Goal: Transaction & Acquisition: Book appointment/travel/reservation

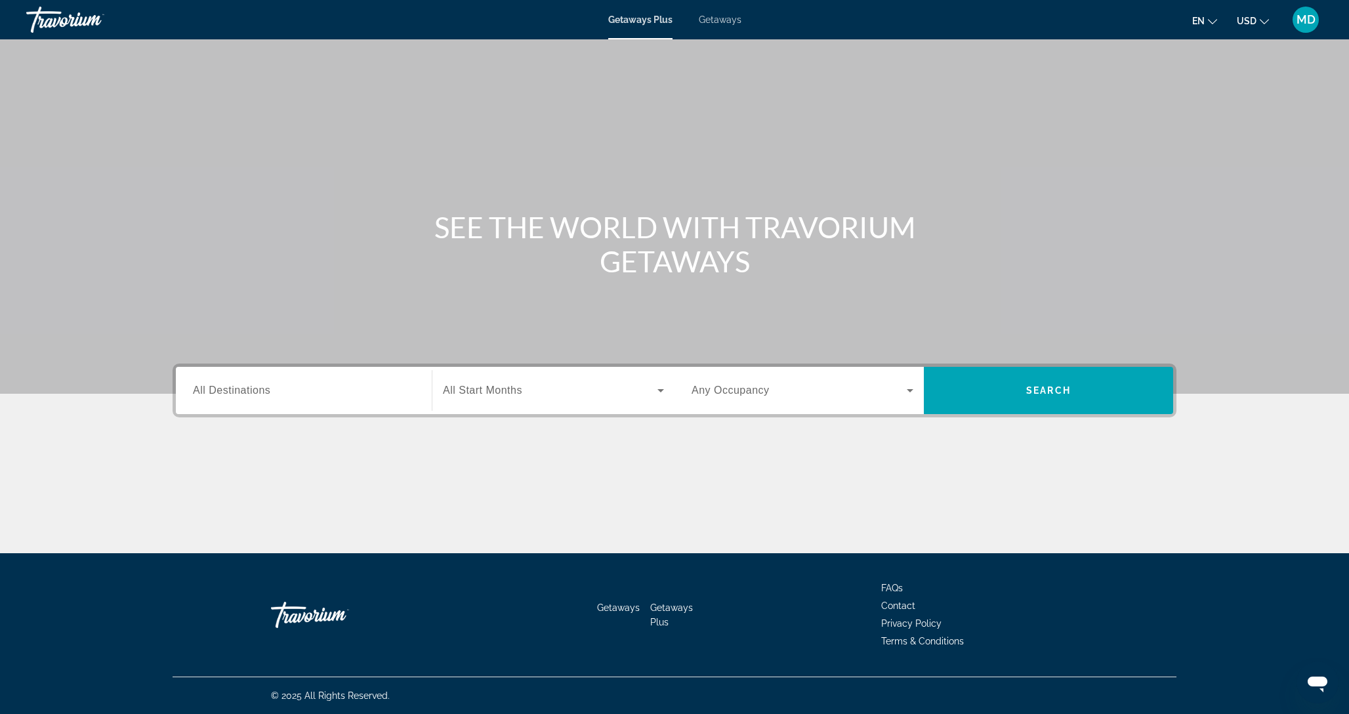
click at [720, 17] on span "Getaways" at bounding box center [720, 19] width 43 height 11
click at [230, 400] on div "Search widget" at bounding box center [304, 390] width 222 height 37
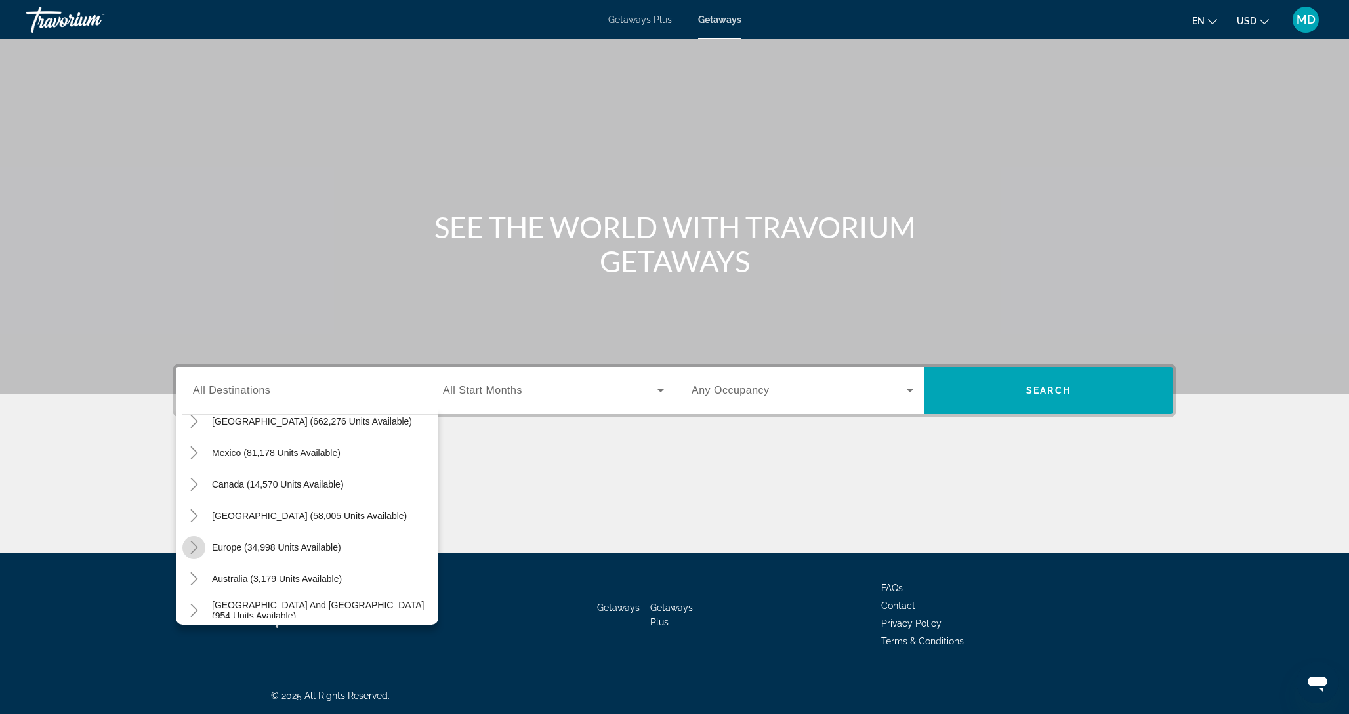
click at [196, 546] on icon "Toggle Europe (34,998 units available)" at bounding box center [193, 547] width 7 height 13
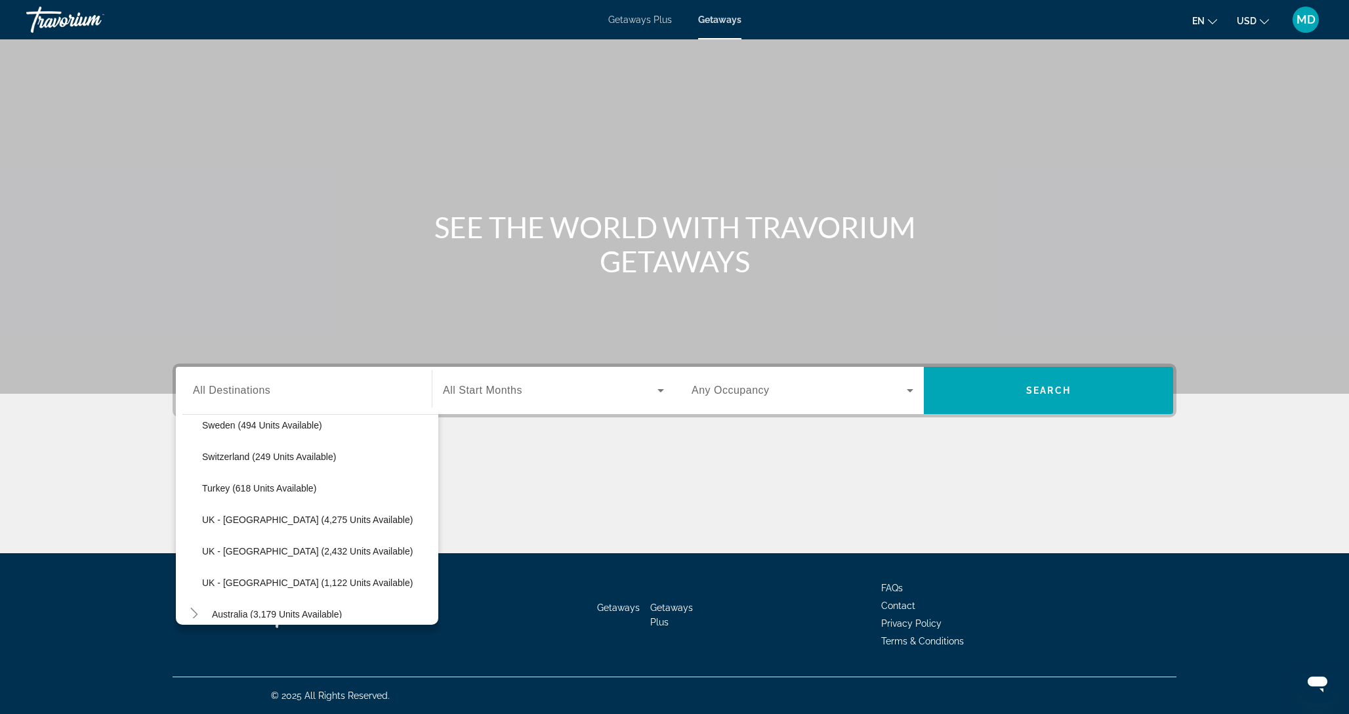
scroll to position [808, 0]
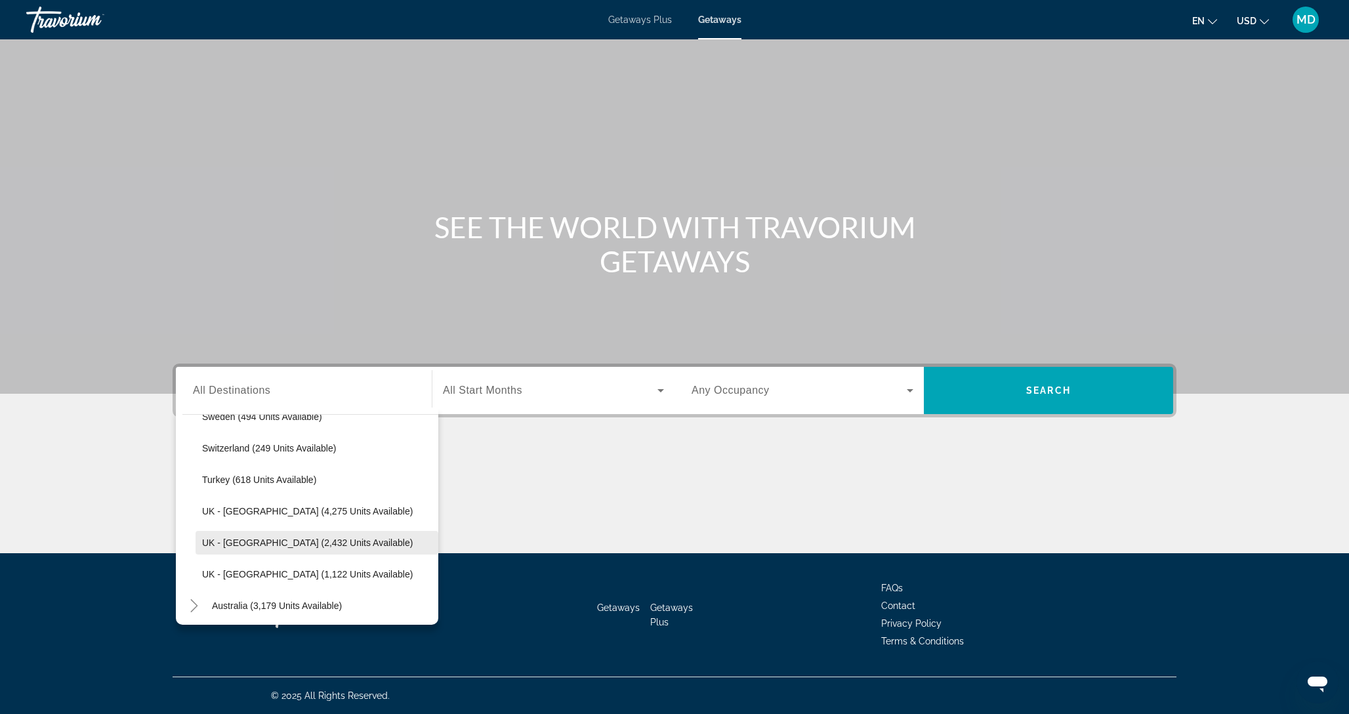
click at [245, 541] on span "UK - [GEOGRAPHIC_DATA] (2,432 units available)" at bounding box center [307, 543] width 211 height 11
type input "**********"
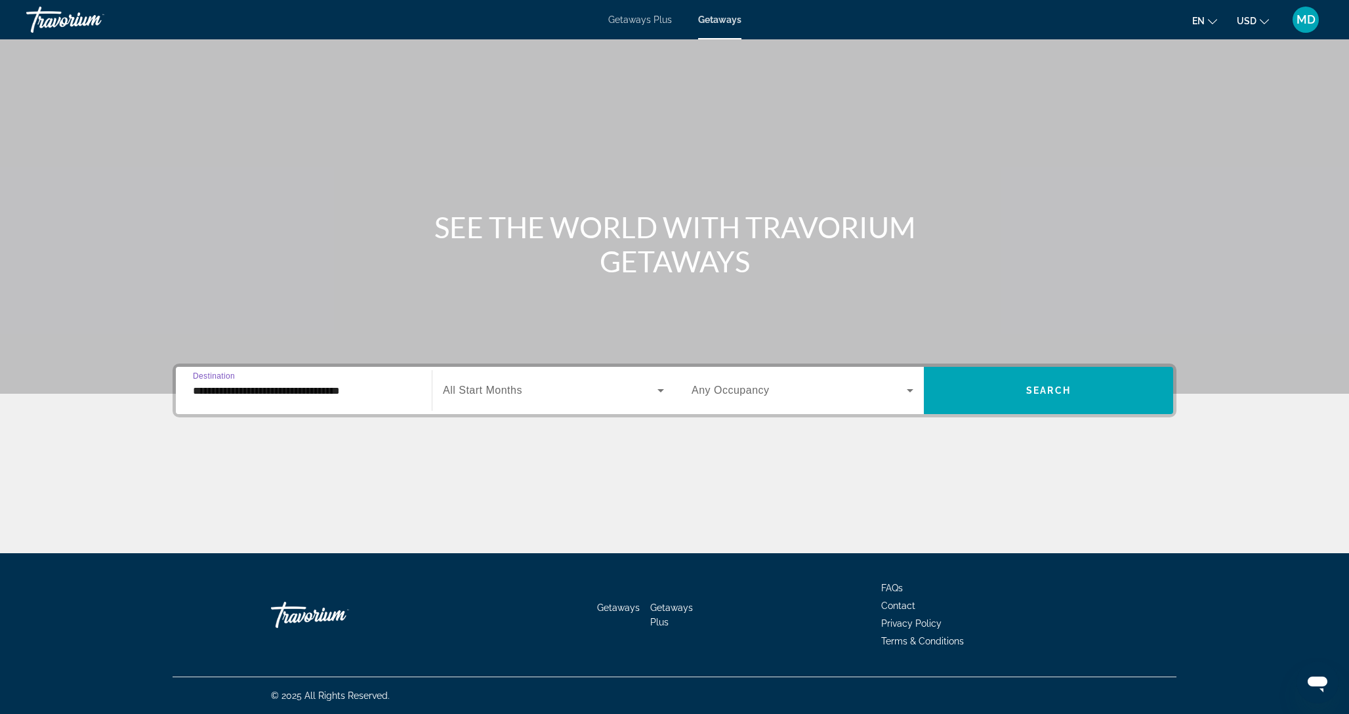
click at [640, 396] on span "Search widget" at bounding box center [550, 391] width 215 height 16
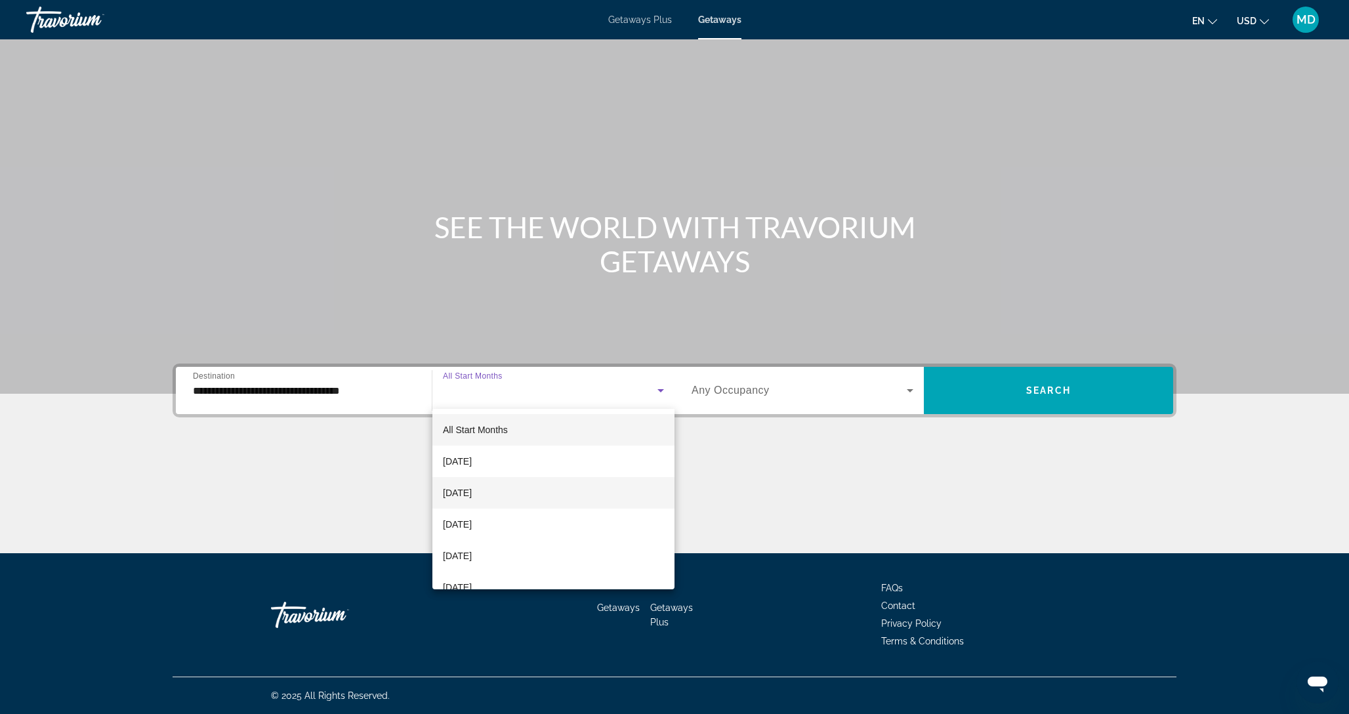
click at [499, 488] on mat-option "[DATE]" at bounding box center [554, 493] width 242 height 32
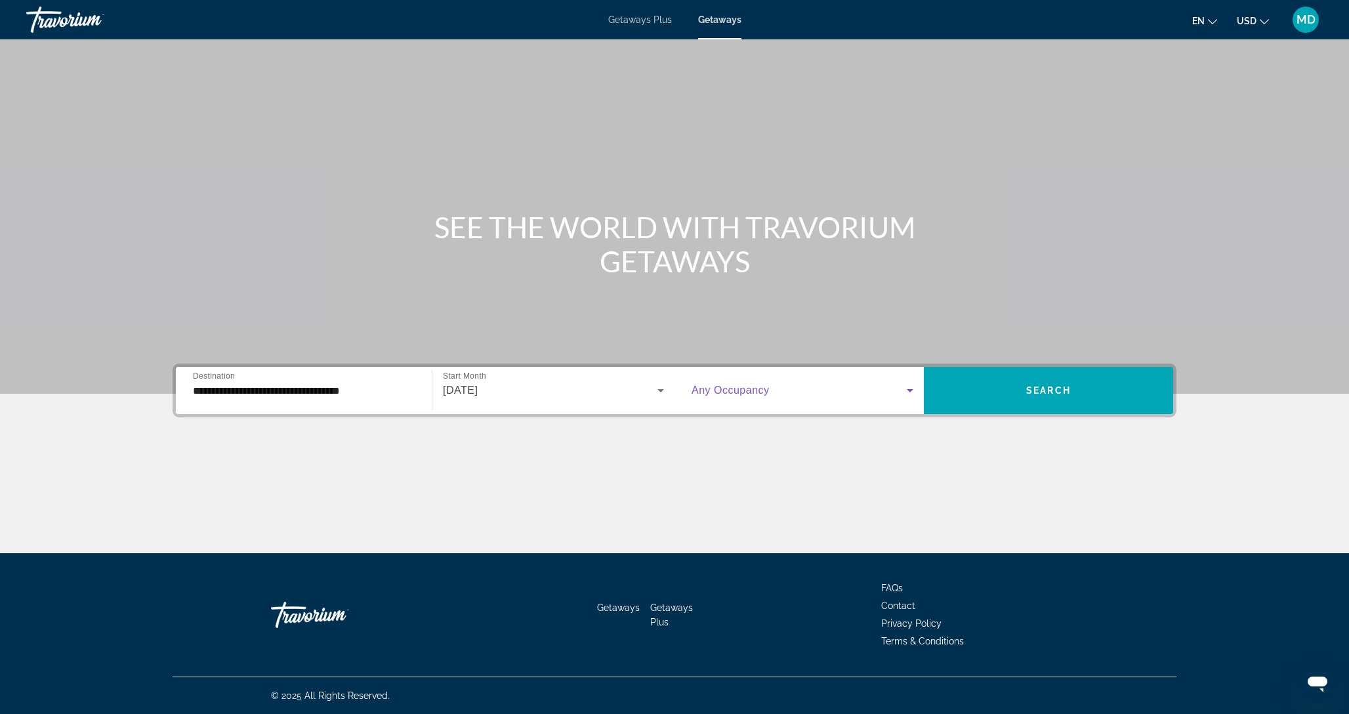
click at [844, 395] on span "Search widget" at bounding box center [799, 391] width 215 height 16
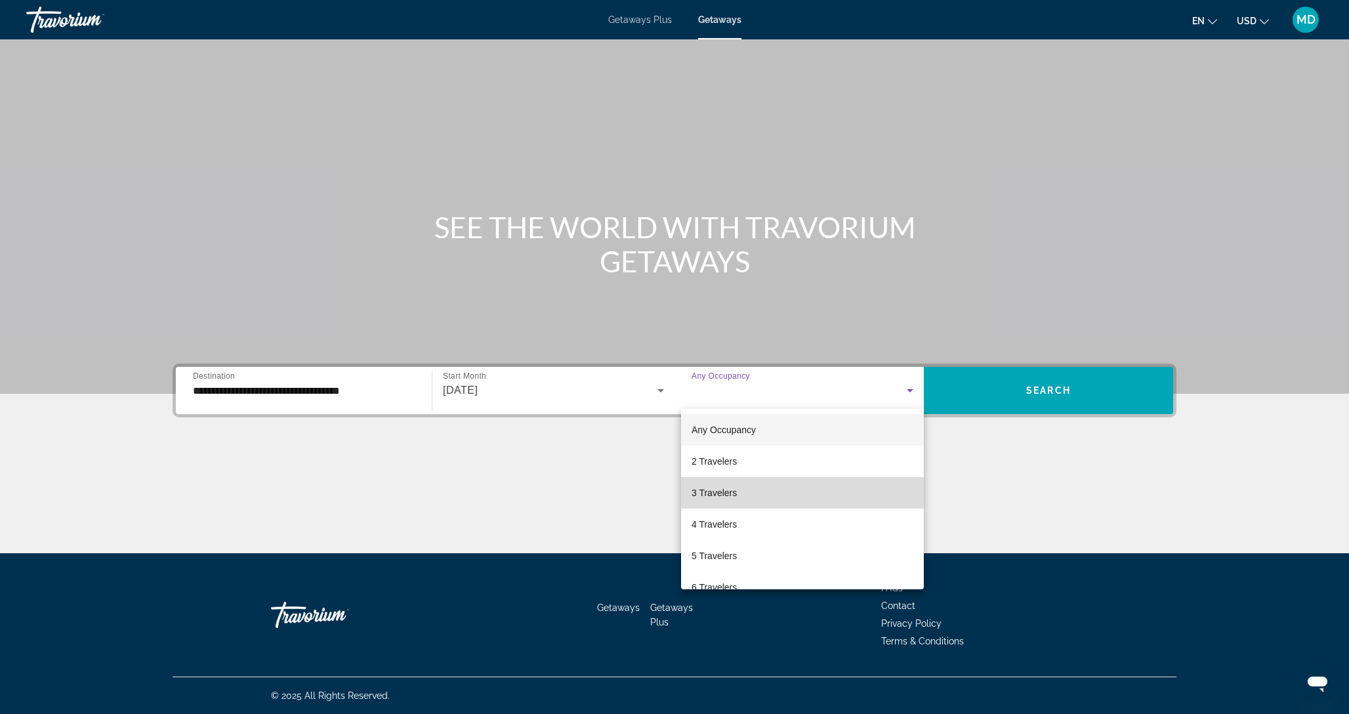
click at [736, 492] on span "3 Travelers" at bounding box center [714, 493] width 45 height 16
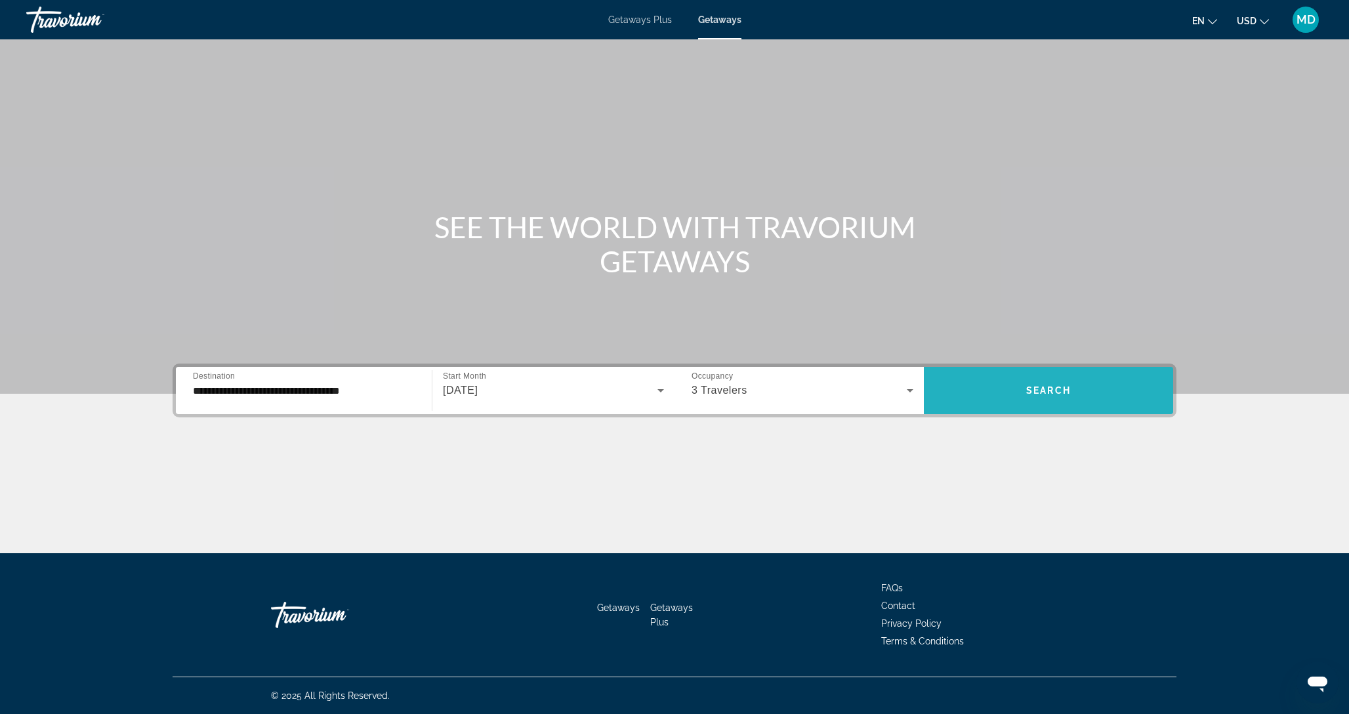
click at [1030, 397] on span "Search widget" at bounding box center [1048, 391] width 249 height 32
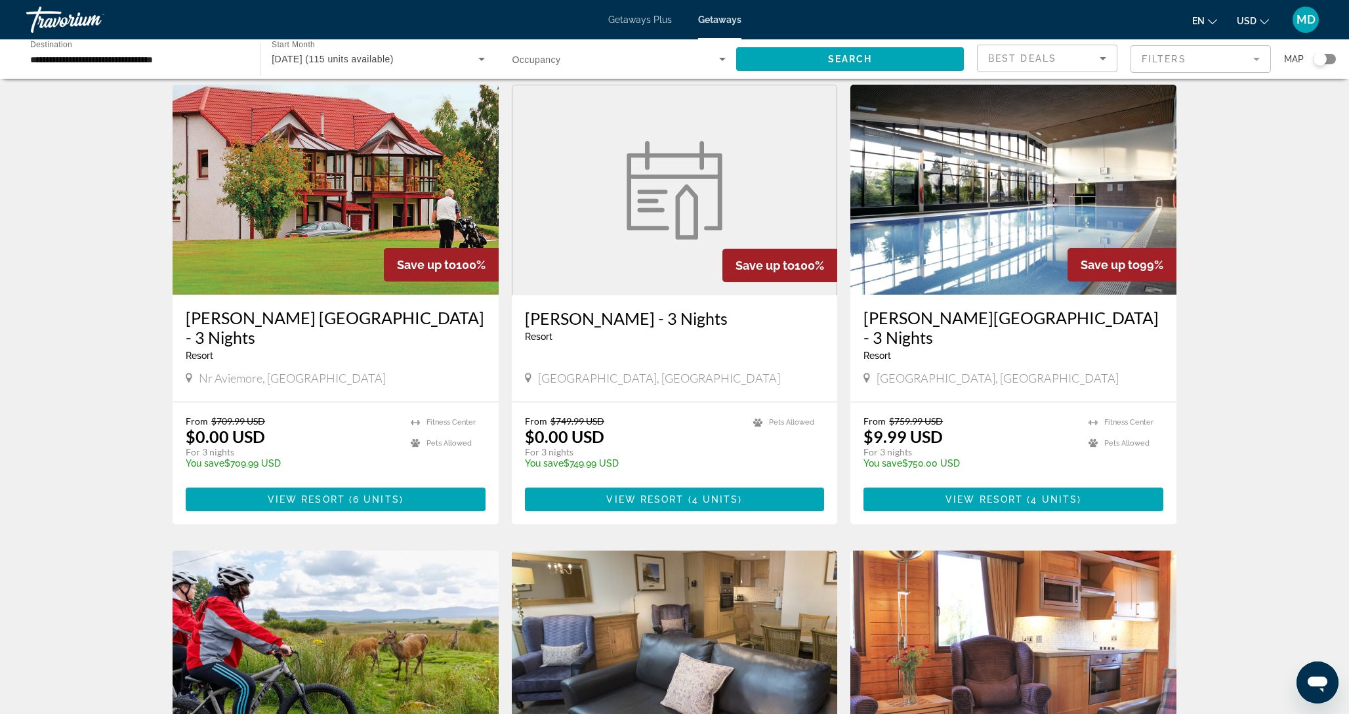
scroll to position [43, 0]
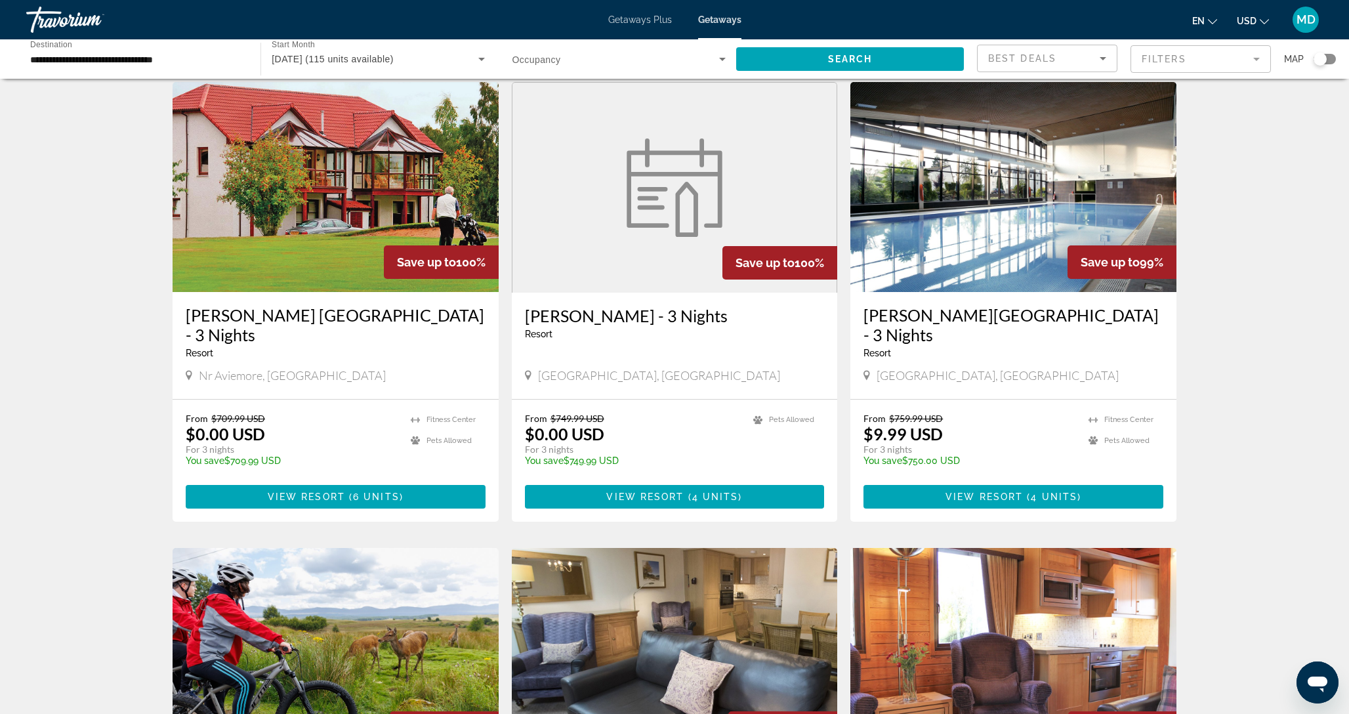
click at [660, 245] on figure "Main content" at bounding box center [675, 188] width 325 height 210
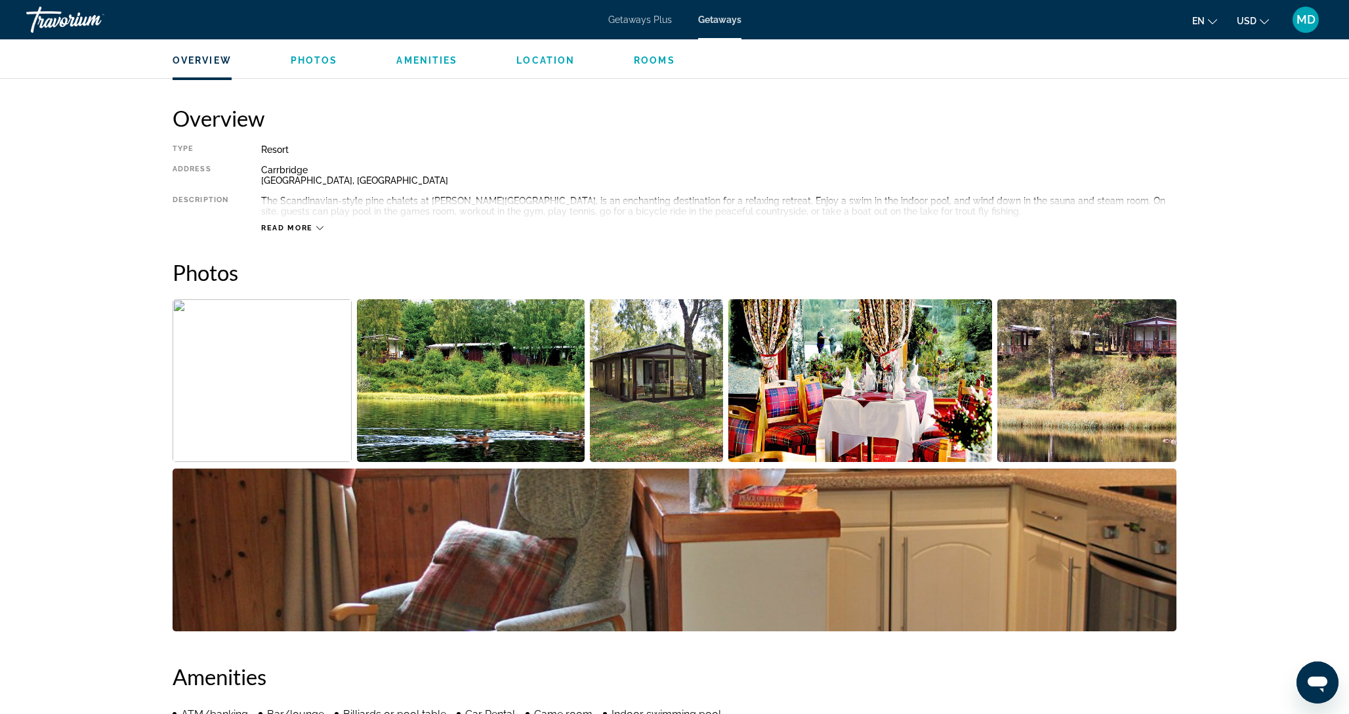
scroll to position [395, 0]
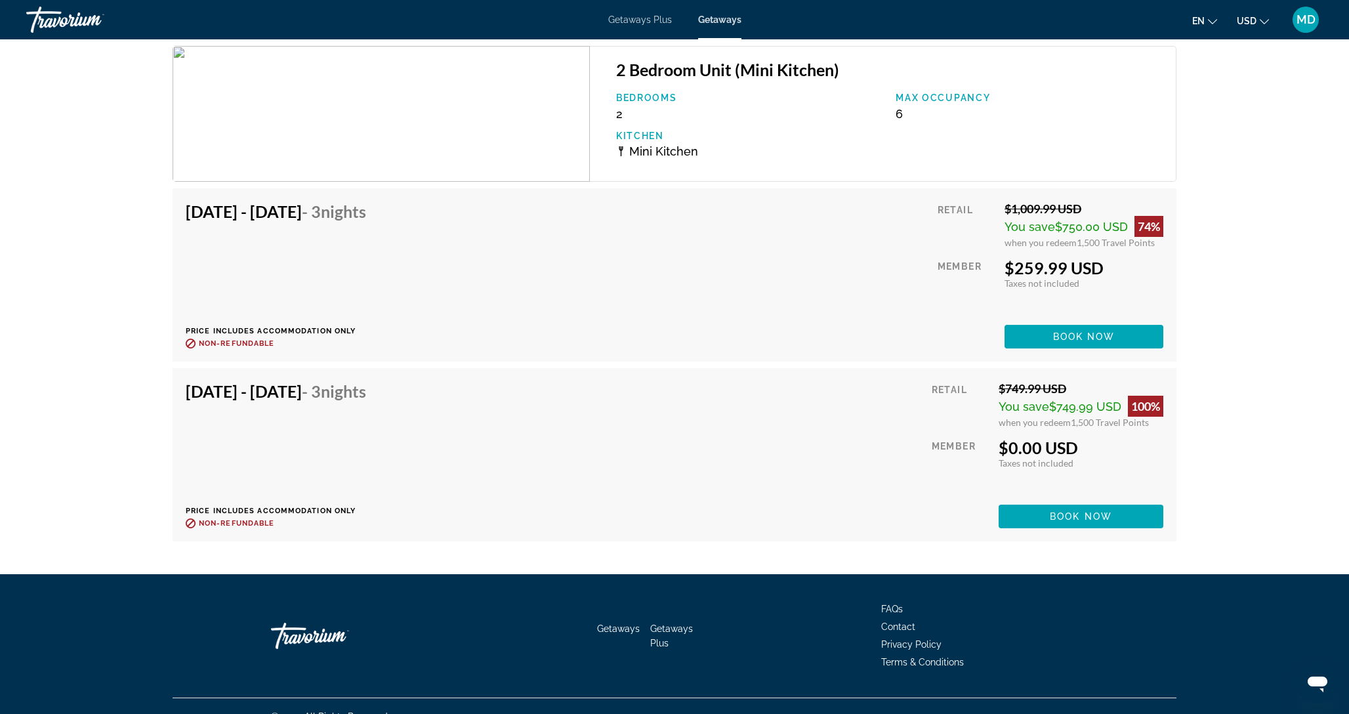
scroll to position [2100, 0]
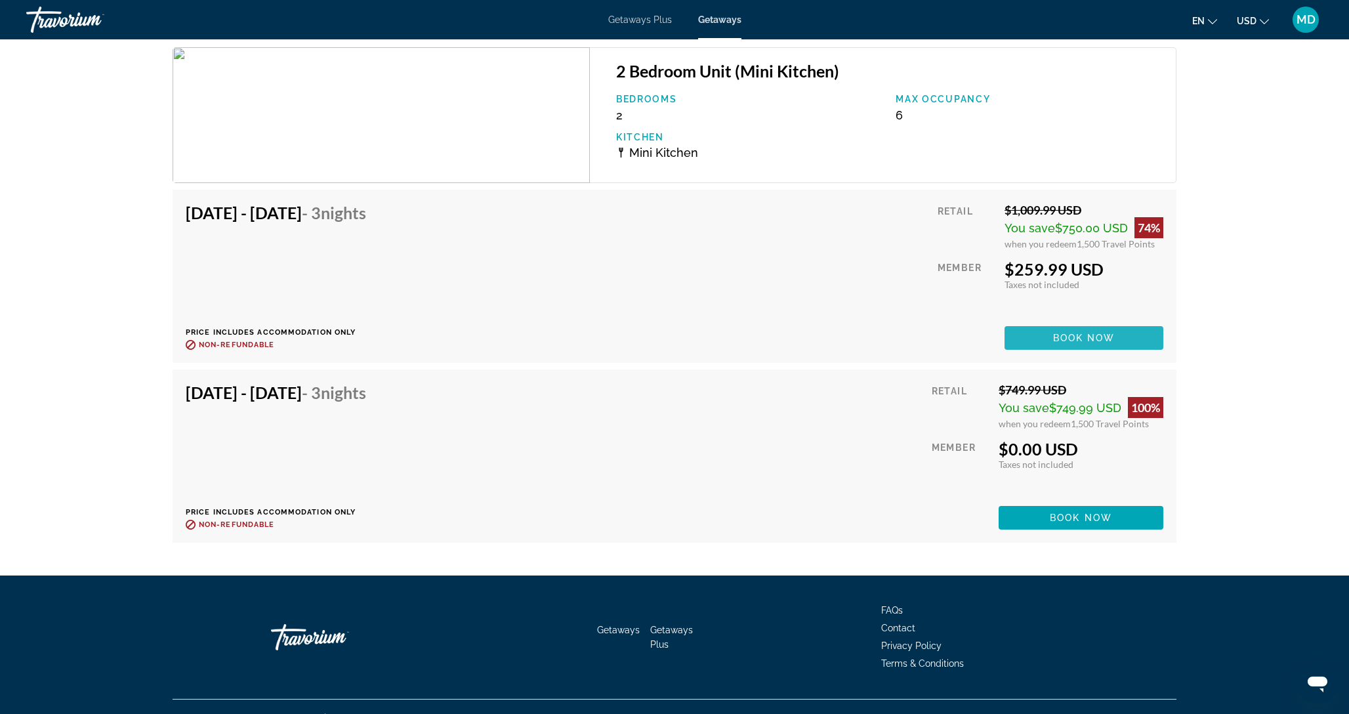
click at [1097, 335] on span "Book now" at bounding box center [1084, 338] width 62 height 11
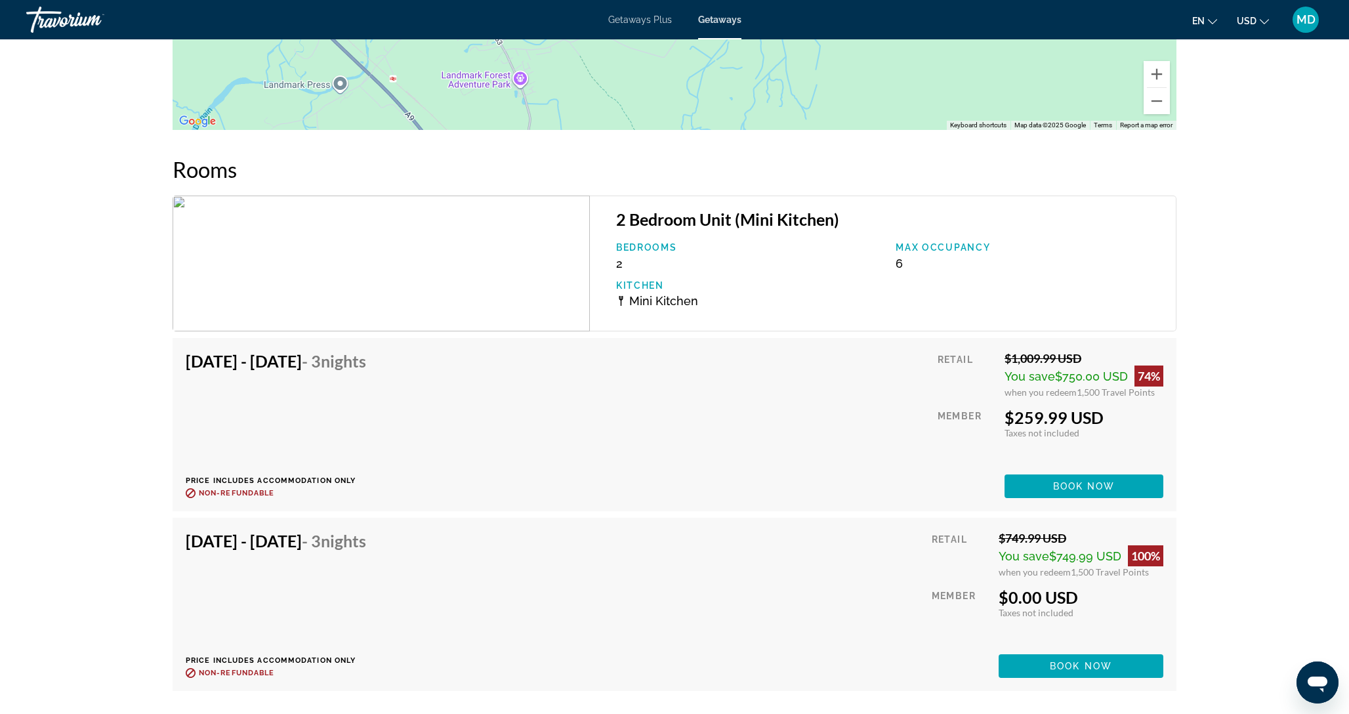
scroll to position [1936, 0]
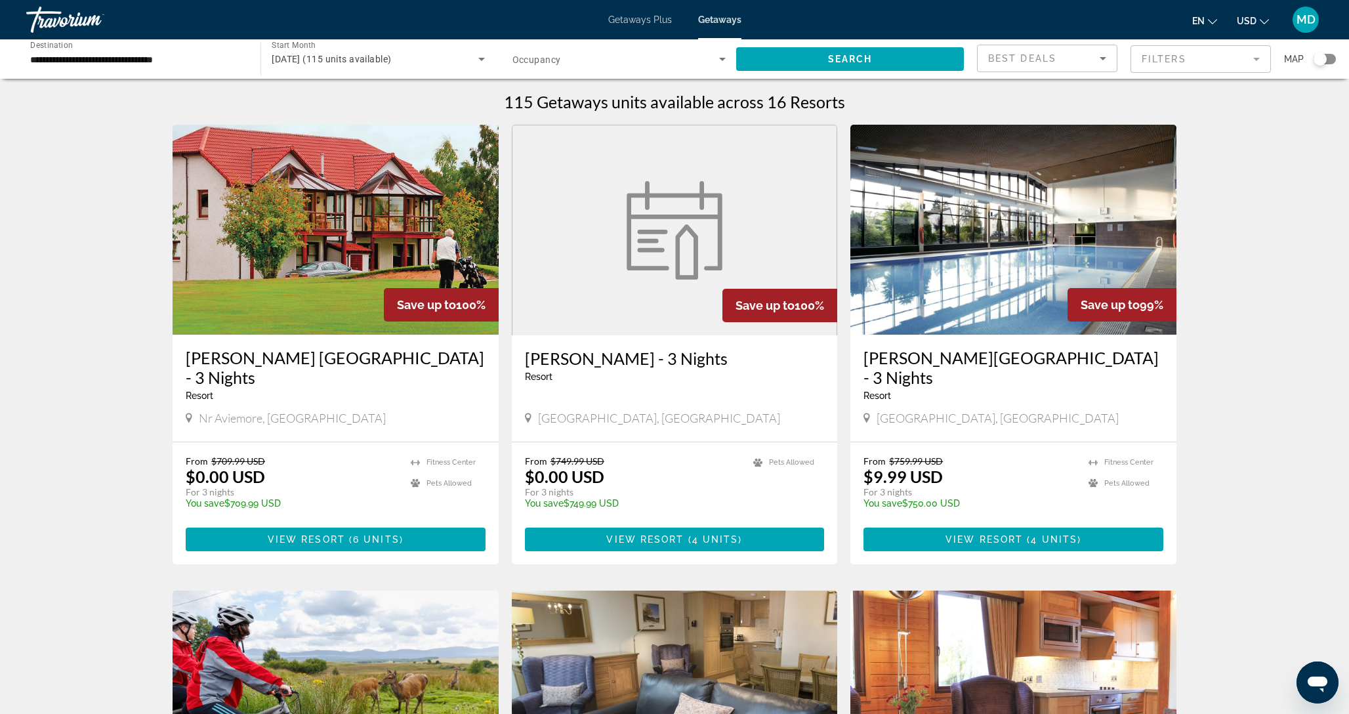
click at [379, 202] on img "Main content" at bounding box center [336, 230] width 326 height 210
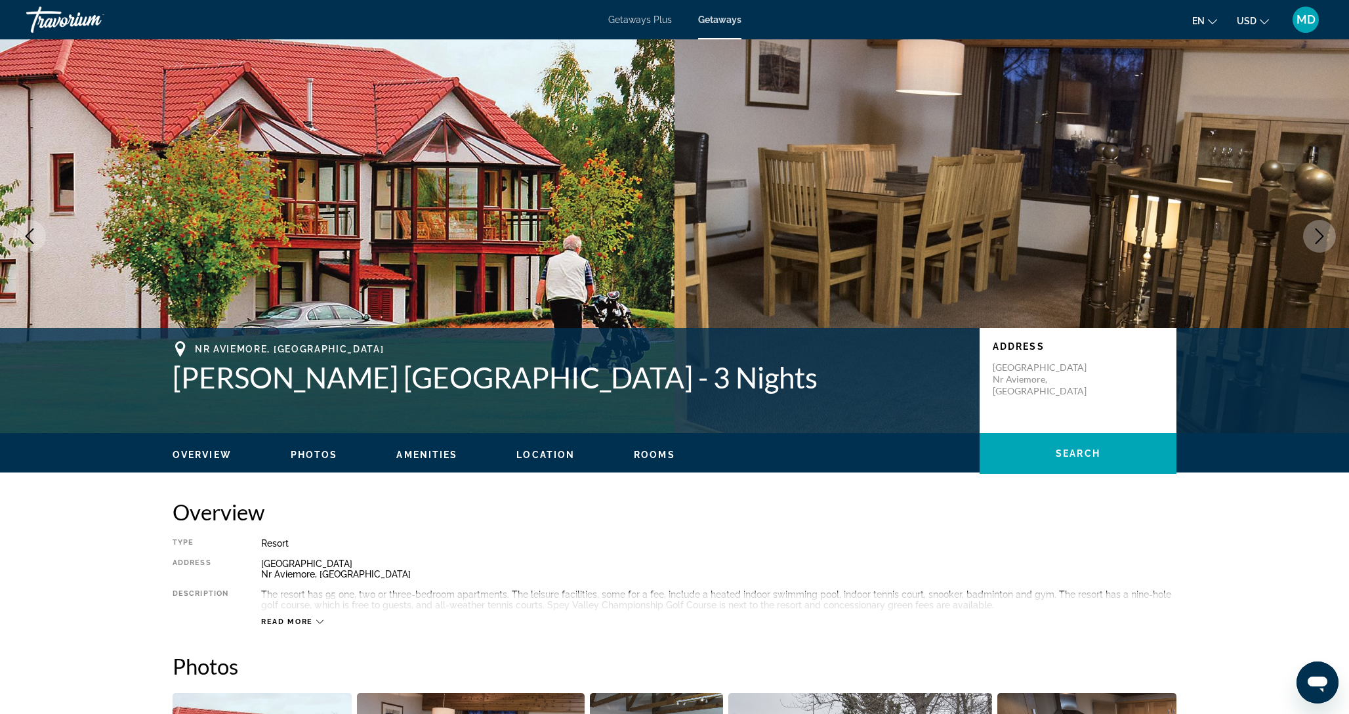
click at [1319, 243] on icon "Next image" at bounding box center [1320, 236] width 16 height 16
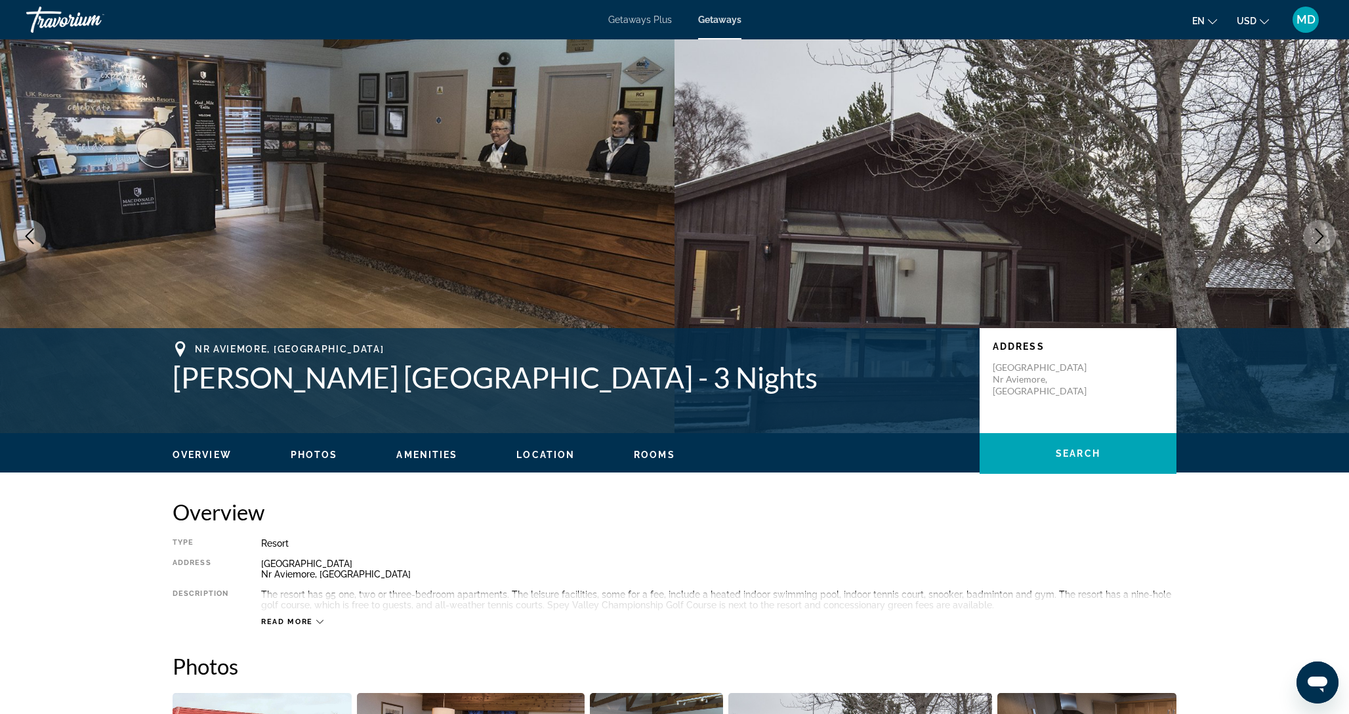
click at [1319, 243] on icon "Next image" at bounding box center [1320, 236] width 16 height 16
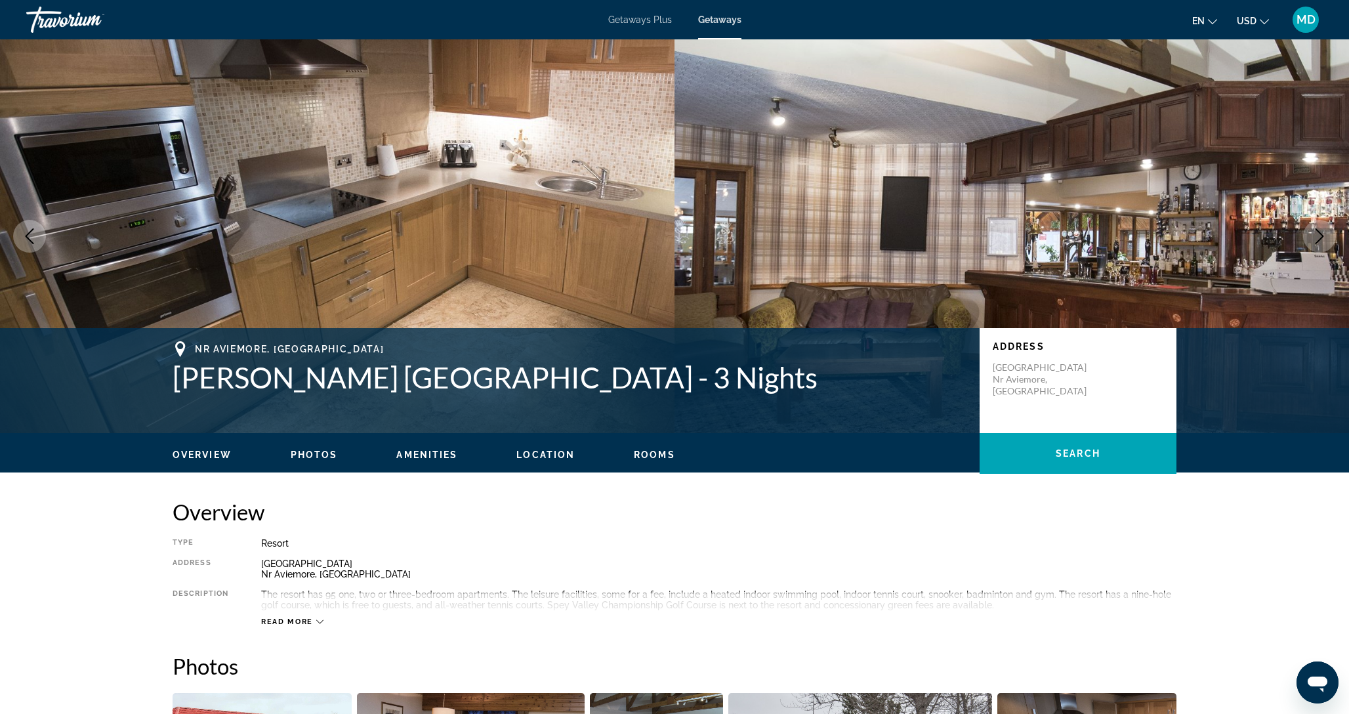
click at [1319, 243] on icon "Next image" at bounding box center [1320, 236] width 16 height 16
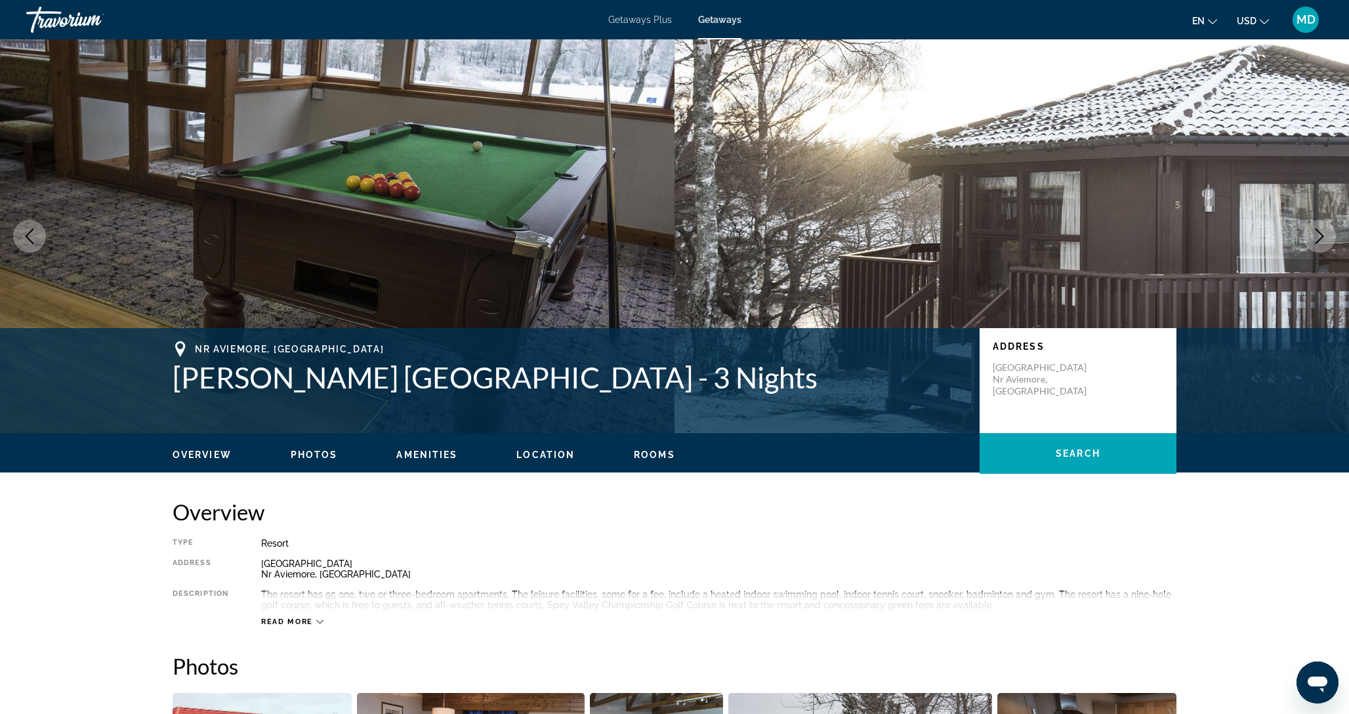
click at [1319, 242] on icon "Next image" at bounding box center [1320, 236] width 16 height 16
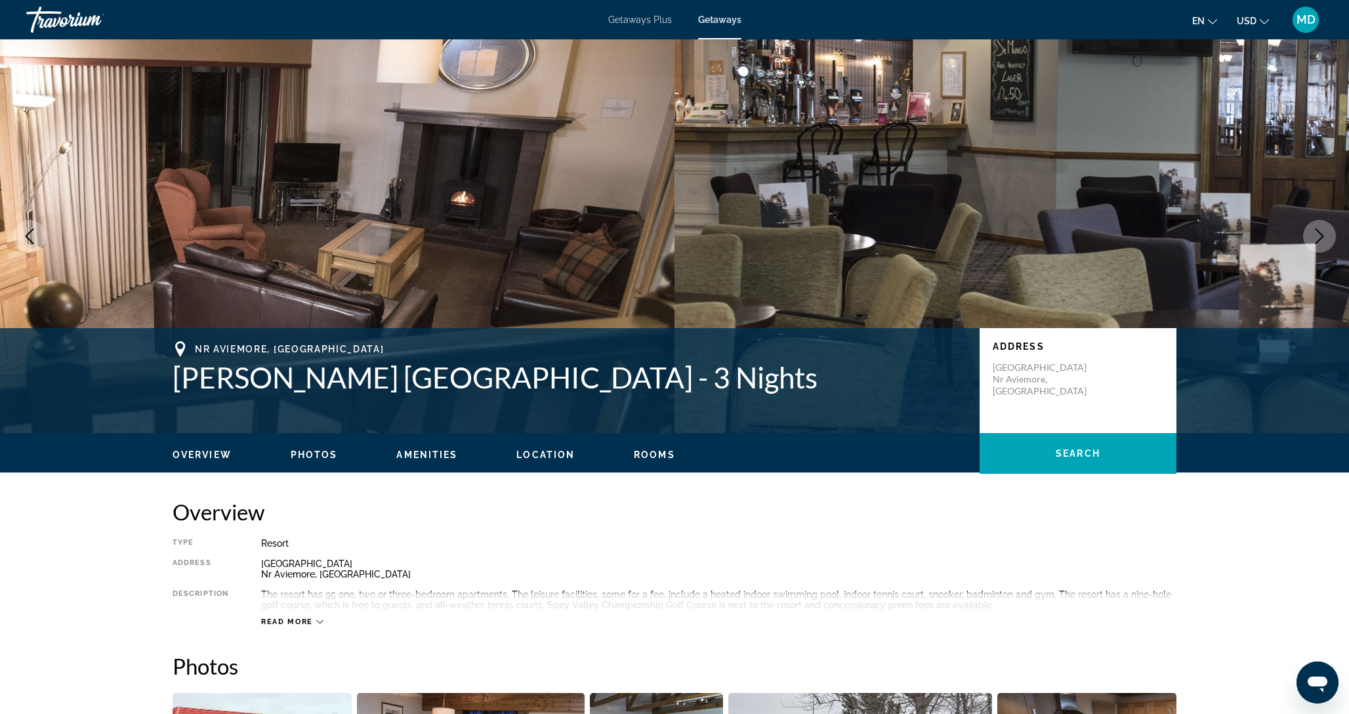
click at [1319, 242] on icon "Next image" at bounding box center [1320, 236] width 16 height 16
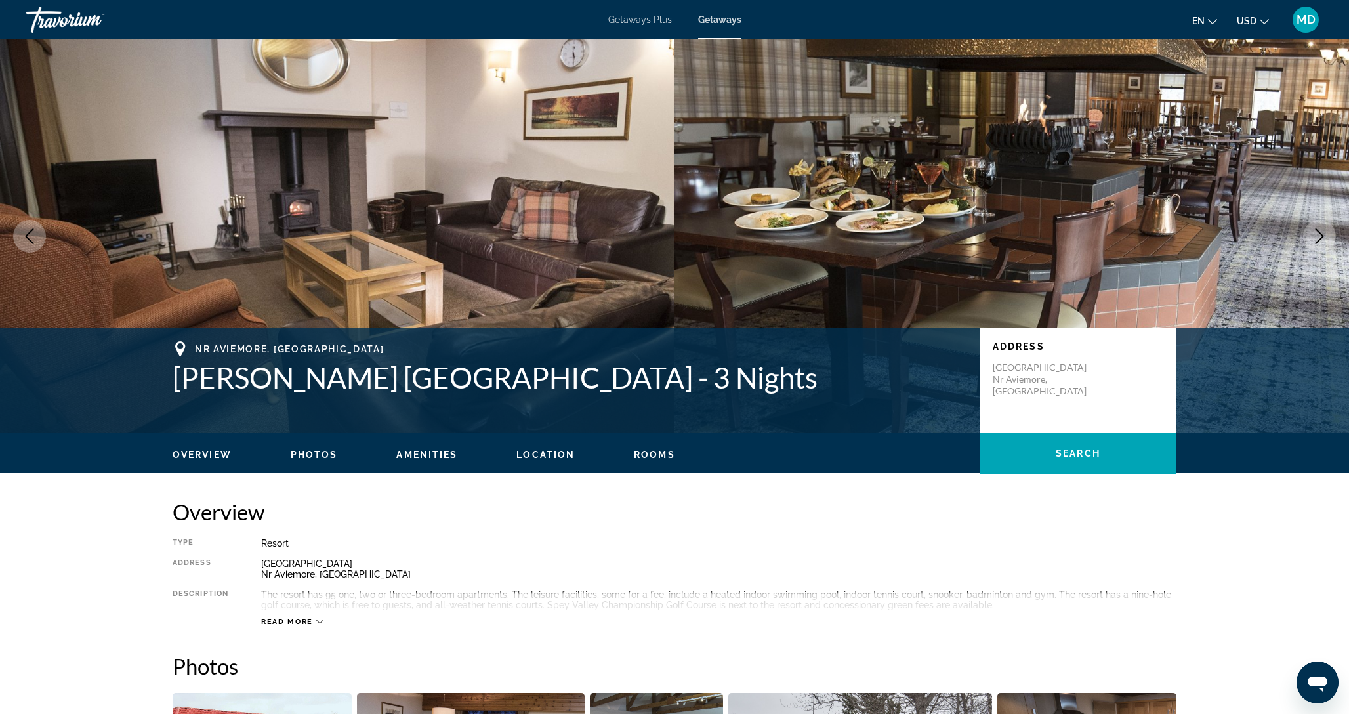
click at [1319, 242] on icon "Next image" at bounding box center [1320, 236] width 16 height 16
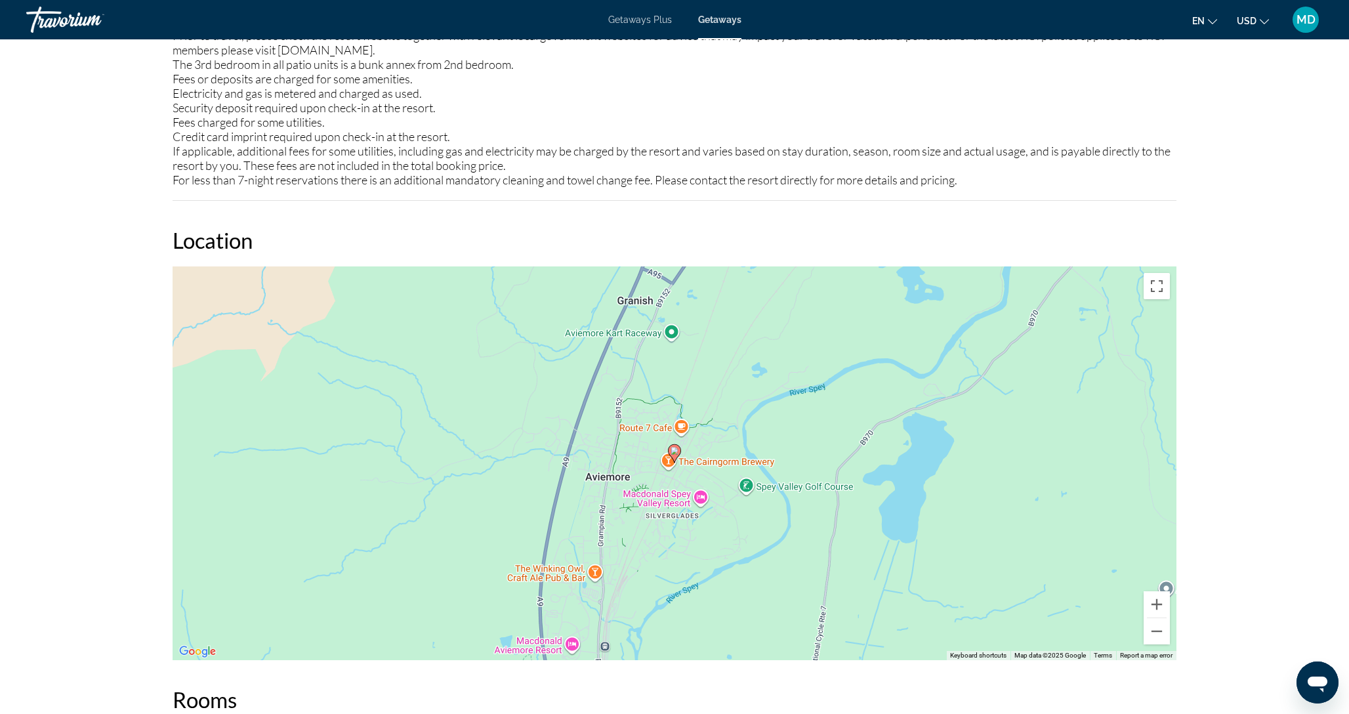
scroll to position [1575, 0]
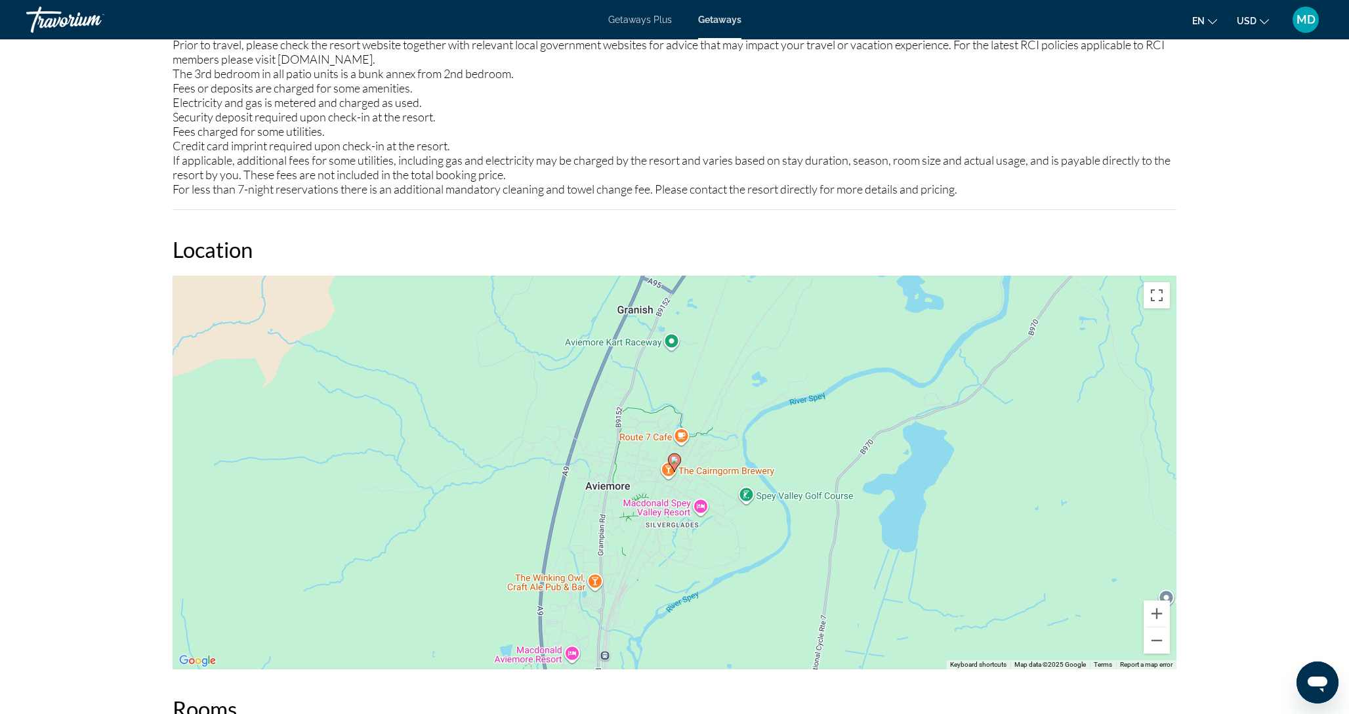
click at [746, 465] on div "To activate drag with keyboard, press Alt + Enter. Once in keyboard drag state,…" at bounding box center [675, 473] width 1004 height 394
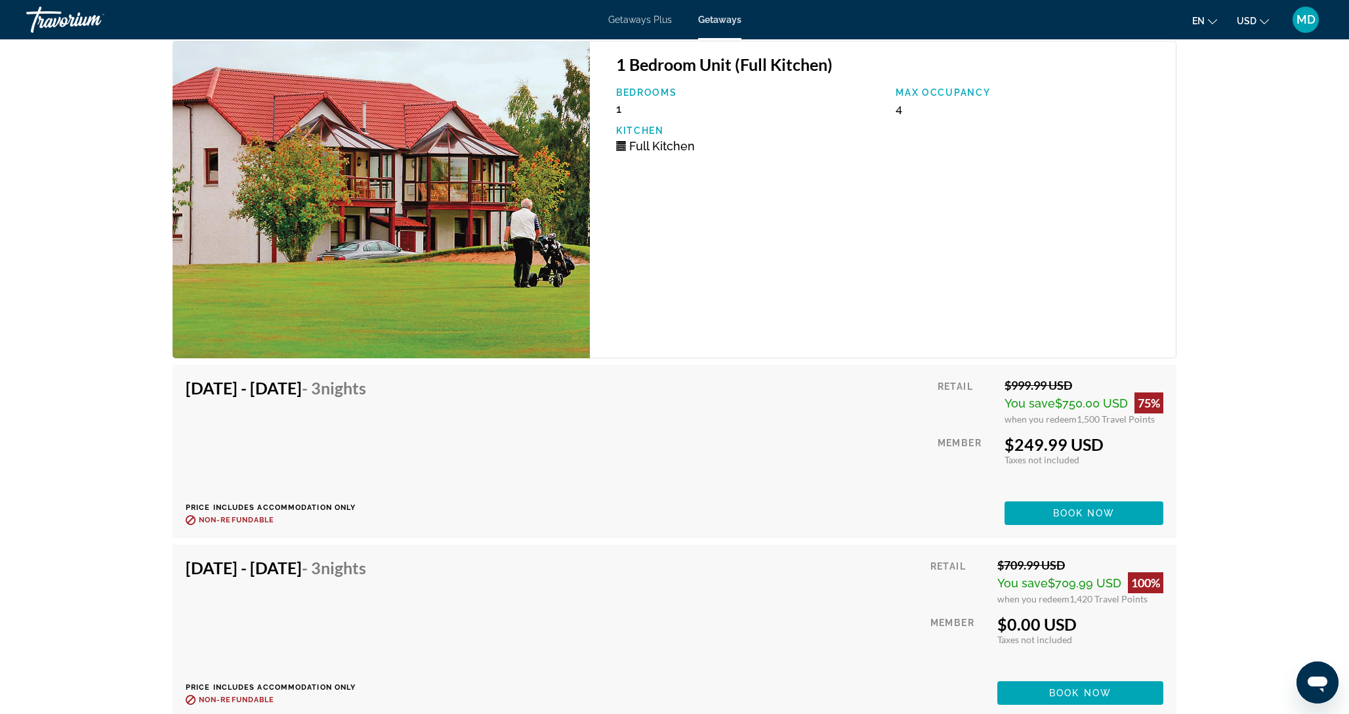
scroll to position [2360, 0]
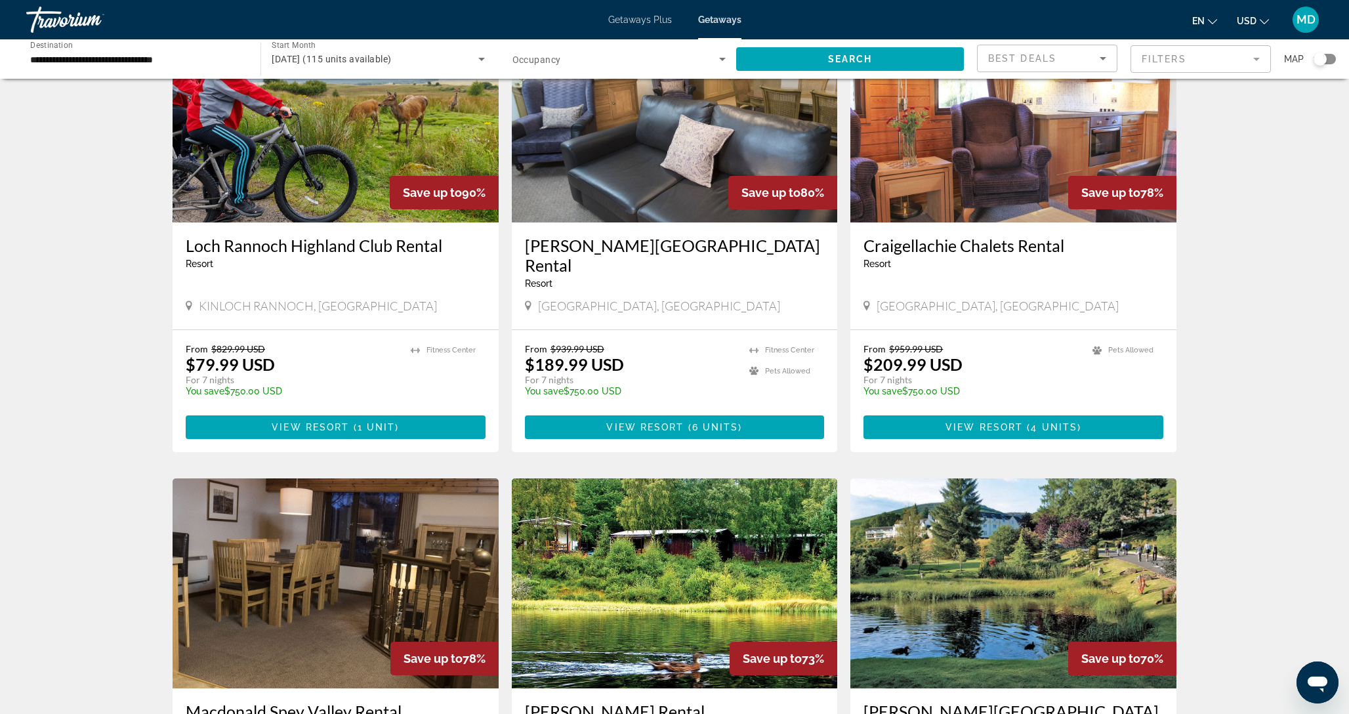
scroll to position [577, 0]
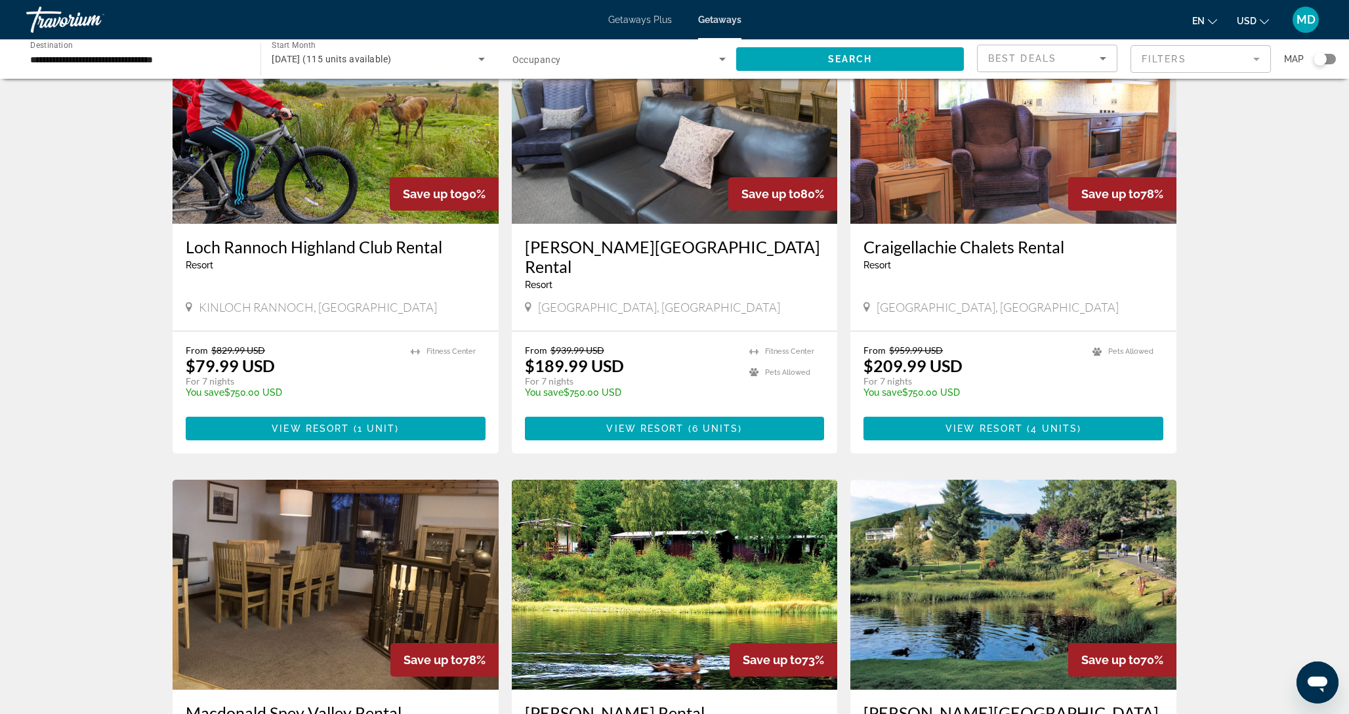
click at [650, 128] on img "Main content" at bounding box center [675, 119] width 326 height 210
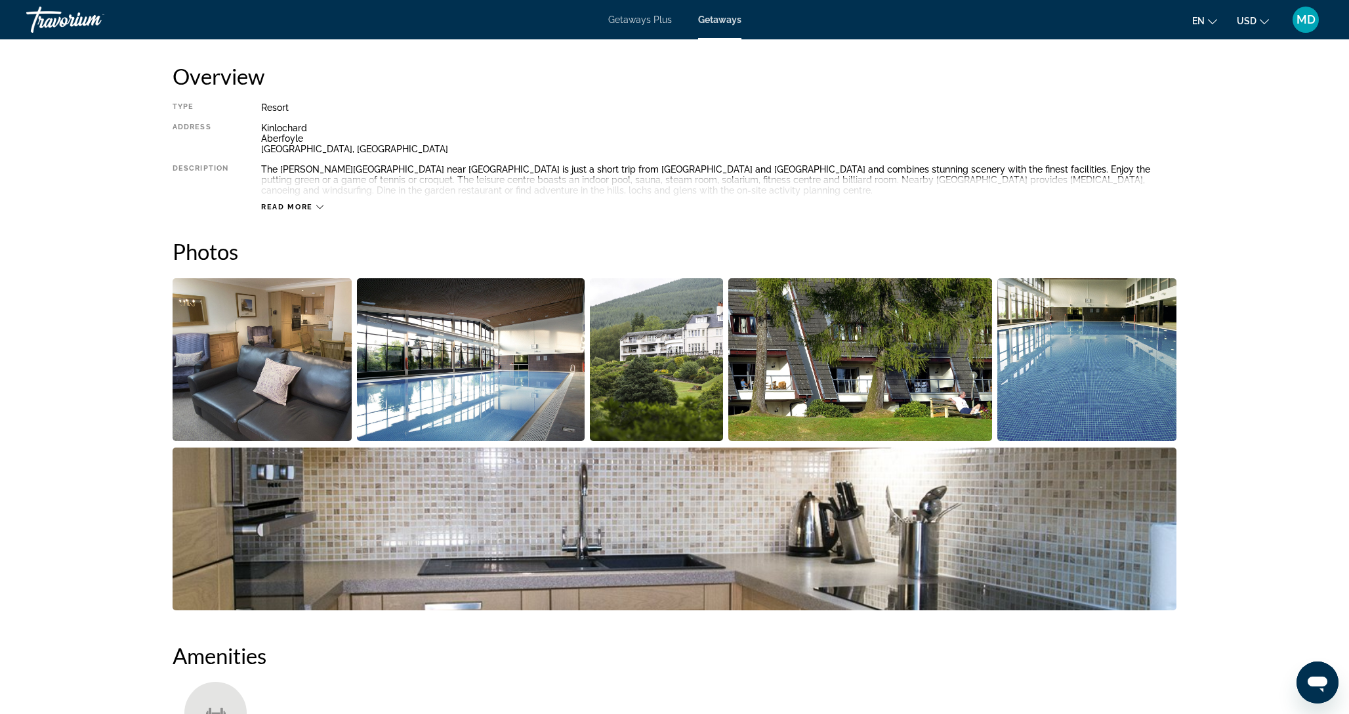
scroll to position [440, 0]
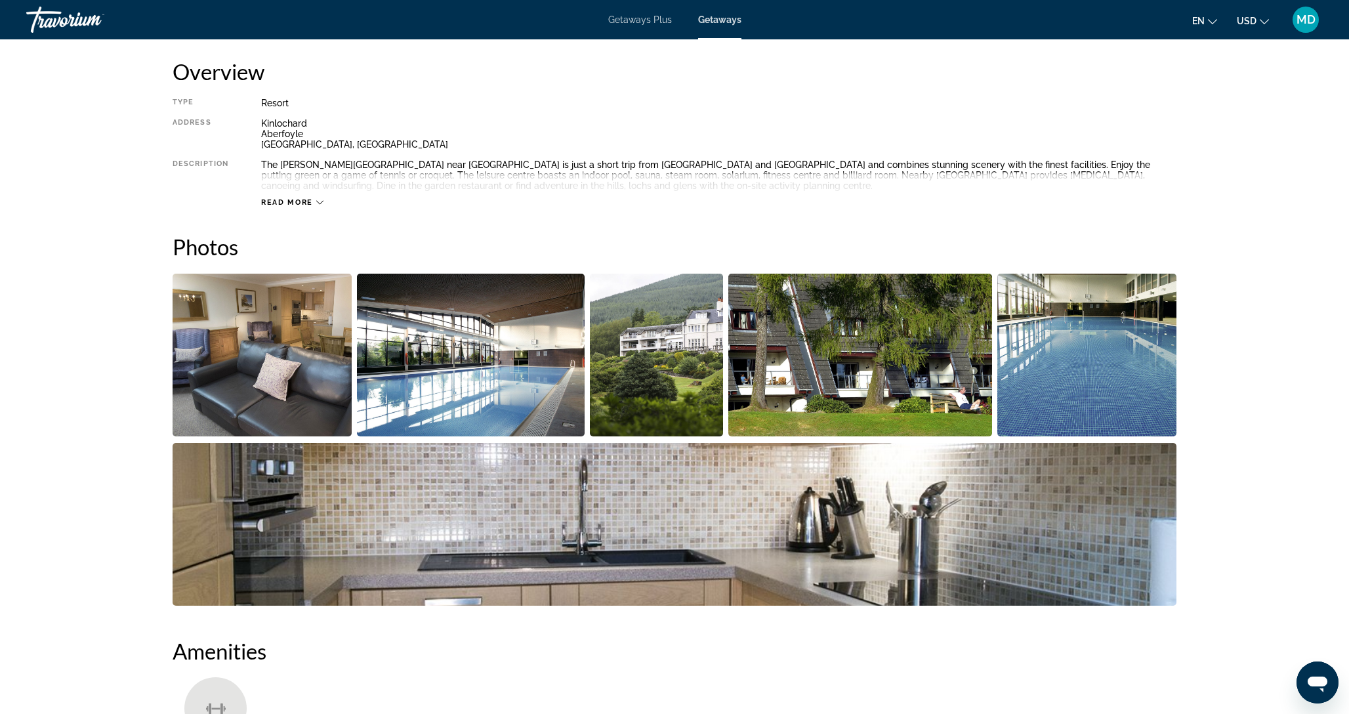
click at [690, 319] on img "Open full-screen image slider" at bounding box center [656, 355] width 133 height 163
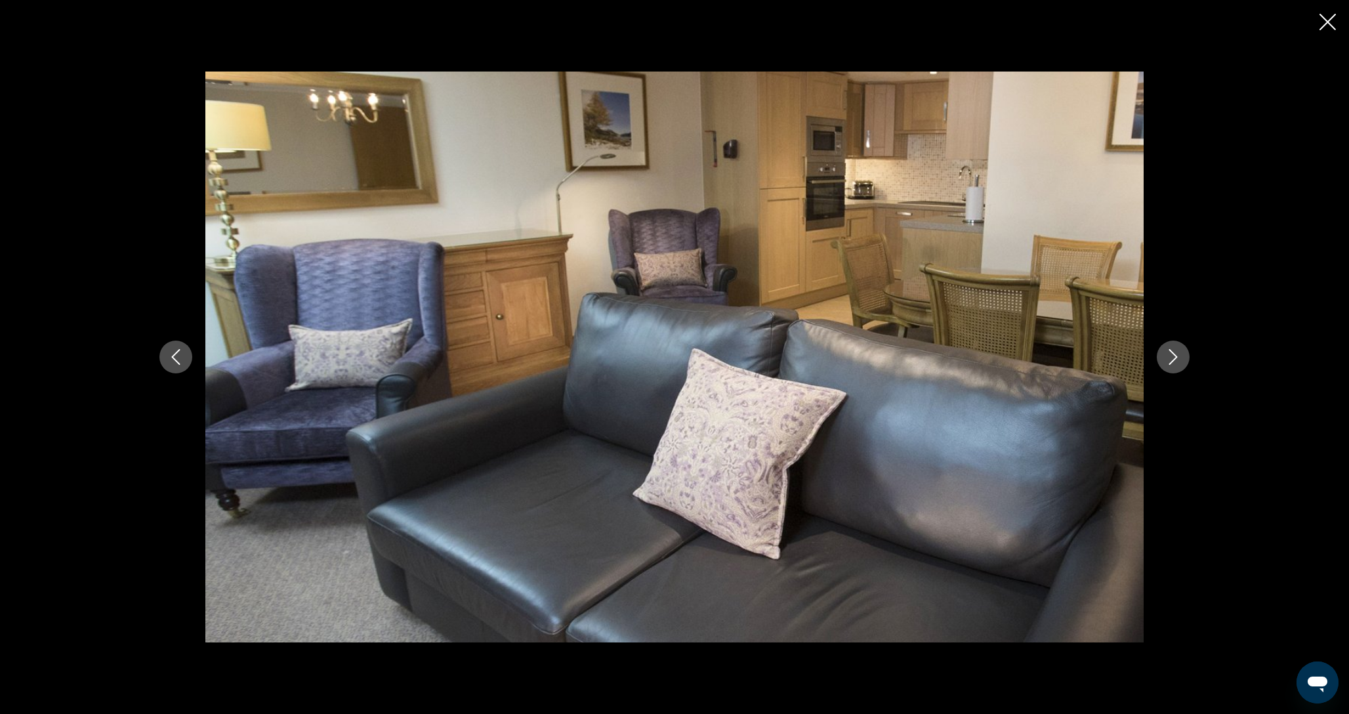
click at [1172, 367] on button "Next image" at bounding box center [1173, 357] width 33 height 33
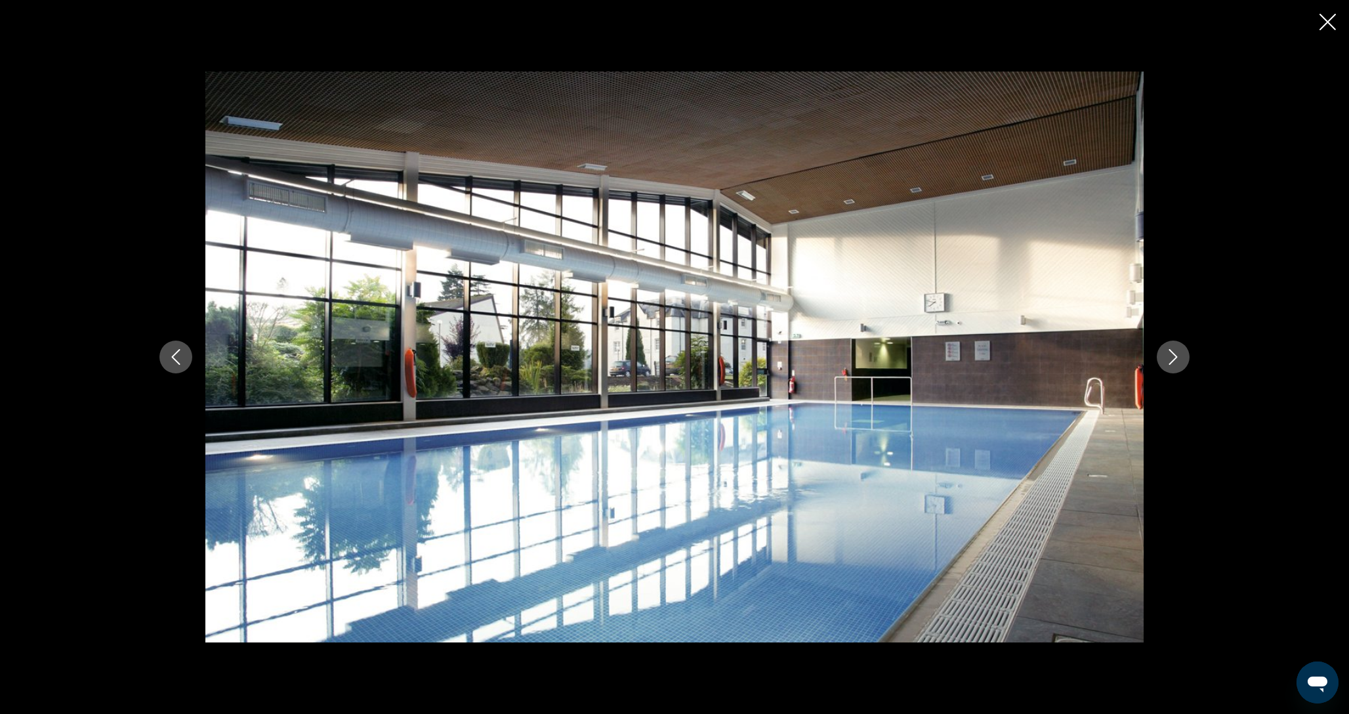
click at [1172, 367] on button "Next image" at bounding box center [1173, 357] width 33 height 33
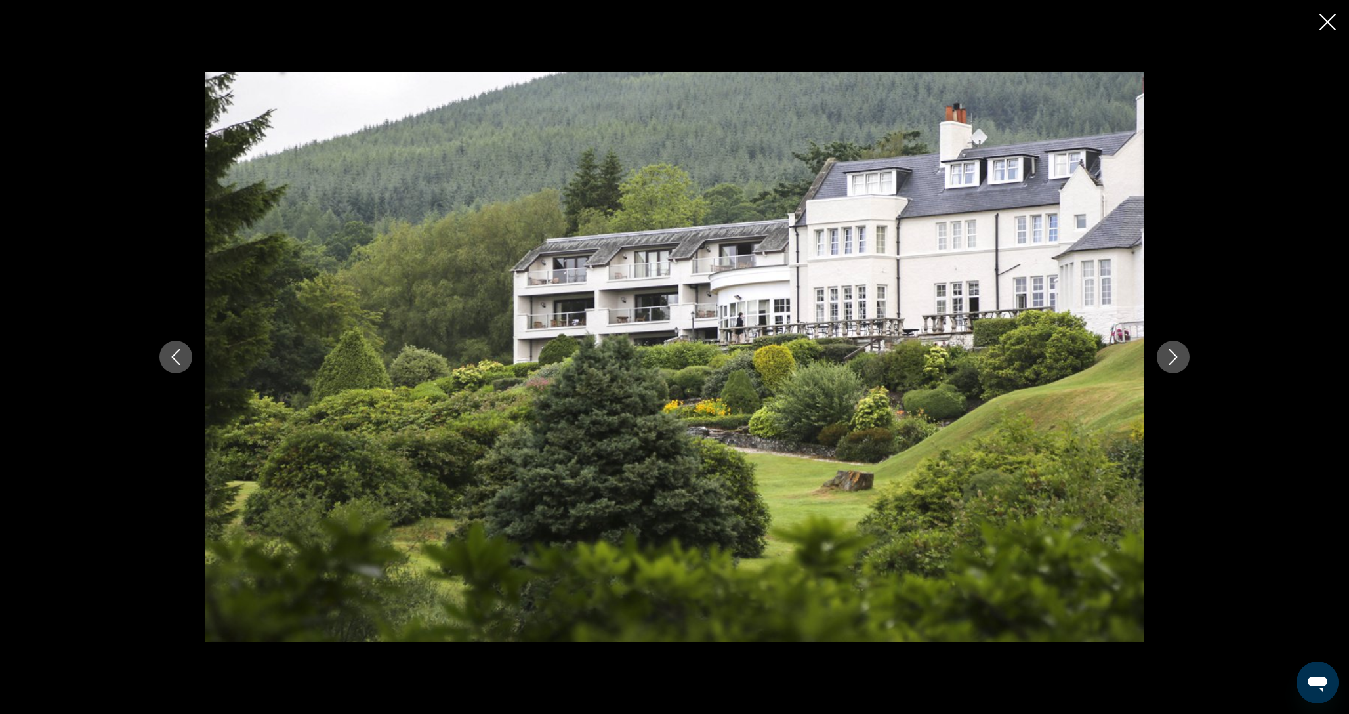
click at [1172, 367] on button "Next image" at bounding box center [1173, 357] width 33 height 33
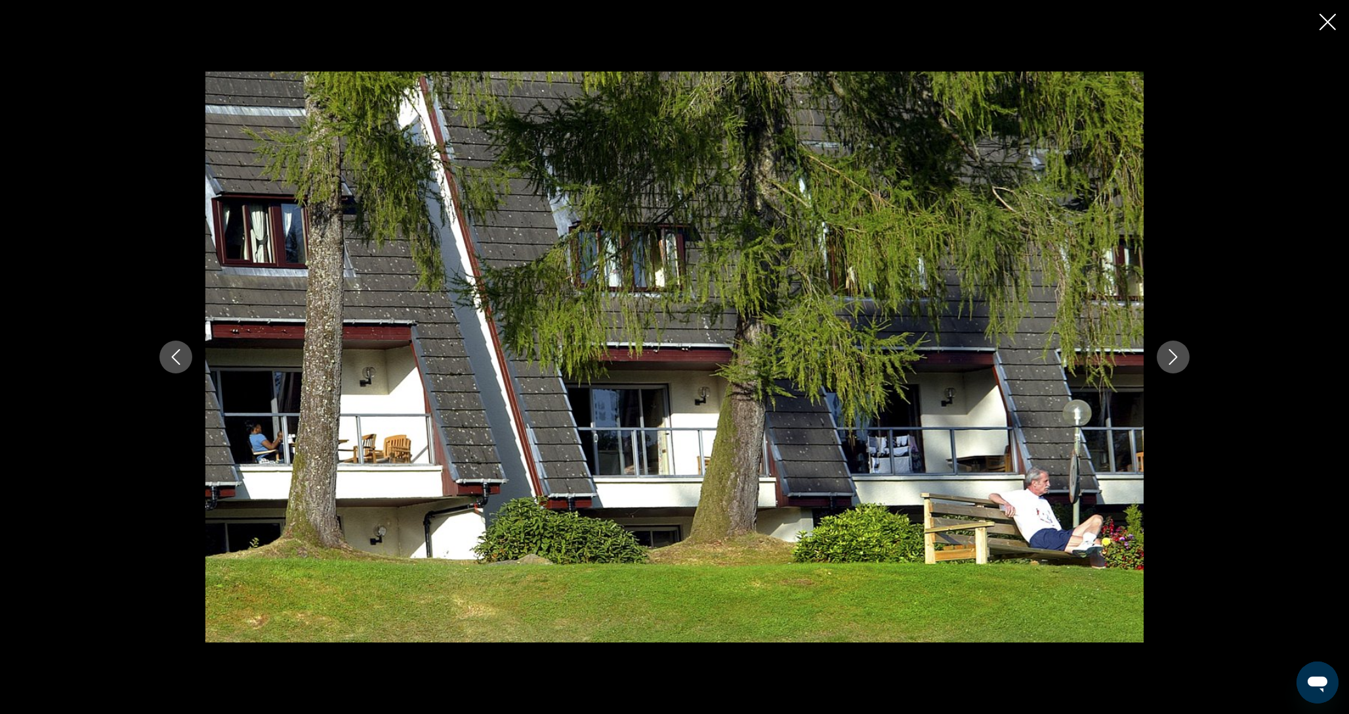
click at [1172, 367] on button "Next image" at bounding box center [1173, 357] width 33 height 33
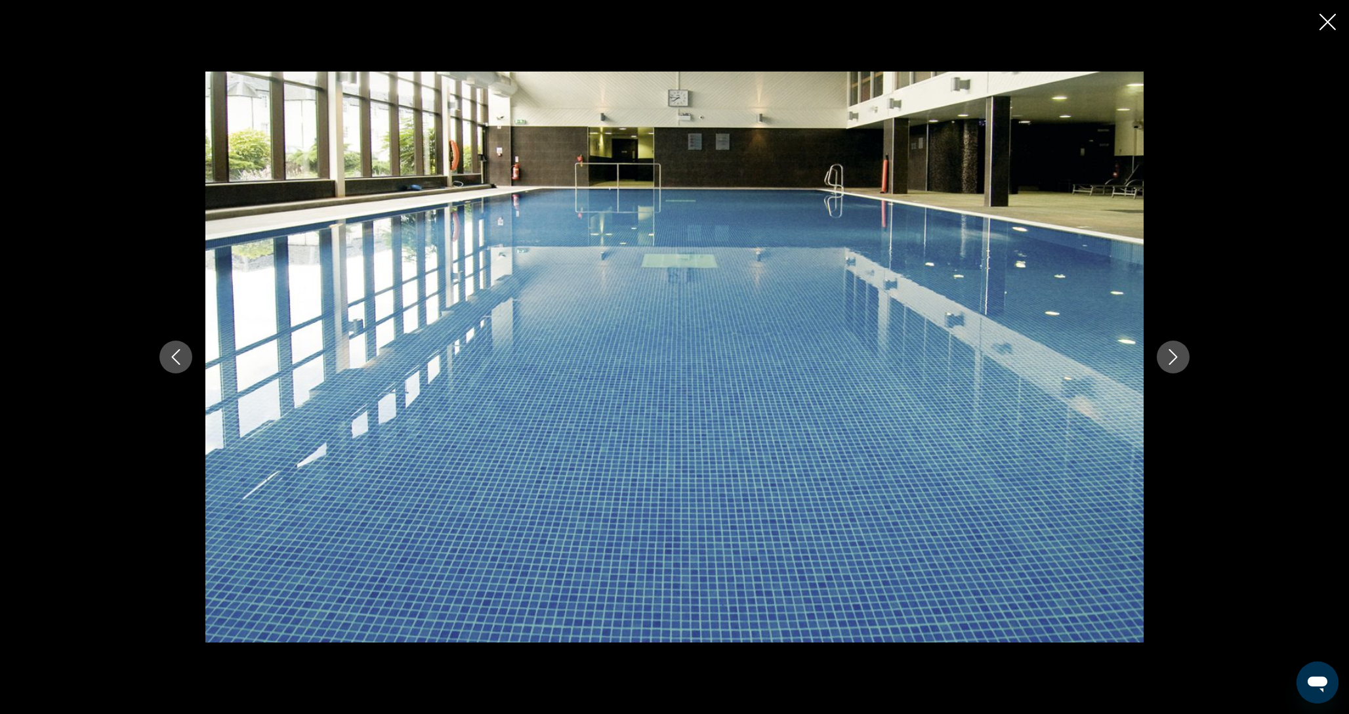
click at [1172, 367] on button "Next image" at bounding box center [1173, 357] width 33 height 33
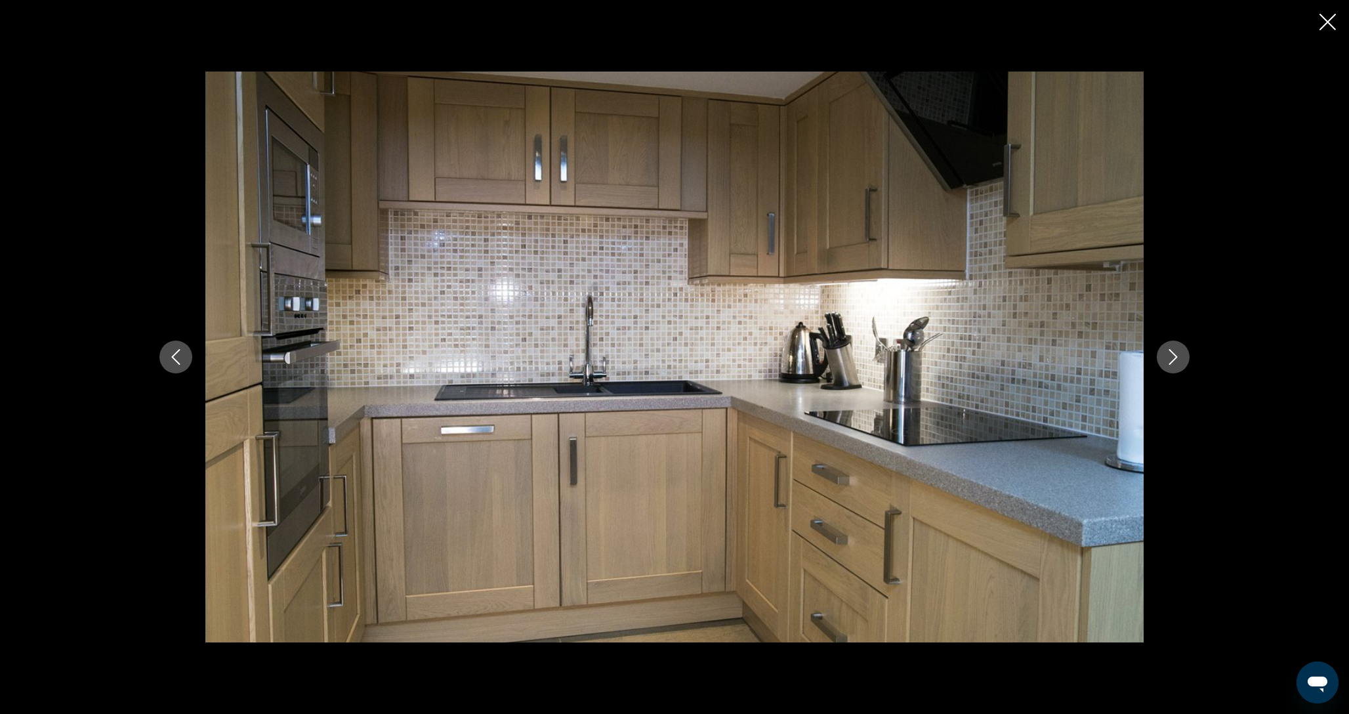
click at [1172, 367] on button "Next image" at bounding box center [1173, 357] width 33 height 33
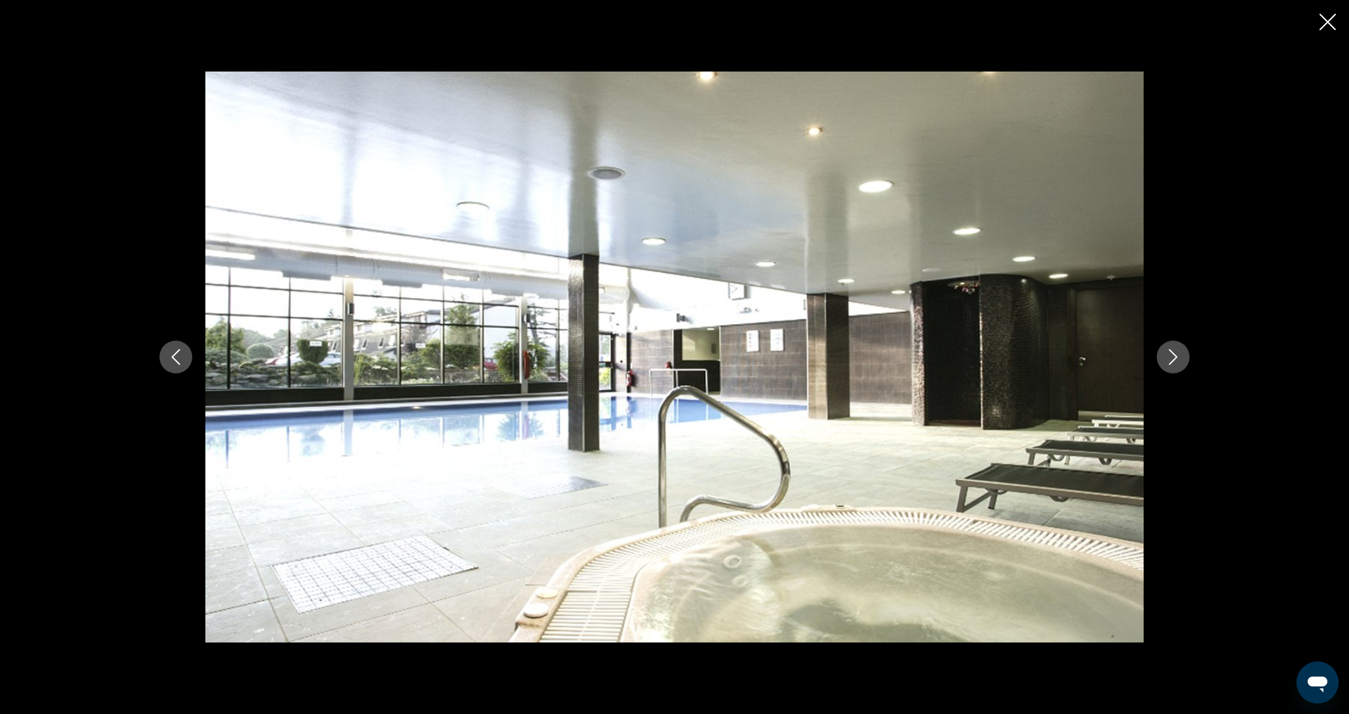
click at [1172, 367] on button "Next image" at bounding box center [1173, 357] width 33 height 33
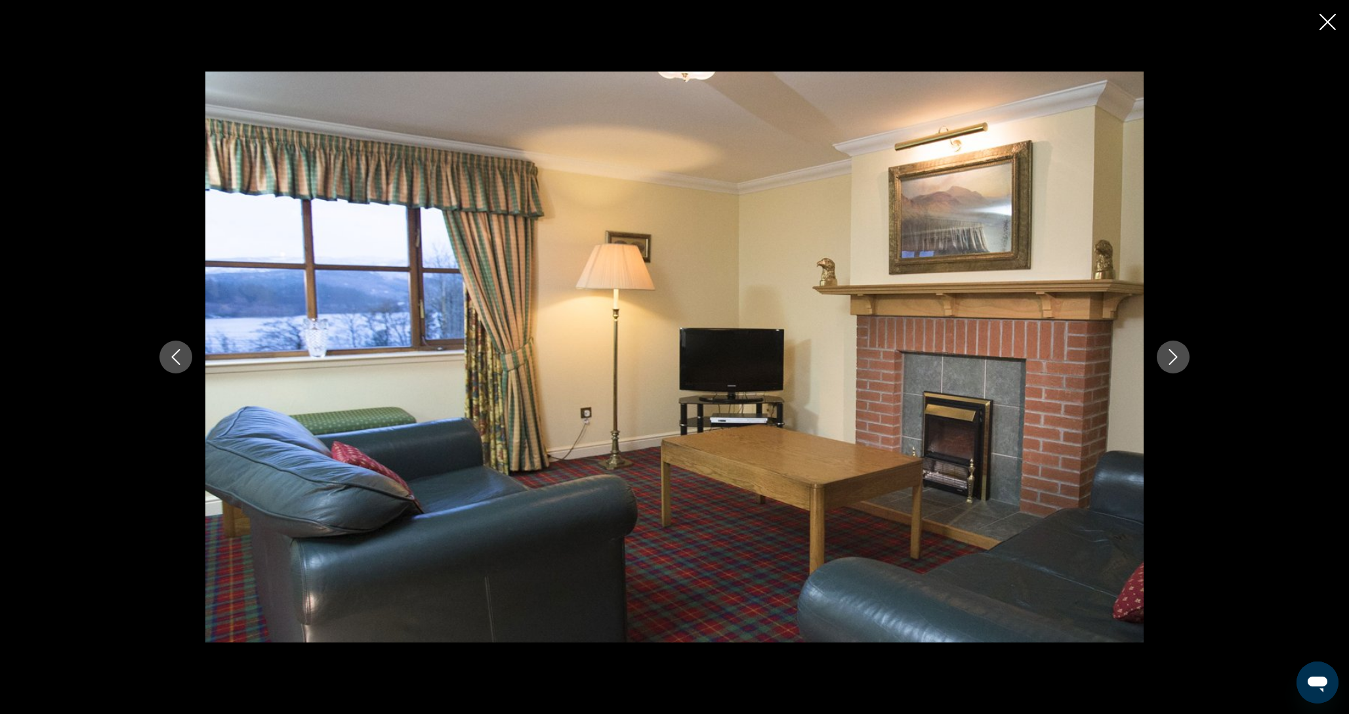
click at [1172, 367] on button "Next image" at bounding box center [1173, 357] width 33 height 33
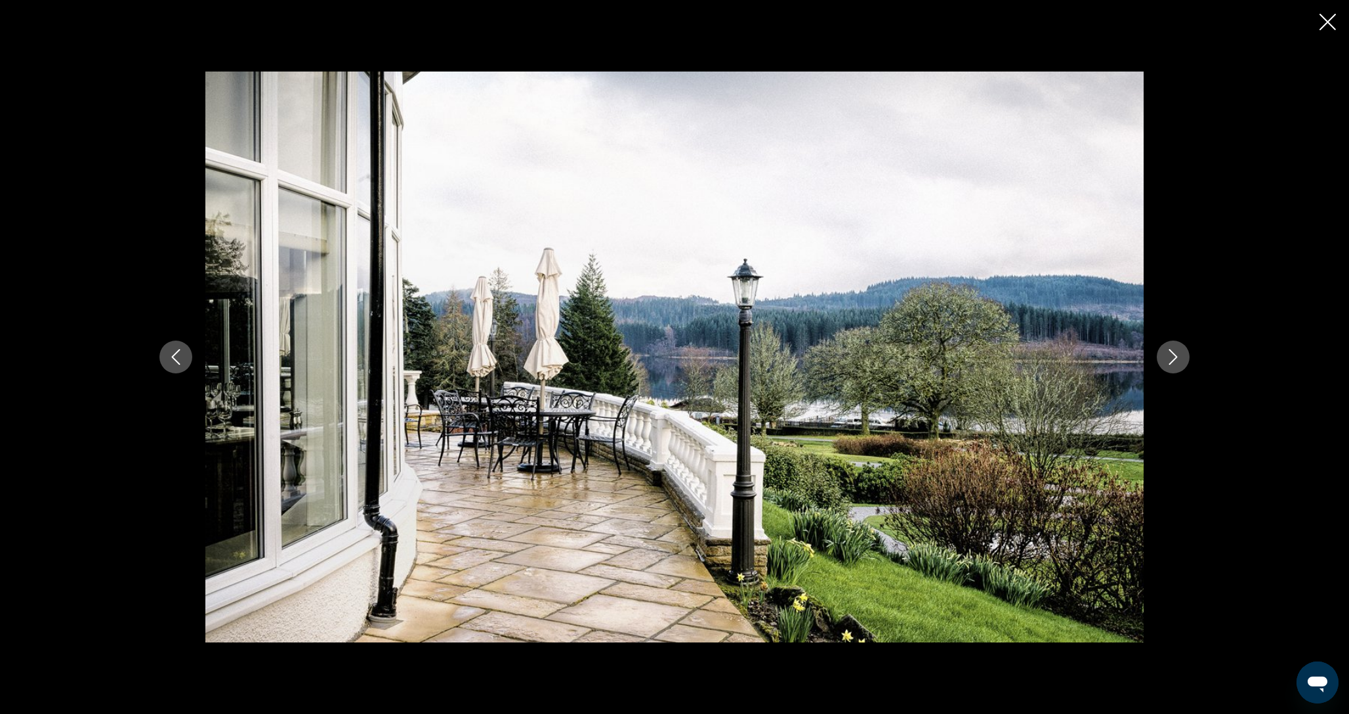
click at [1172, 367] on button "Next image" at bounding box center [1173, 357] width 33 height 33
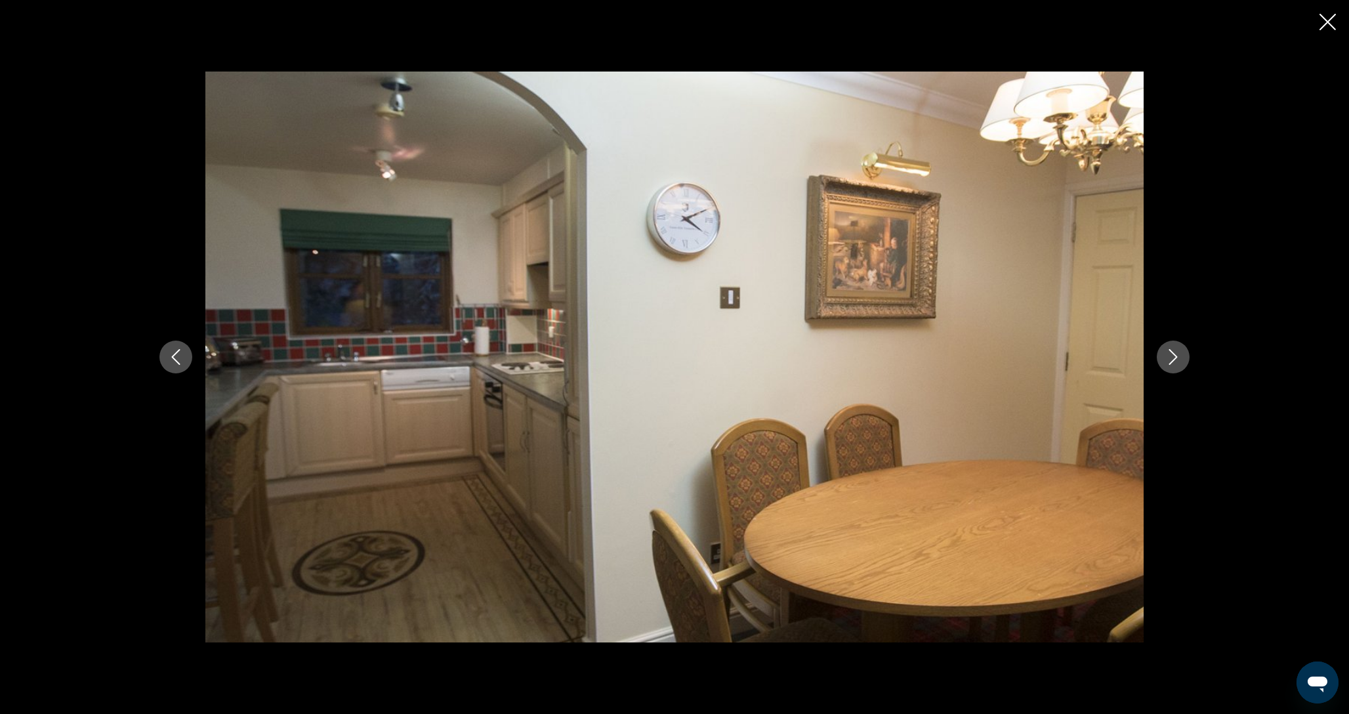
click at [1172, 367] on button "Next image" at bounding box center [1173, 357] width 33 height 33
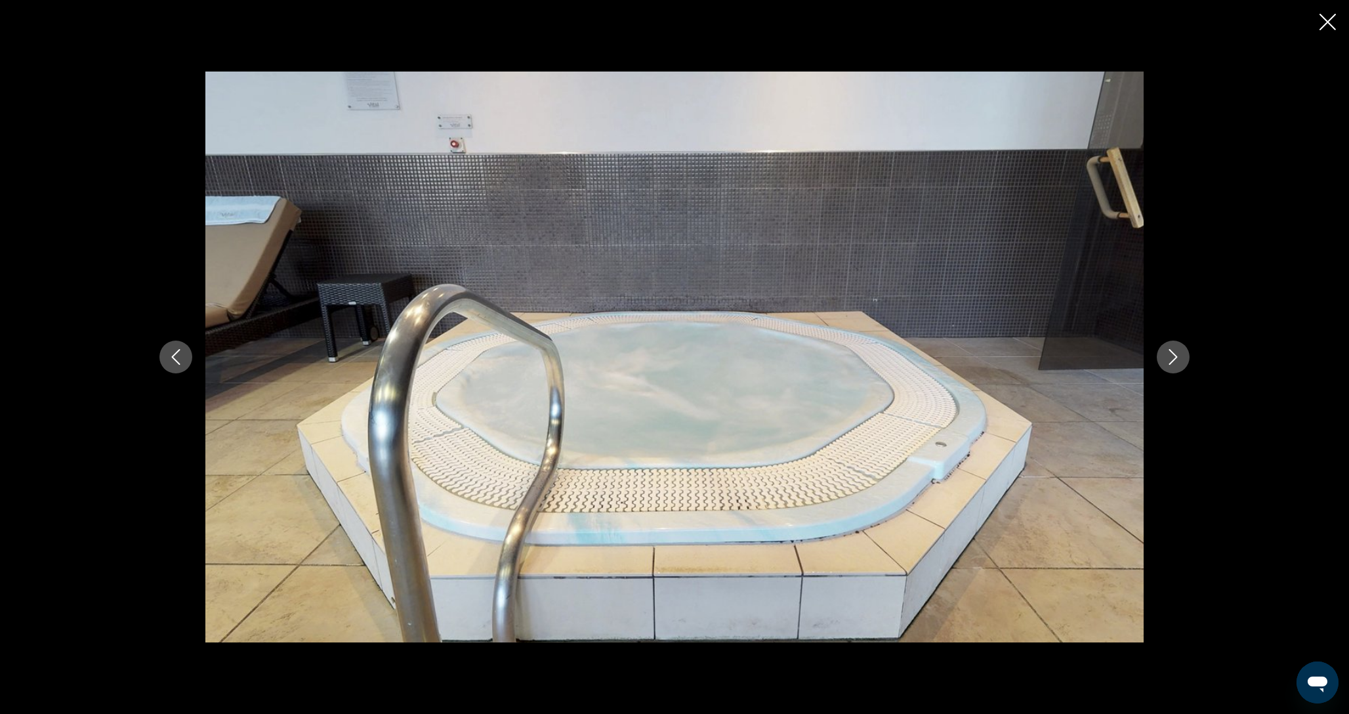
click at [1172, 367] on button "Next image" at bounding box center [1173, 357] width 33 height 33
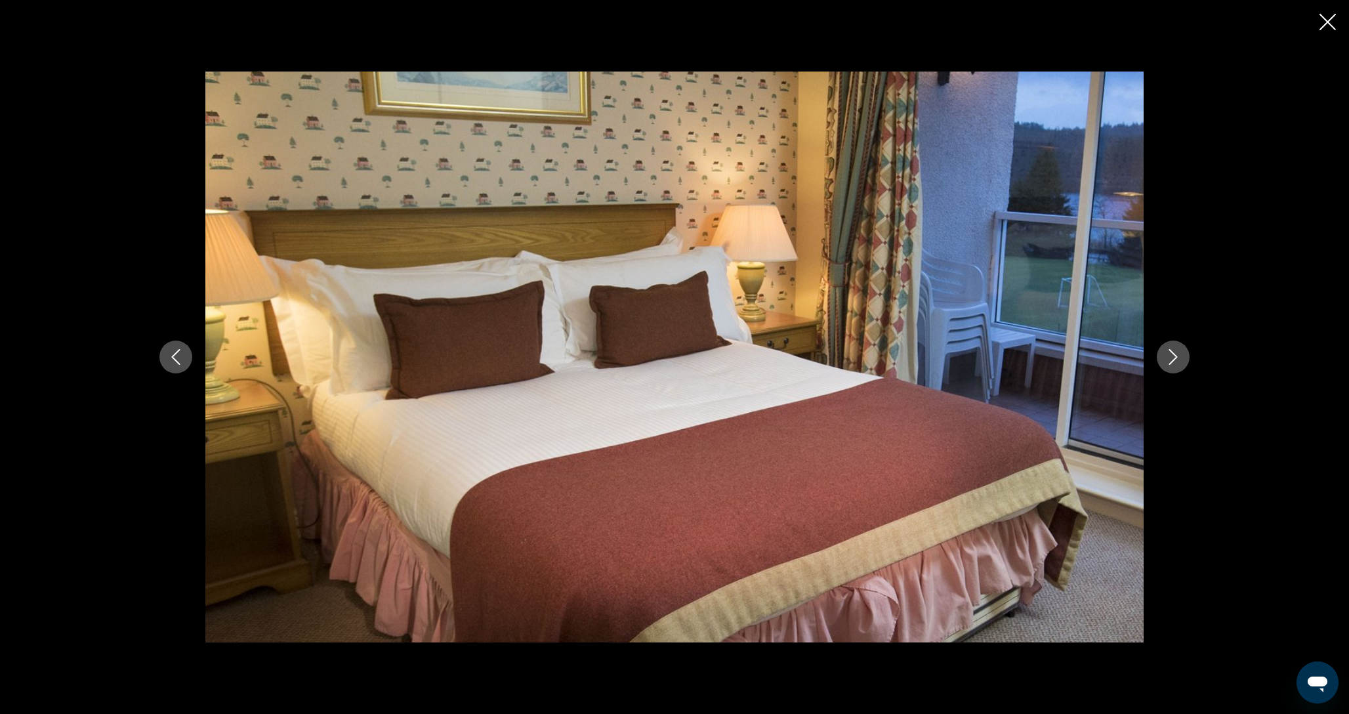
click at [1172, 367] on button "Next image" at bounding box center [1173, 357] width 33 height 33
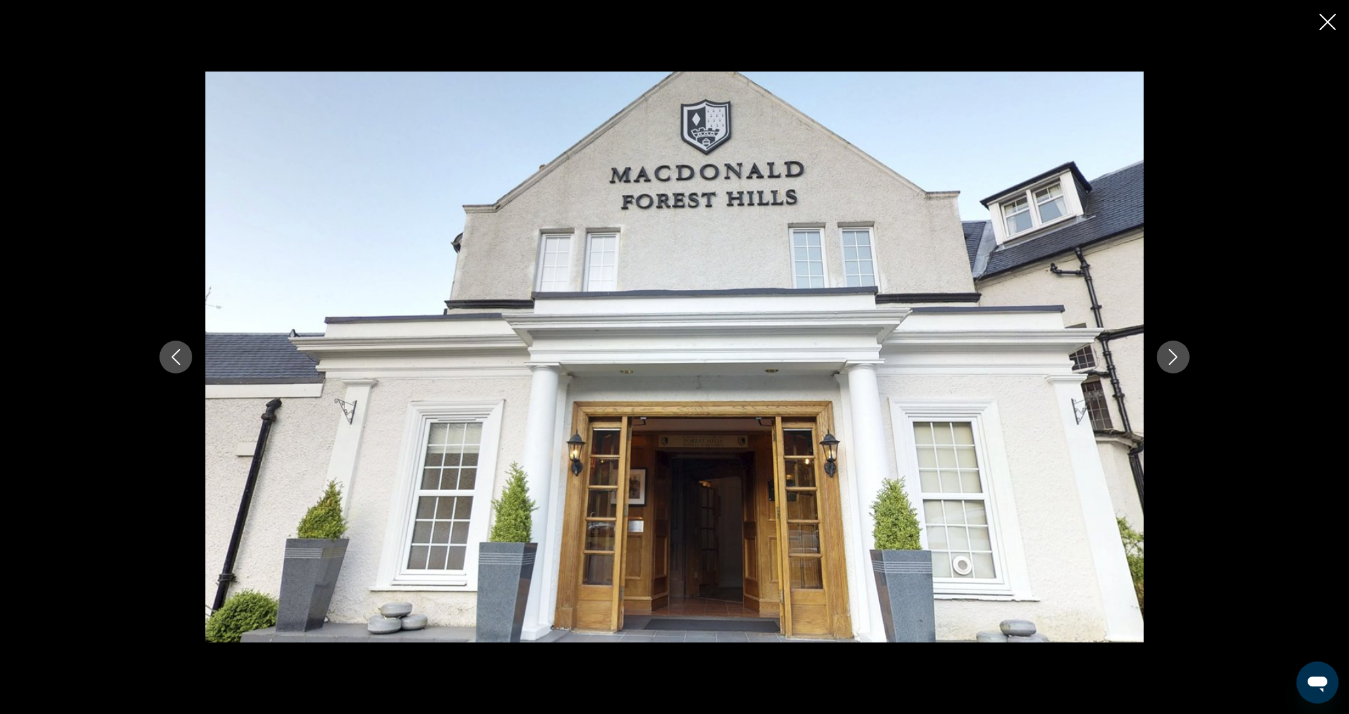
click at [1172, 367] on button "Next image" at bounding box center [1173, 357] width 33 height 33
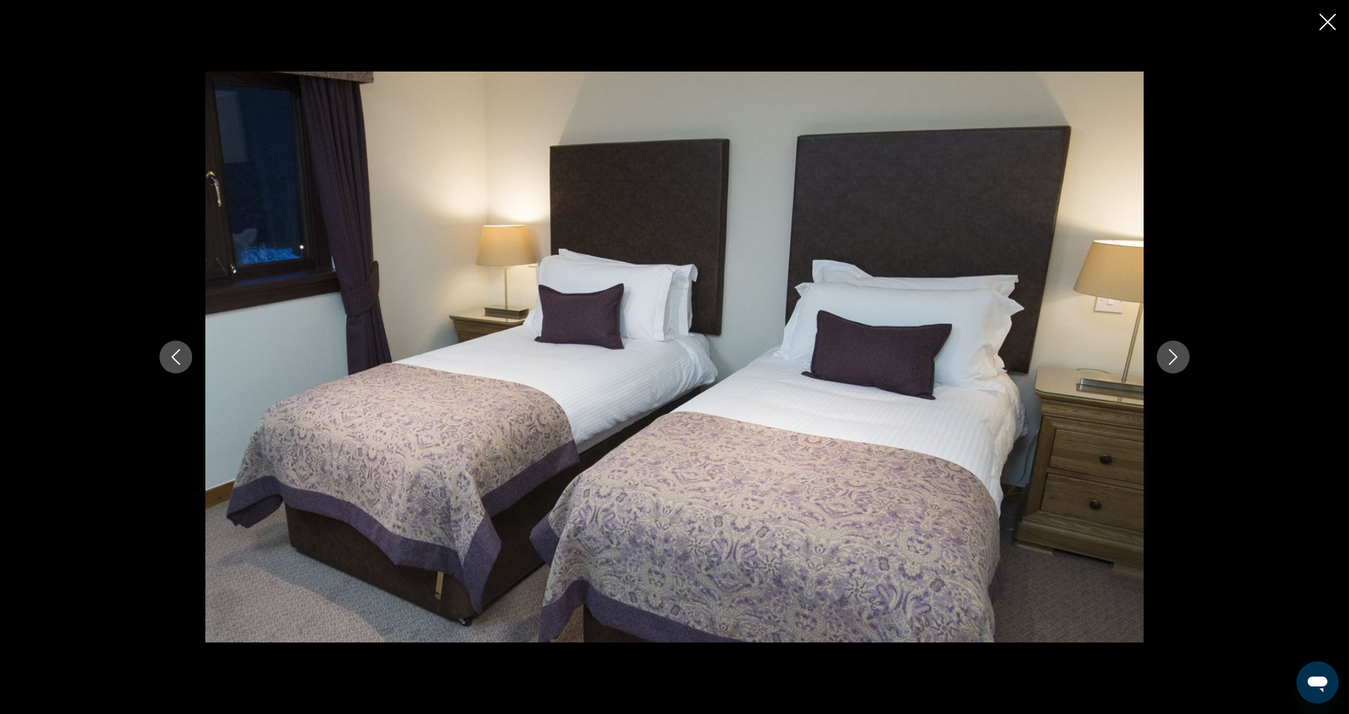
click at [1172, 367] on button "Next image" at bounding box center [1173, 357] width 33 height 33
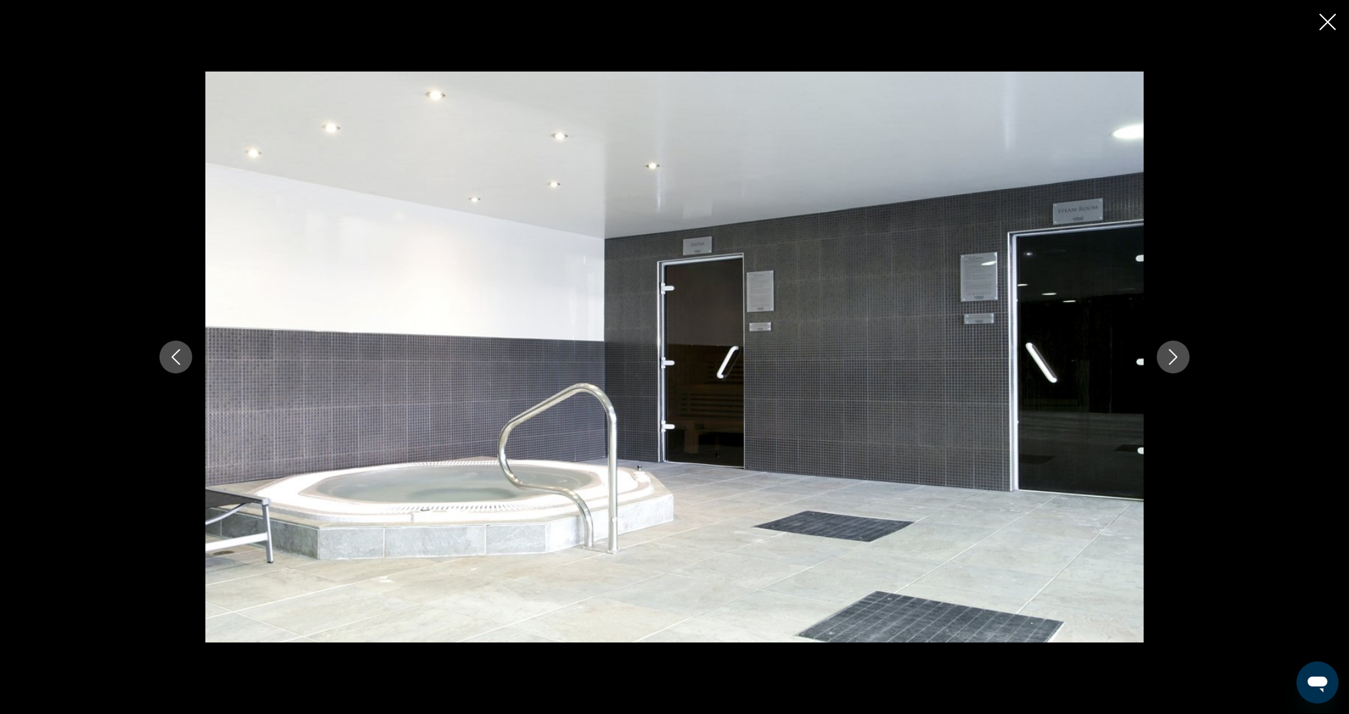
click at [1172, 367] on button "Next image" at bounding box center [1173, 357] width 33 height 33
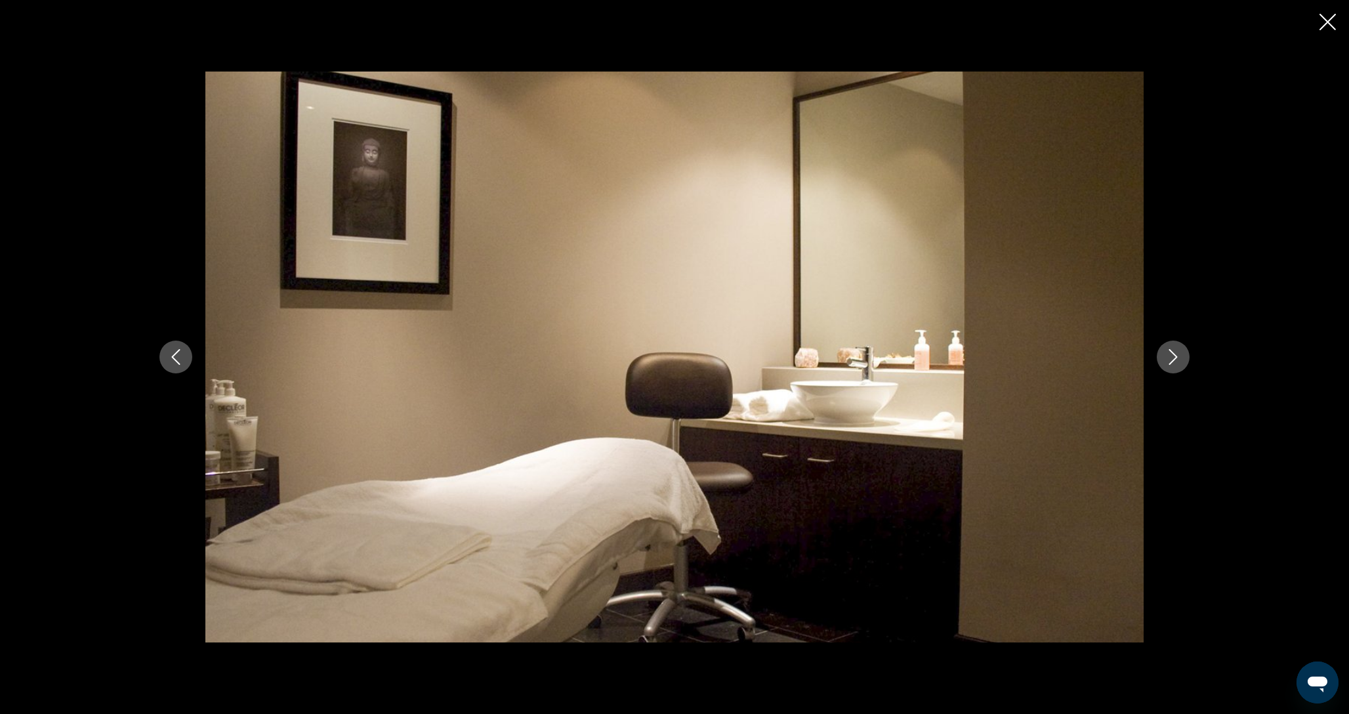
click at [1172, 367] on button "Next image" at bounding box center [1173, 357] width 33 height 33
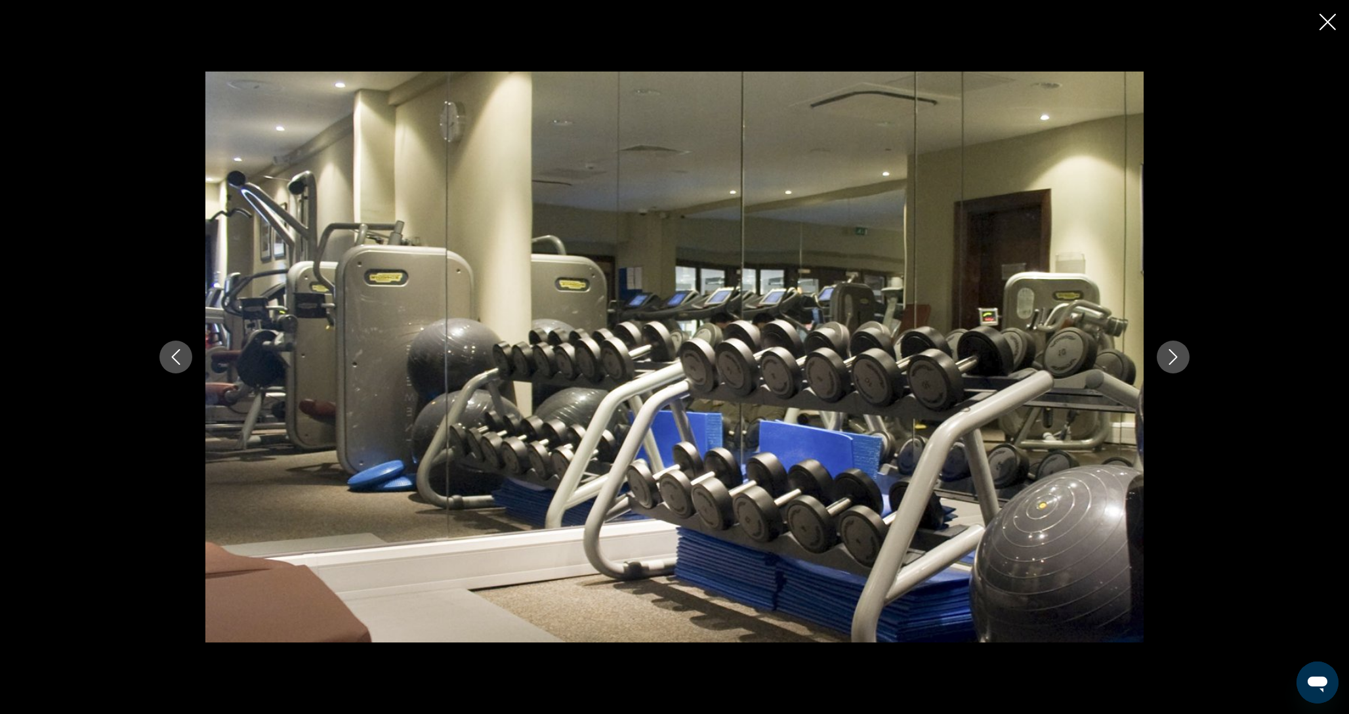
click at [1172, 367] on button "Next image" at bounding box center [1173, 357] width 33 height 33
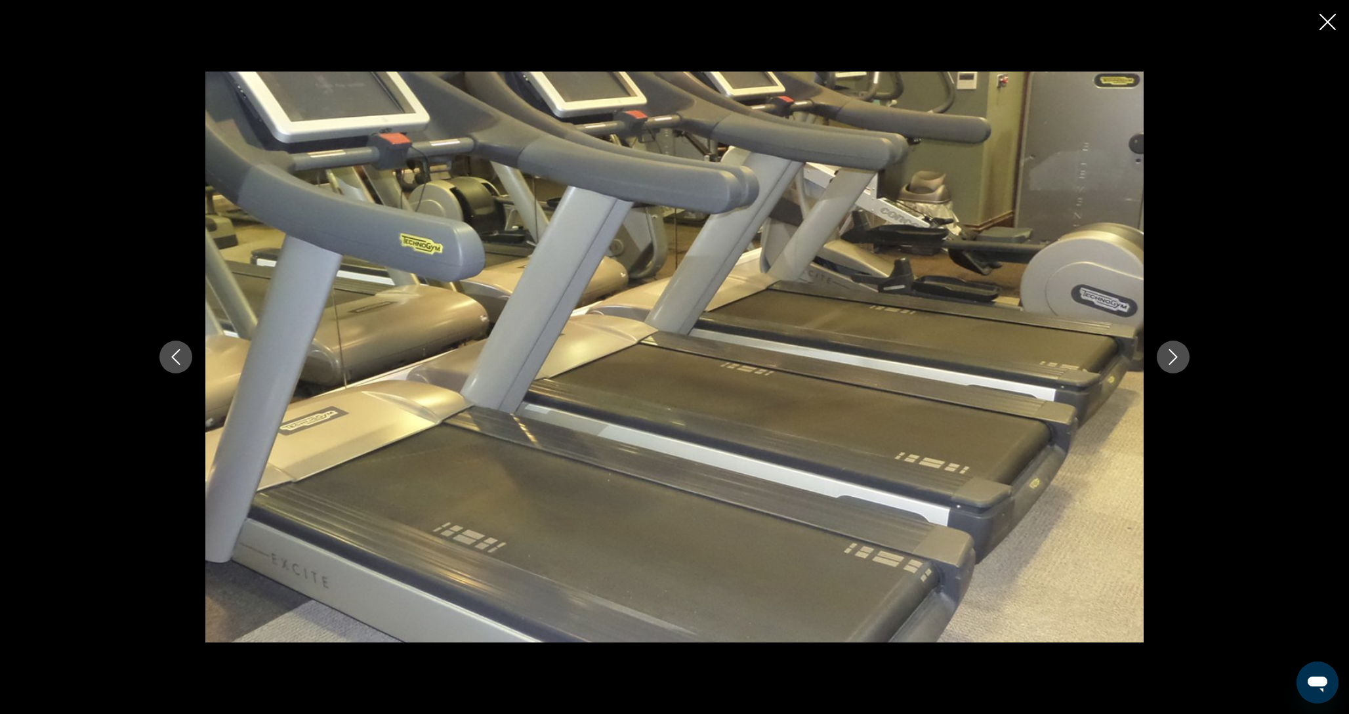
click at [1324, 21] on icon "Close slideshow" at bounding box center [1328, 22] width 16 height 16
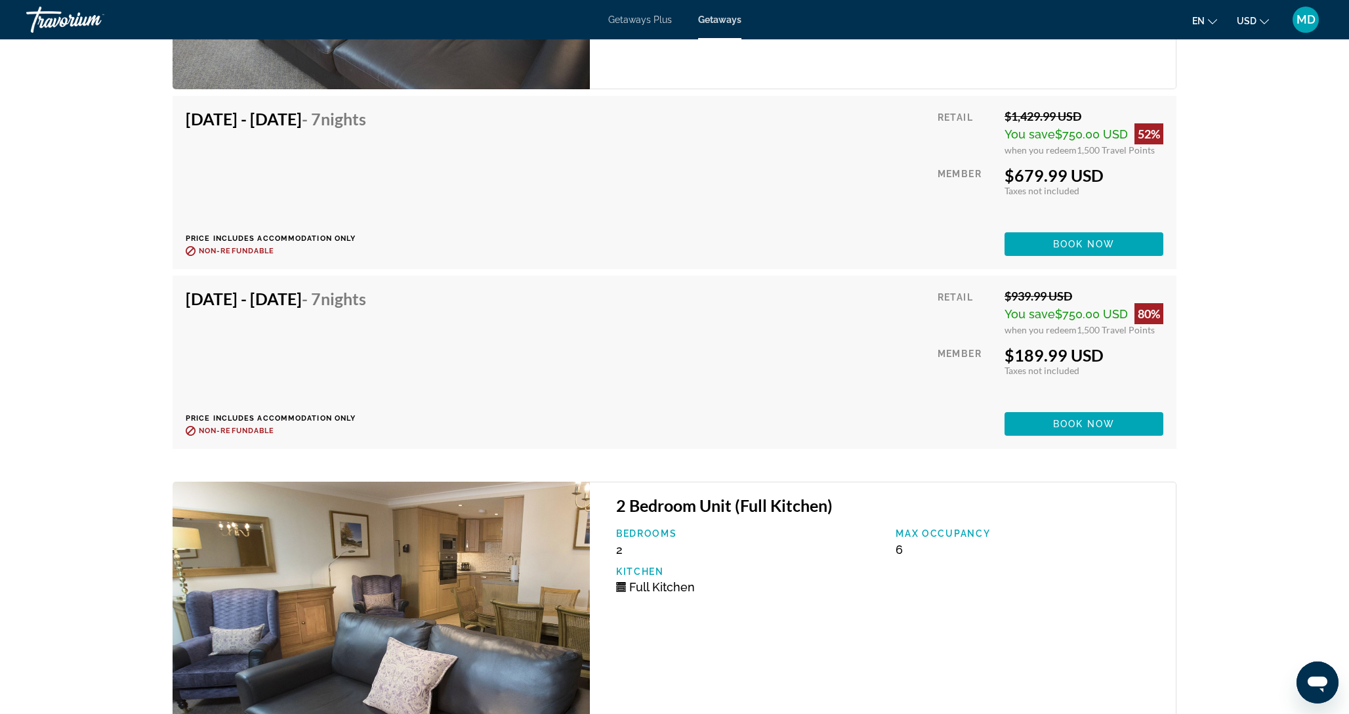
scroll to position [2462, 0]
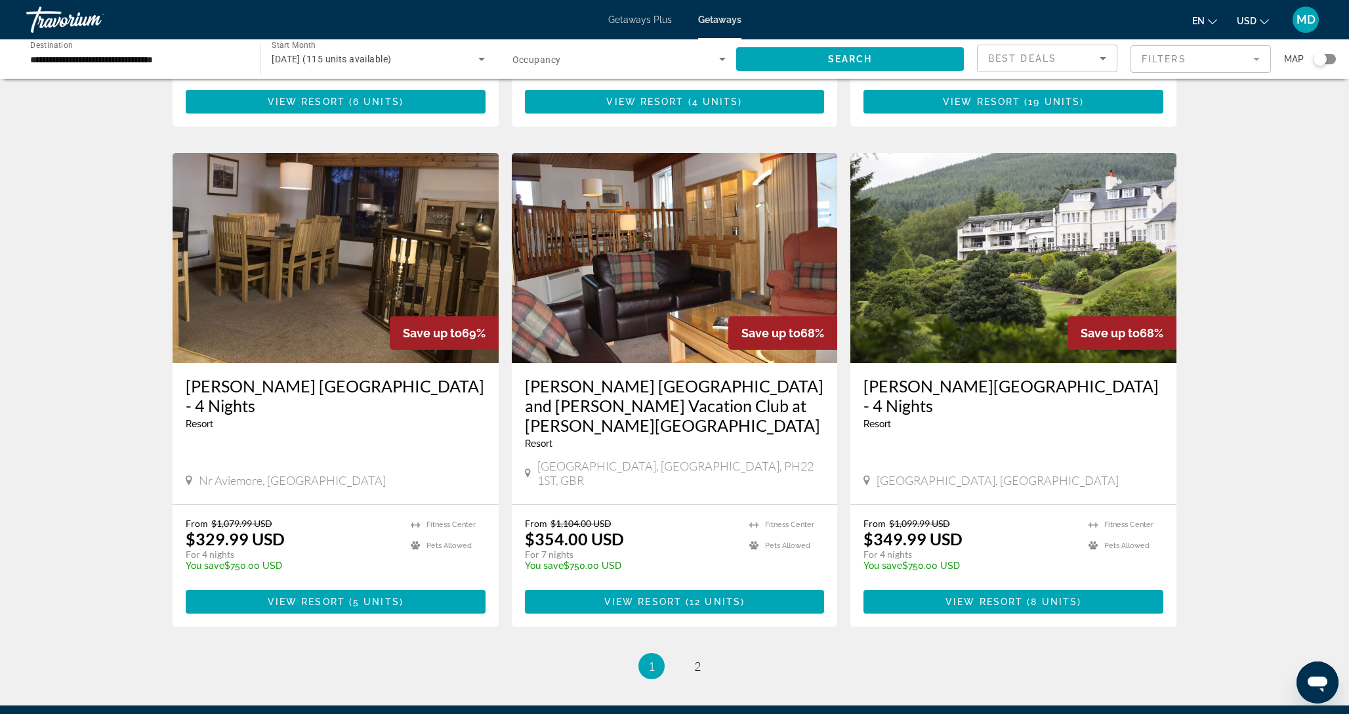
scroll to position [1401, 0]
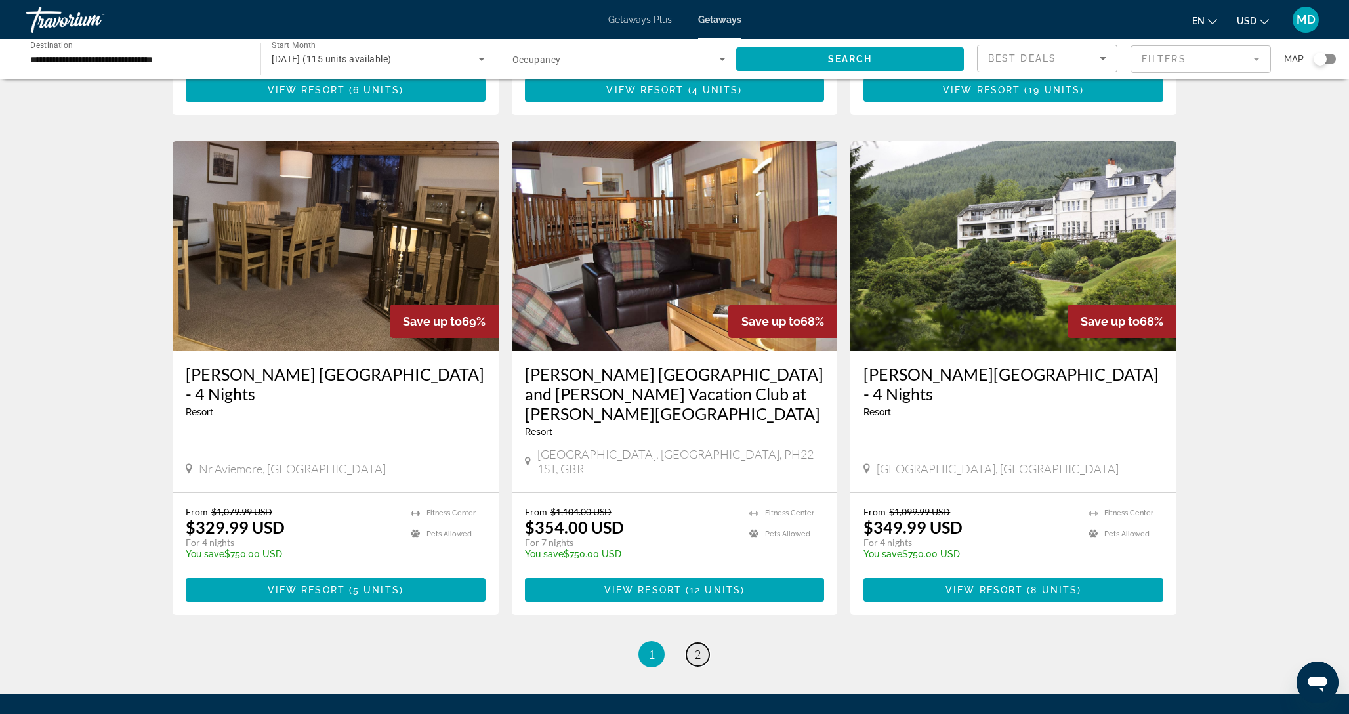
click at [697, 647] on span "2" at bounding box center [697, 654] width 7 height 14
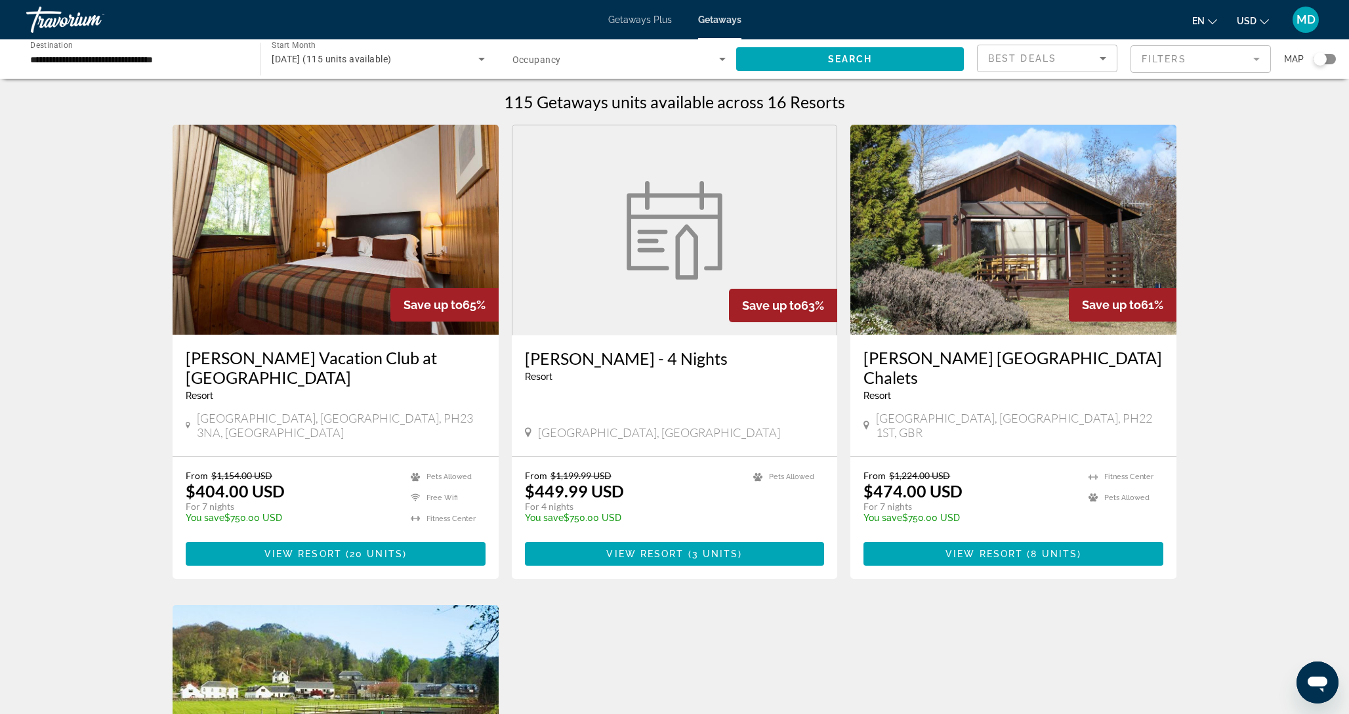
click at [336, 263] on img "Main content" at bounding box center [336, 230] width 326 height 210
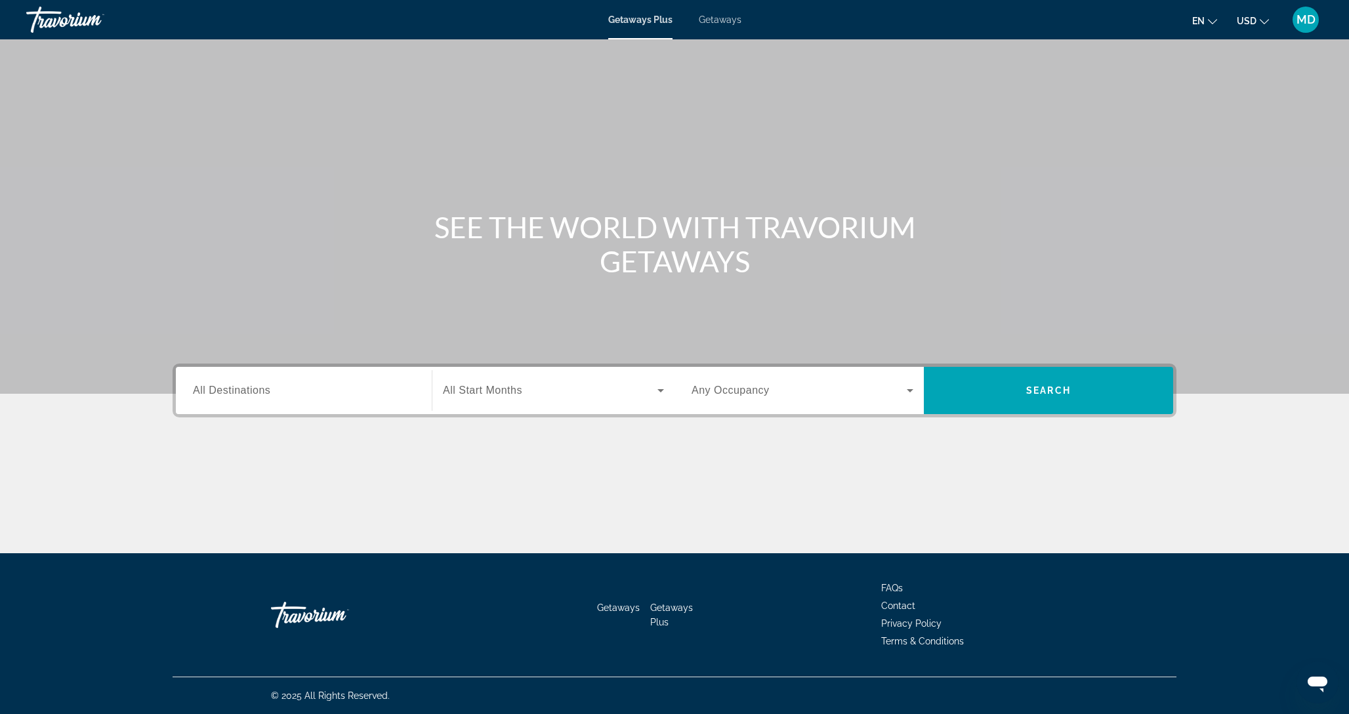
click at [702, 17] on span "Getaways" at bounding box center [720, 19] width 43 height 11
click at [293, 388] on input "Destination All Destinations" at bounding box center [304, 391] width 222 height 16
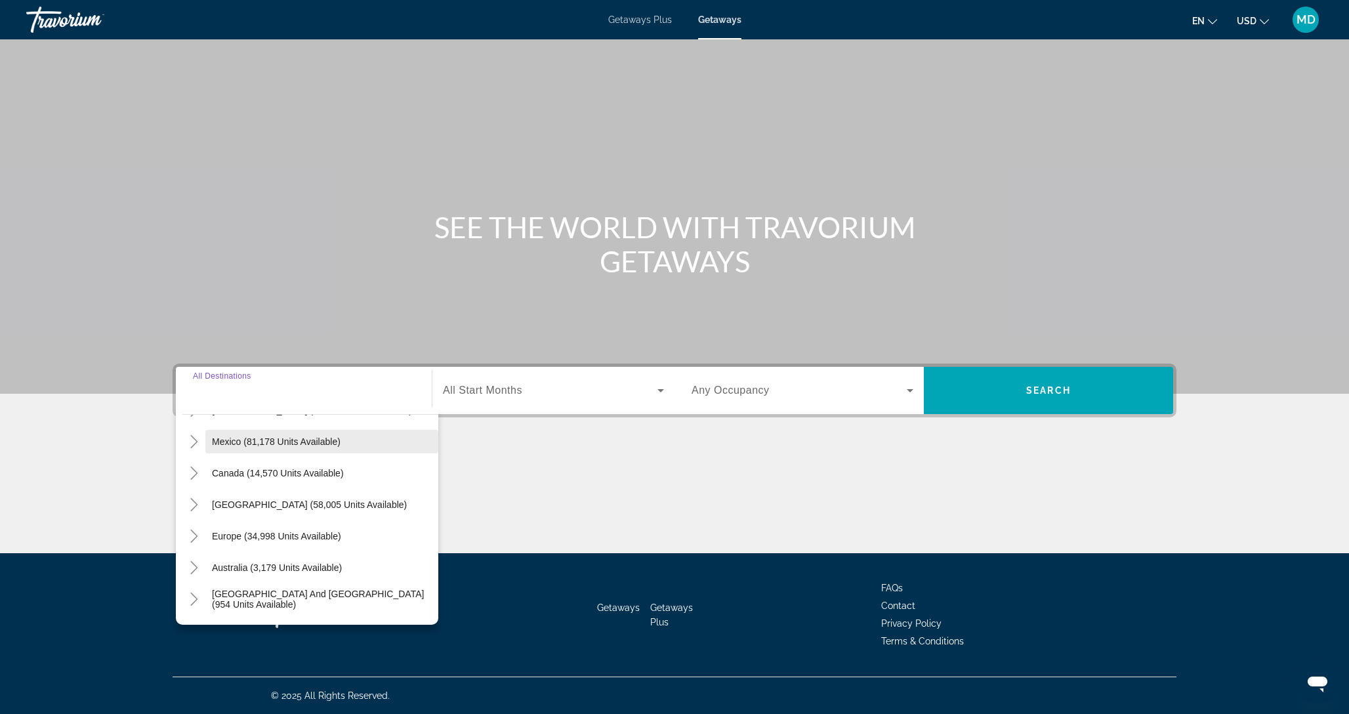
scroll to position [63, 0]
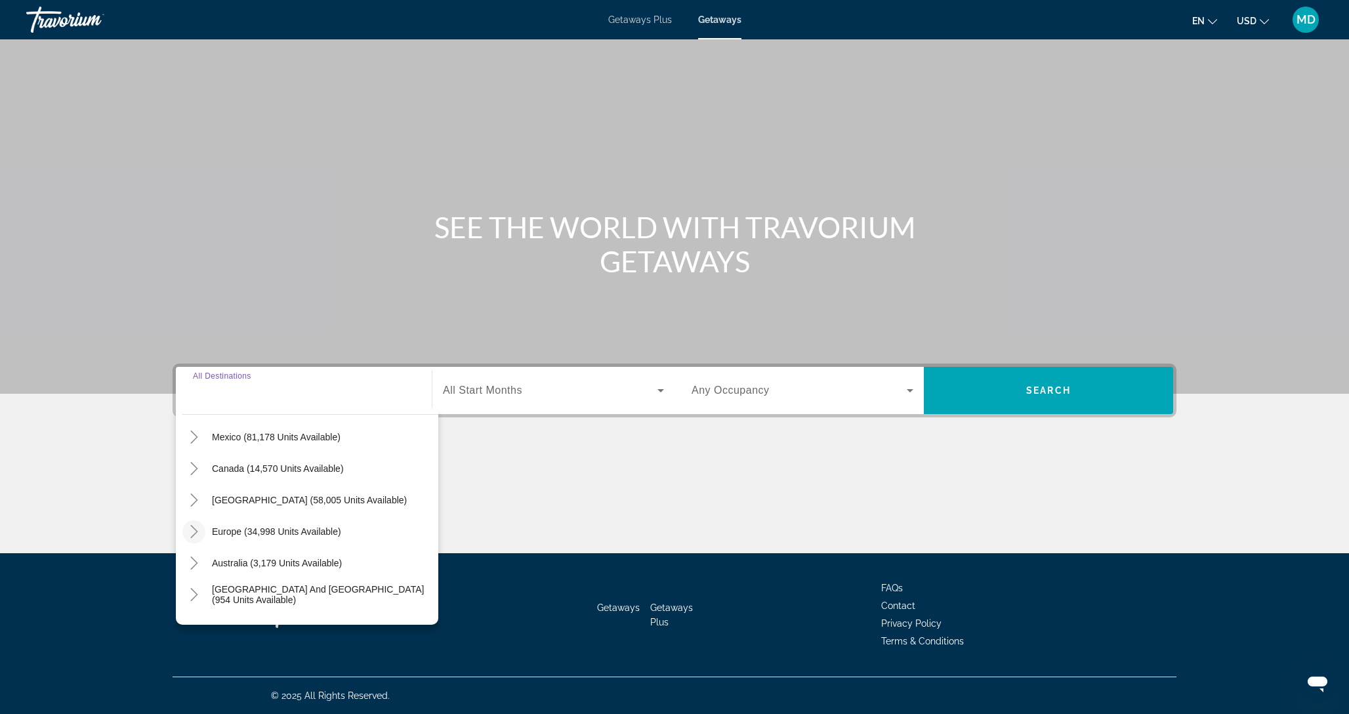
click at [192, 530] on icon "Toggle Europe (34,998 units available)" at bounding box center [194, 531] width 13 height 13
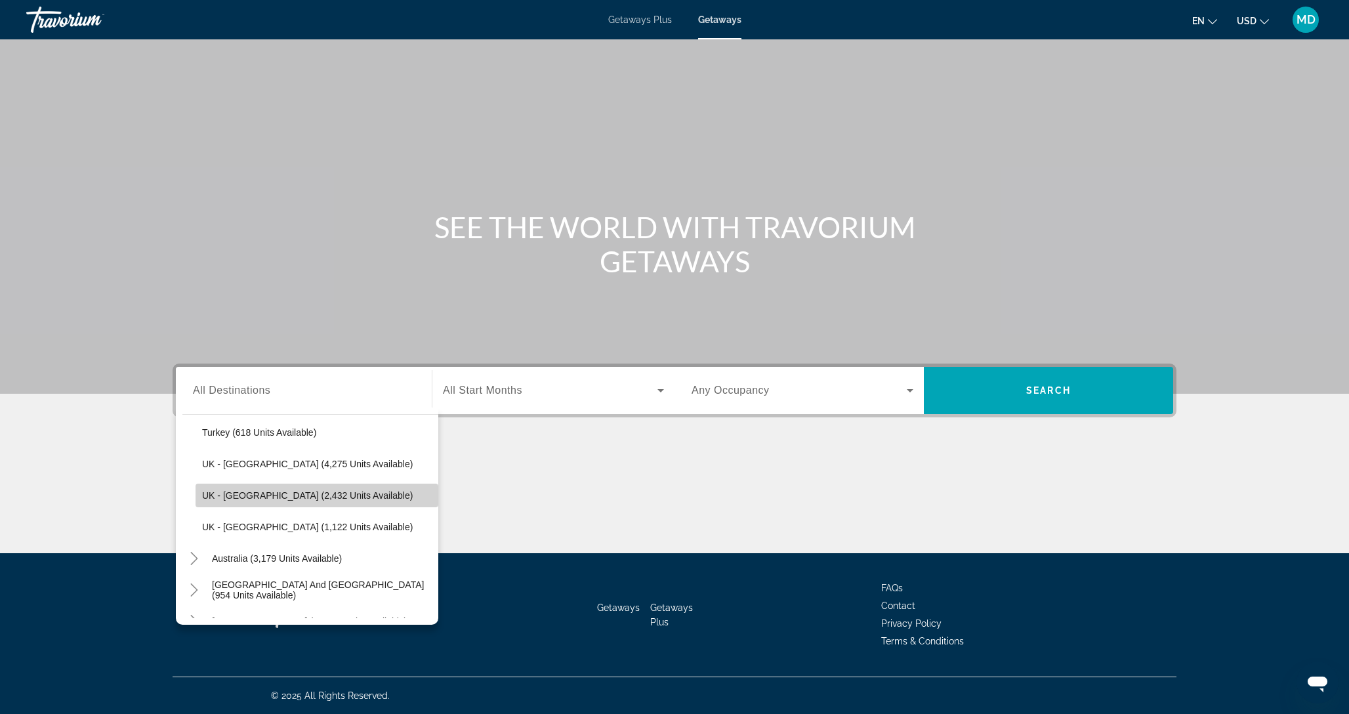
click at [251, 492] on span "UK - [GEOGRAPHIC_DATA] (2,432 units available)" at bounding box center [307, 495] width 211 height 11
type input "**********"
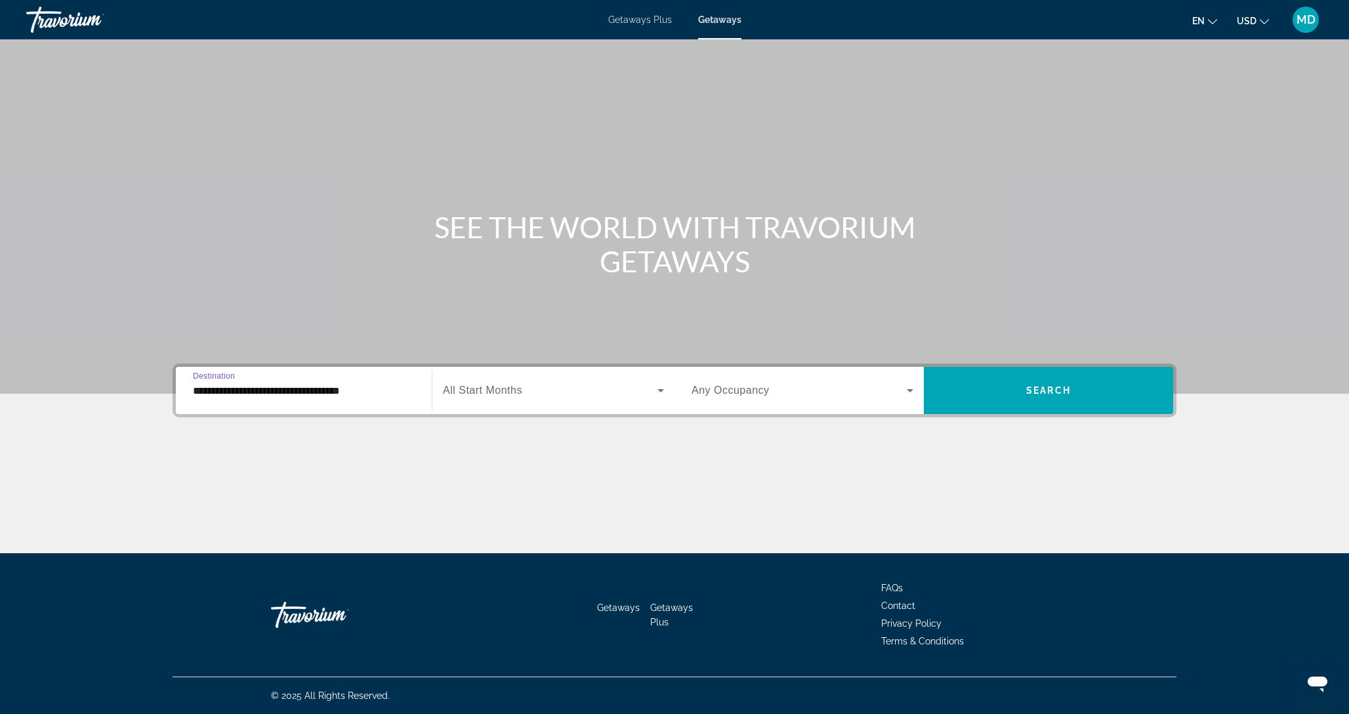
click at [579, 390] on span "Search widget" at bounding box center [550, 391] width 215 height 16
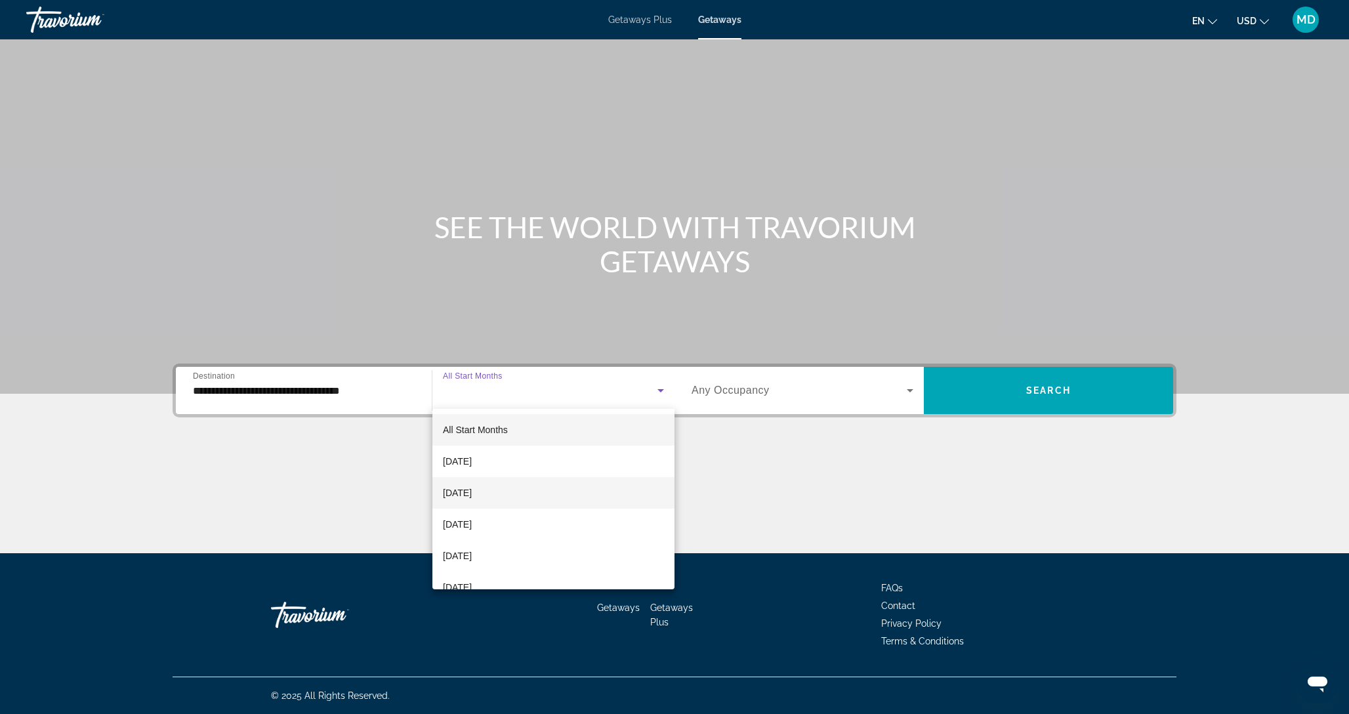
click at [472, 488] on span "[DATE]" at bounding box center [457, 493] width 29 height 16
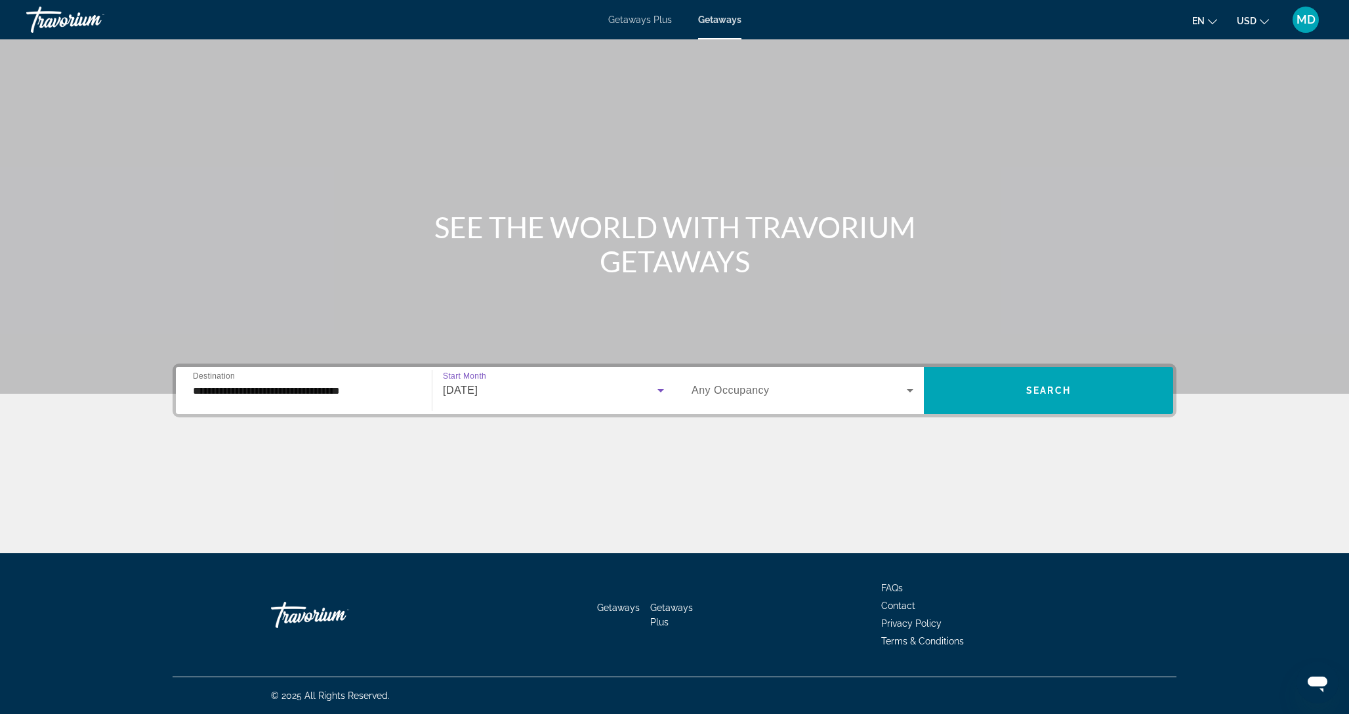
click at [802, 396] on span "Search widget" at bounding box center [799, 391] width 215 height 16
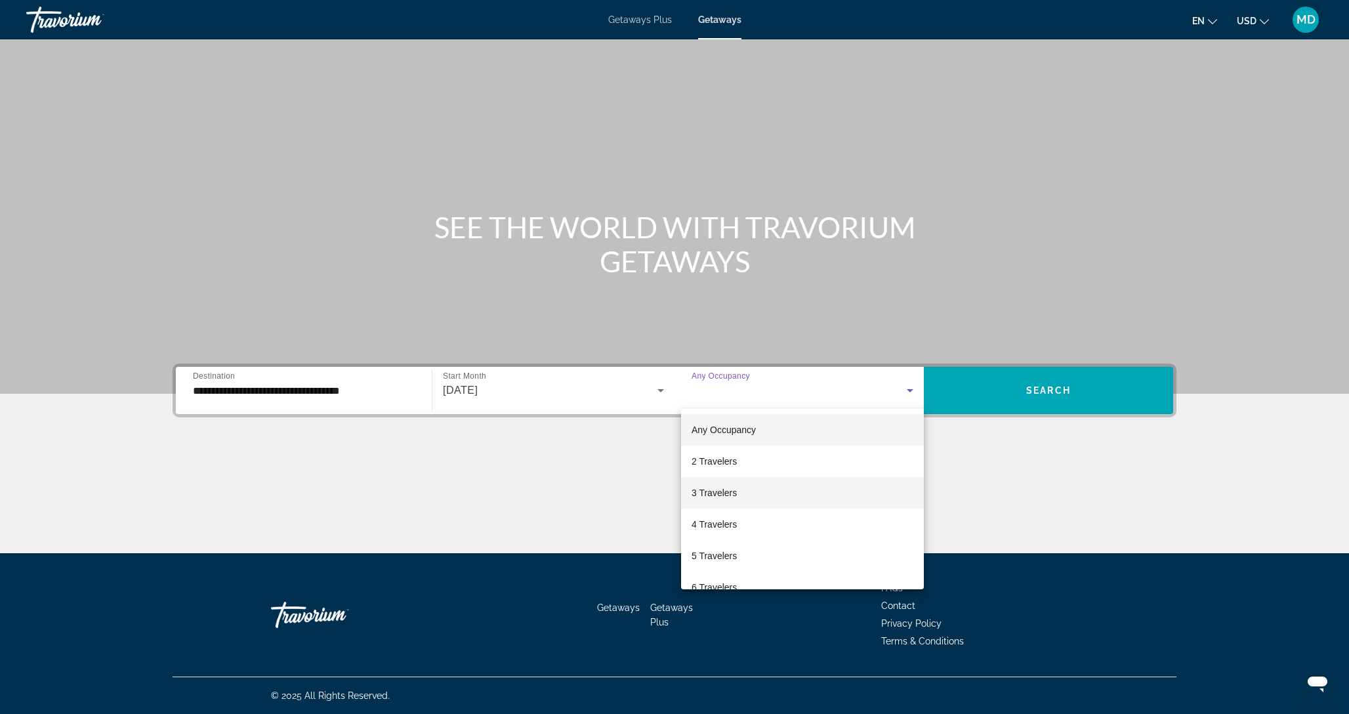
click at [732, 487] on span "3 Travelers" at bounding box center [714, 493] width 45 height 16
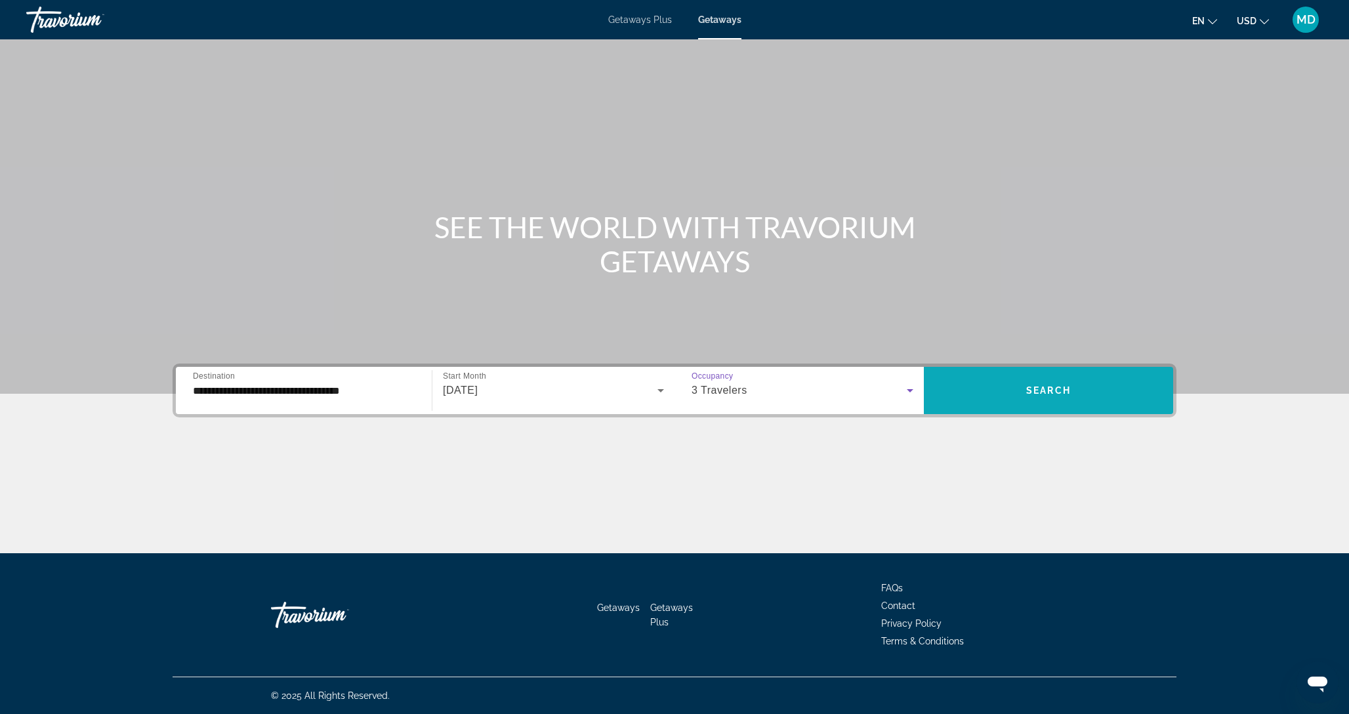
click at [974, 399] on span "Search widget" at bounding box center [1048, 391] width 249 height 32
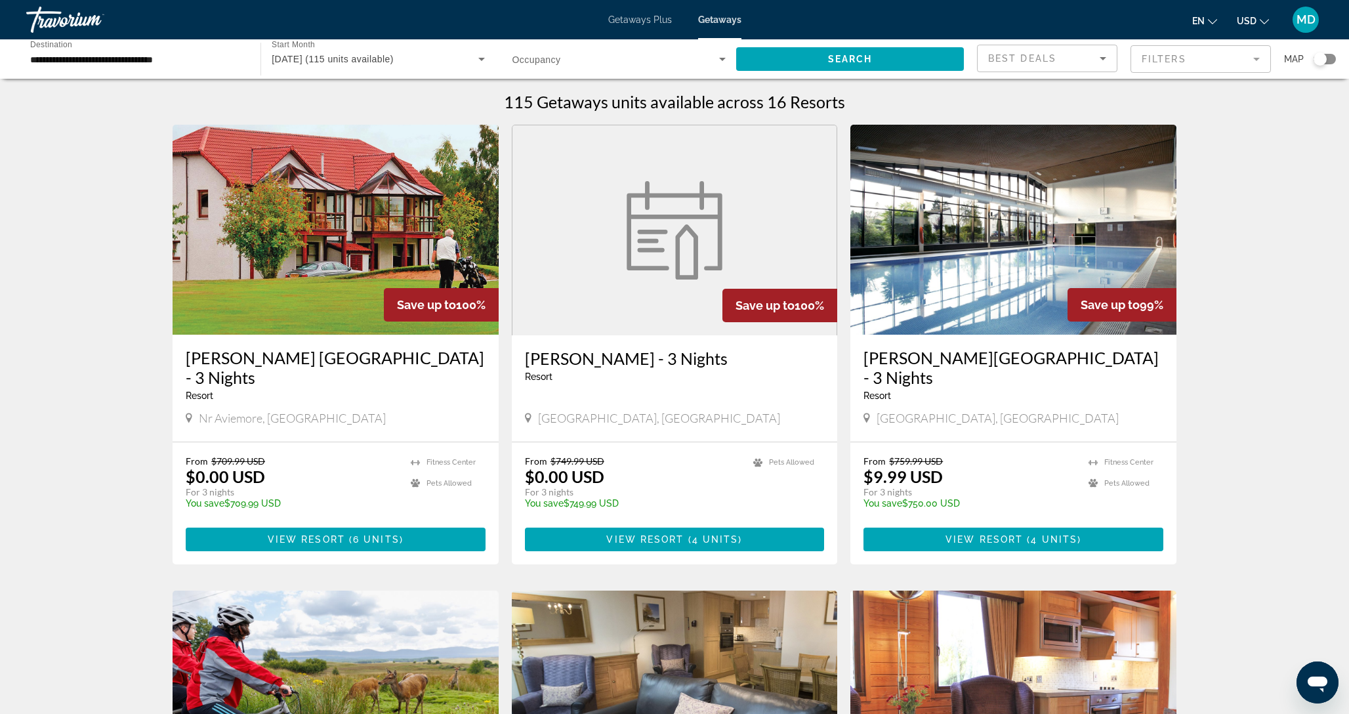
click at [654, 197] on img "Main content" at bounding box center [675, 230] width 112 height 98
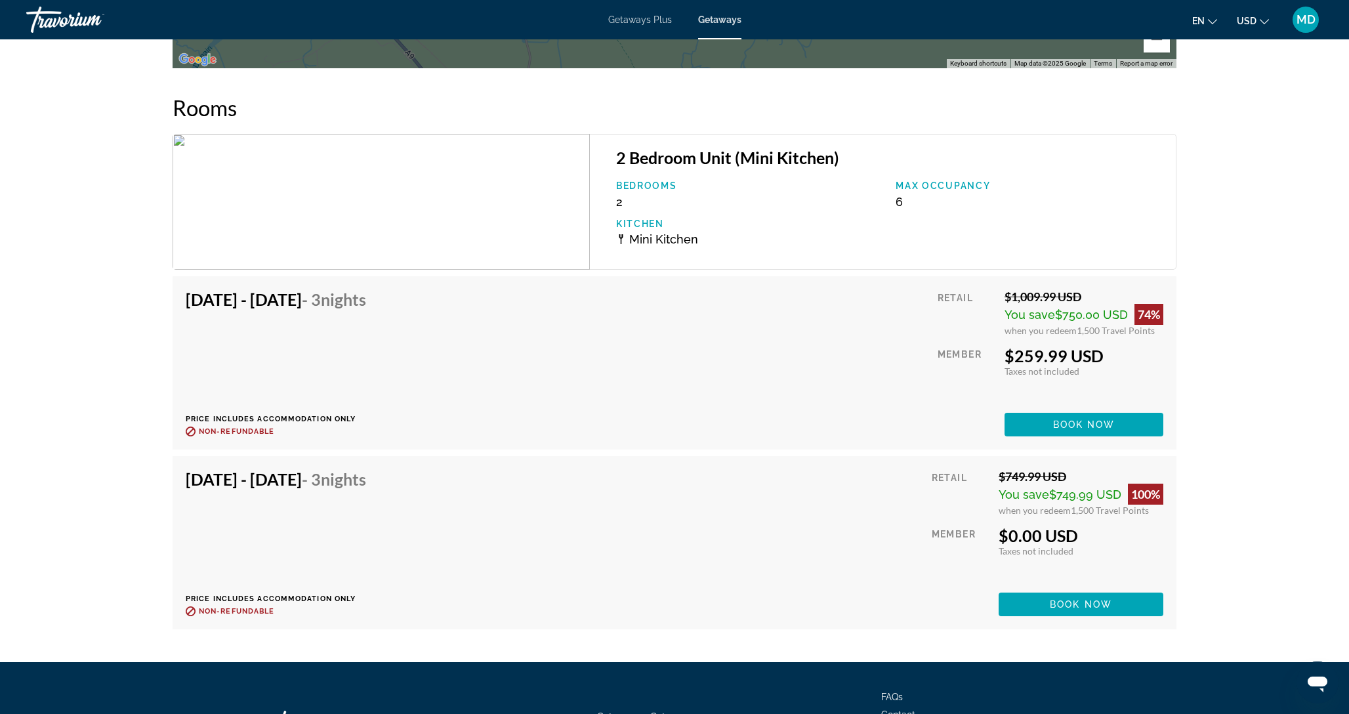
scroll to position [2122, 0]
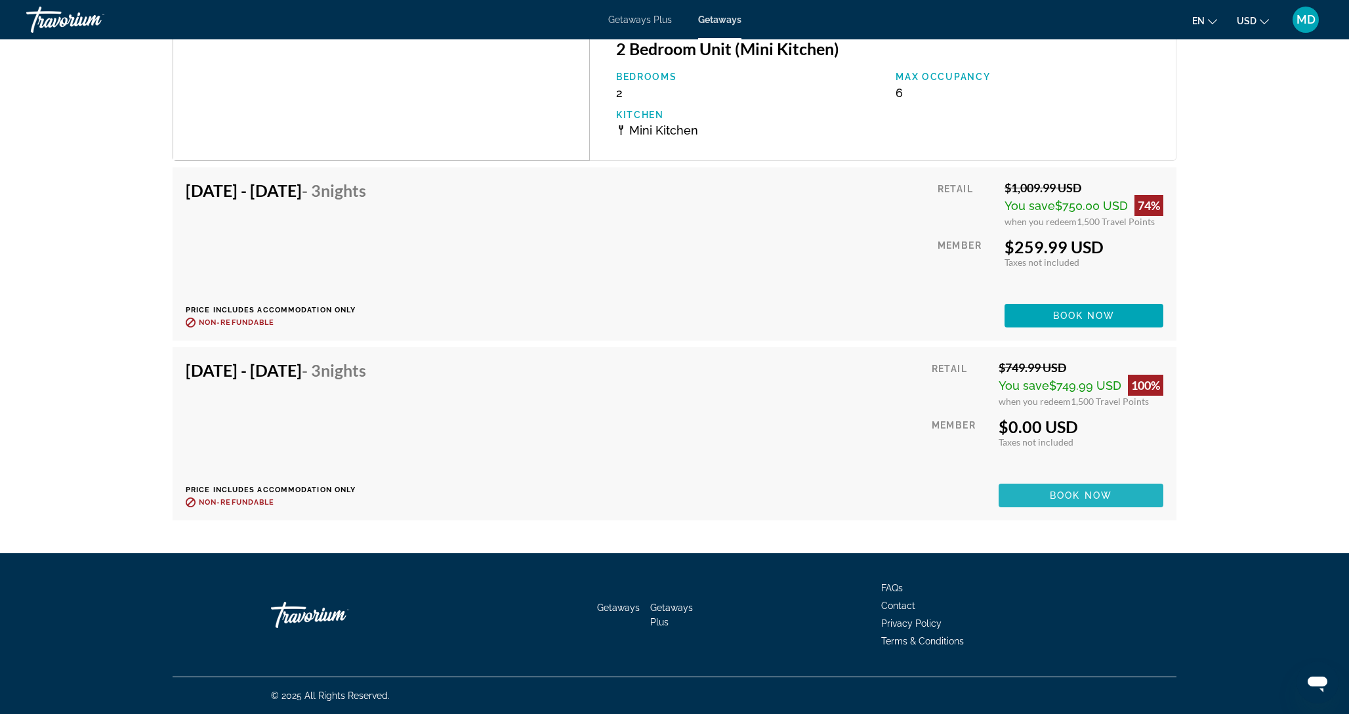
click at [1059, 491] on span "Book now" at bounding box center [1081, 495] width 62 height 11
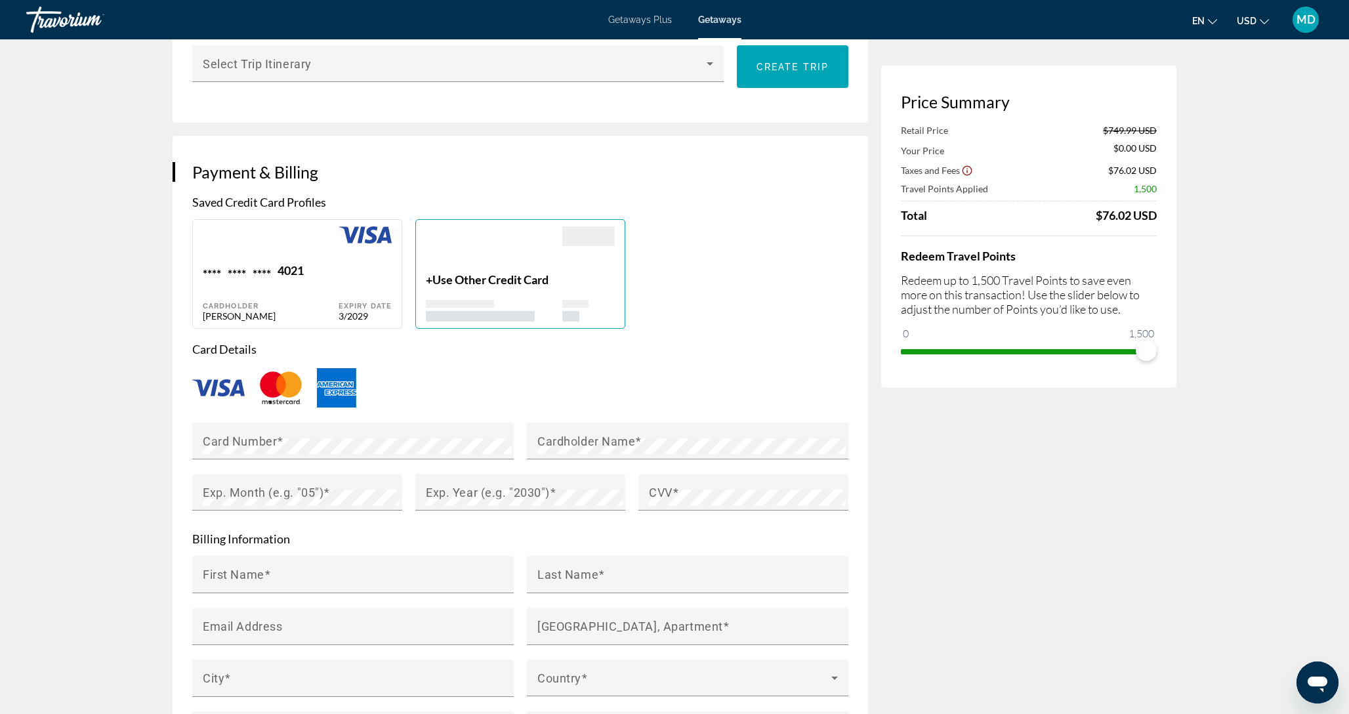
scroll to position [814, 0]
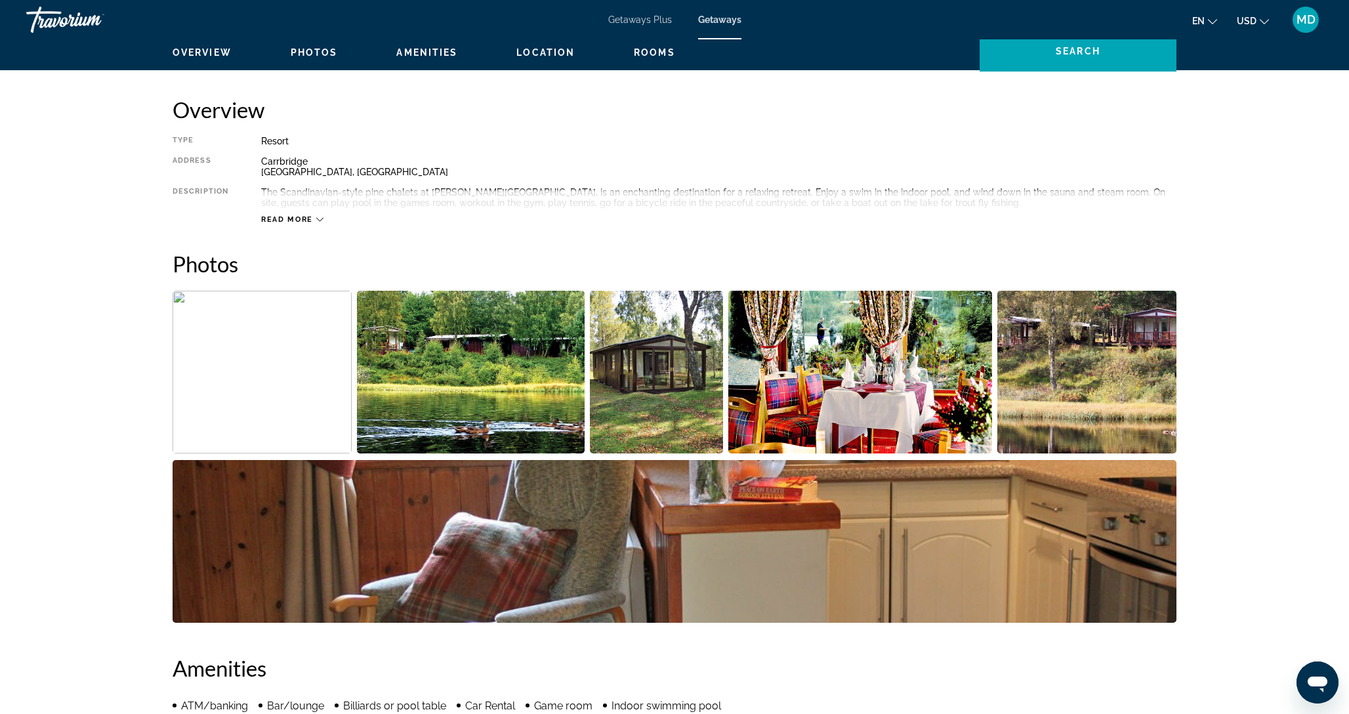
scroll to position [407, 0]
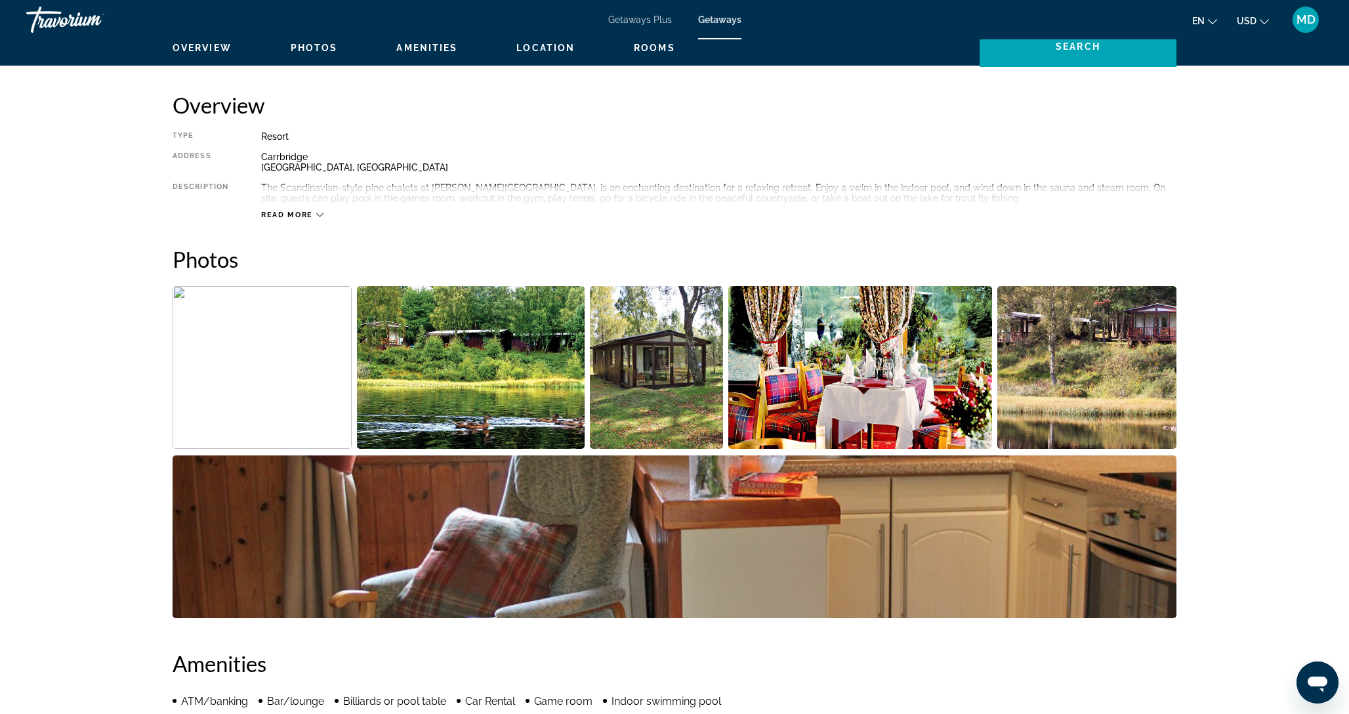
click at [632, 354] on img "Open full-screen image slider" at bounding box center [656, 367] width 133 height 163
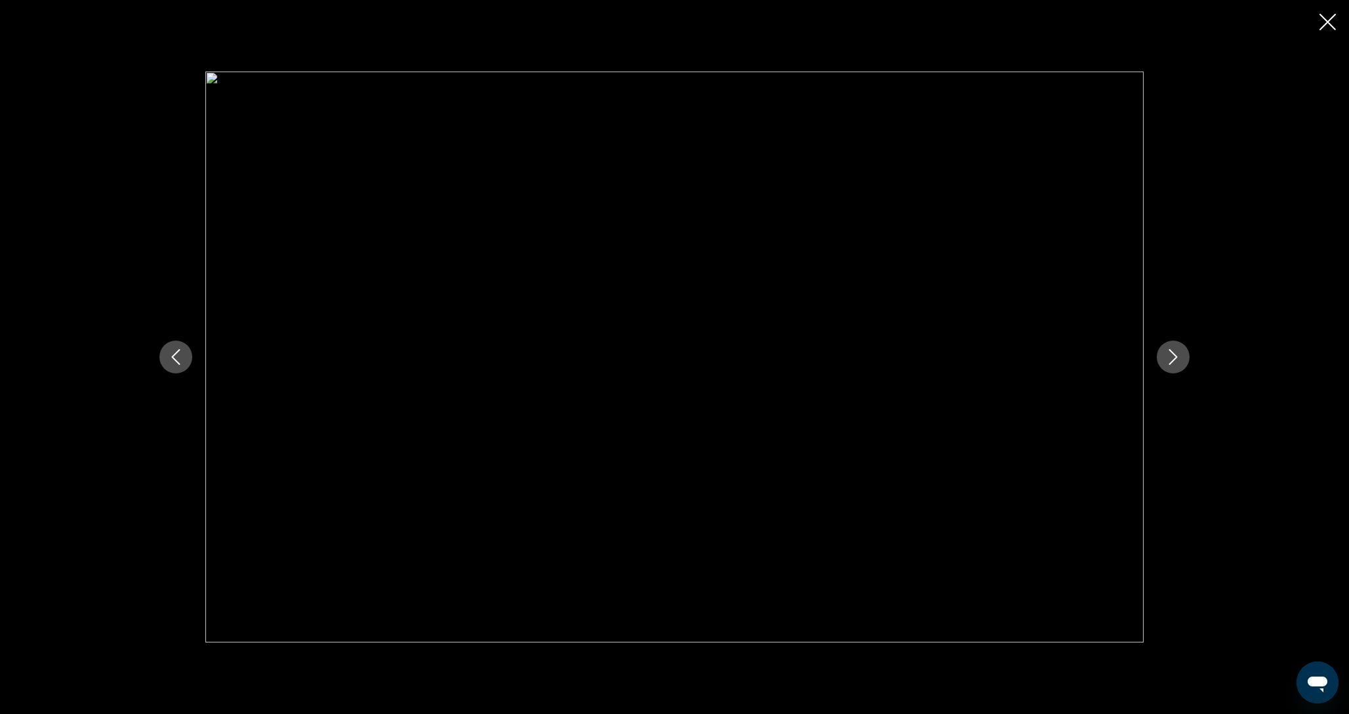
click at [171, 358] on icon "Previous image" at bounding box center [176, 357] width 16 height 16
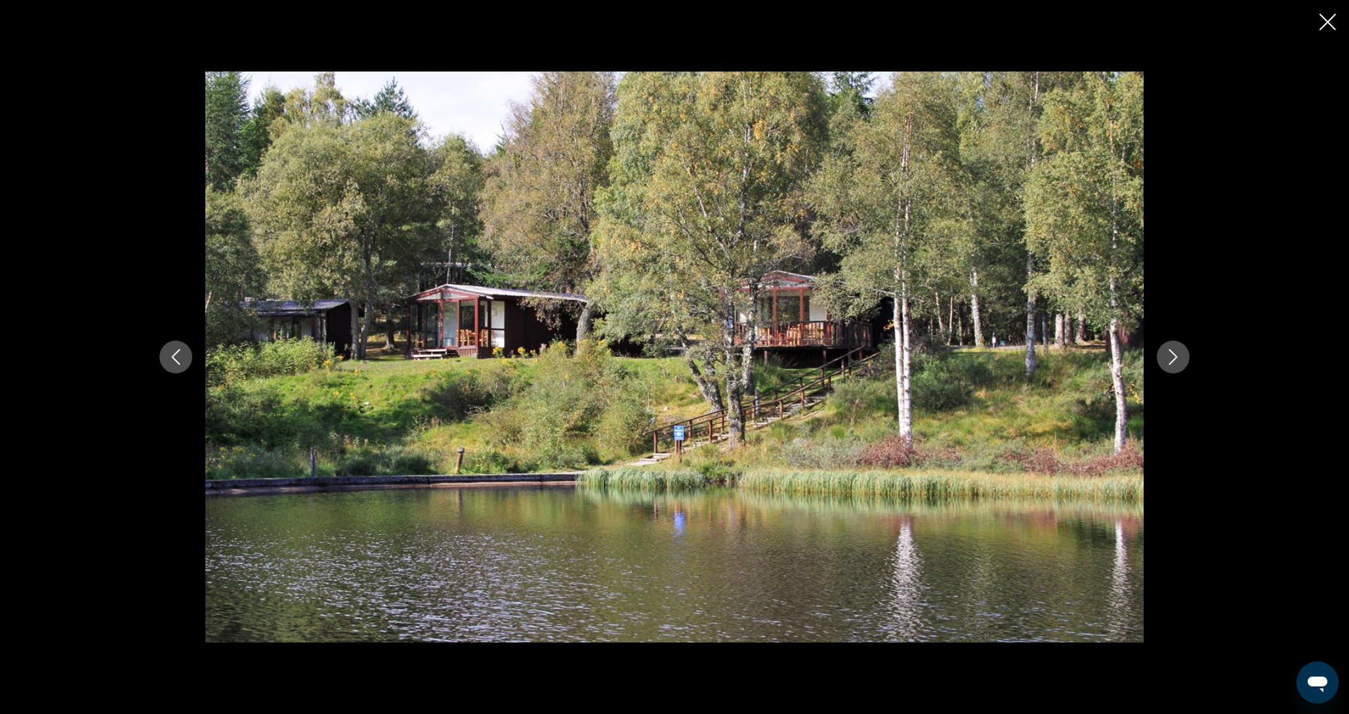
click at [1325, 22] on icon "Close slideshow" at bounding box center [1328, 22] width 16 height 16
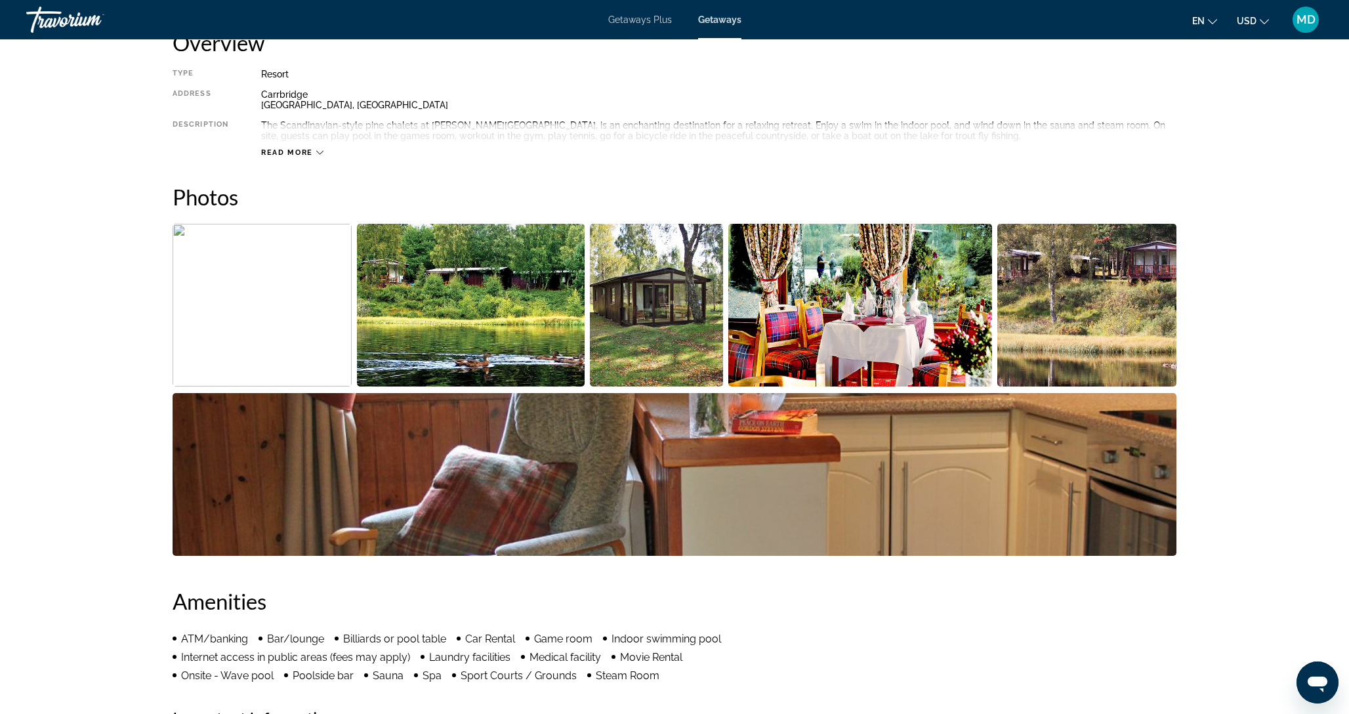
scroll to position [148, 0]
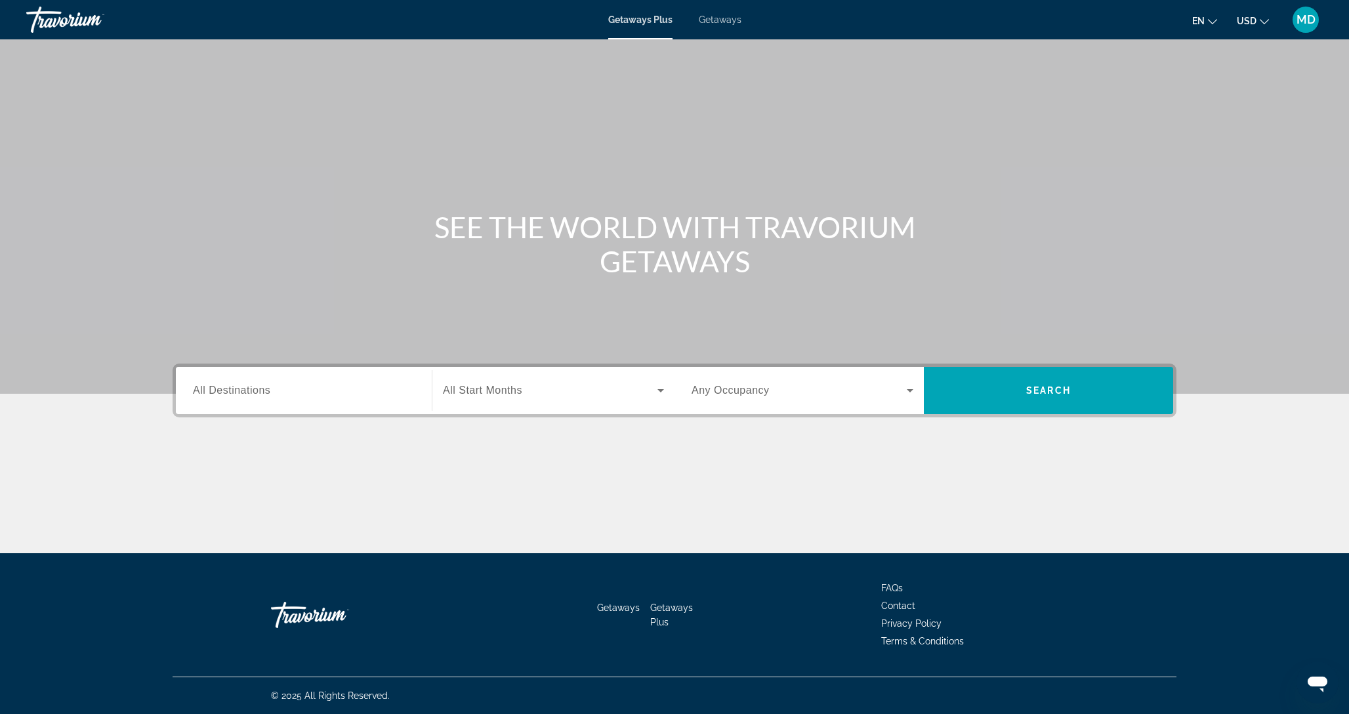
click at [336, 406] on div "Search widget" at bounding box center [304, 390] width 222 height 37
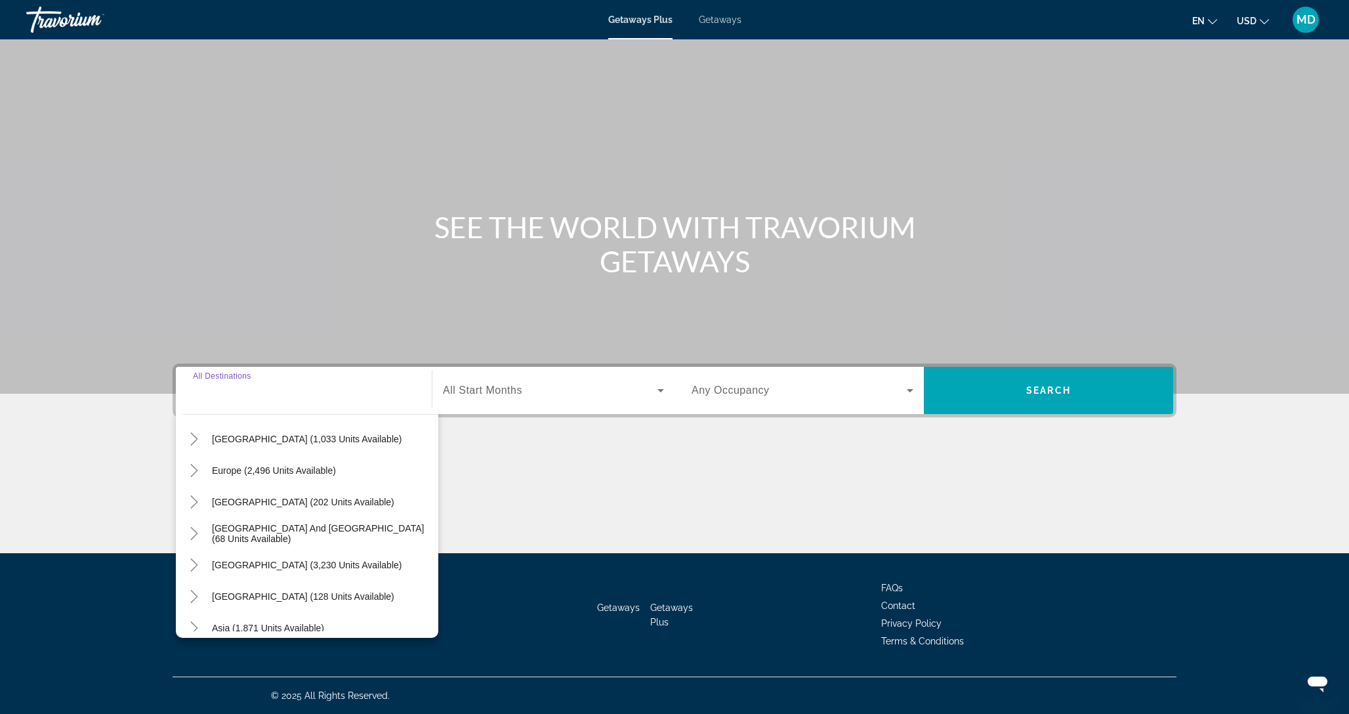
scroll to position [213, 0]
click at [196, 530] on icon "Toggle Europe (2,496 units available)" at bounding box center [193, 530] width 7 height 13
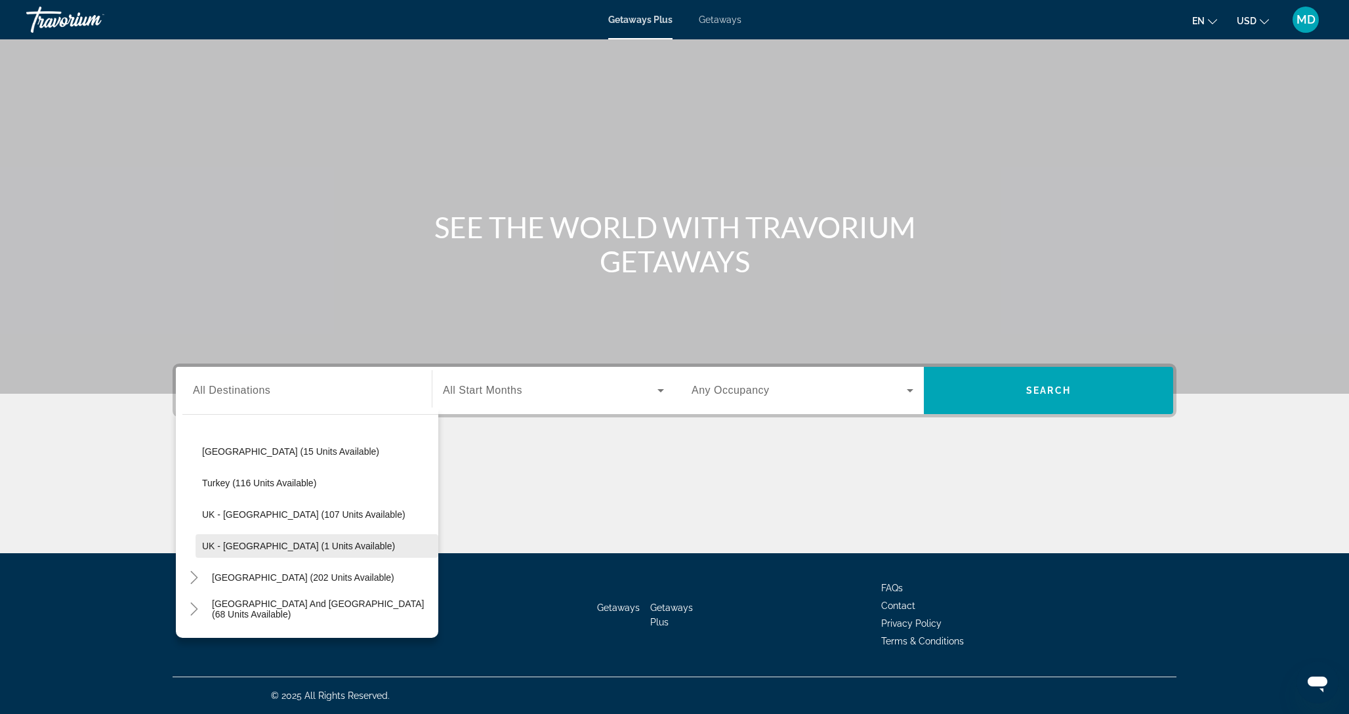
scroll to position [690, 0]
click at [299, 520] on span "UK - England (107 units available)" at bounding box center [303, 516] width 203 height 11
type input "**********"
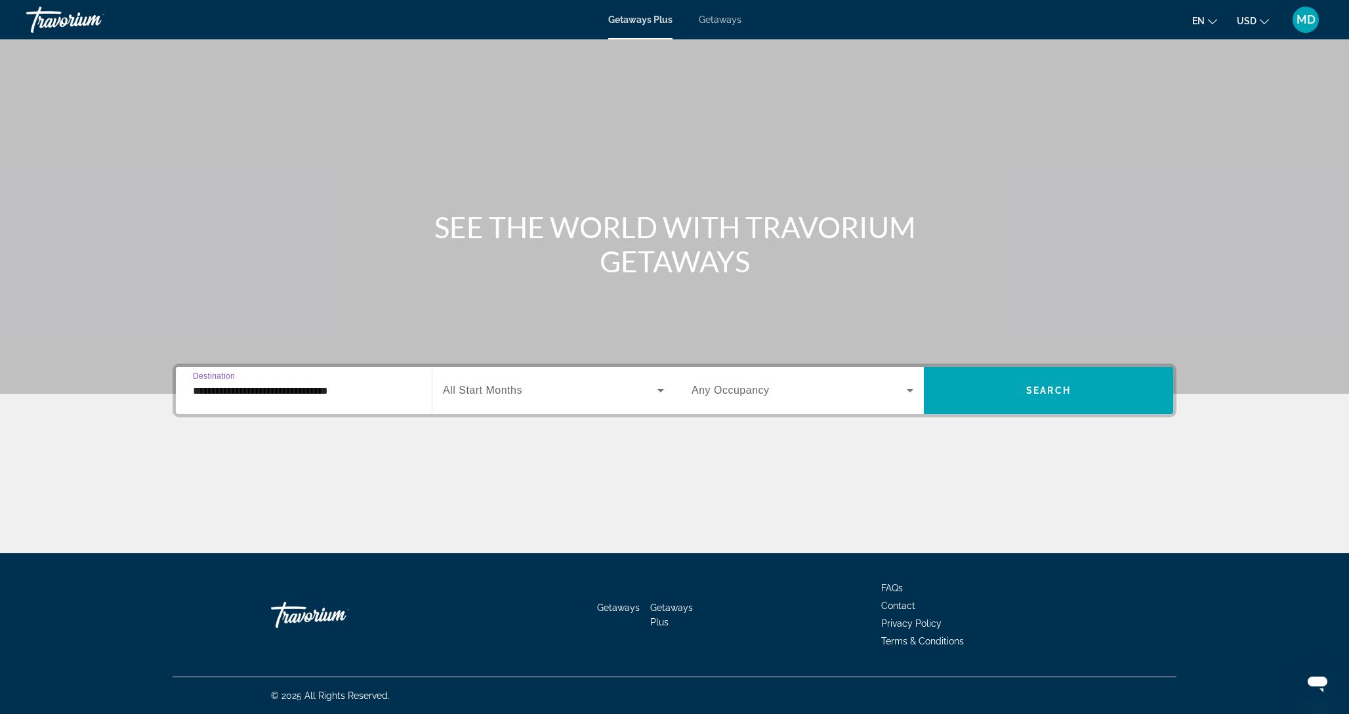
click at [605, 383] on span "Search widget" at bounding box center [550, 391] width 215 height 16
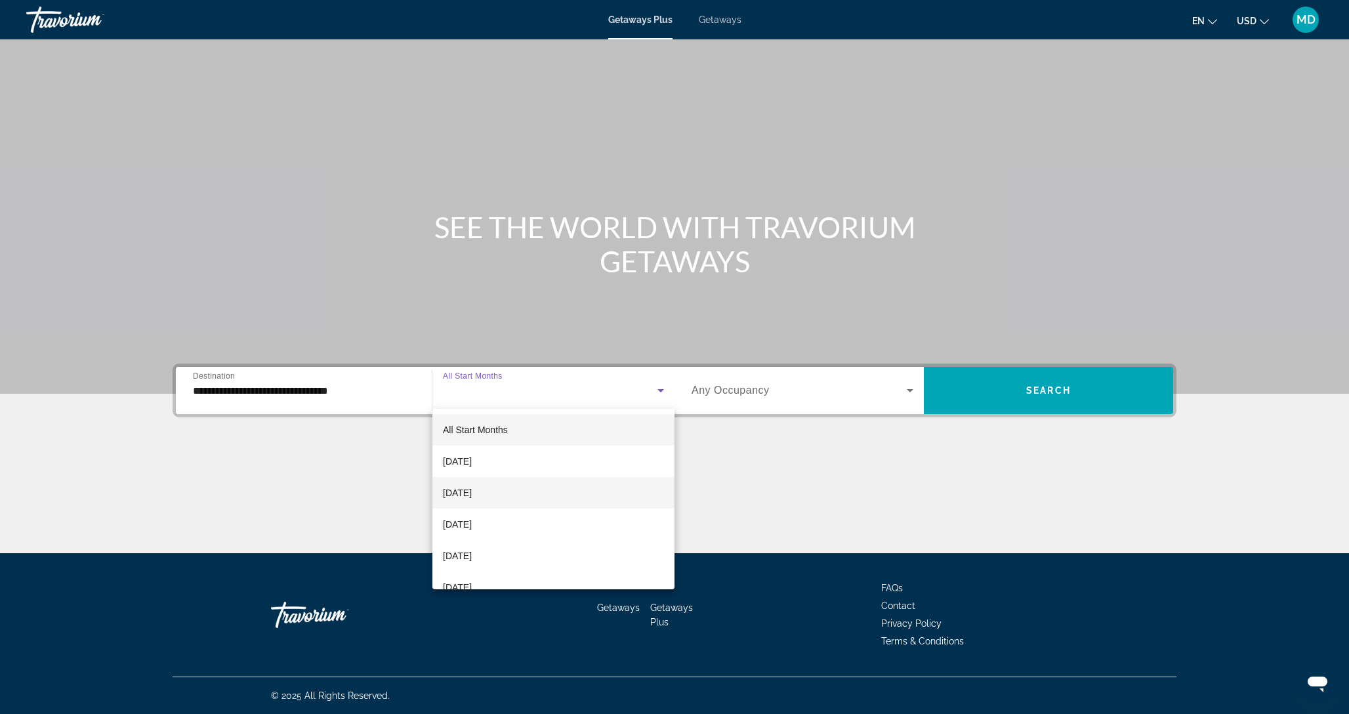
click at [515, 488] on mat-option "[DATE]" at bounding box center [554, 493] width 242 height 32
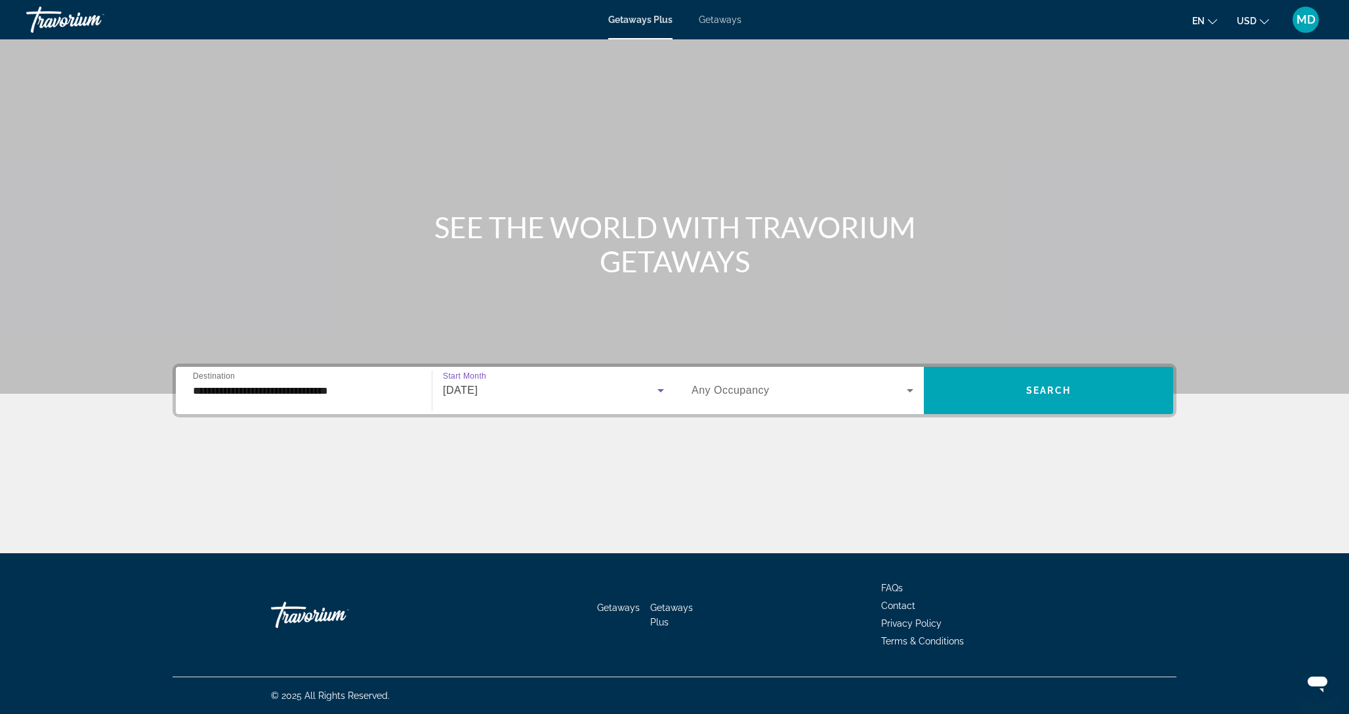
click at [816, 370] on div "Occupancy Any Occupancy" at bounding box center [802, 390] width 243 height 47
click at [806, 391] on span "Search widget" at bounding box center [799, 391] width 215 height 16
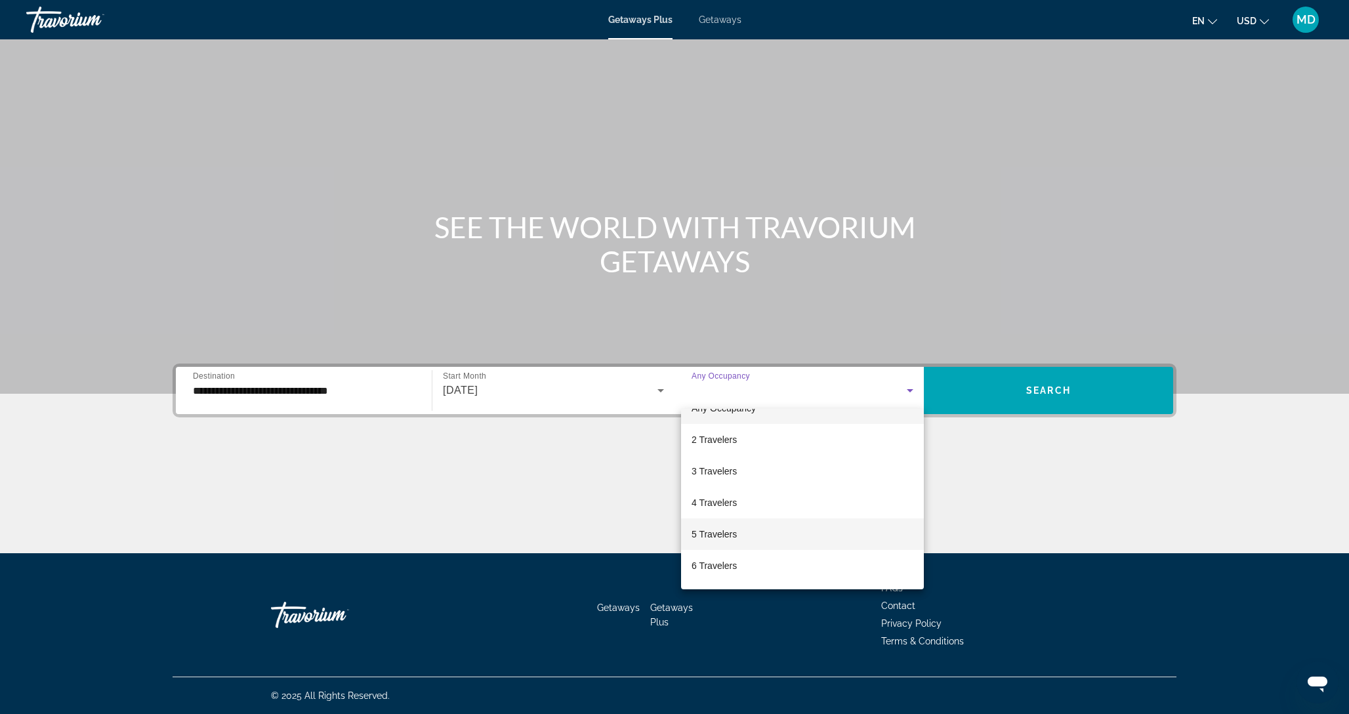
scroll to position [25, 0]
click at [734, 559] on span "6 Travelers" at bounding box center [714, 563] width 45 height 16
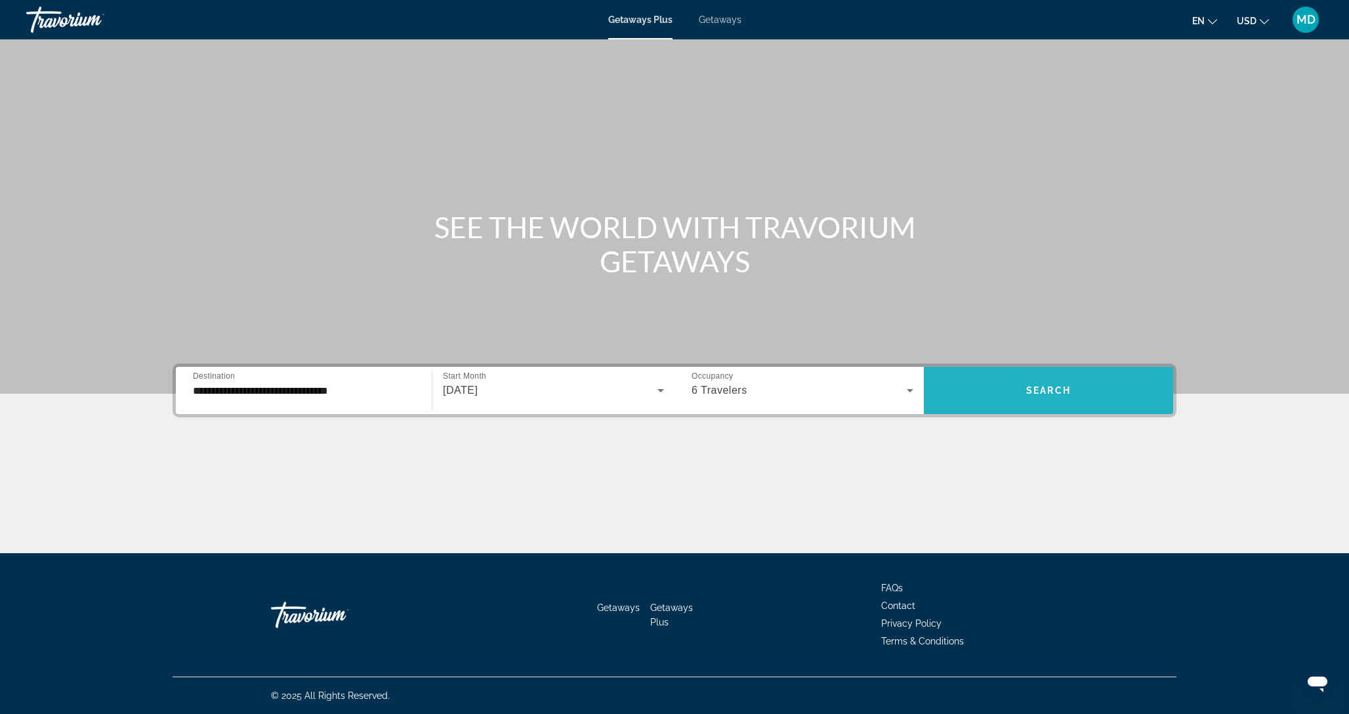
click at [1064, 388] on span "Search" at bounding box center [1049, 390] width 45 height 11
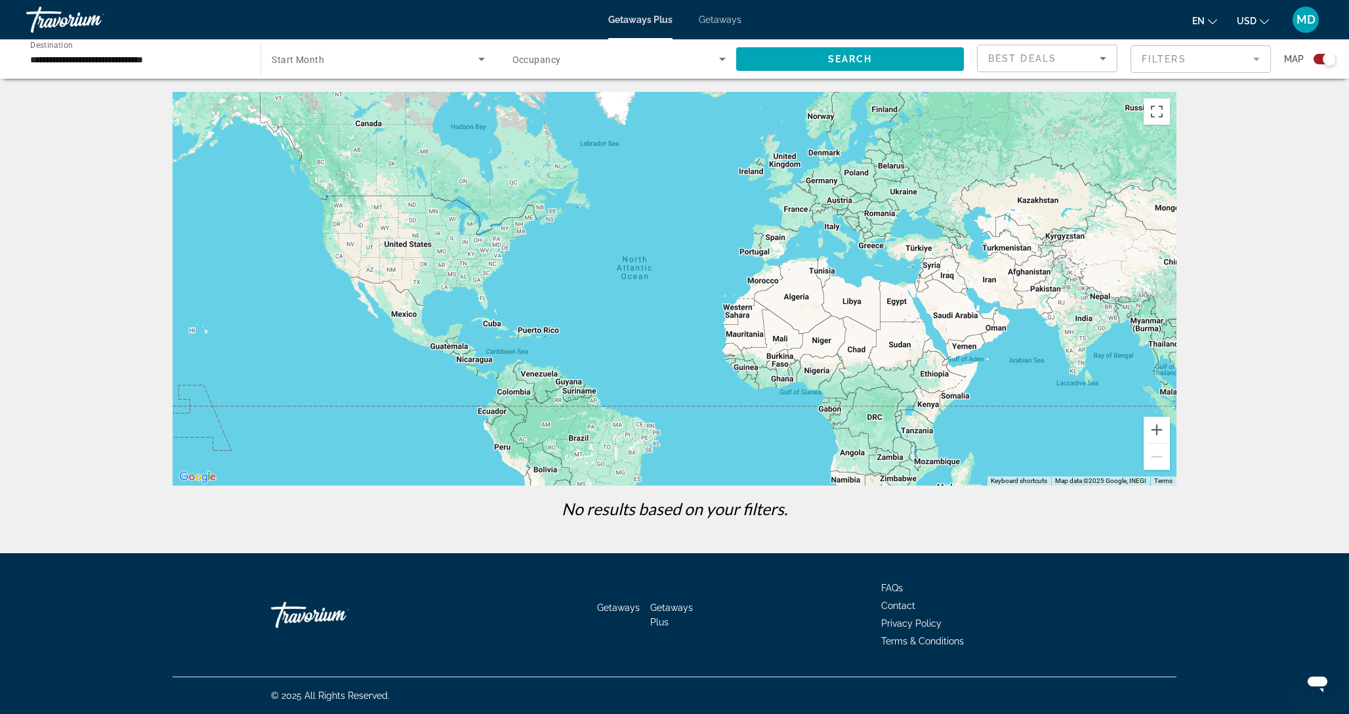
click at [711, 22] on span "Getaways" at bounding box center [720, 19] width 43 height 11
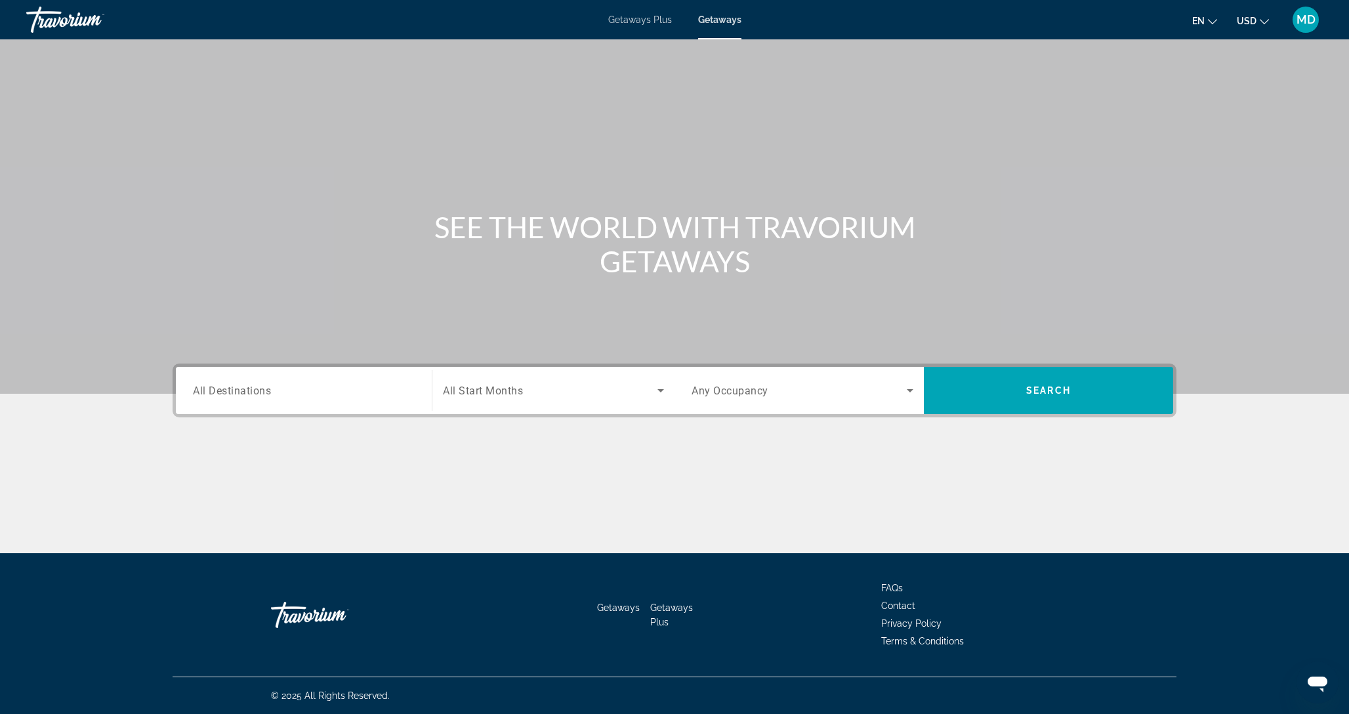
click at [347, 397] on input "Destination All Destinations" at bounding box center [304, 391] width 222 height 16
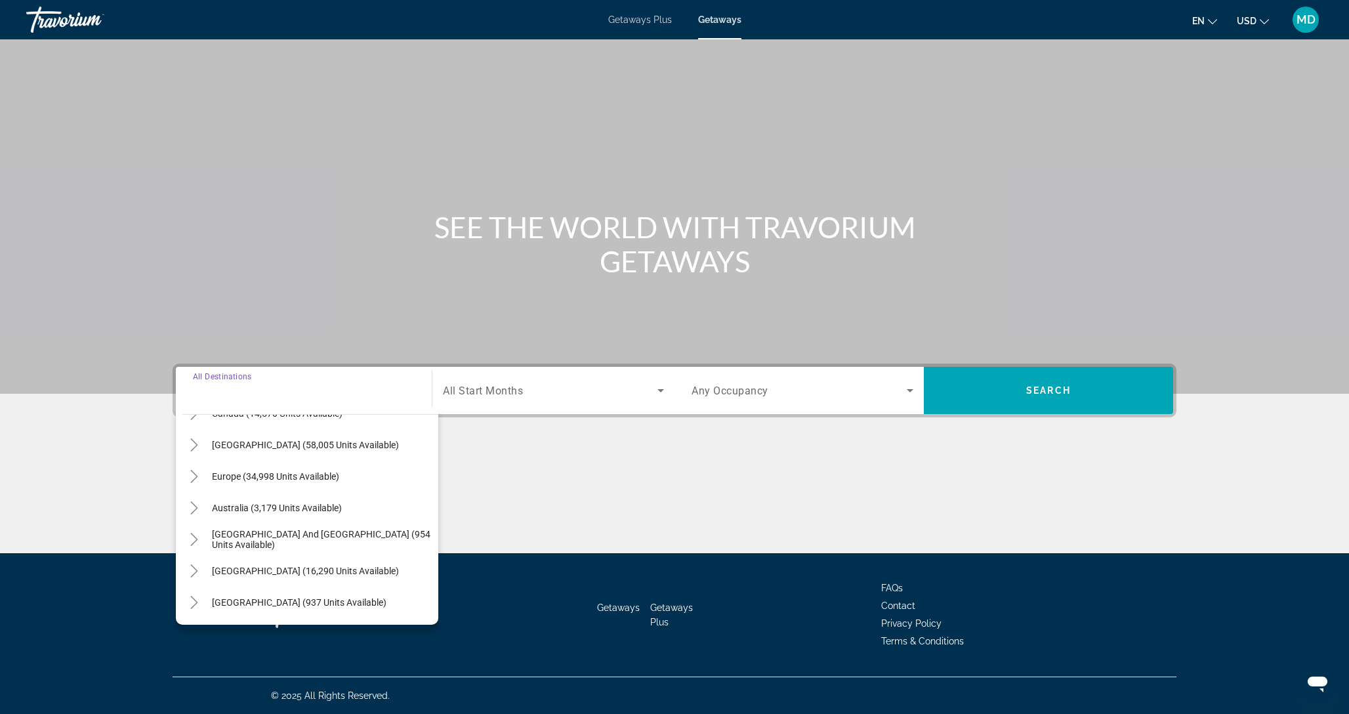
scroll to position [119, 0]
click at [190, 473] on icon "Toggle Europe (34,998 units available)" at bounding box center [194, 475] width 13 height 13
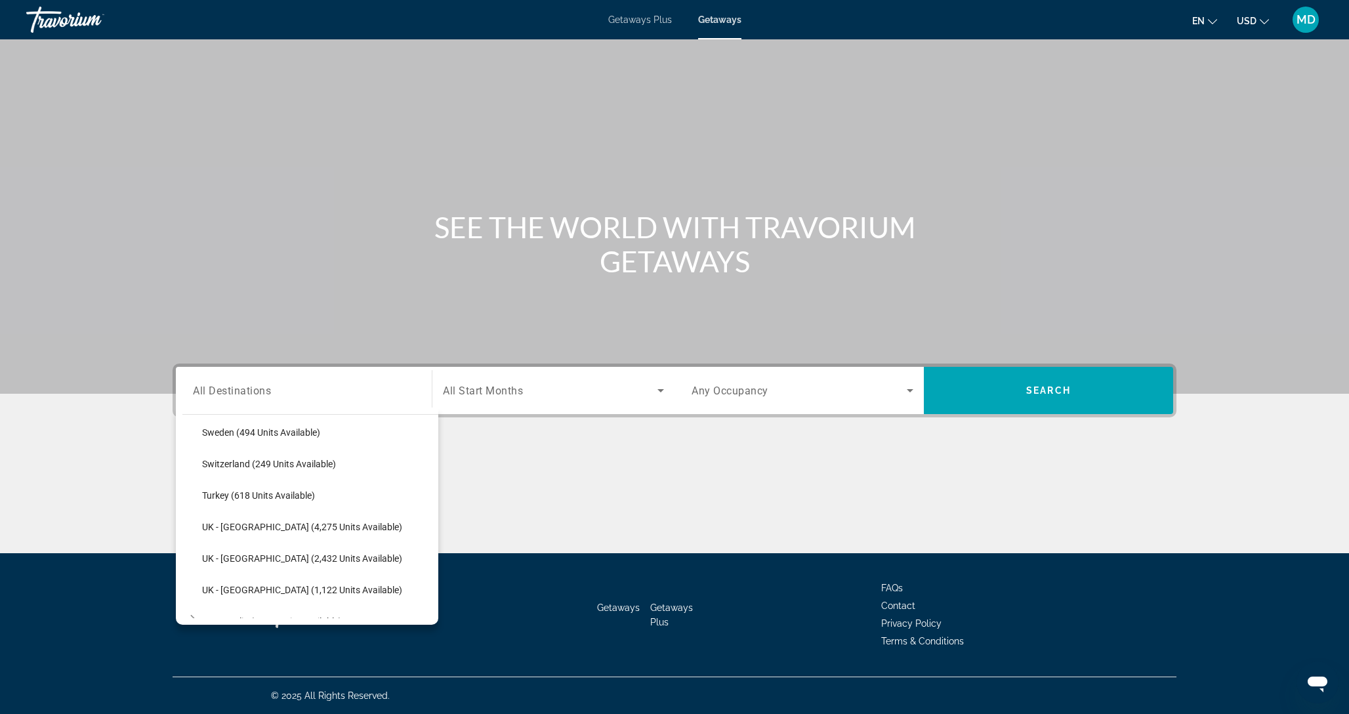
scroll to position [832, 0]
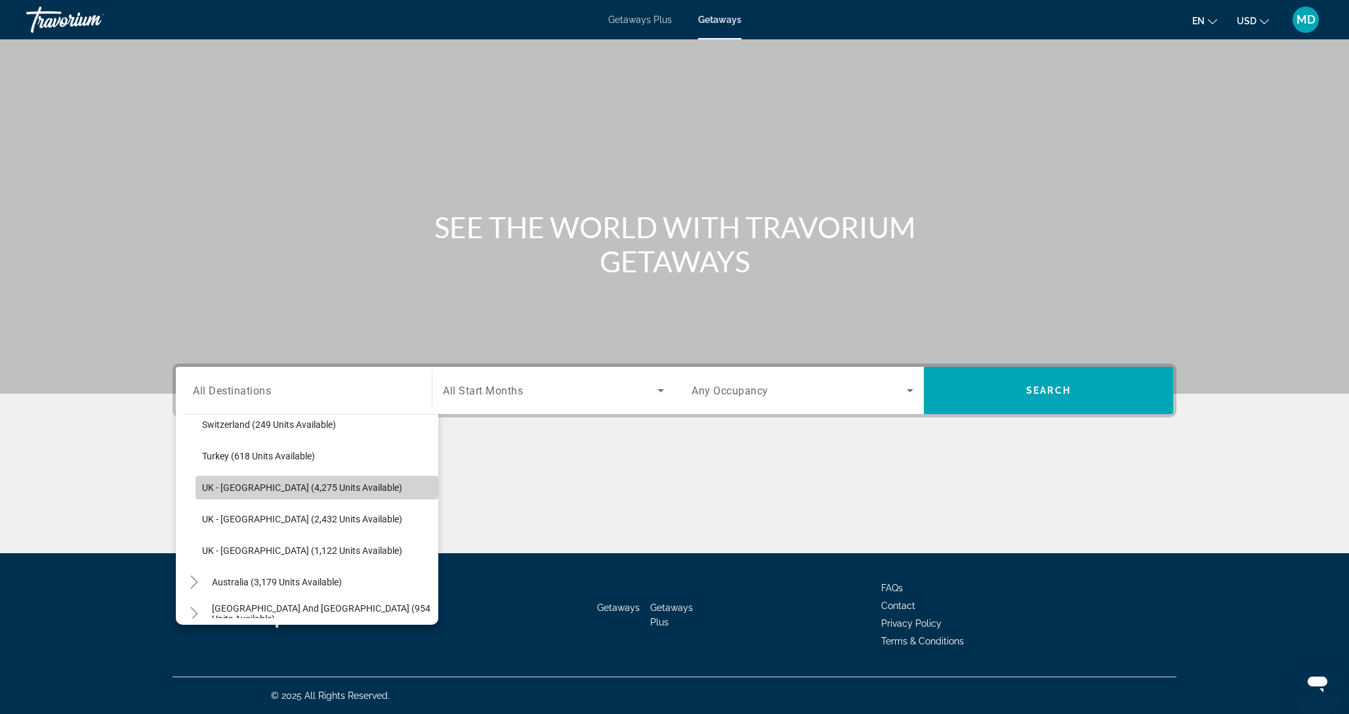
click at [251, 496] on span "Search widget" at bounding box center [317, 488] width 243 height 32
type input "**********"
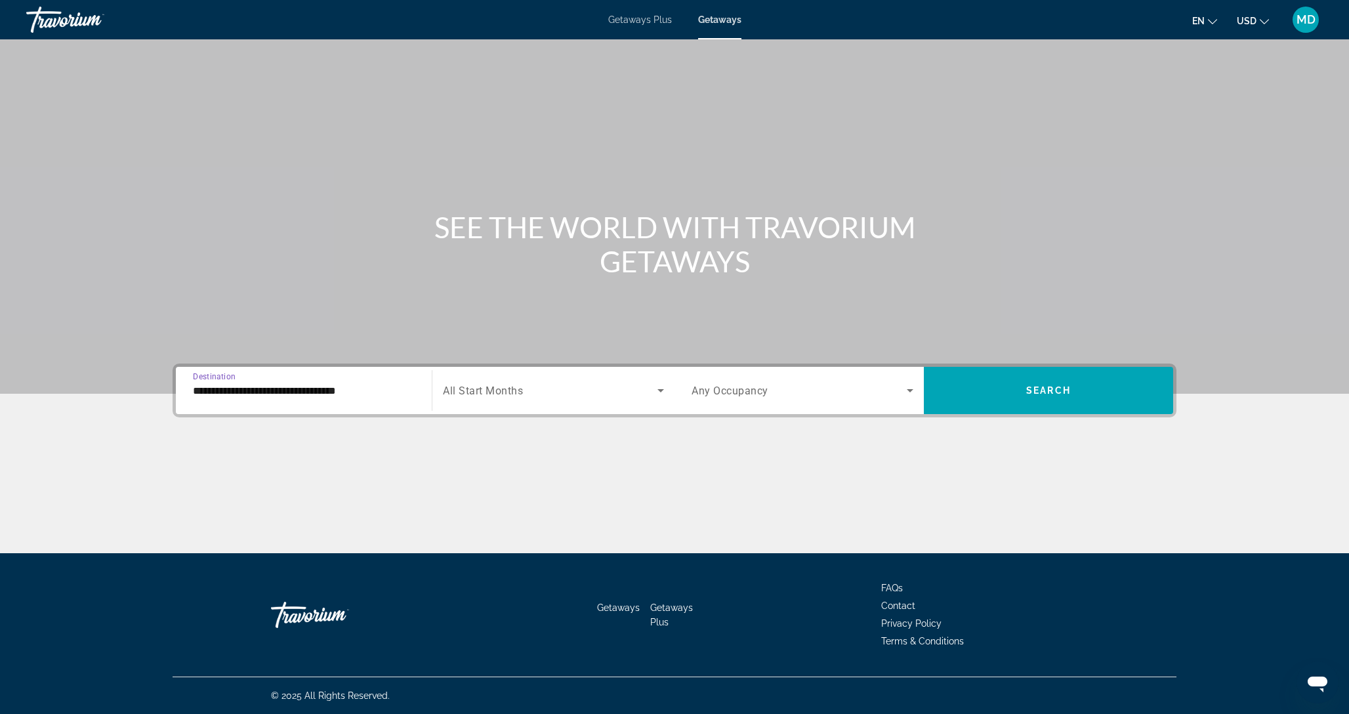
click at [603, 400] on div "Search widget" at bounding box center [553, 390] width 221 height 37
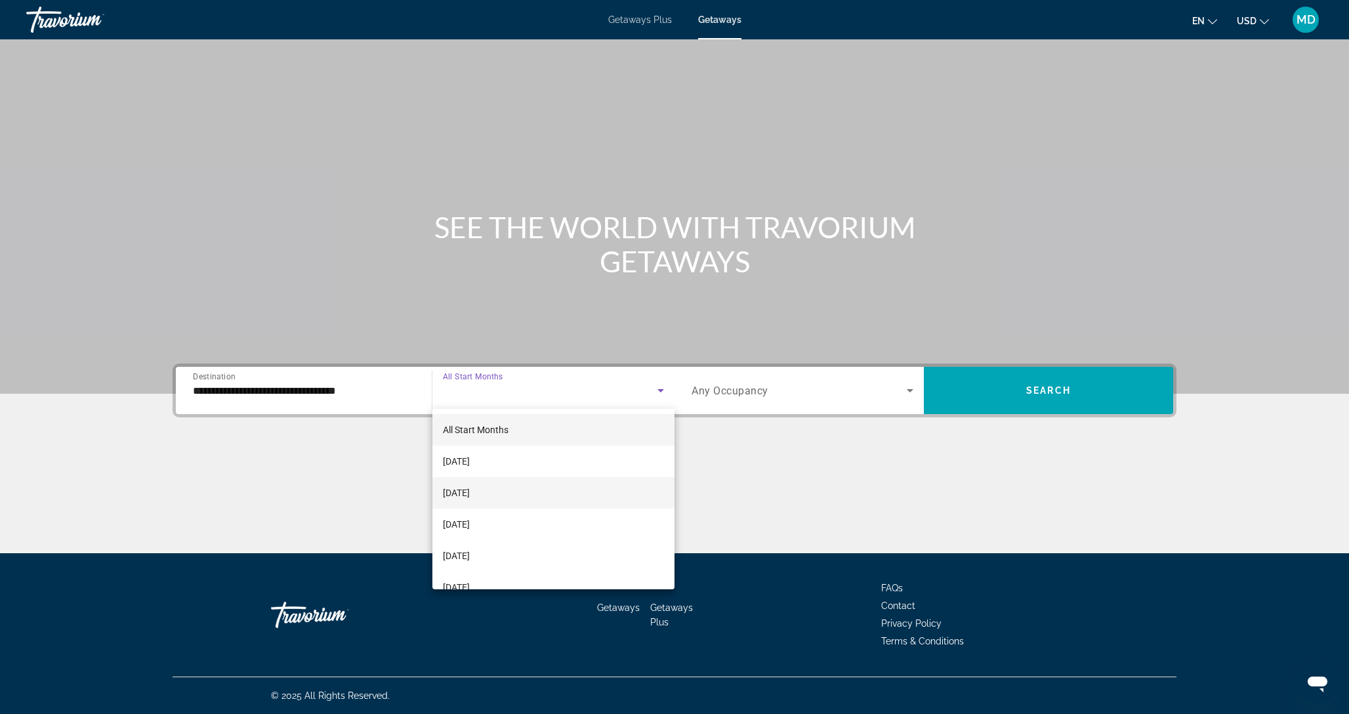
click at [520, 486] on mat-option "[DATE]" at bounding box center [554, 493] width 242 height 32
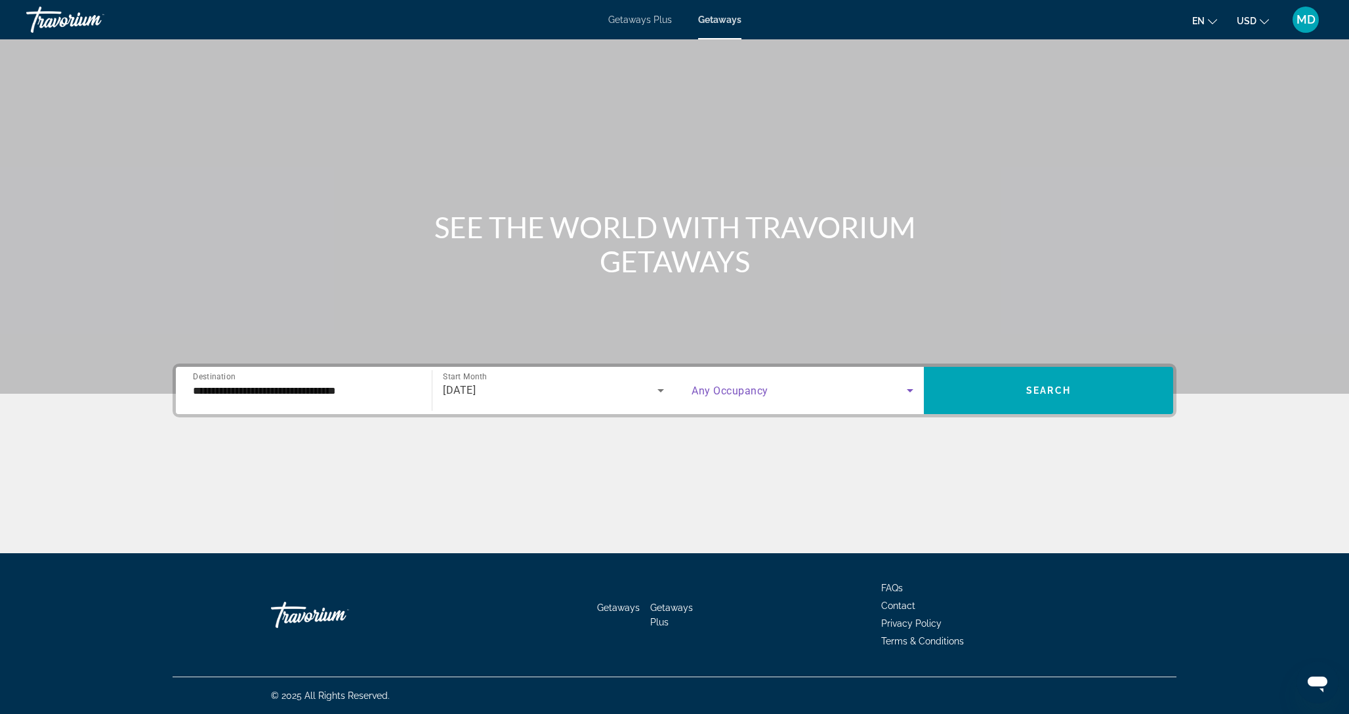
click at [789, 387] on span "Search widget" at bounding box center [799, 391] width 215 height 16
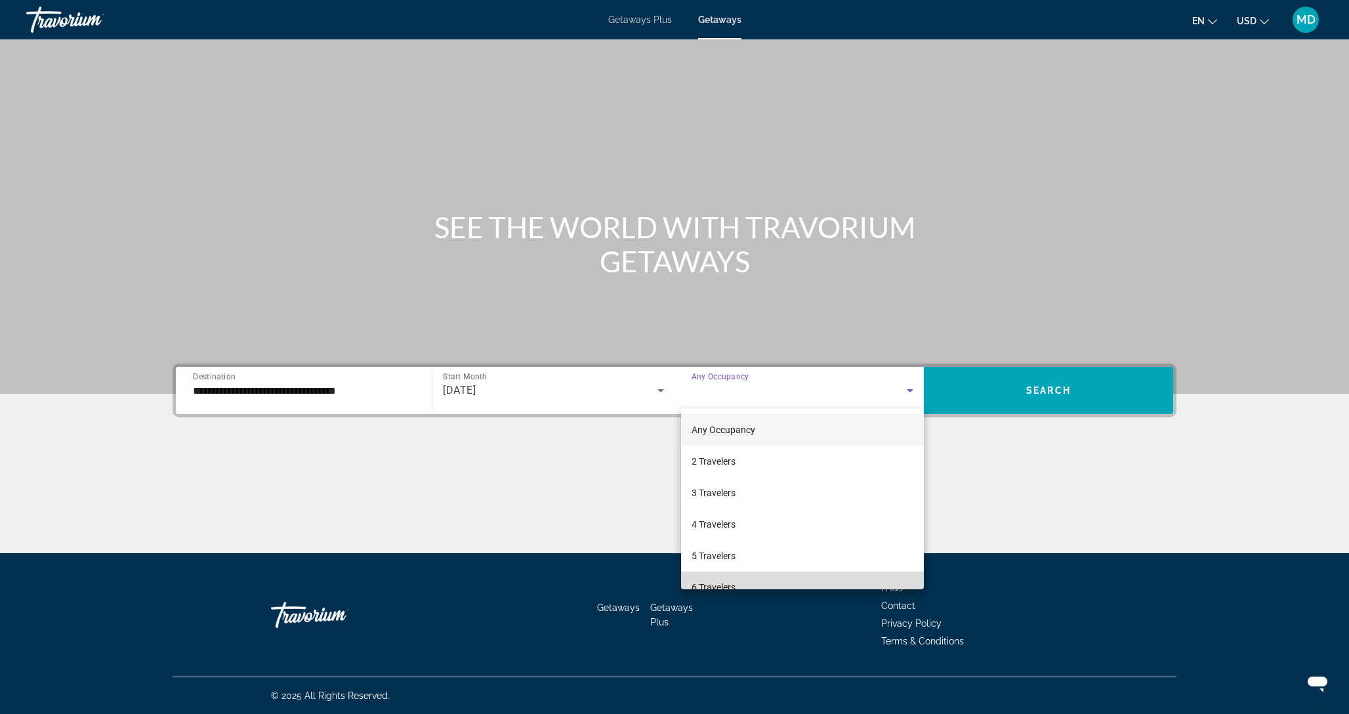
click at [747, 579] on mat-option "6 Travelers" at bounding box center [802, 588] width 243 height 32
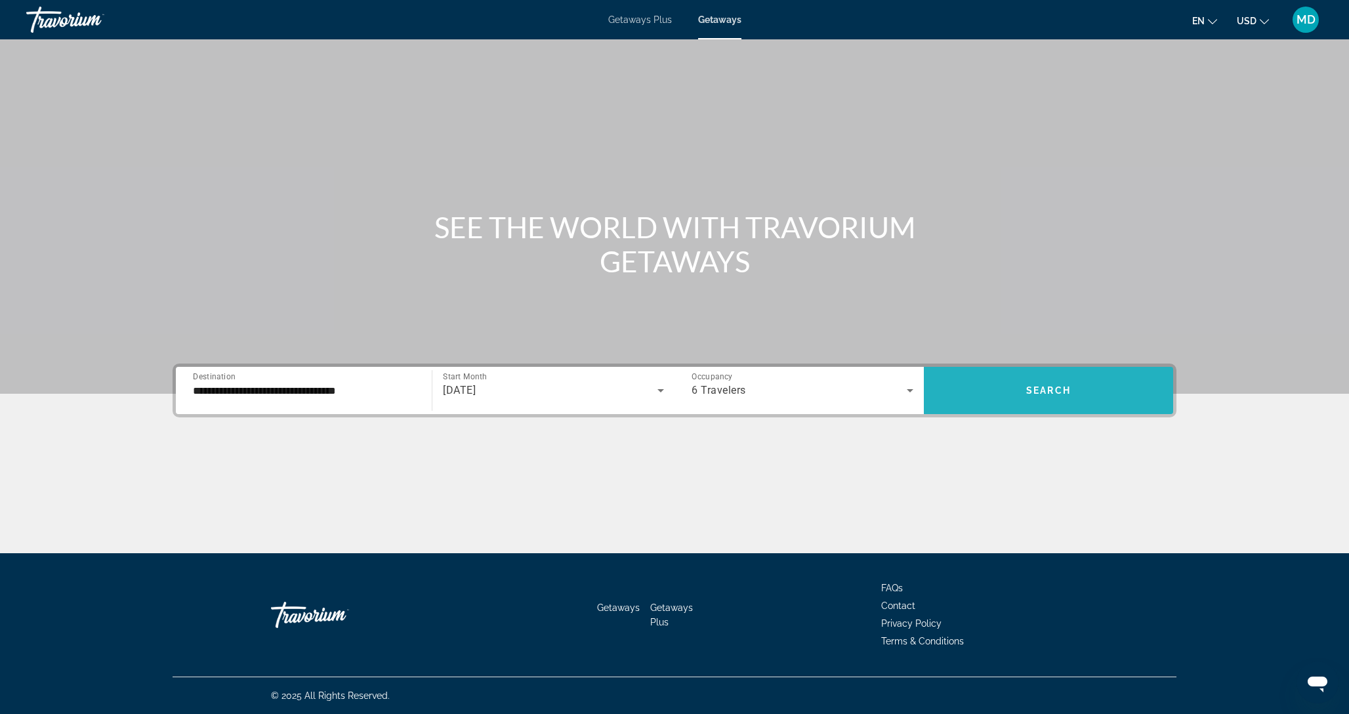
click at [1000, 408] on span "Search widget" at bounding box center [1048, 390] width 249 height 47
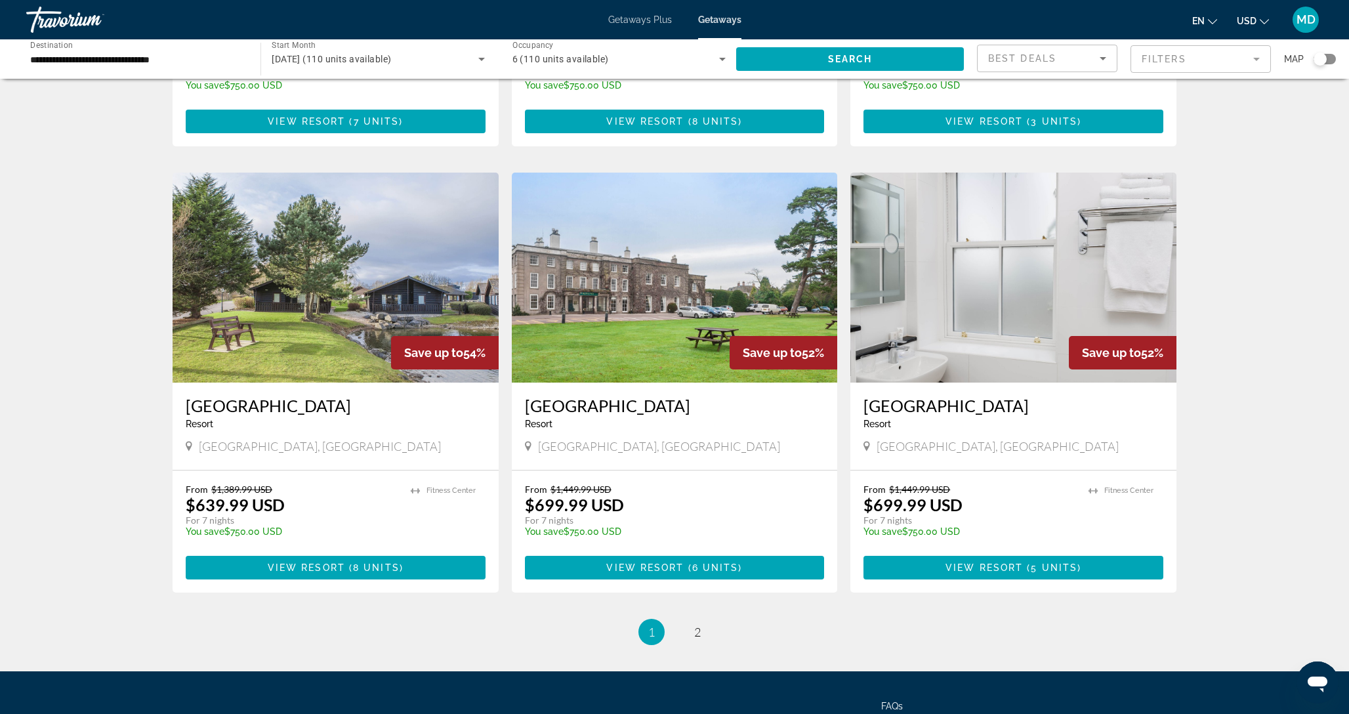
scroll to position [1050, 0]
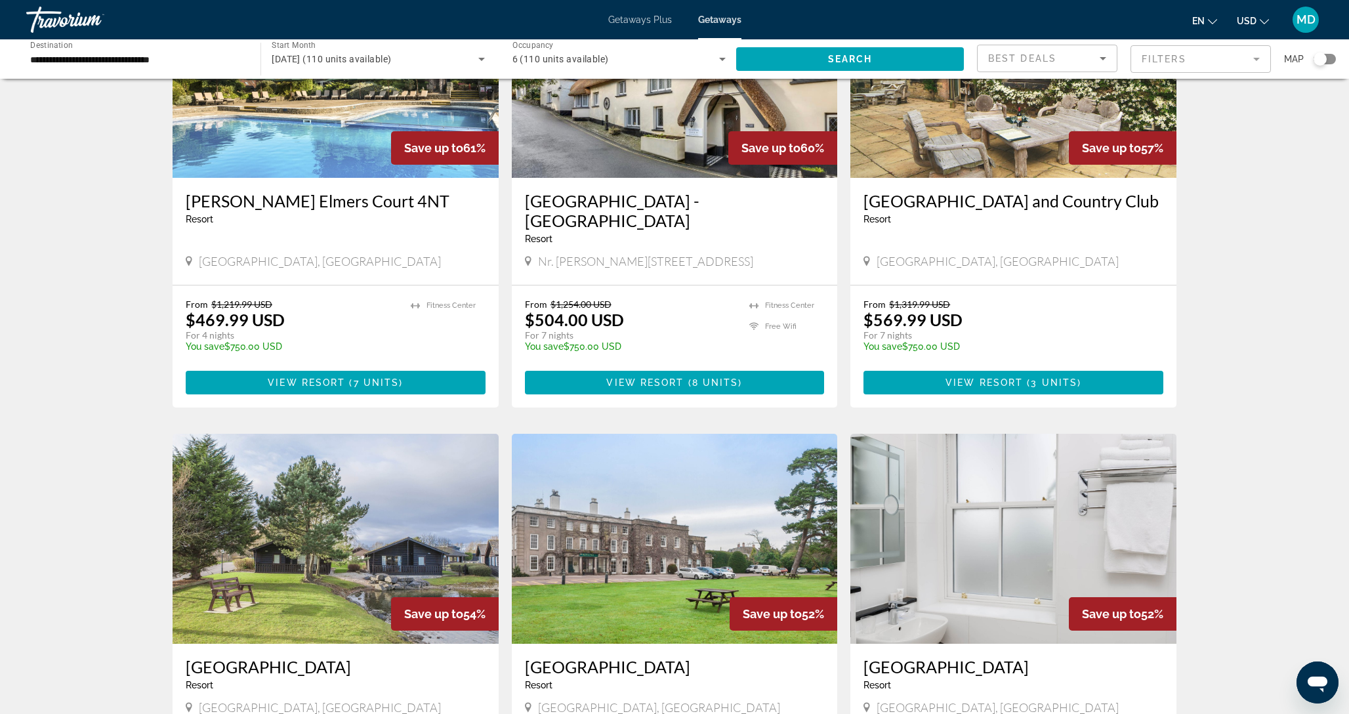
click at [221, 56] on input "**********" at bounding box center [136, 60] width 213 height 16
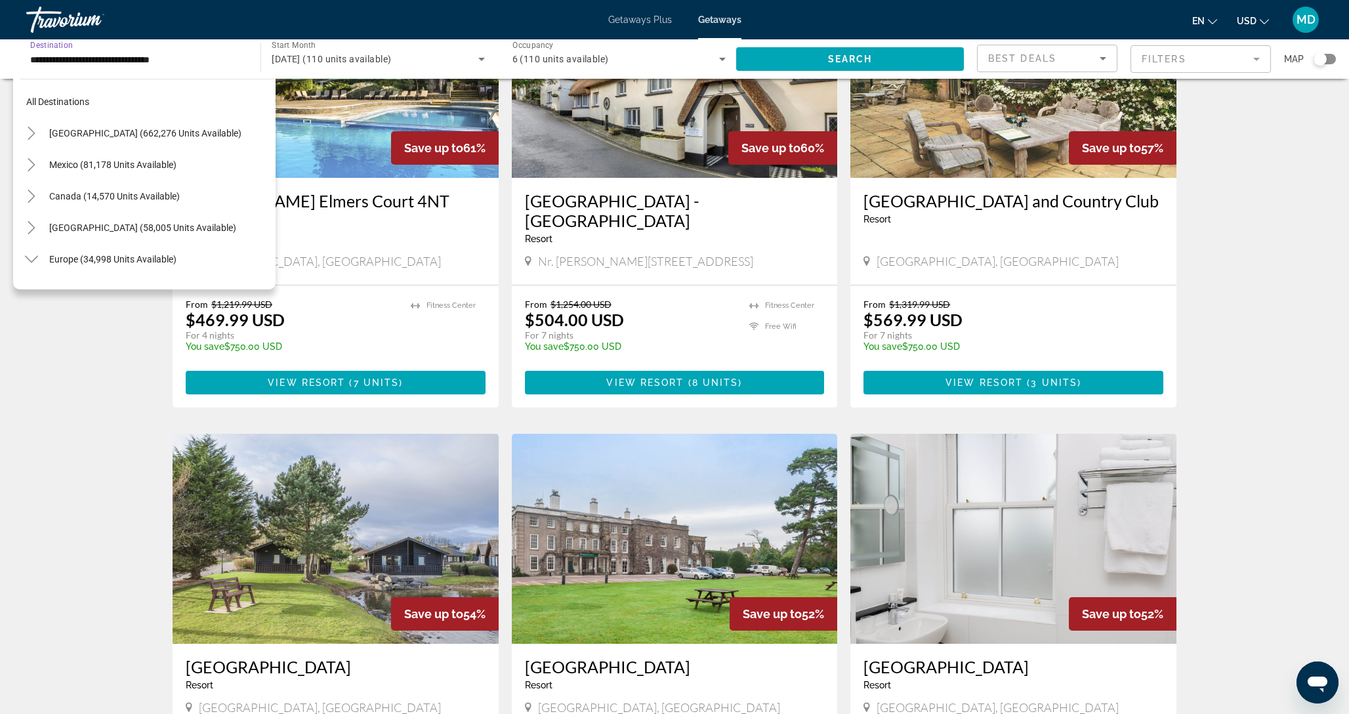
scroll to position [803, 0]
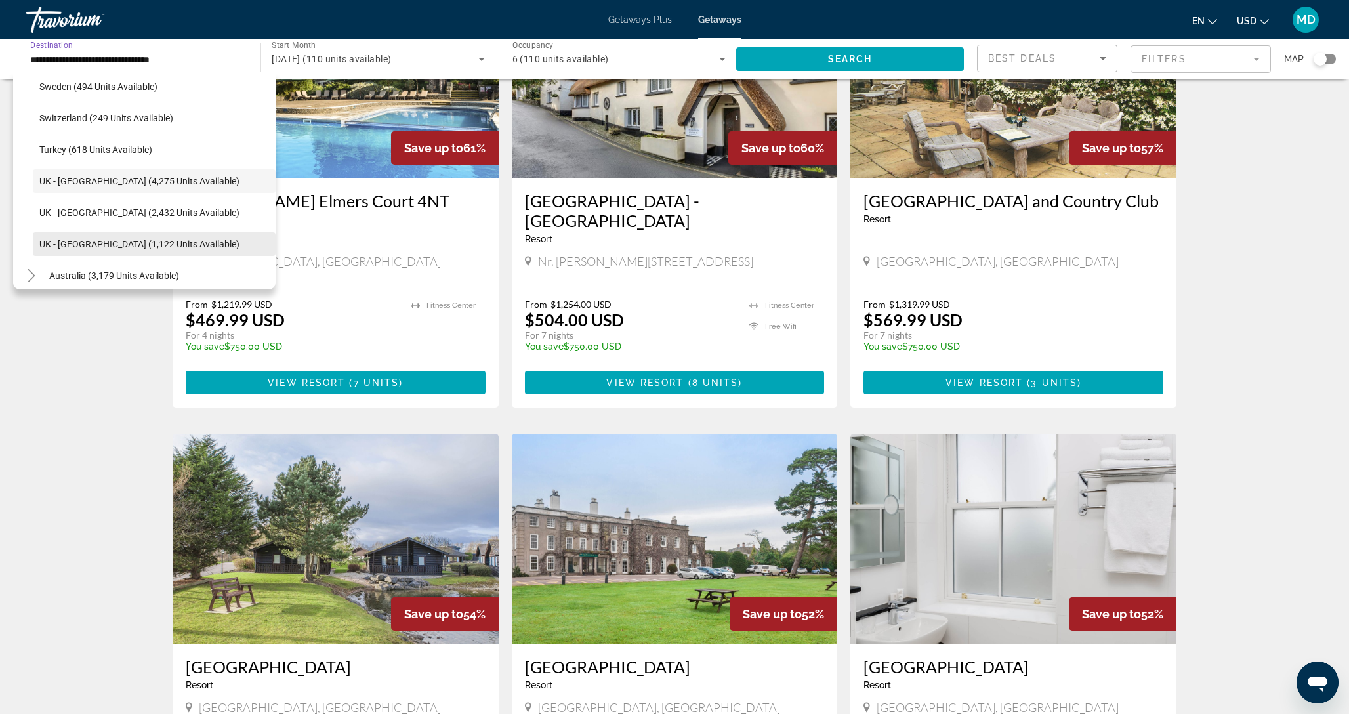
click at [101, 240] on span "UK - [GEOGRAPHIC_DATA] (1,122 units available)" at bounding box center [139, 244] width 200 height 11
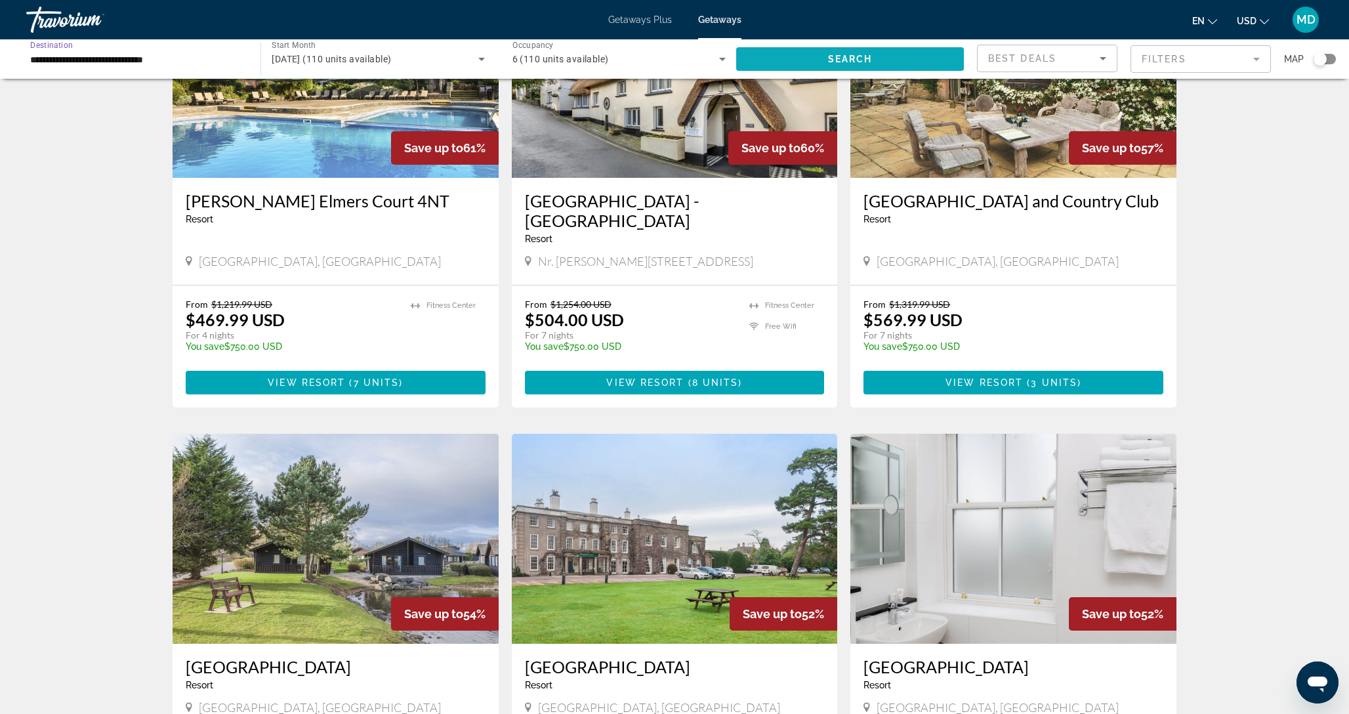
click at [824, 66] on span "Search widget" at bounding box center [850, 59] width 228 height 32
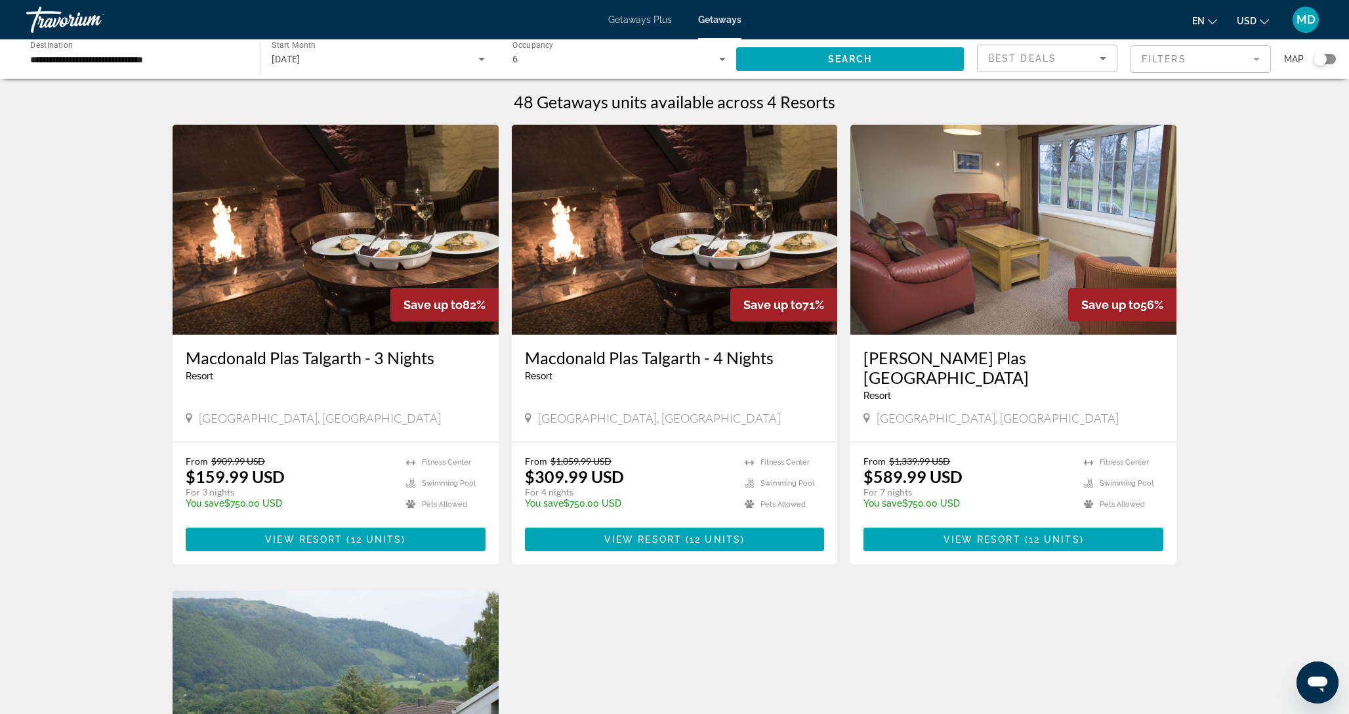
click at [190, 62] on input "**********" at bounding box center [136, 60] width 213 height 16
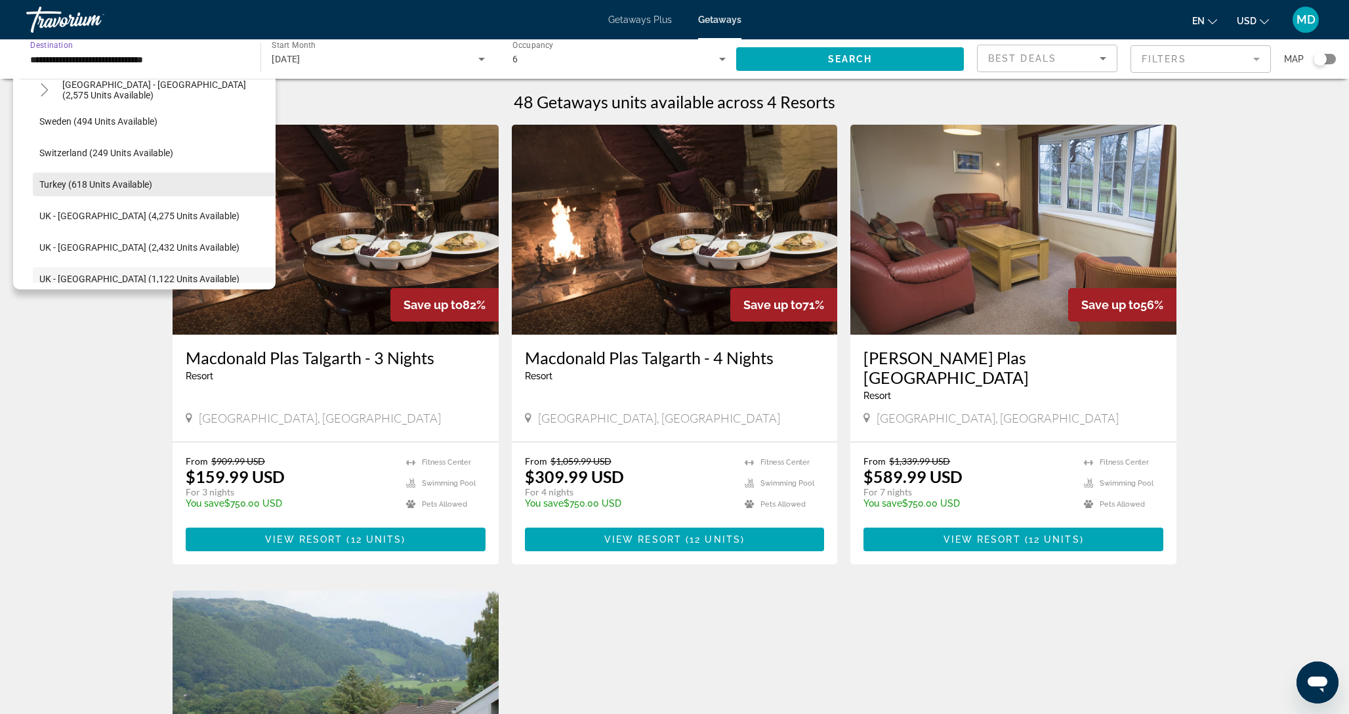
scroll to position [773, 0]
click at [133, 151] on span "Switzerland (249 units available)" at bounding box center [106, 147] width 134 height 11
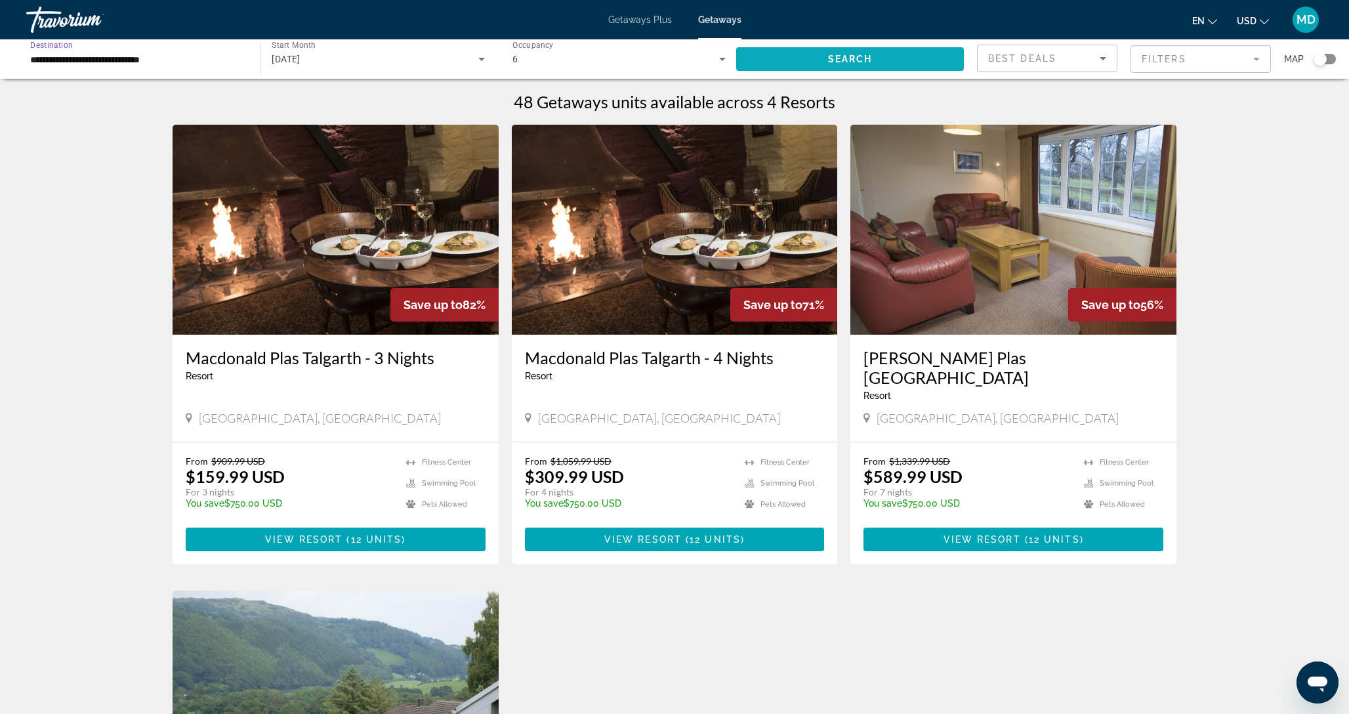
click at [865, 60] on span "Search" at bounding box center [850, 59] width 45 height 11
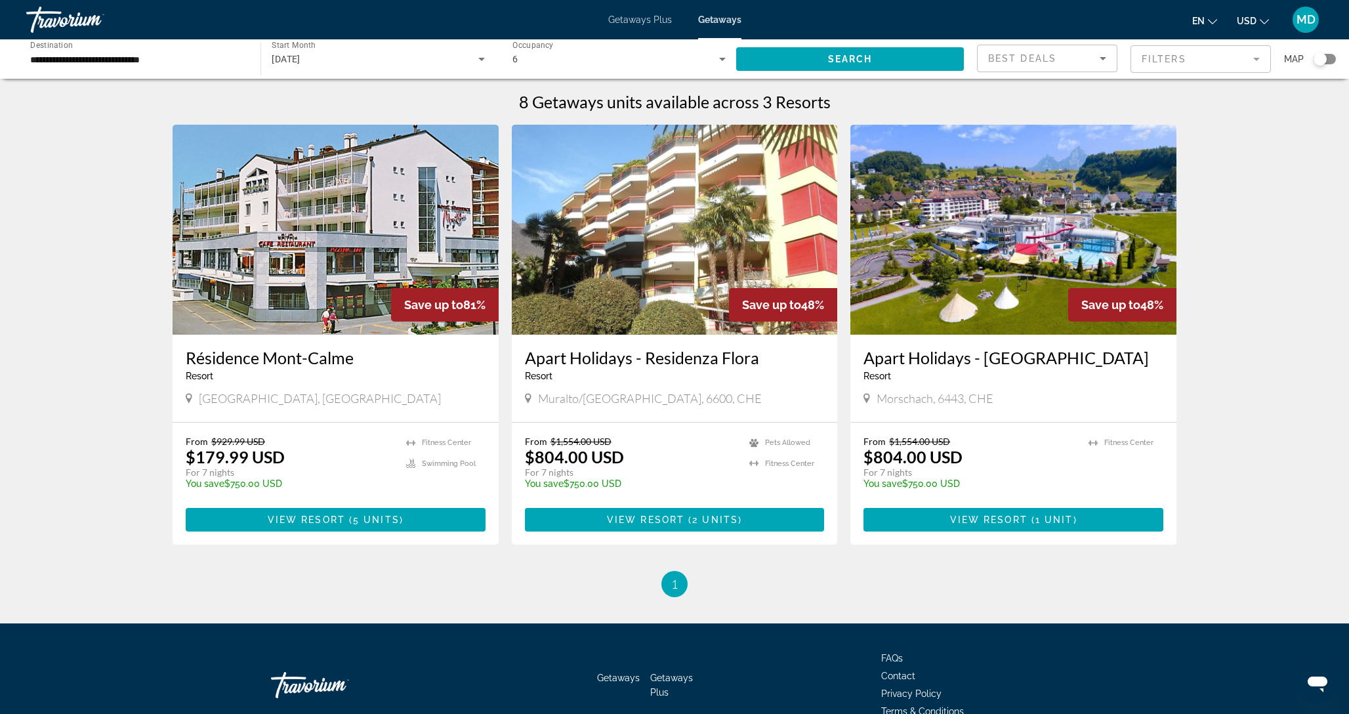
click at [142, 56] on input "**********" at bounding box center [136, 60] width 213 height 16
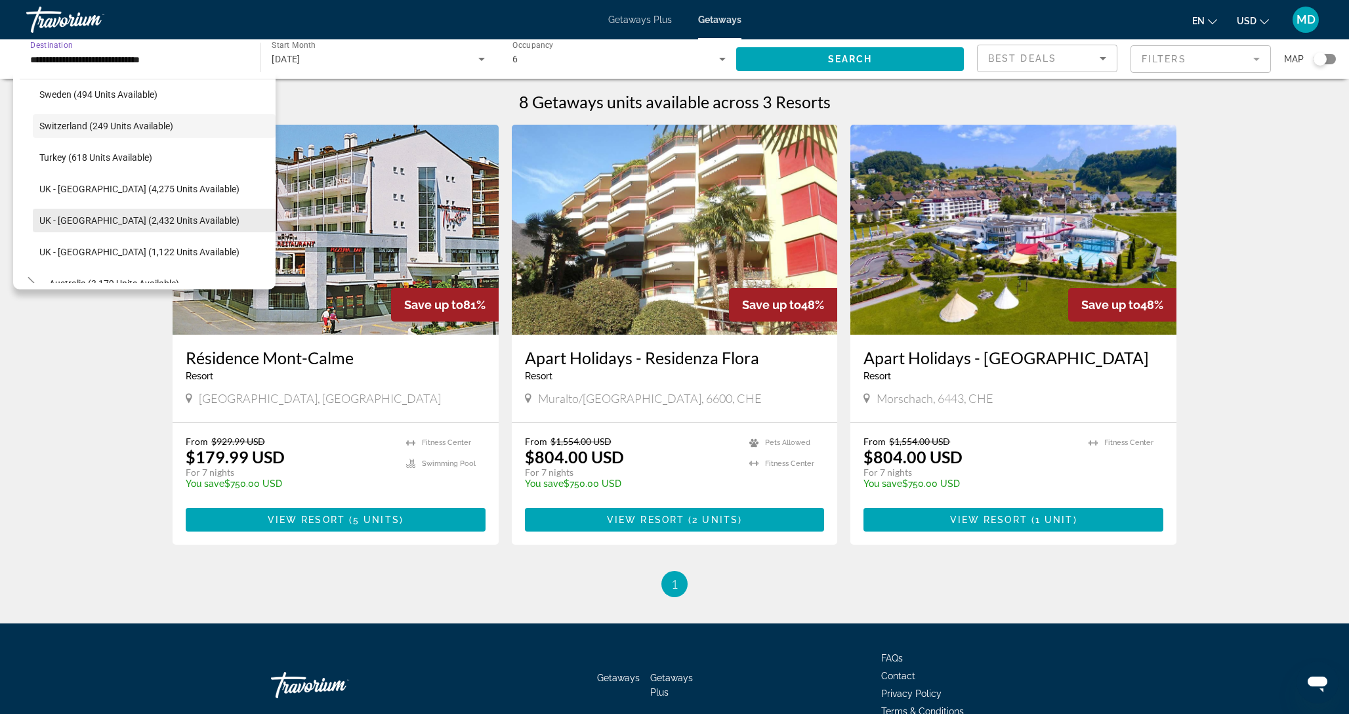
scroll to position [797, 0]
click at [118, 222] on span "UK - [GEOGRAPHIC_DATA] (2,432 units available)" at bounding box center [139, 218] width 200 height 11
type input "**********"
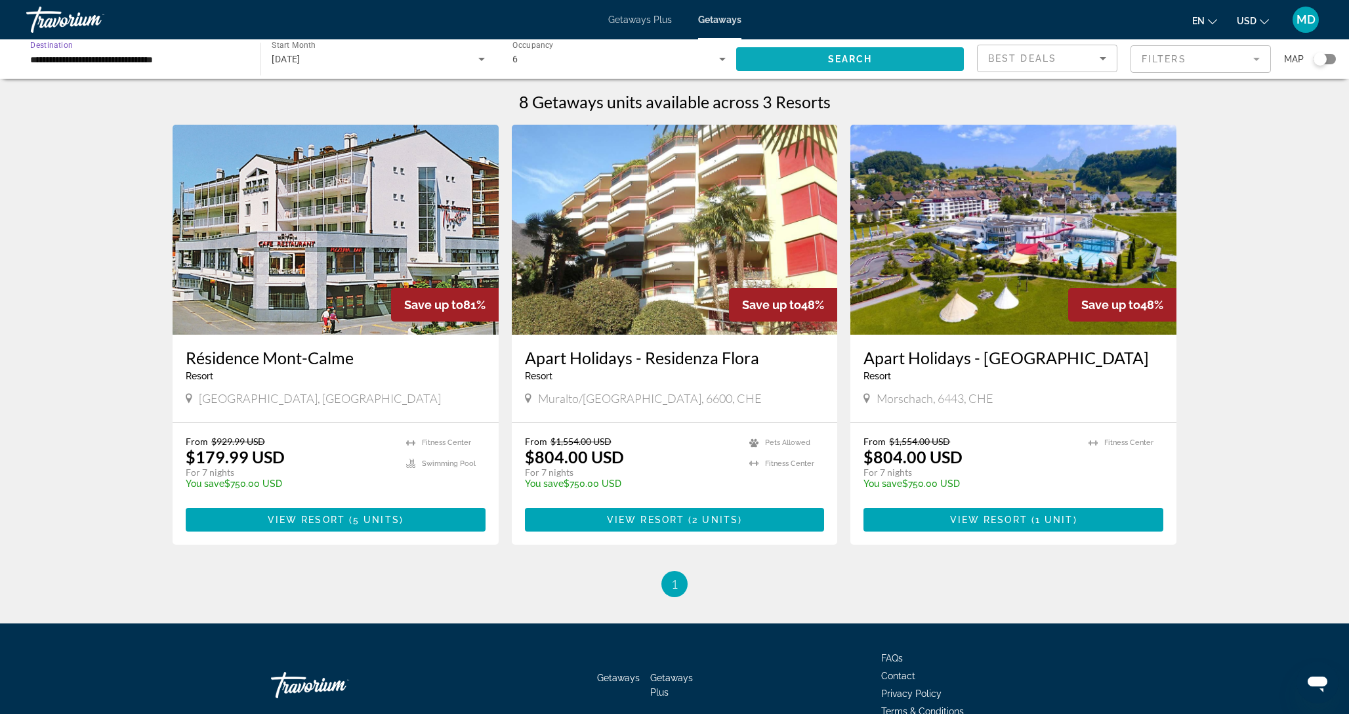
click at [765, 53] on span "Search widget" at bounding box center [850, 59] width 228 height 32
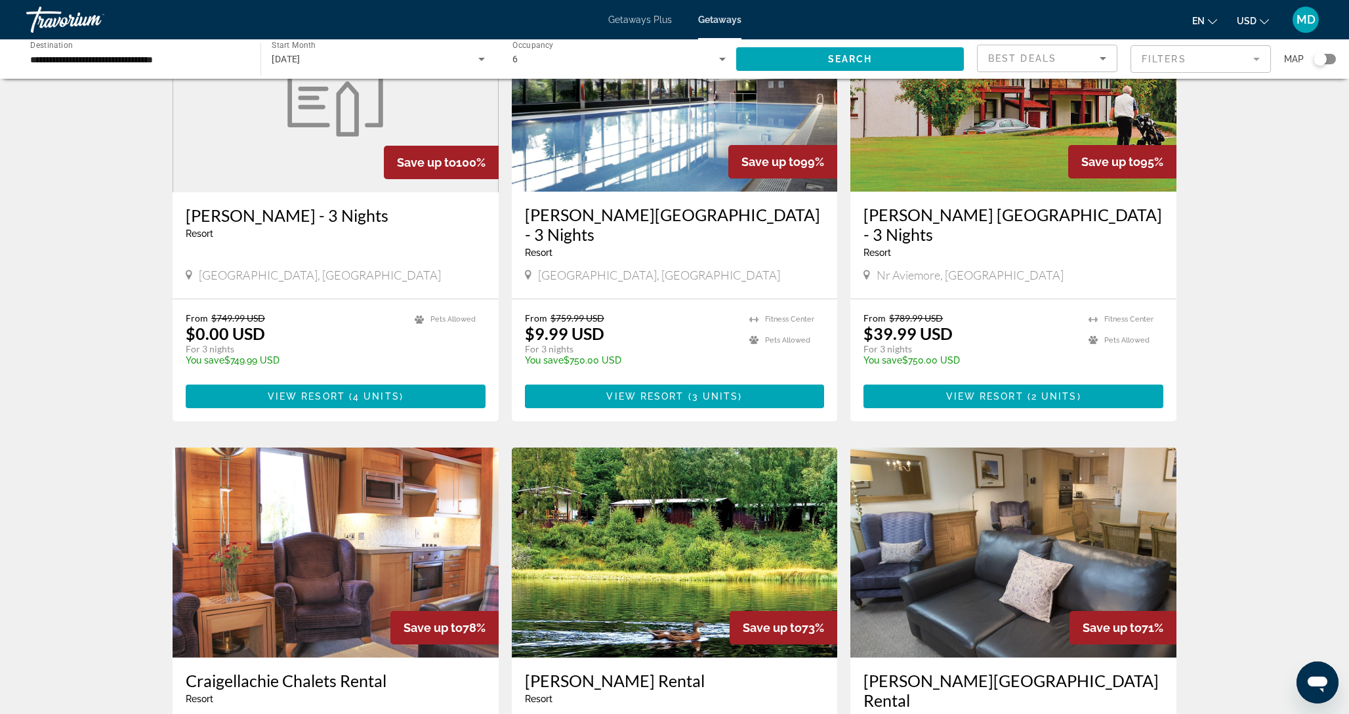
scroll to position [142, 0]
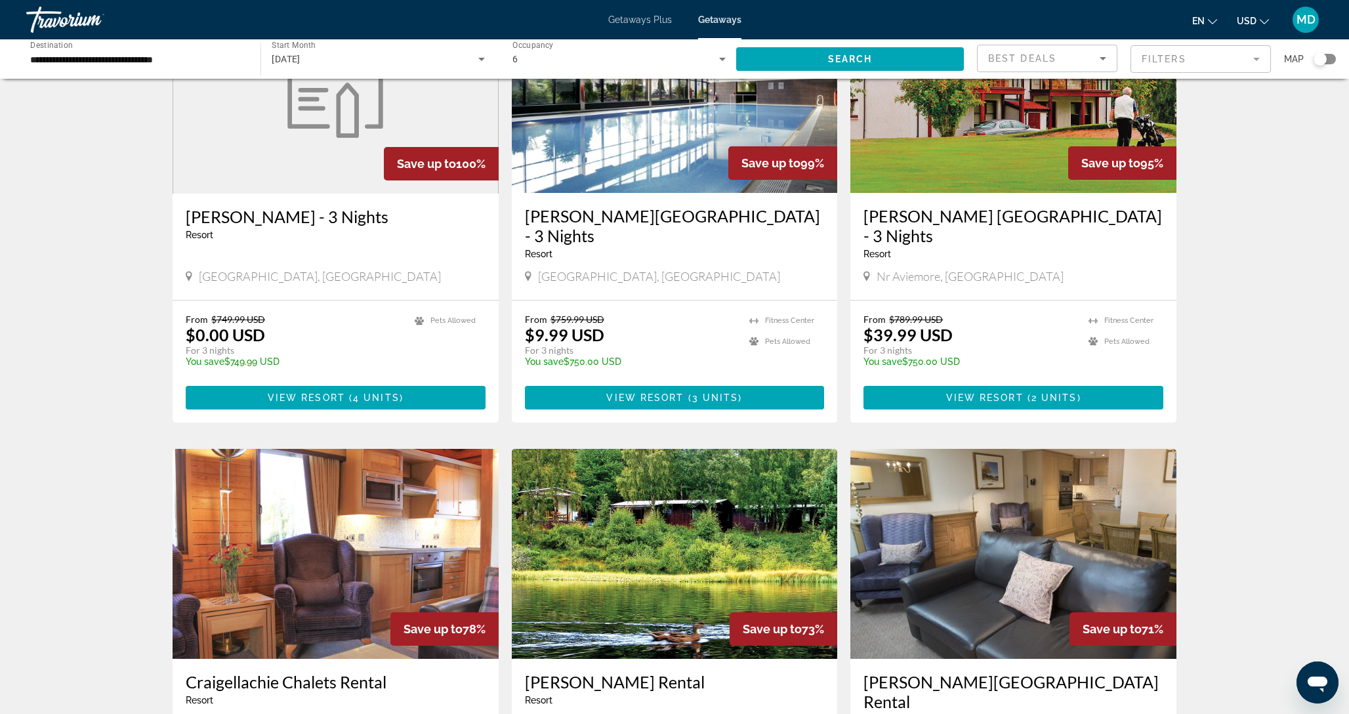
click at [663, 131] on img "Main content" at bounding box center [675, 88] width 326 height 210
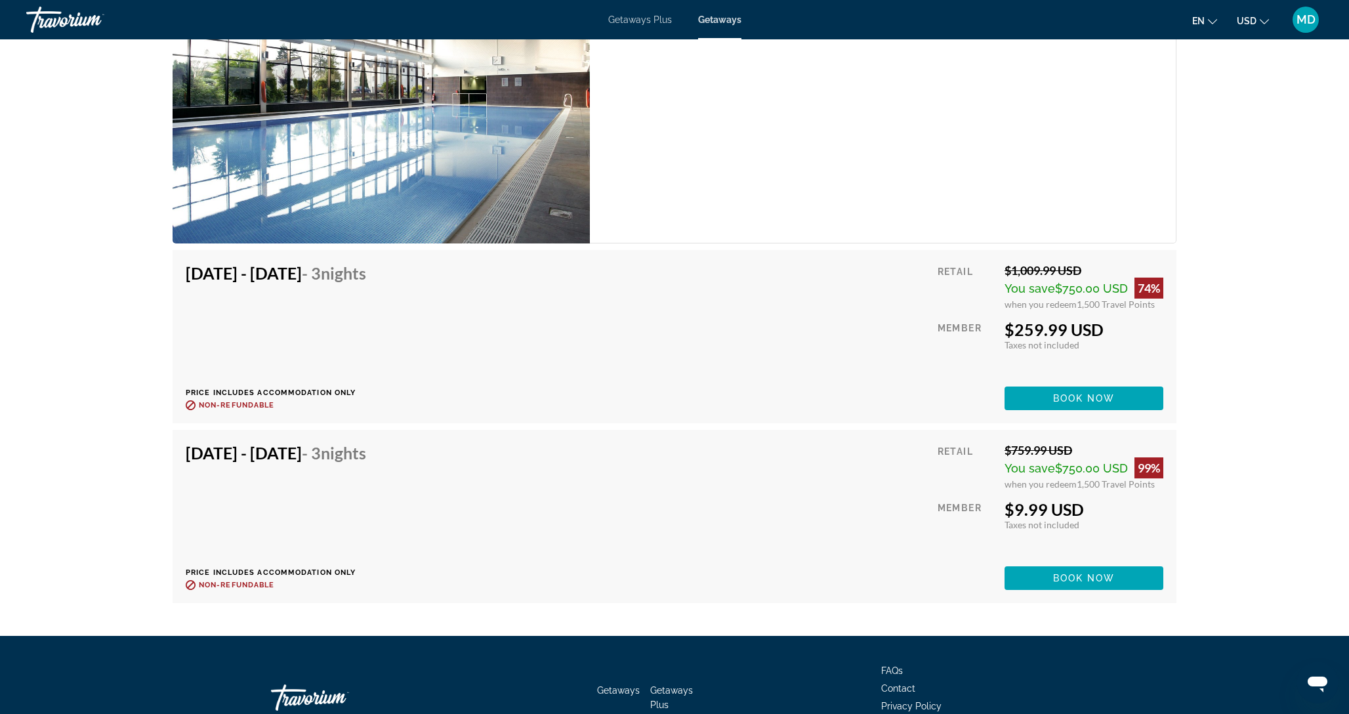
scroll to position [2266, 0]
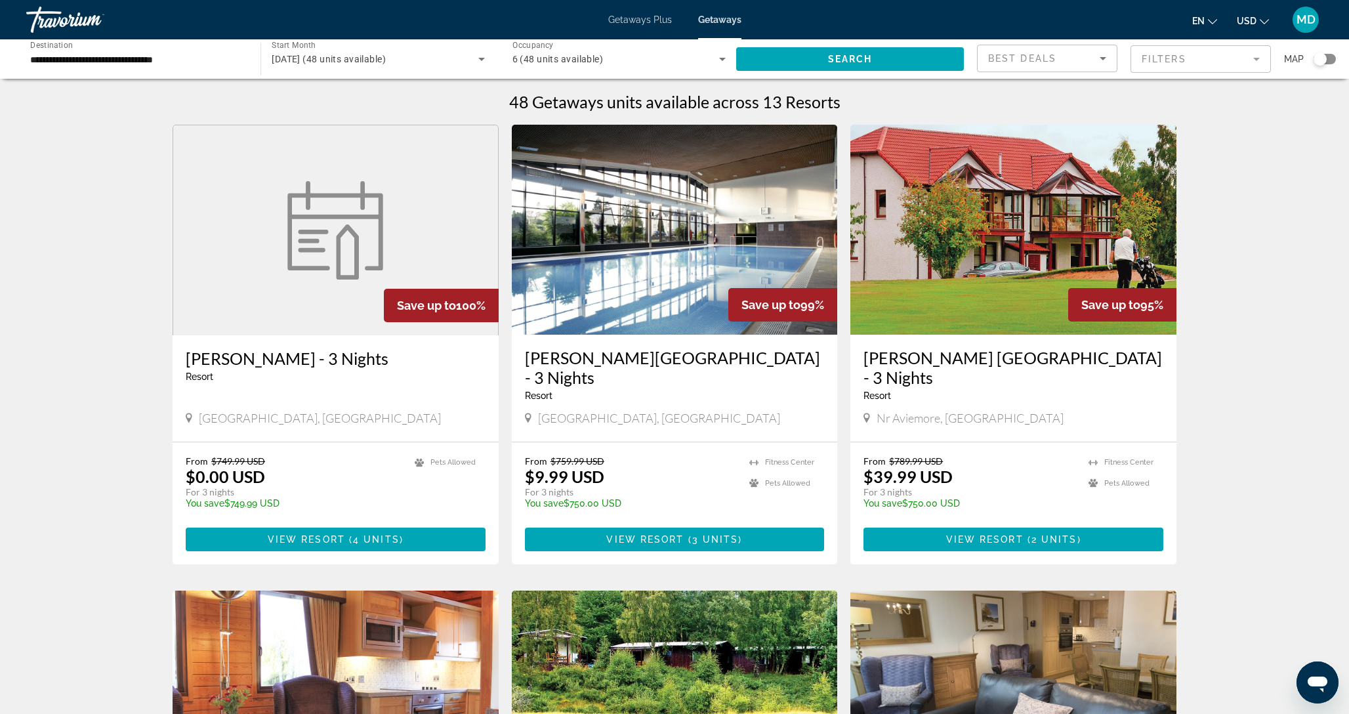
click at [661, 9] on div "Getaways Plus Getaways en English Español Français Italiano Português русский U…" at bounding box center [674, 20] width 1349 height 34
click at [655, 16] on span "Getaways Plus" at bounding box center [640, 19] width 64 height 11
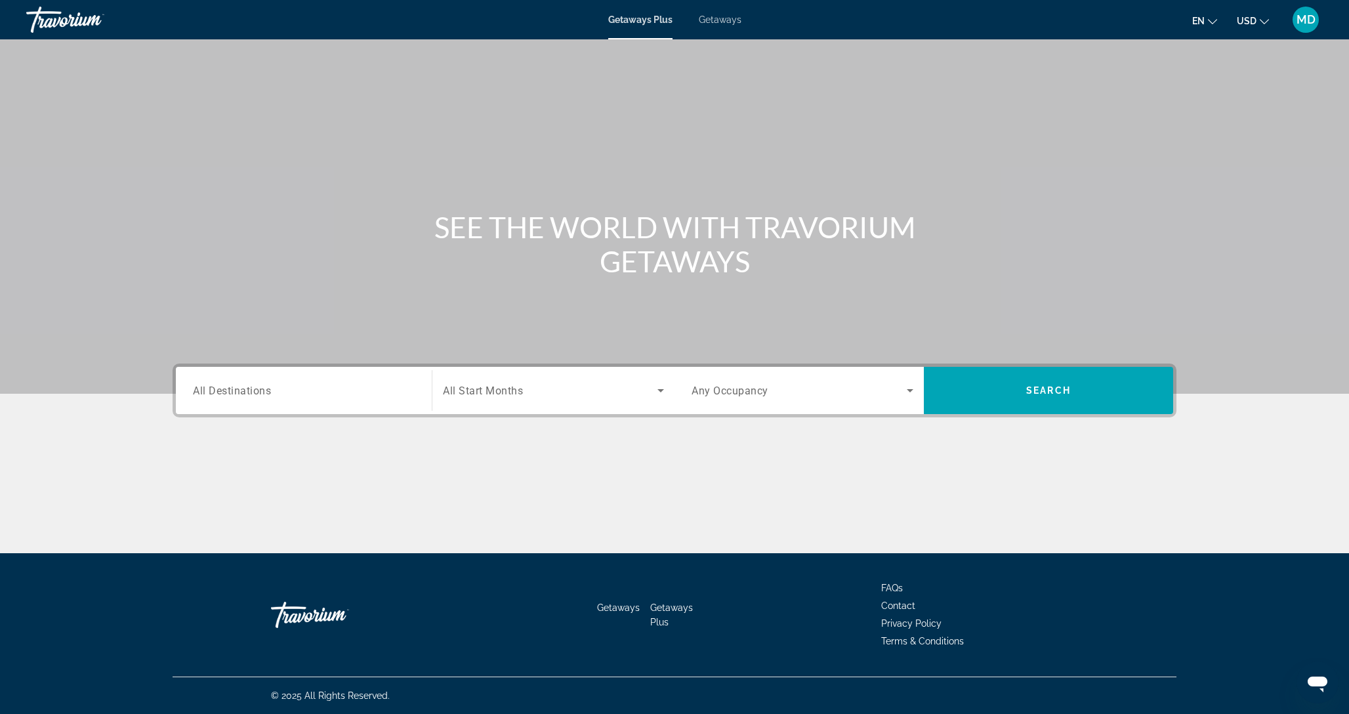
click at [301, 383] on input "Destination All Destinations" at bounding box center [304, 391] width 222 height 16
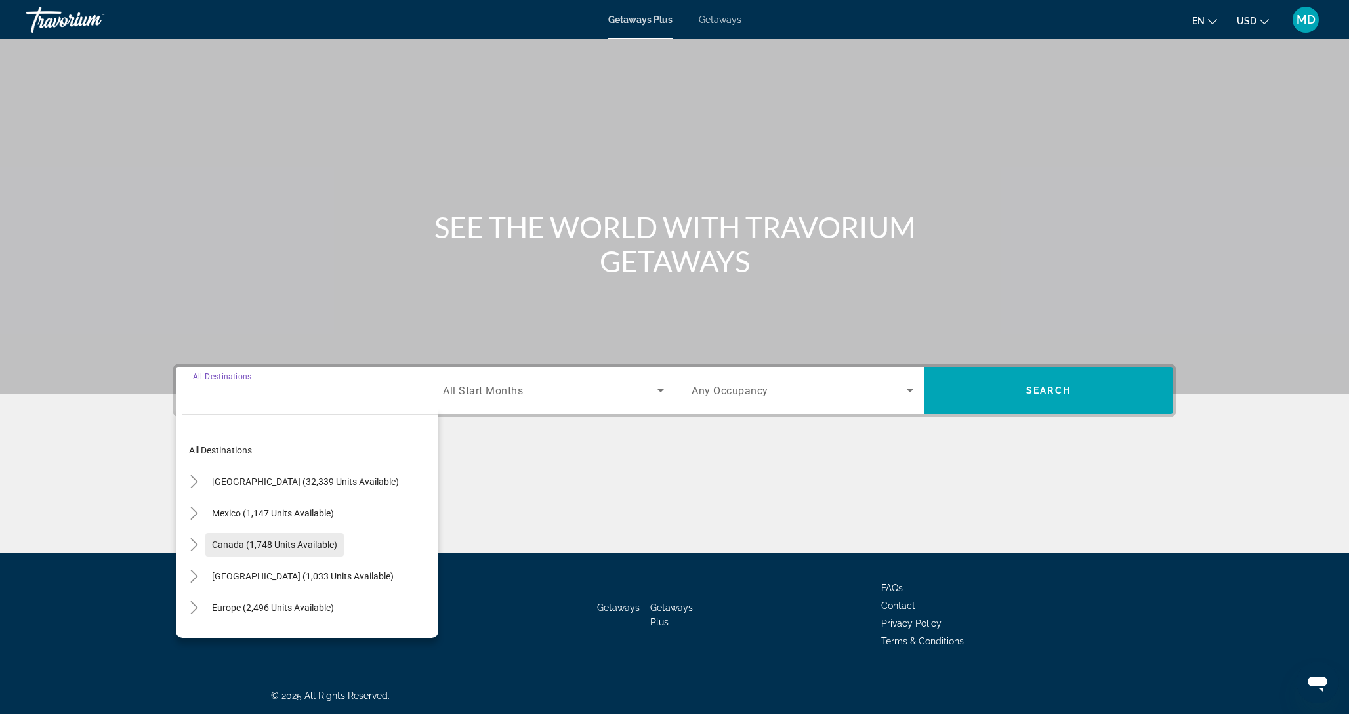
scroll to position [62, 0]
click at [263, 542] on span "Europe (2,496 units available)" at bounding box center [273, 545] width 122 height 11
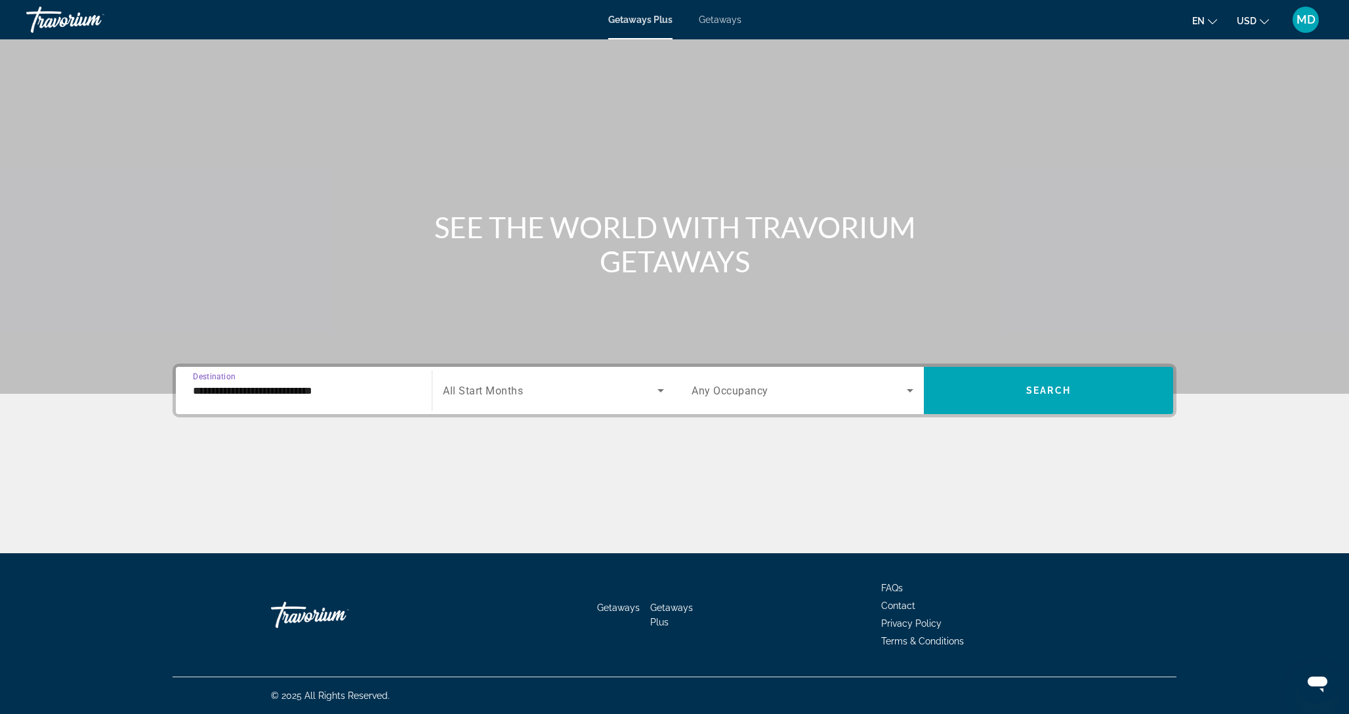
click at [293, 402] on div "**********" at bounding box center [304, 390] width 222 height 37
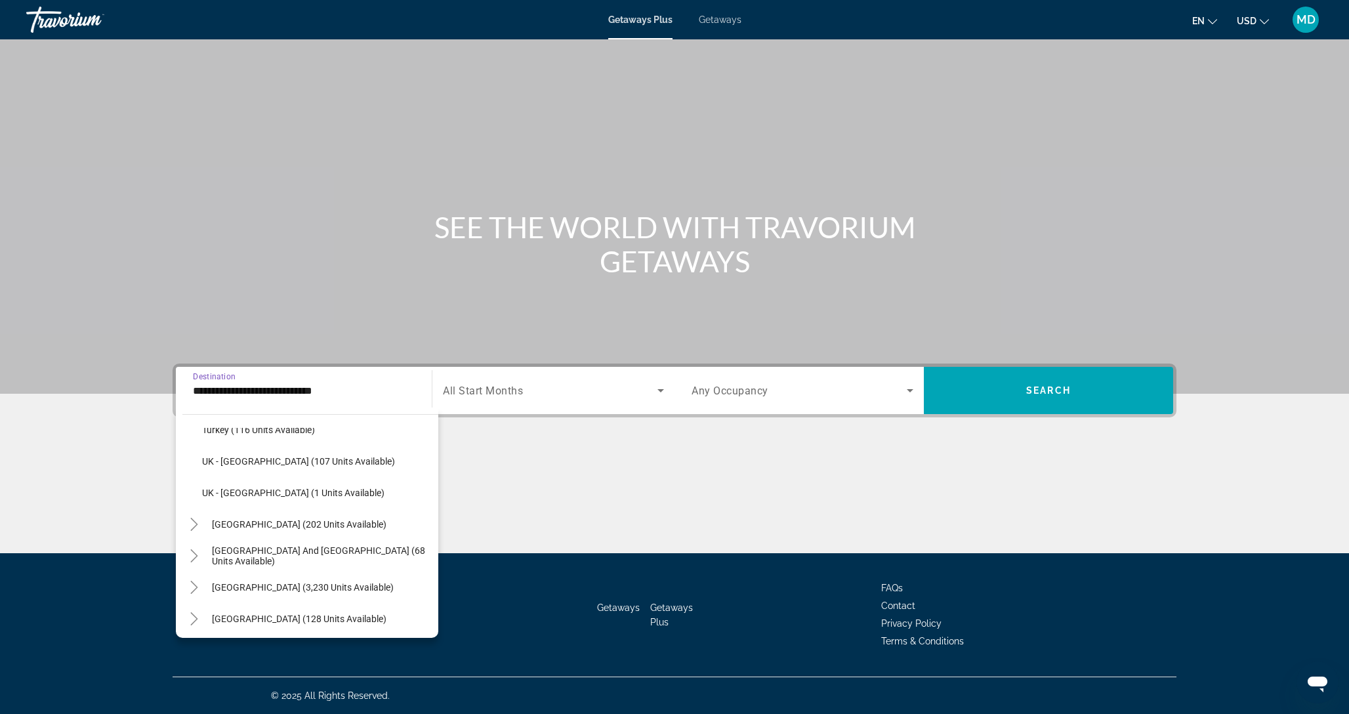
scroll to position [746, 0]
click at [271, 489] on span "UK - [GEOGRAPHIC_DATA] (1 units available)" at bounding box center [293, 492] width 182 height 11
type input "**********"
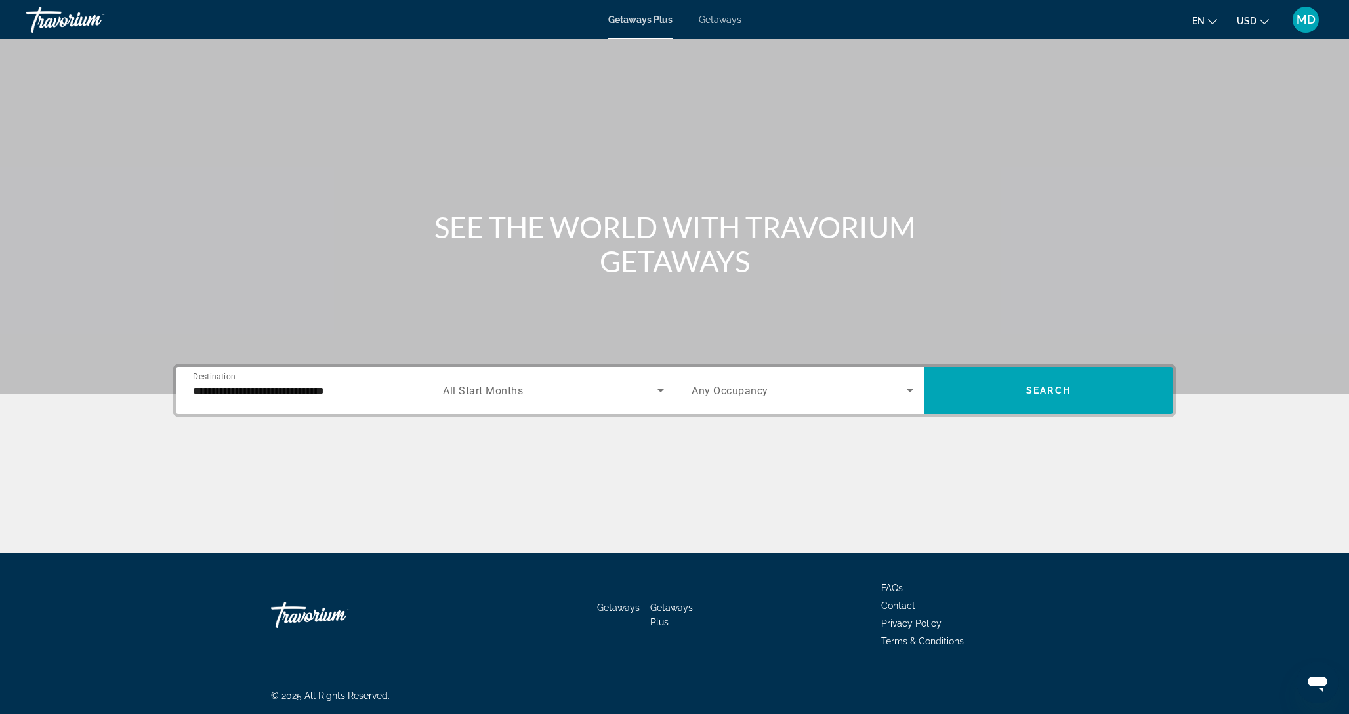
click at [533, 382] on div "Search widget" at bounding box center [553, 390] width 221 height 37
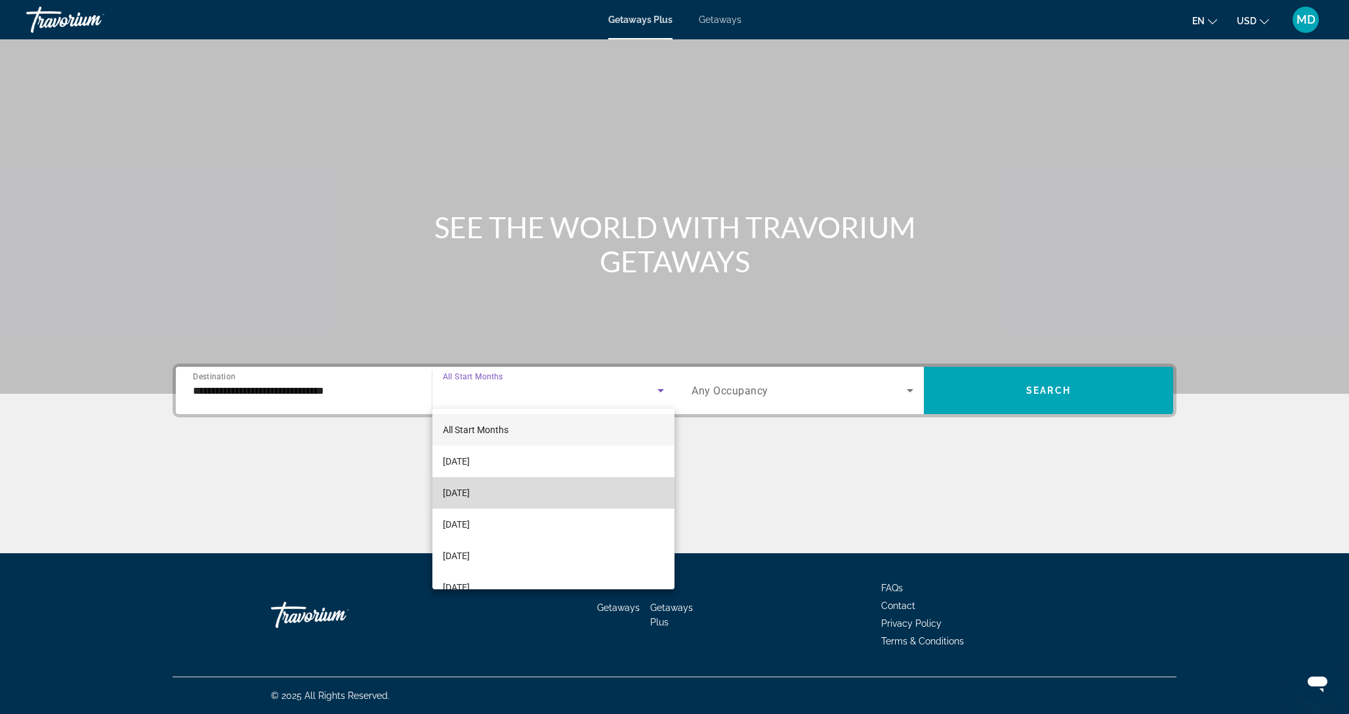
click at [516, 491] on mat-option "[DATE]" at bounding box center [554, 493] width 242 height 32
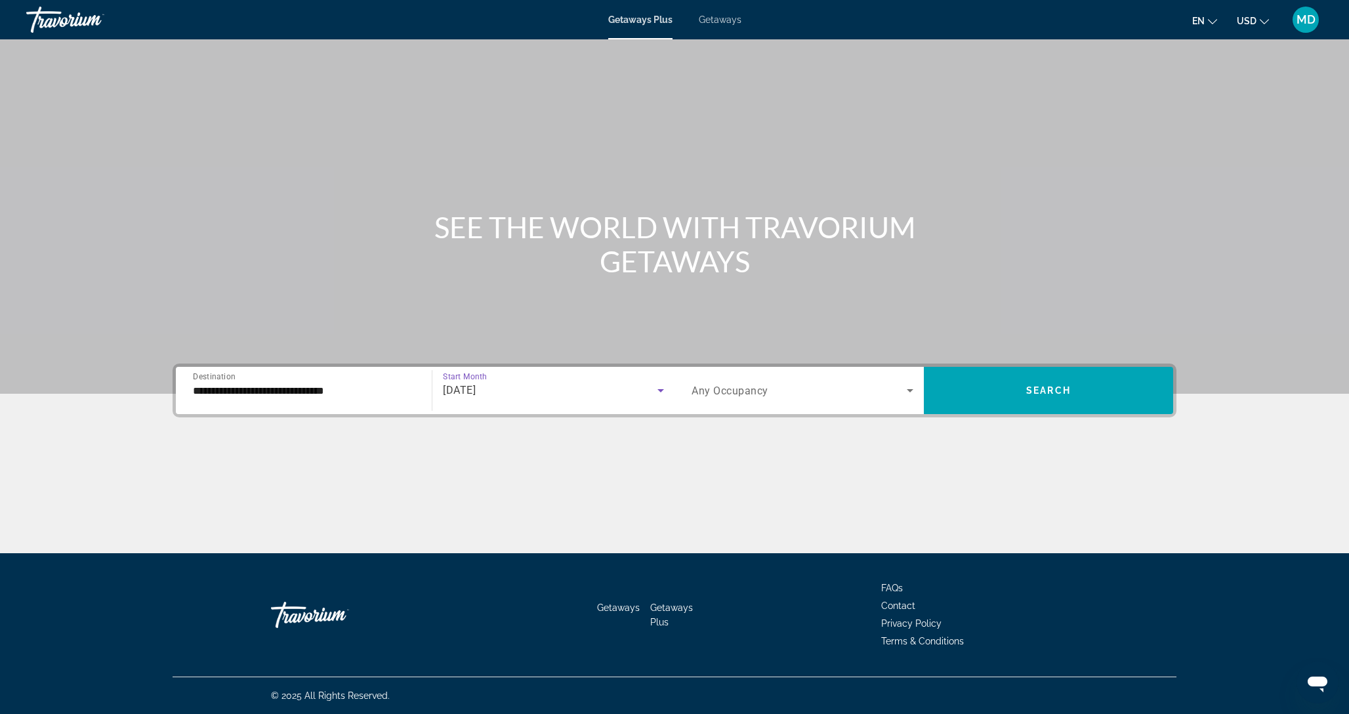
click at [815, 395] on span "Search widget" at bounding box center [799, 391] width 215 height 16
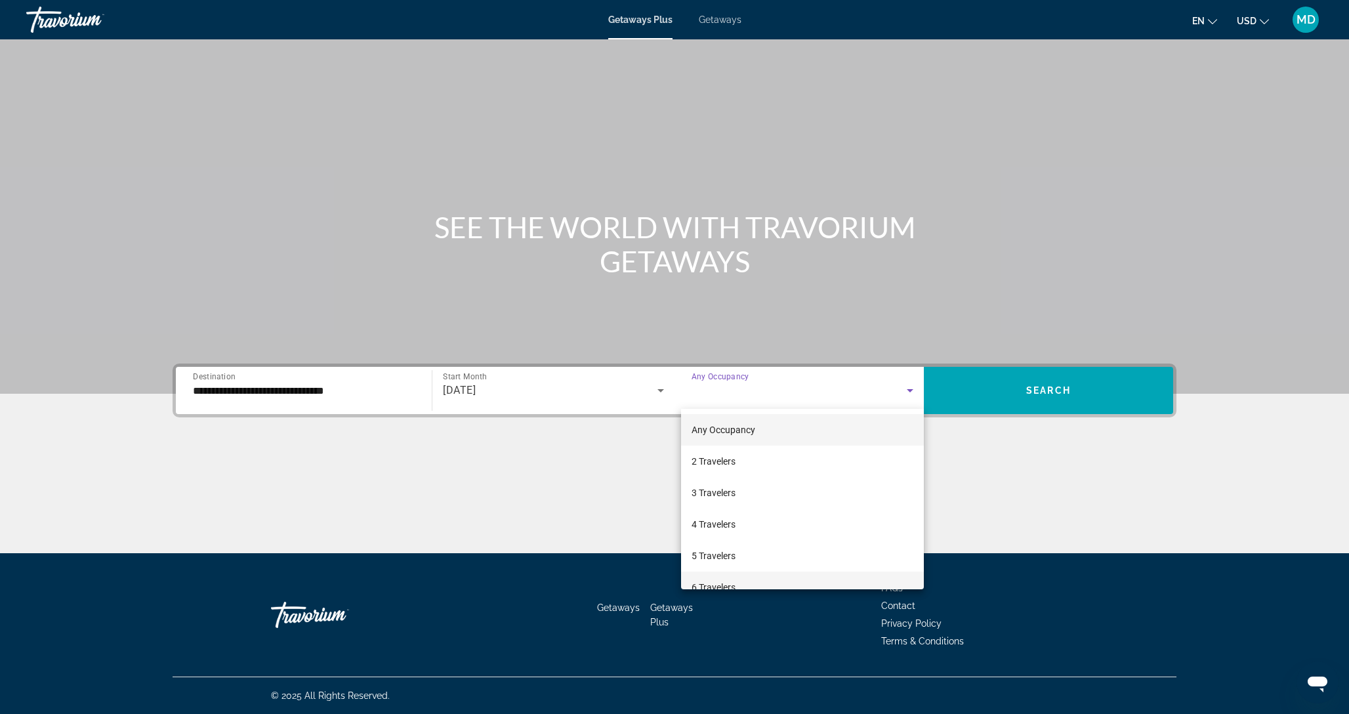
click at [732, 581] on span "6 Travelers" at bounding box center [714, 588] width 44 height 16
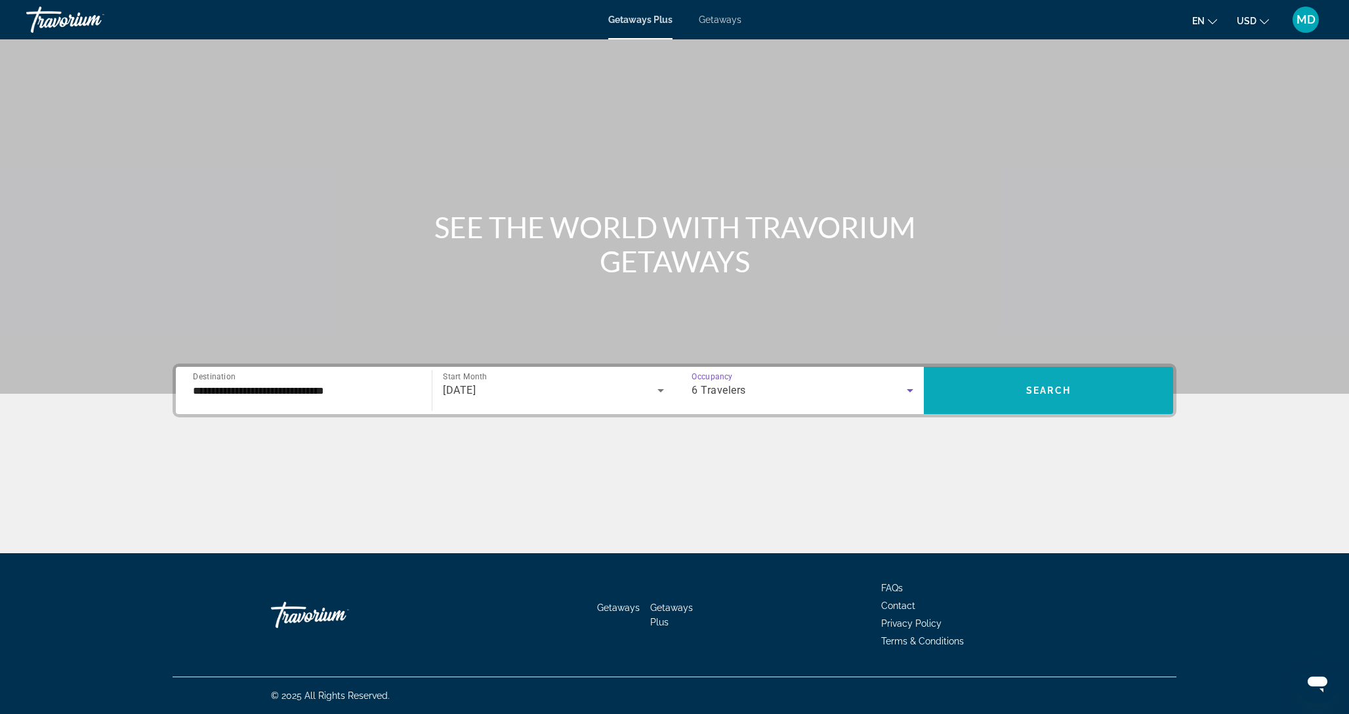
click at [1016, 392] on span "Search widget" at bounding box center [1048, 391] width 249 height 32
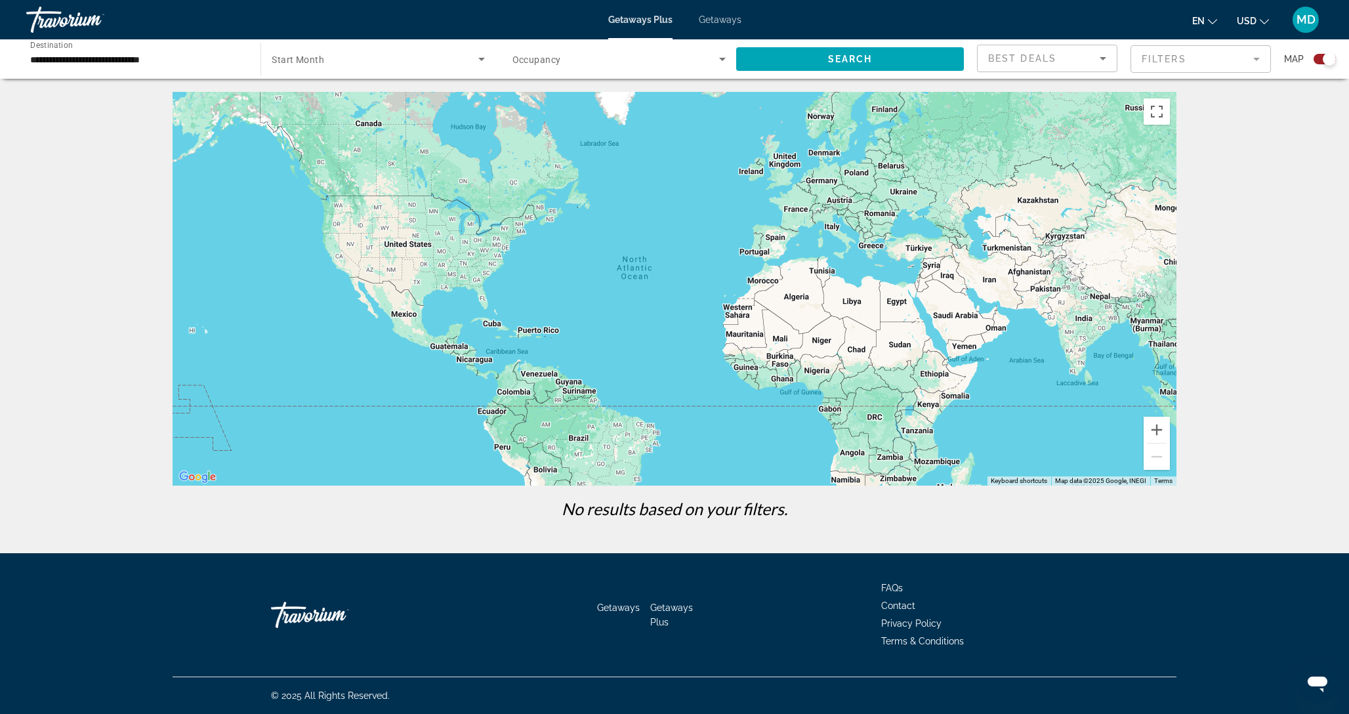
click at [1327, 67] on div "Map" at bounding box center [1310, 59] width 52 height 29
click at [1328, 61] on div "Search widget" at bounding box center [1329, 59] width 13 height 13
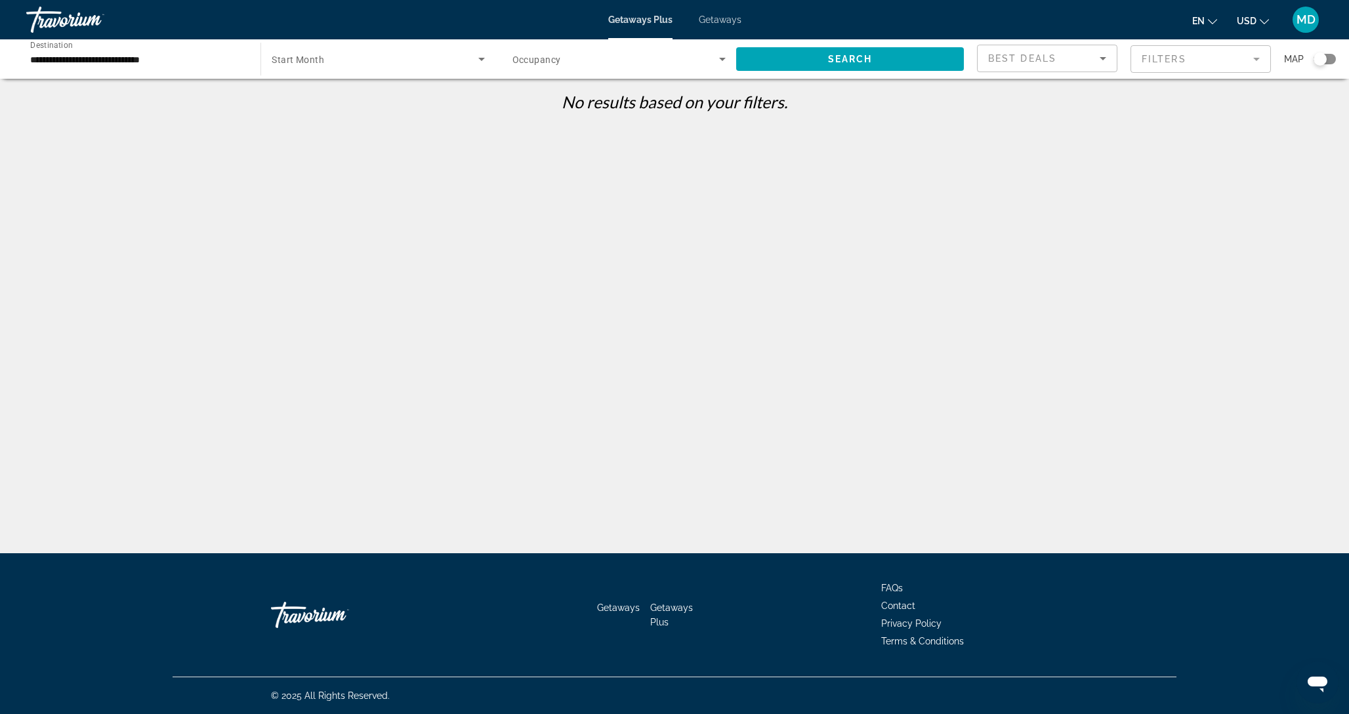
click at [1315, 61] on div "Search widget" at bounding box center [1320, 59] width 13 height 13
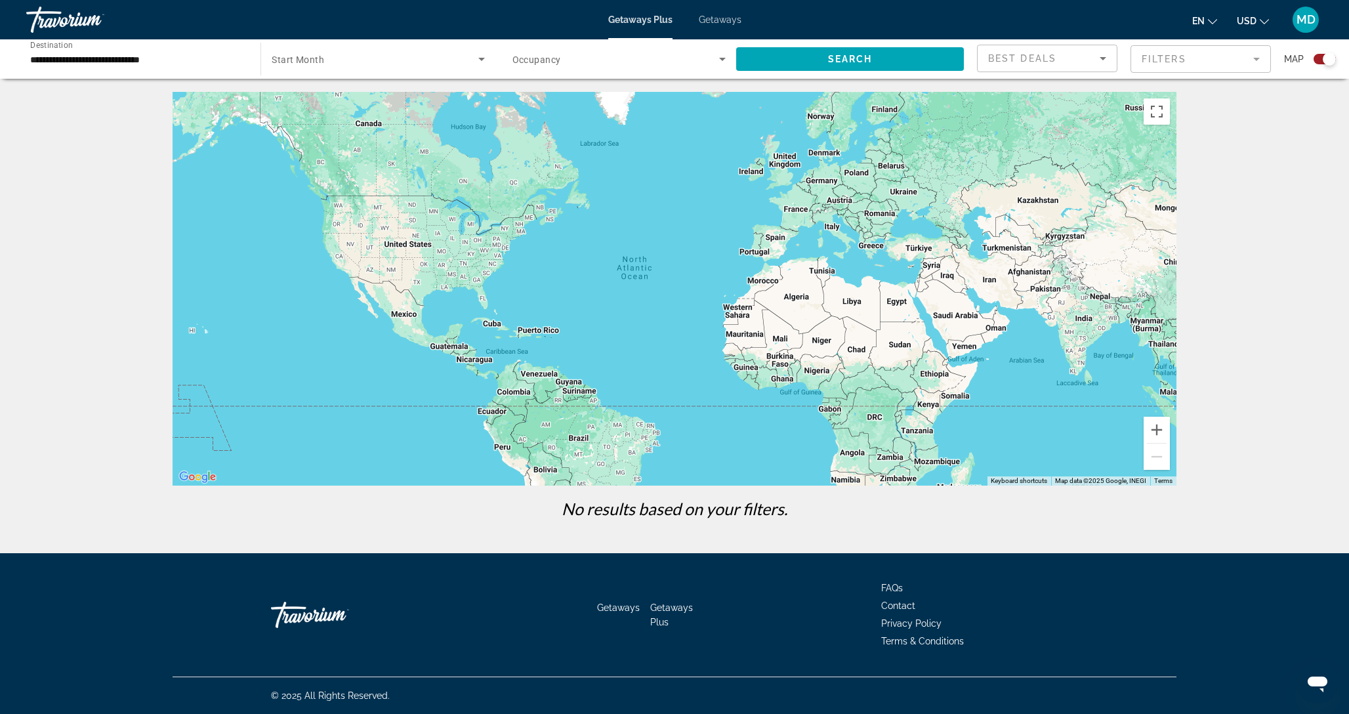
click at [700, 21] on span "Getaways" at bounding box center [720, 19] width 43 height 11
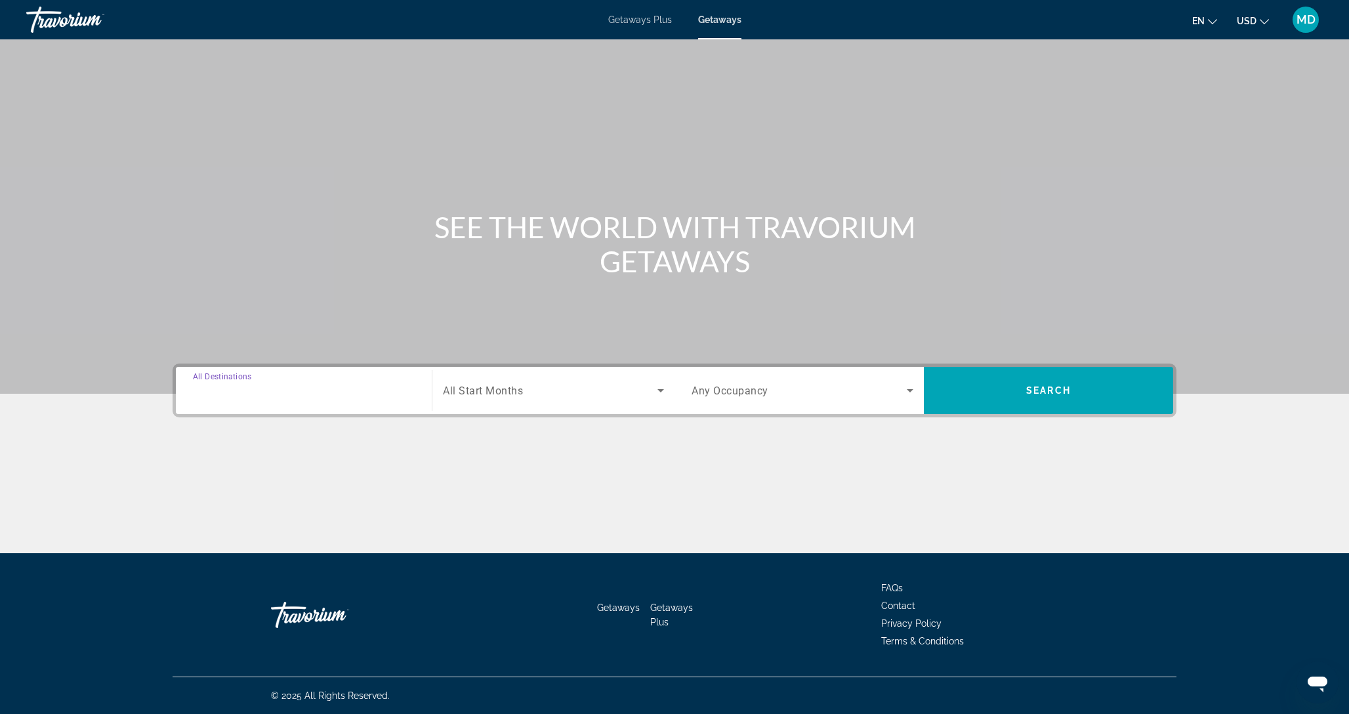
click at [303, 390] on input "Destination All Destinations" at bounding box center [304, 391] width 222 height 16
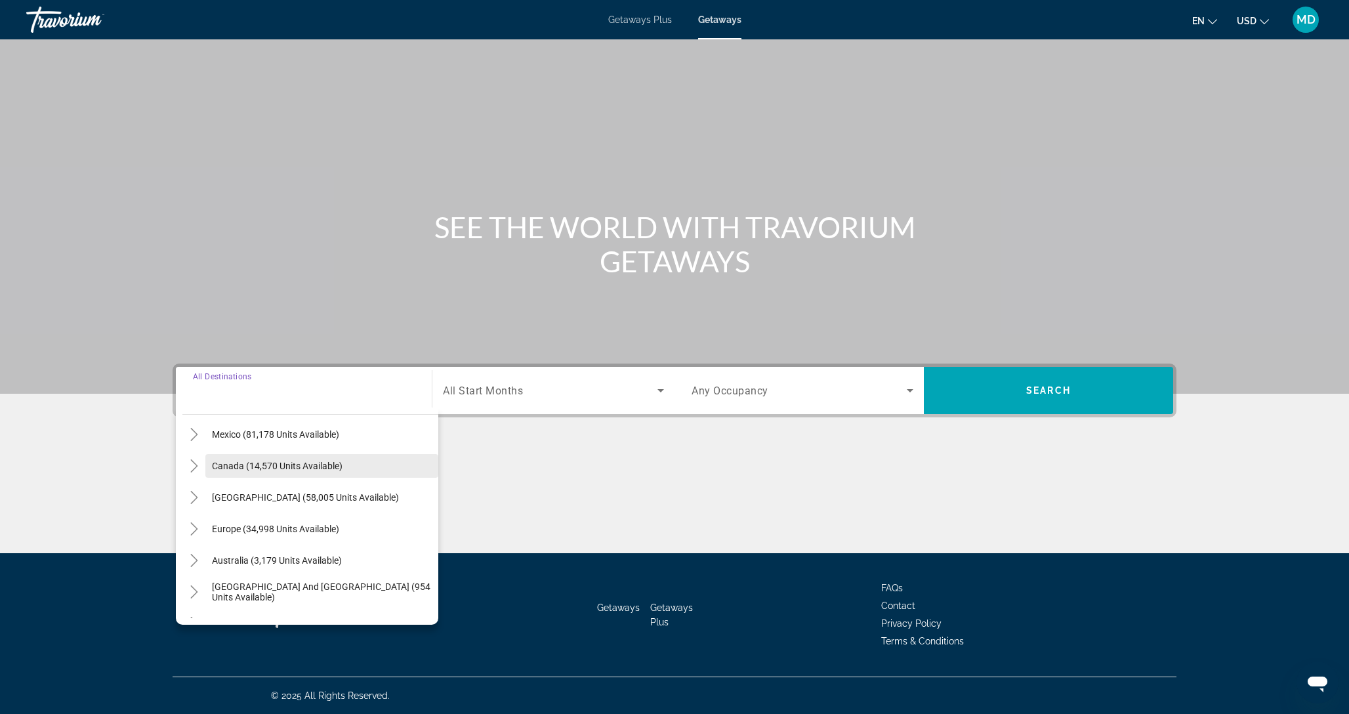
scroll to position [67, 0]
click at [200, 526] on mat-icon "Toggle Europe (34,998 units available)" at bounding box center [193, 528] width 23 height 23
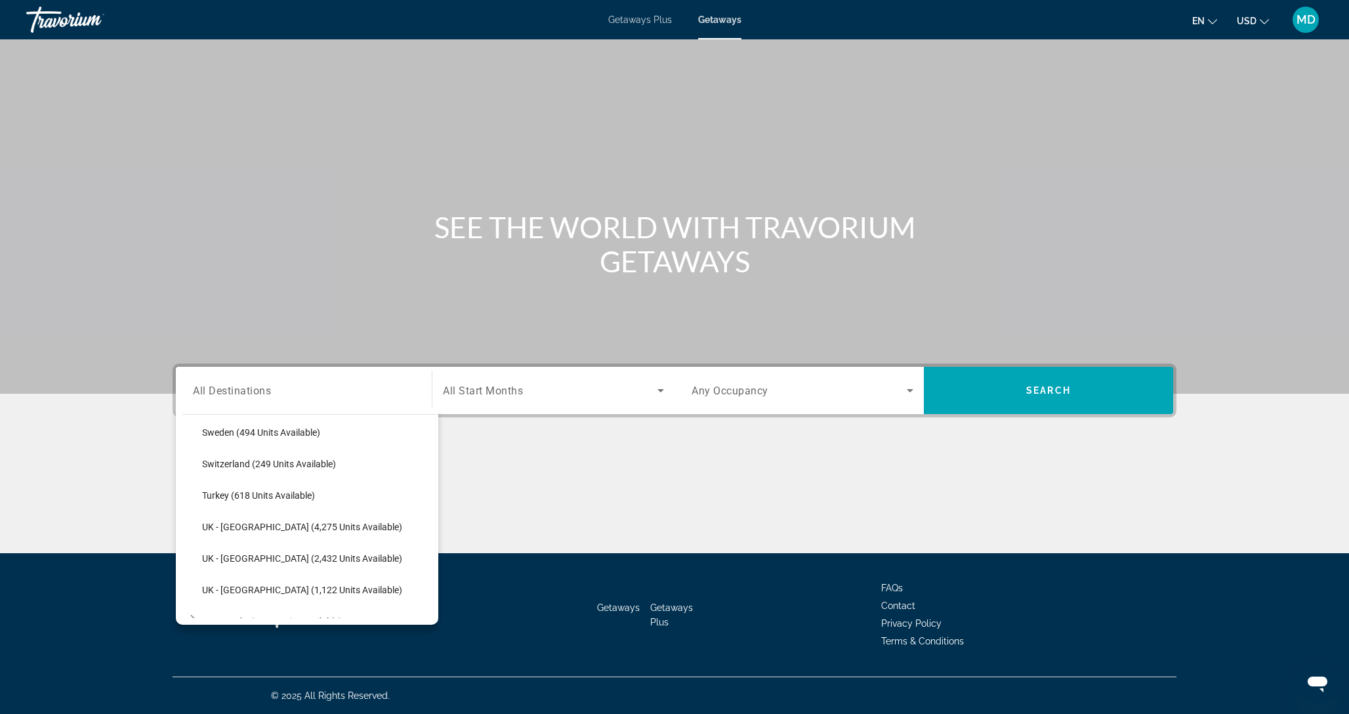
scroll to position [863, 0]
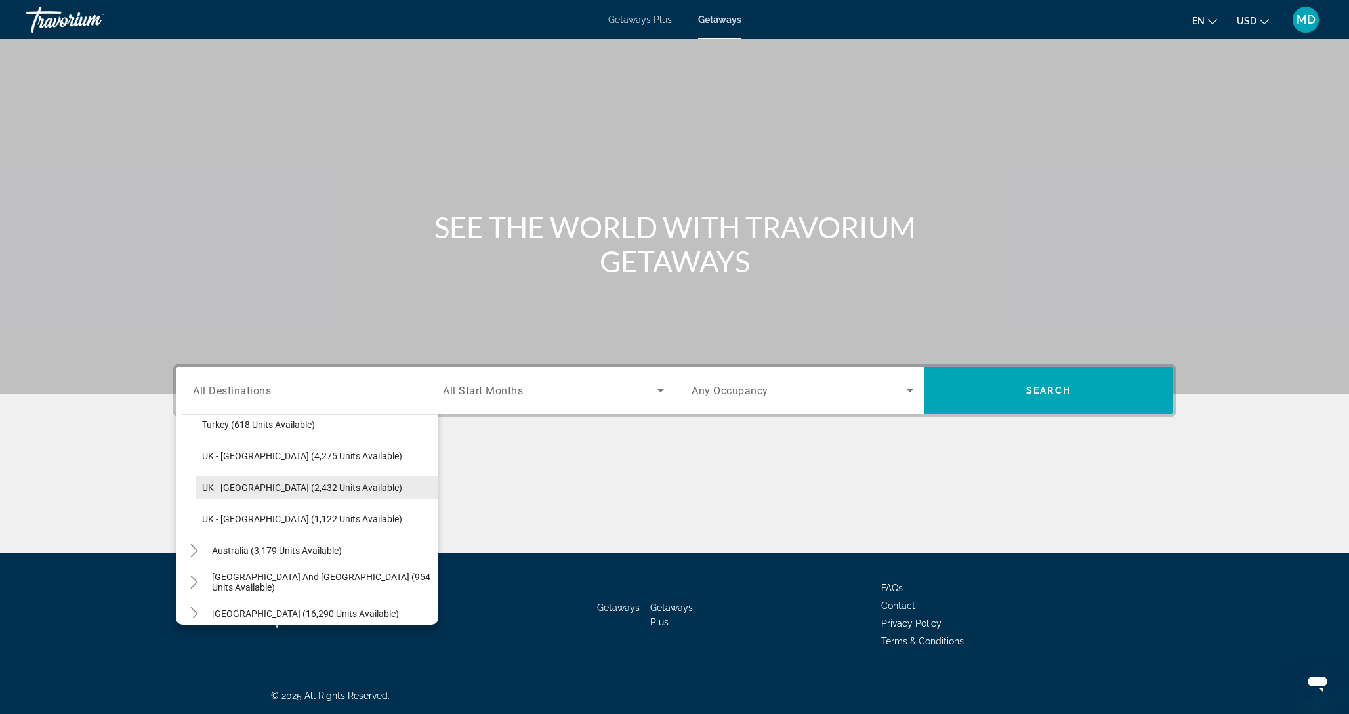
click at [258, 482] on span "UK - [GEOGRAPHIC_DATA] (2,432 units available)" at bounding box center [302, 487] width 200 height 11
type input "**********"
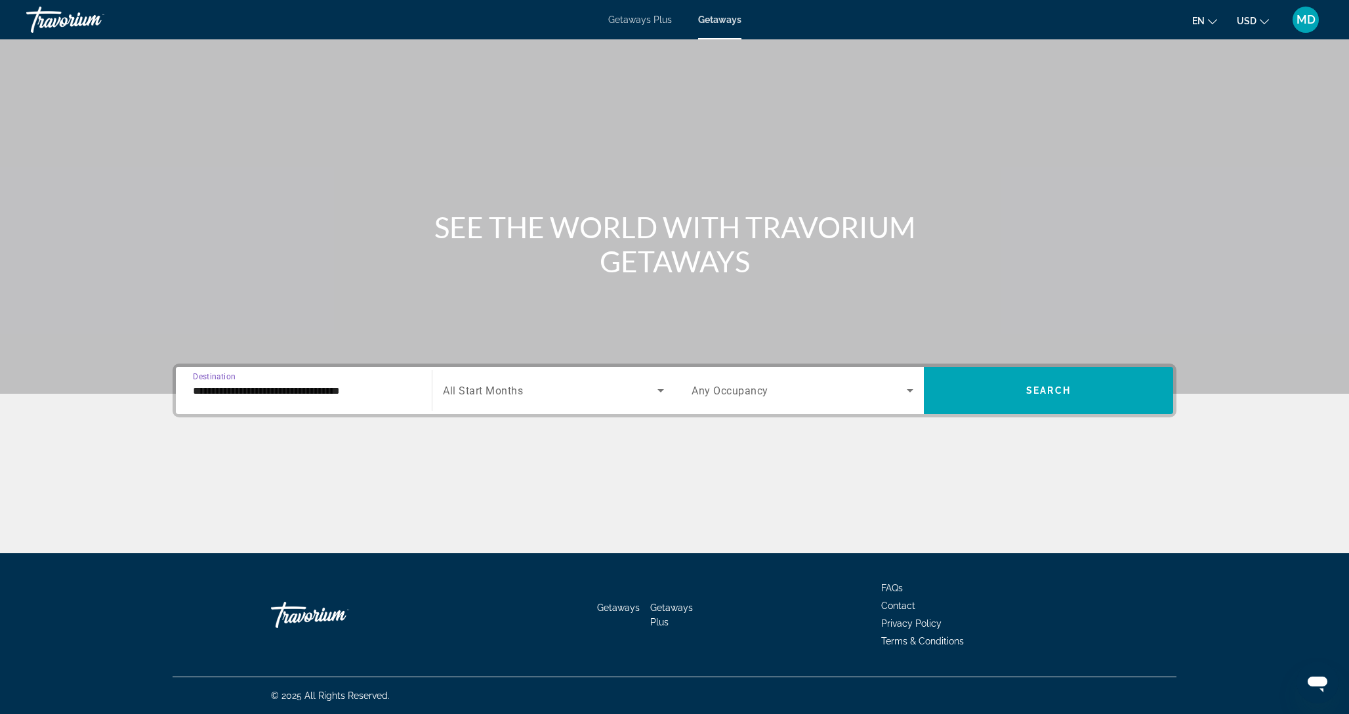
click at [579, 380] on div "Search widget" at bounding box center [553, 390] width 221 height 37
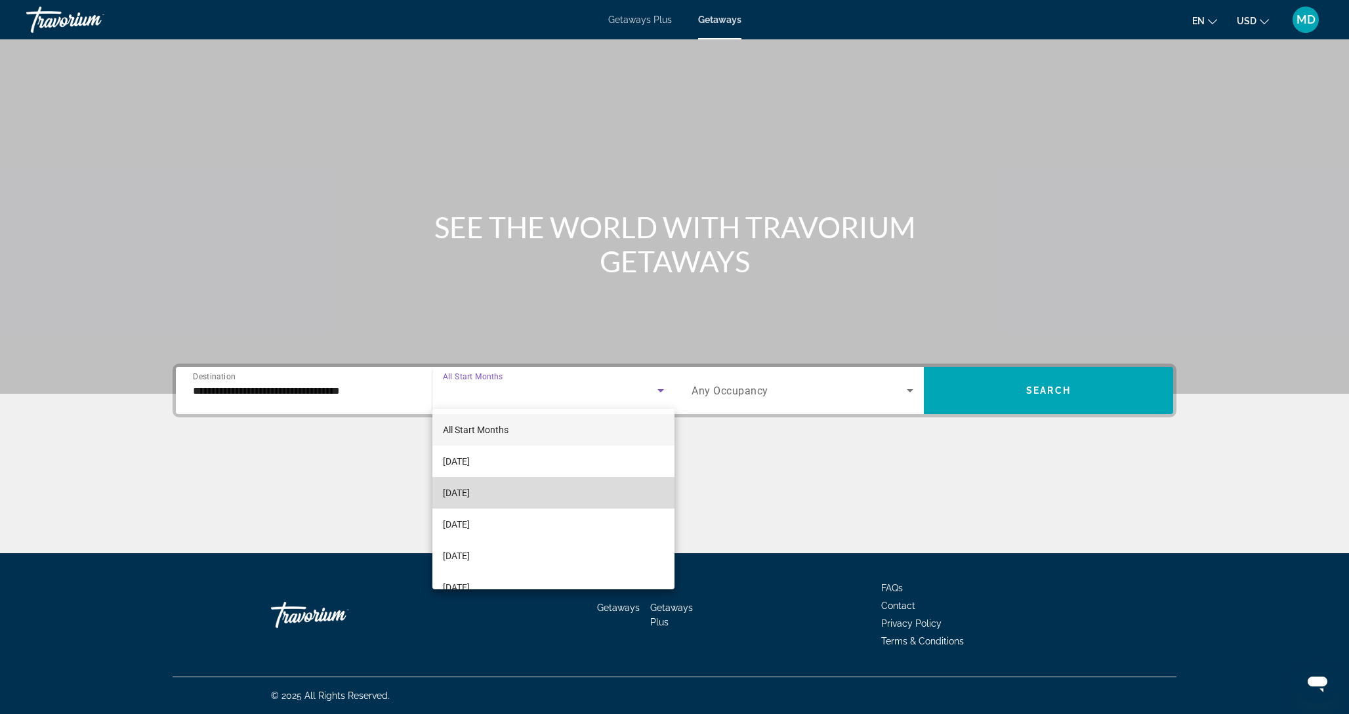
click at [563, 481] on mat-option "[DATE]" at bounding box center [554, 493] width 242 height 32
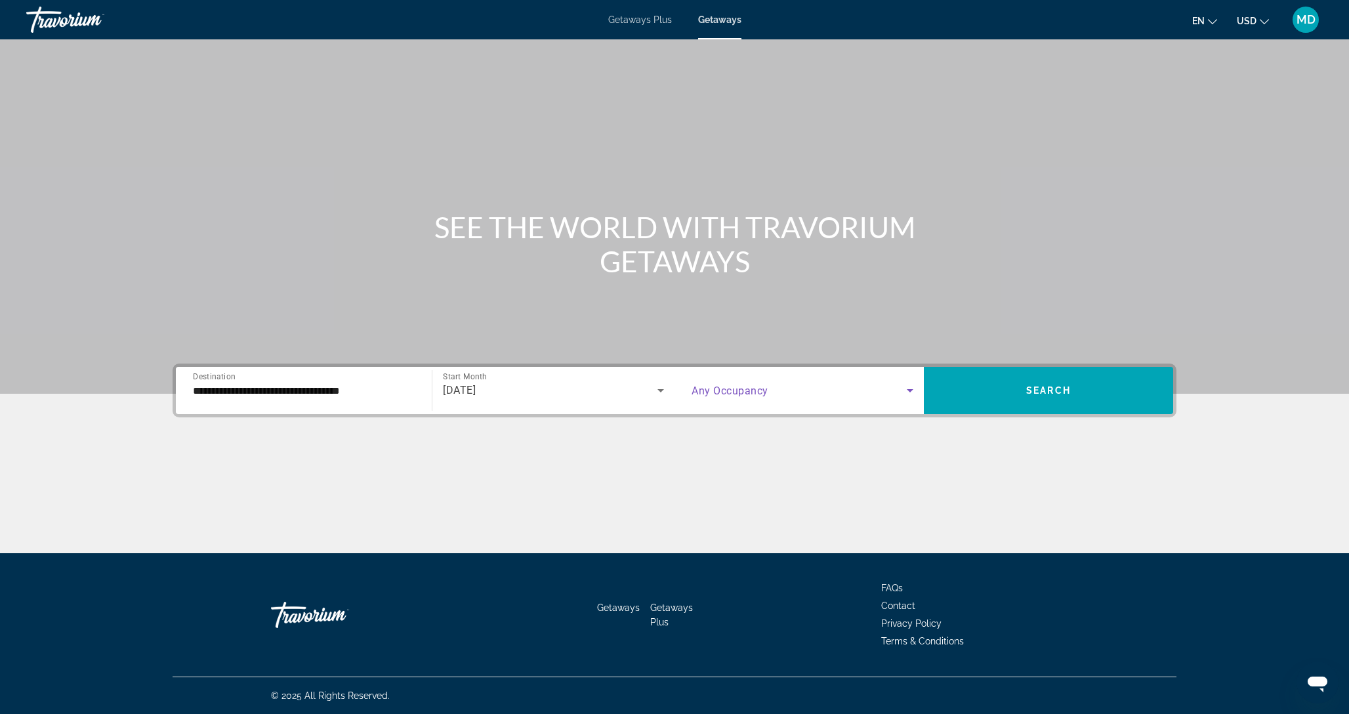
click at [878, 391] on span "Search widget" at bounding box center [799, 391] width 215 height 16
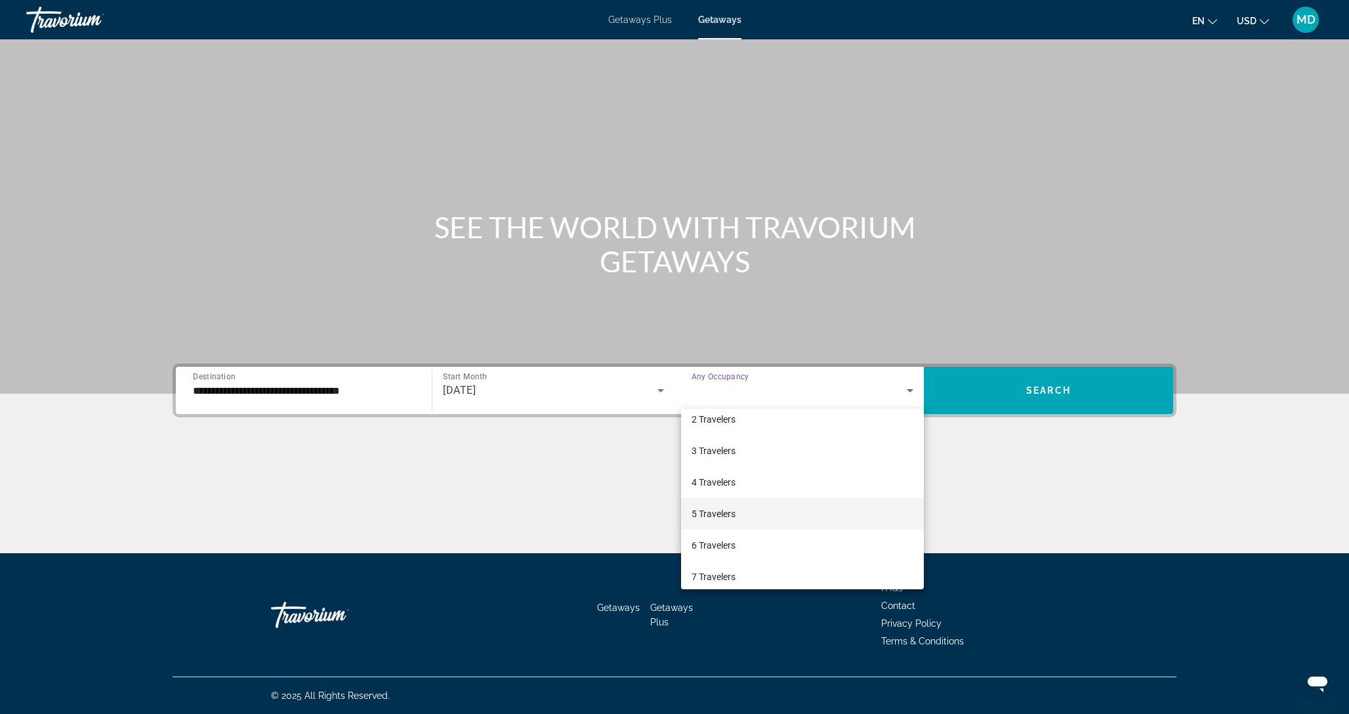
scroll to position [43, 0]
click at [738, 547] on mat-option "6 Travelers" at bounding box center [802, 545] width 243 height 32
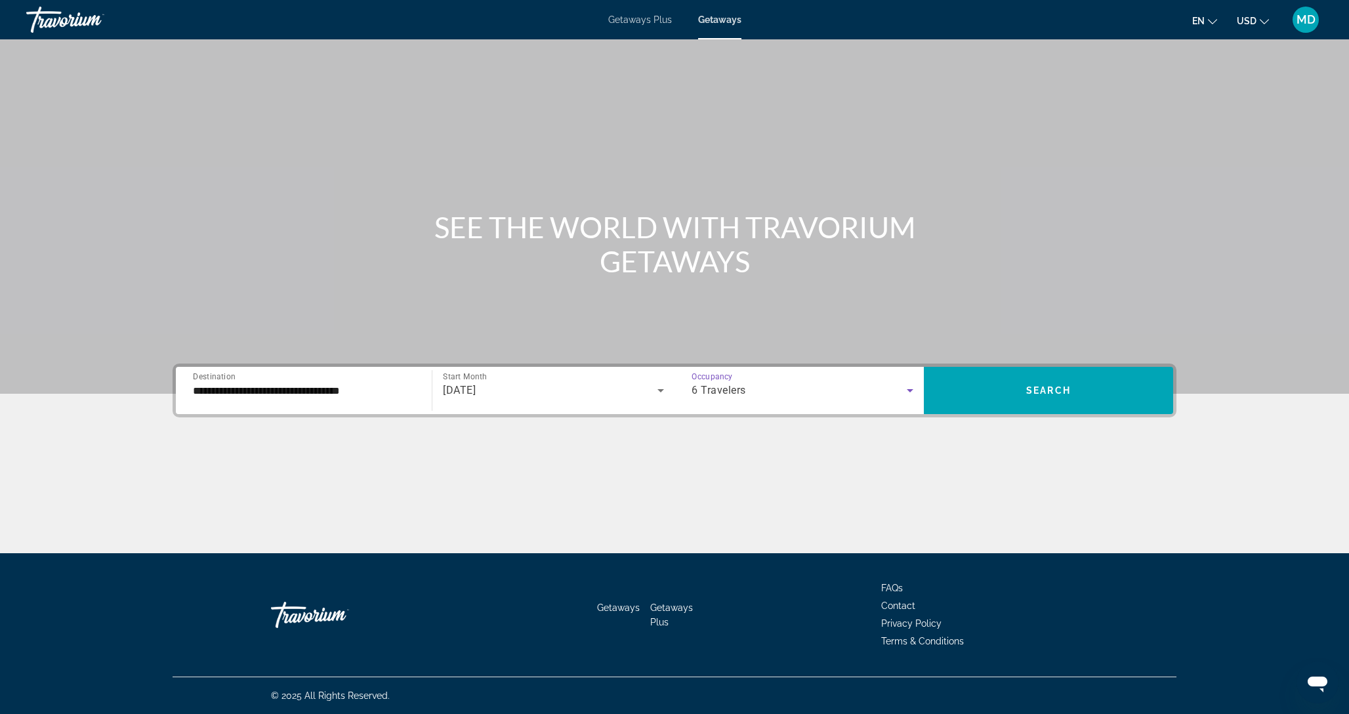
click at [877, 389] on div "6 Travelers" at bounding box center [799, 391] width 215 height 16
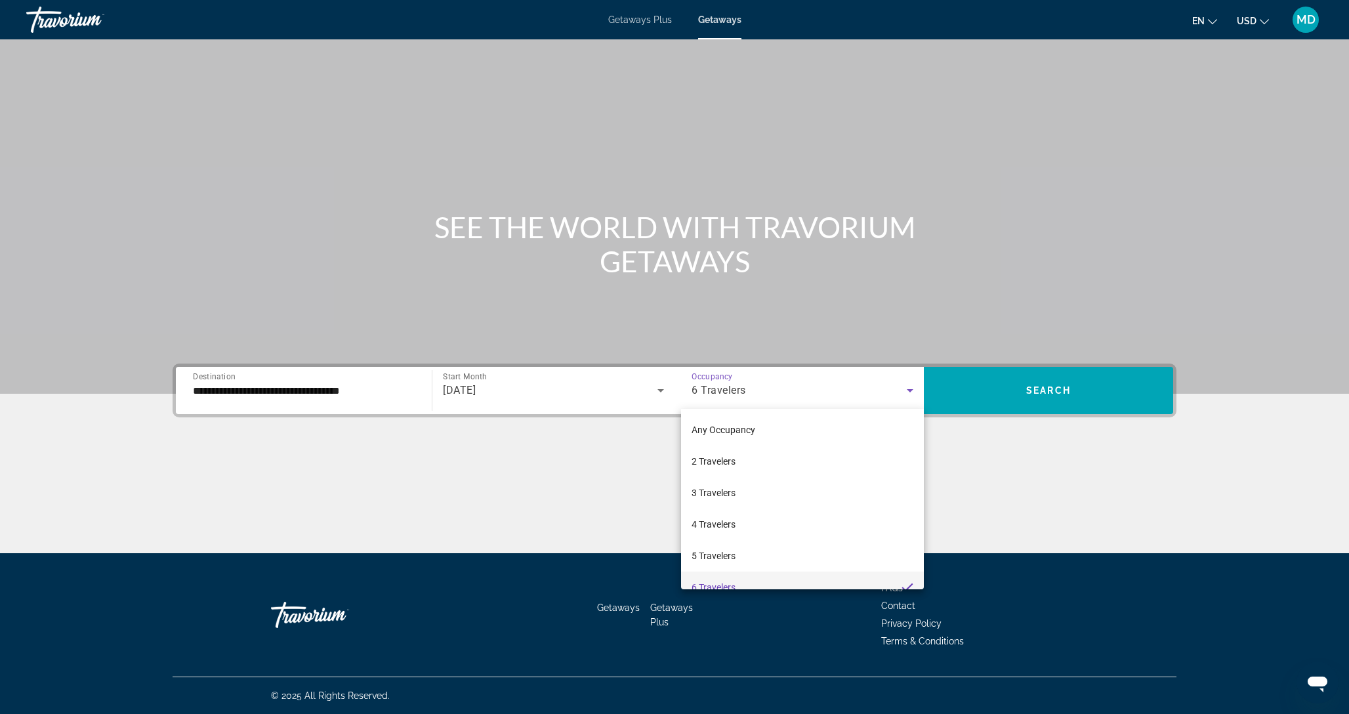
scroll to position [14, 0]
click at [750, 538] on mat-option "5 Travelers" at bounding box center [802, 542] width 243 height 32
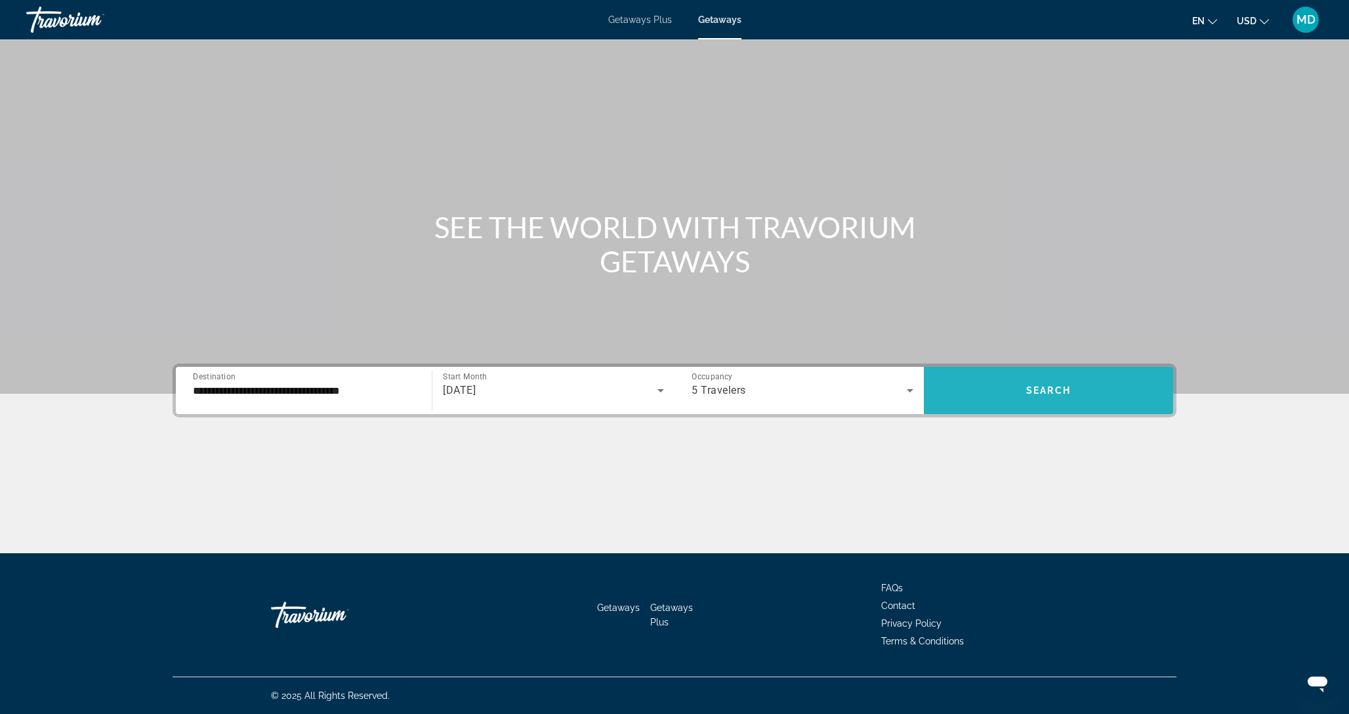
click at [1074, 385] on span "Search widget" at bounding box center [1048, 391] width 249 height 32
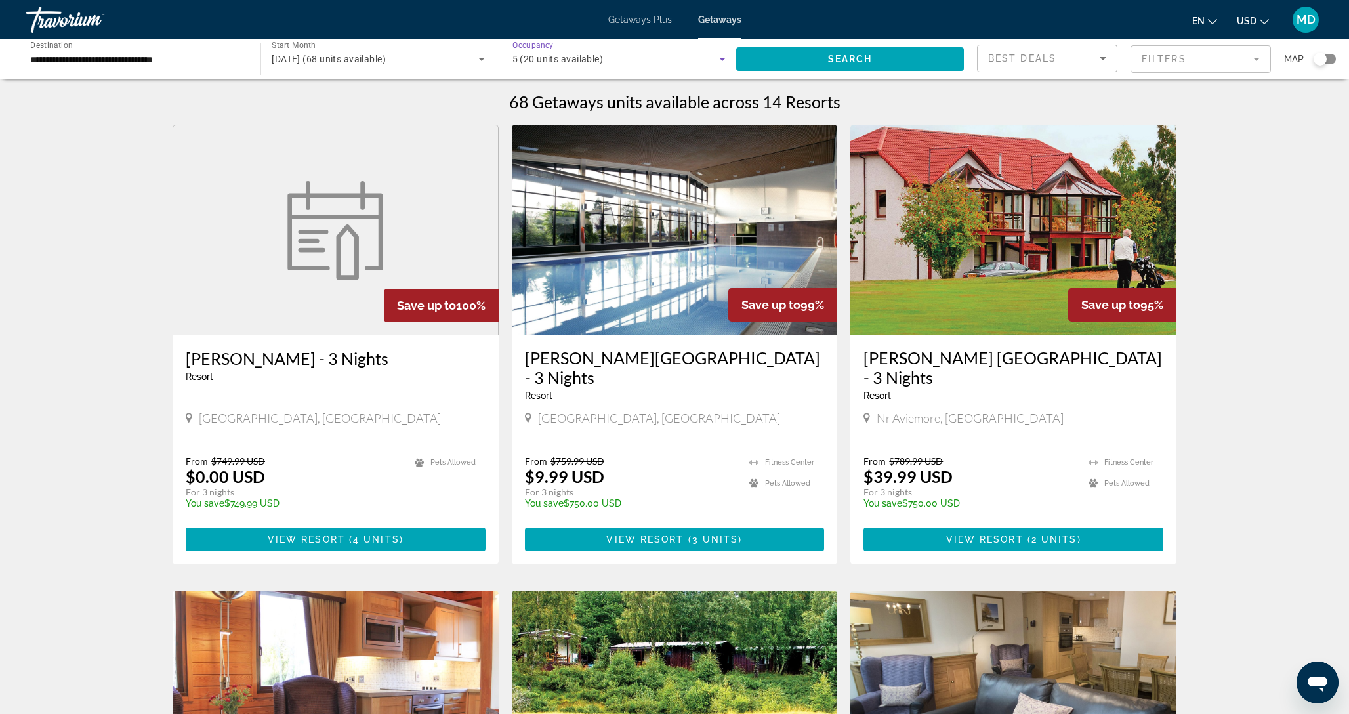
click at [631, 58] on div "5 (20 units available)" at bounding box center [616, 59] width 207 height 16
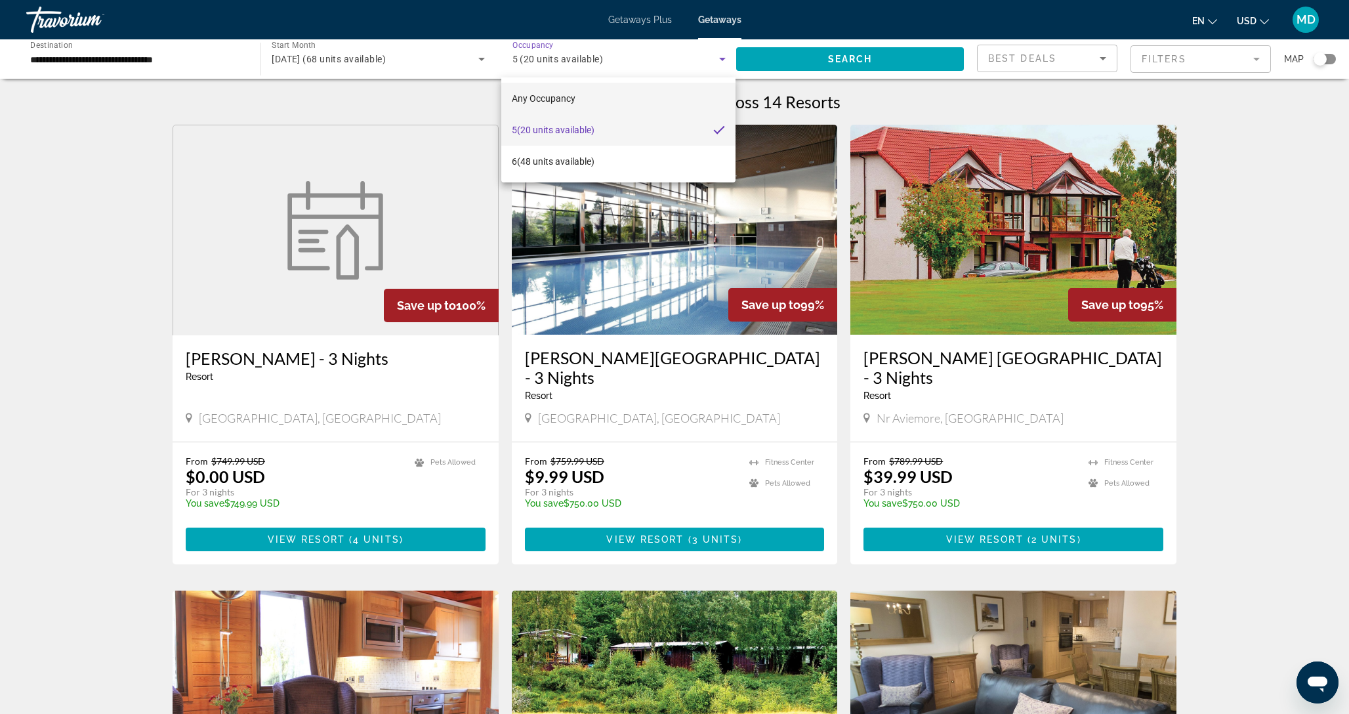
click at [593, 96] on mat-option "Any Occupancy" at bounding box center [618, 99] width 234 height 32
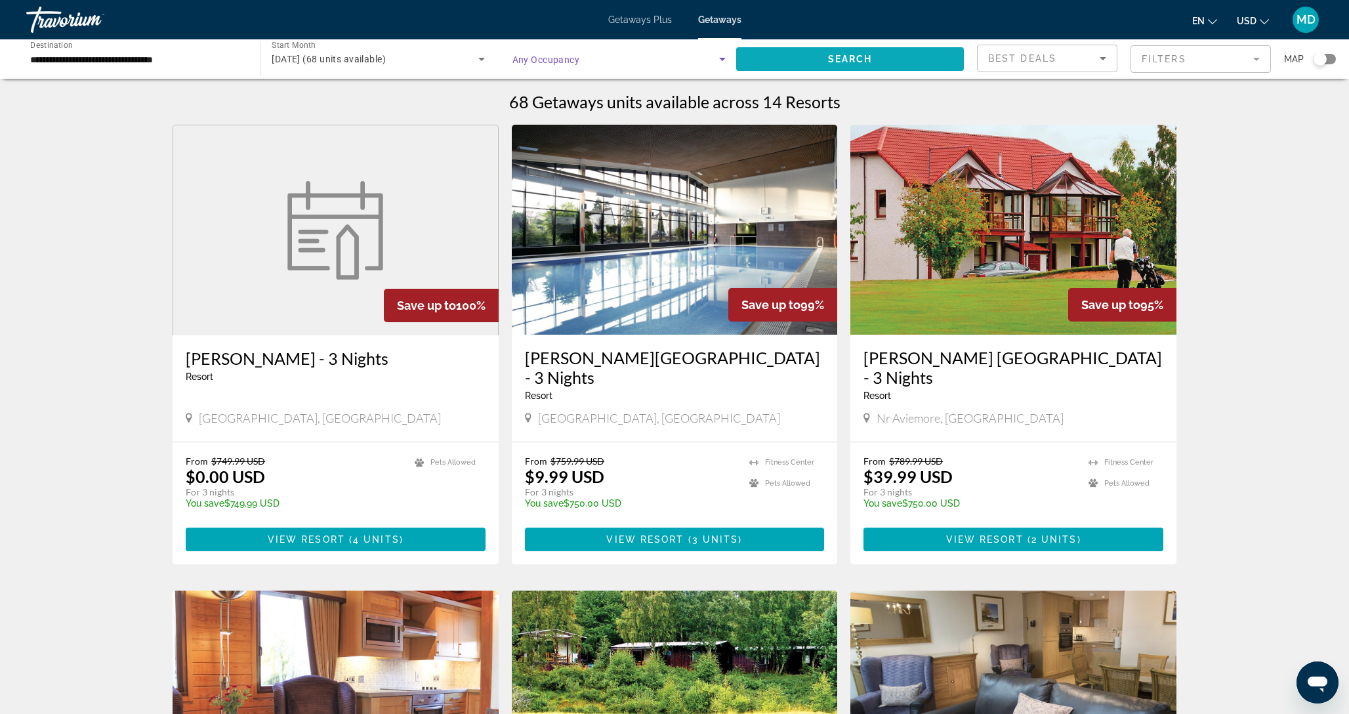
click at [841, 54] on span "Search" at bounding box center [850, 59] width 45 height 11
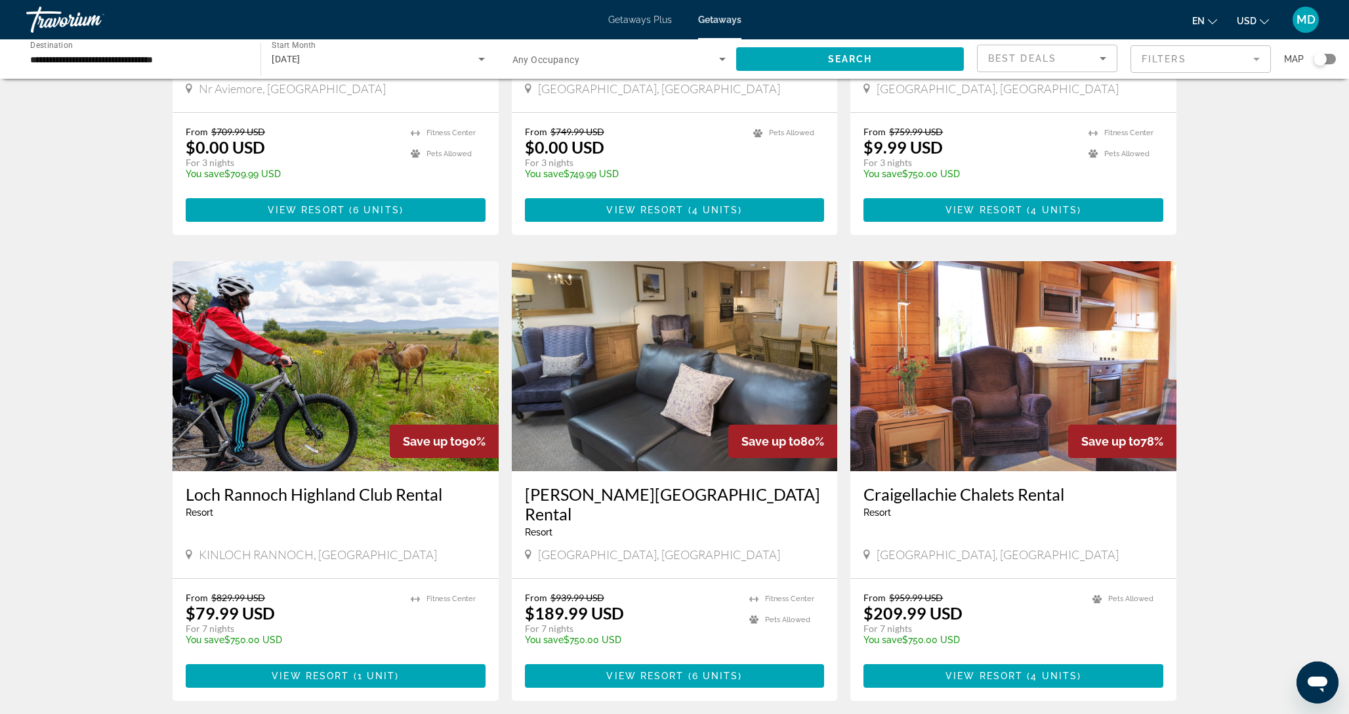
scroll to position [330, 0]
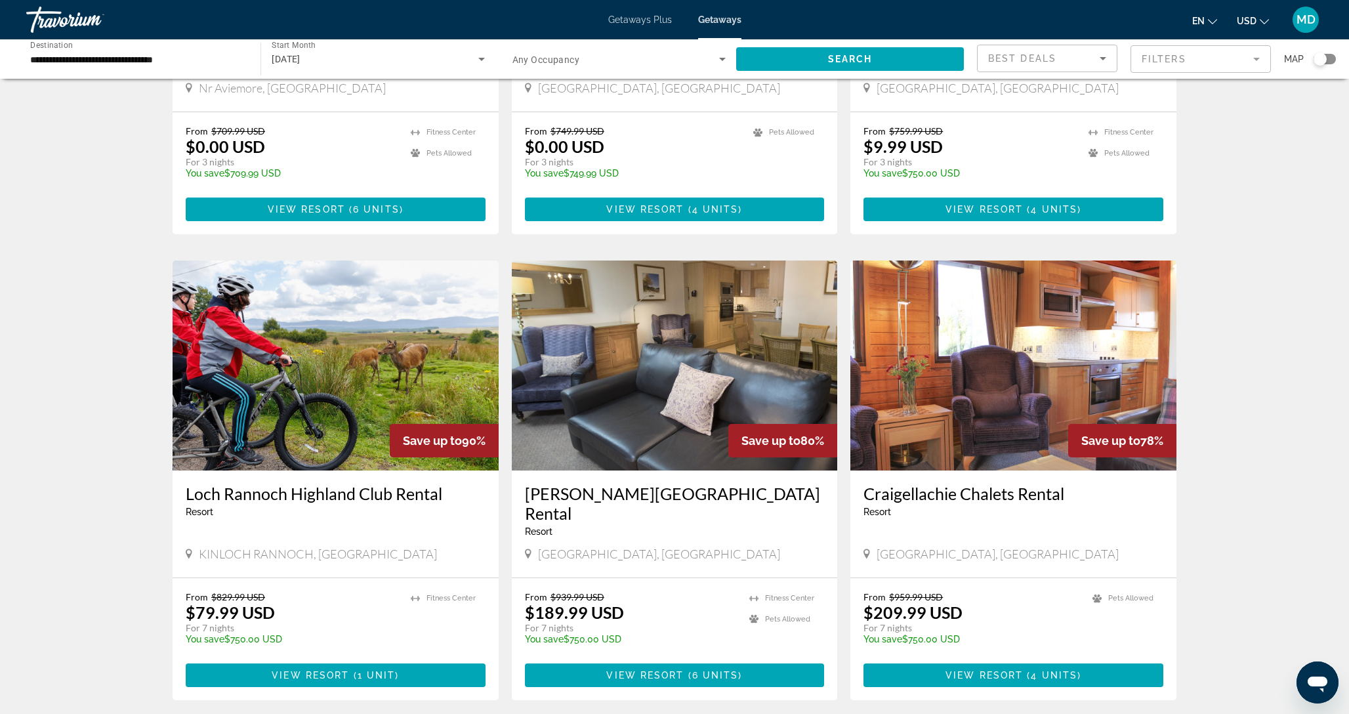
click at [288, 351] on img "Main content" at bounding box center [336, 366] width 326 height 210
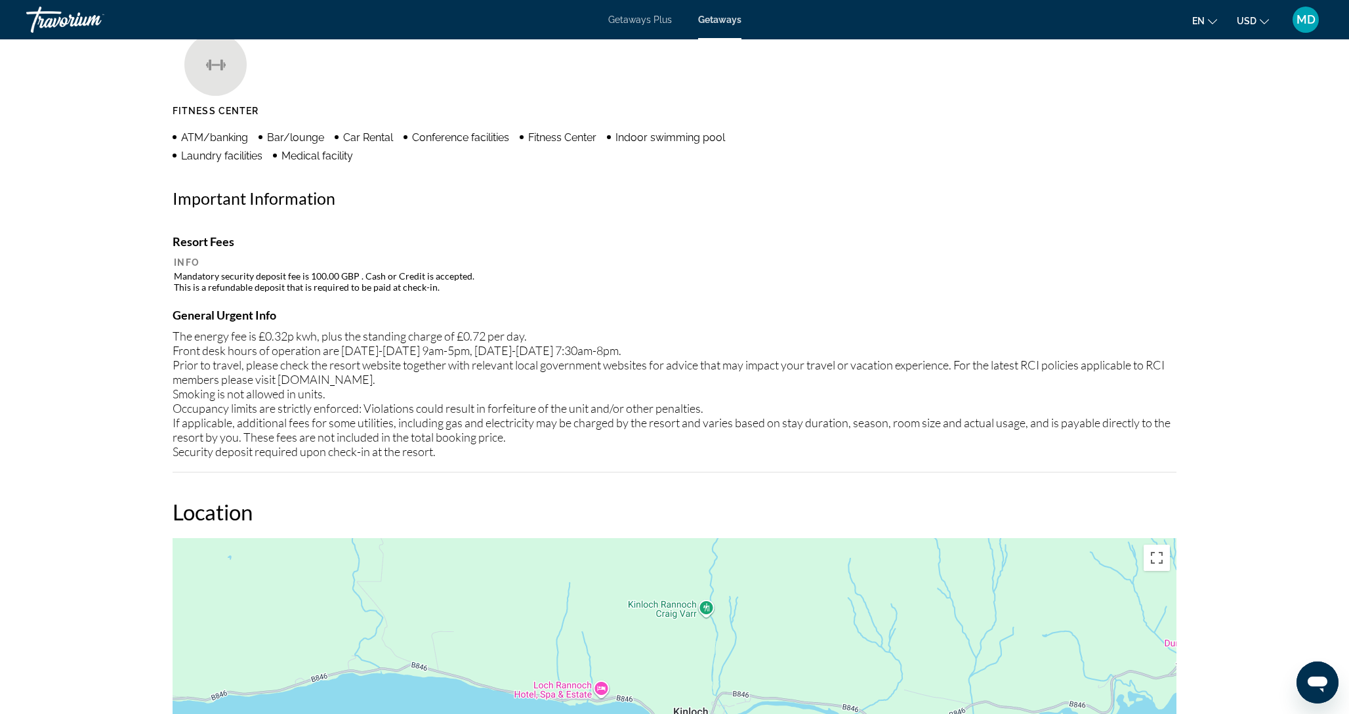
scroll to position [902, 0]
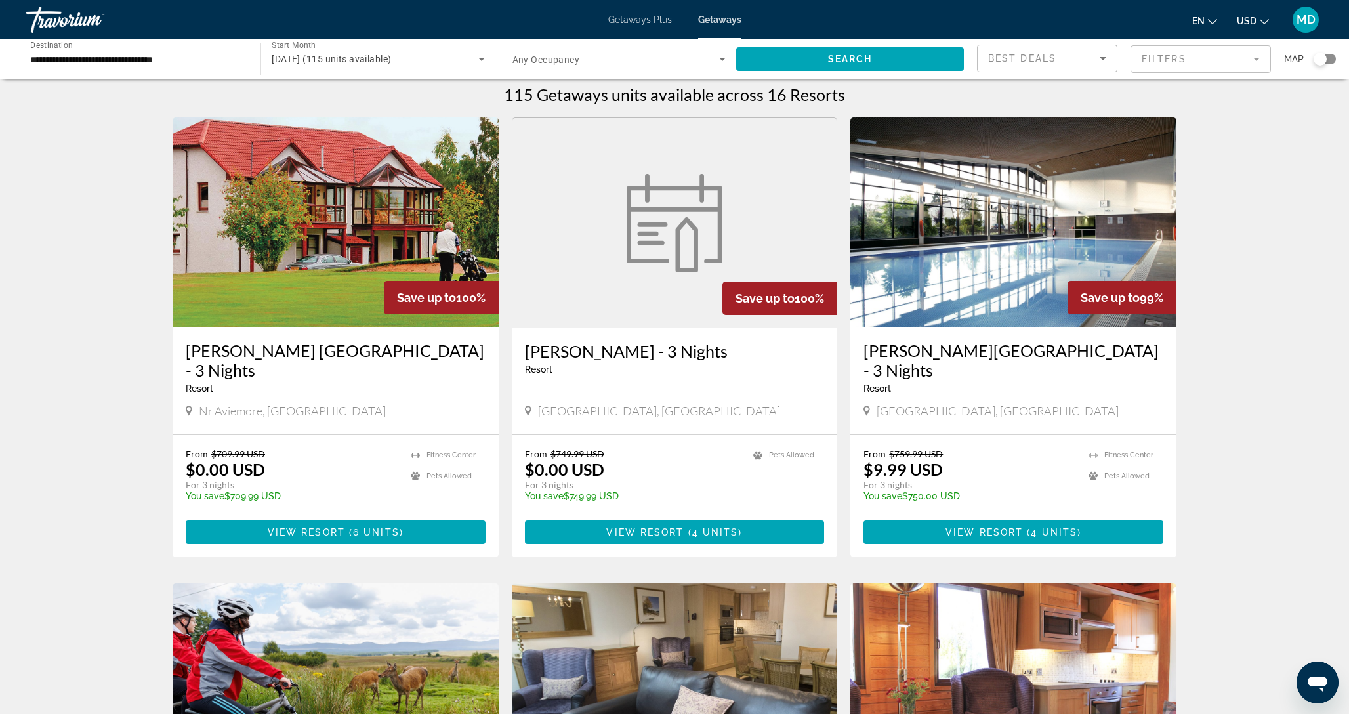
scroll to position [7, 0]
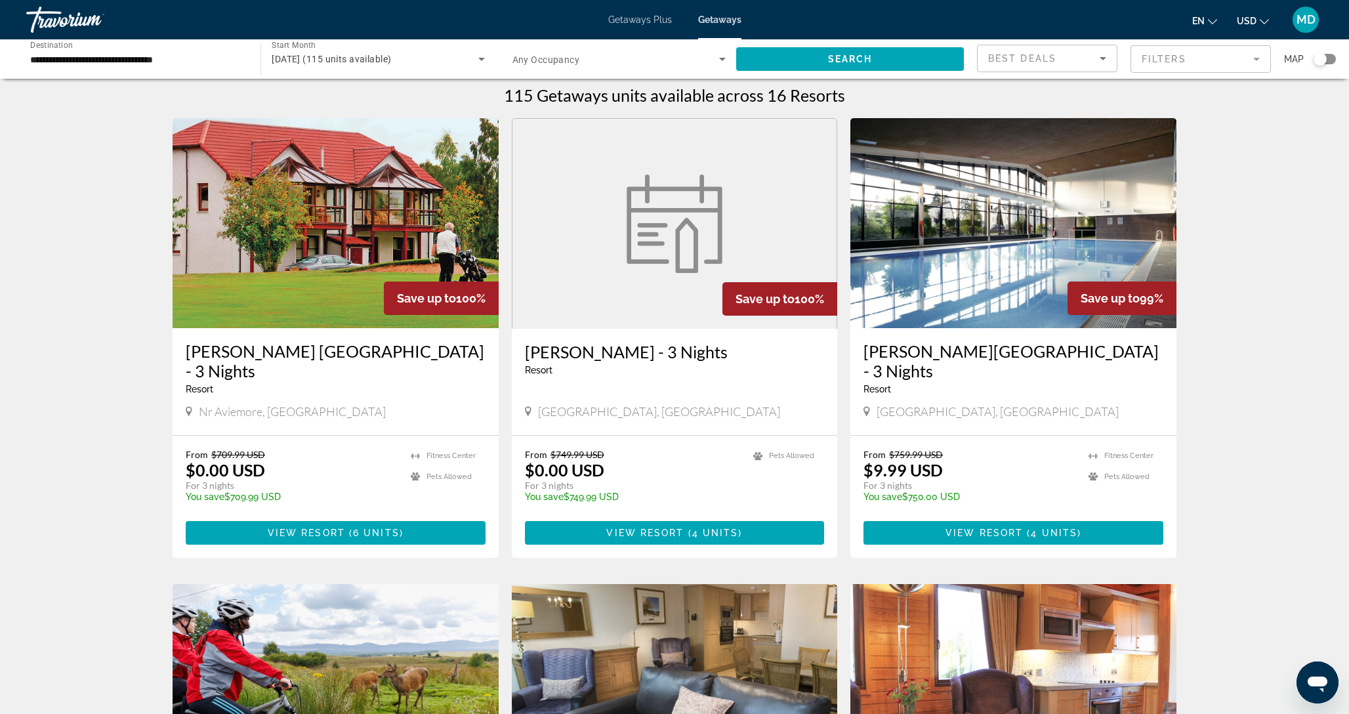
click at [319, 219] on img "Main content" at bounding box center [336, 223] width 326 height 210
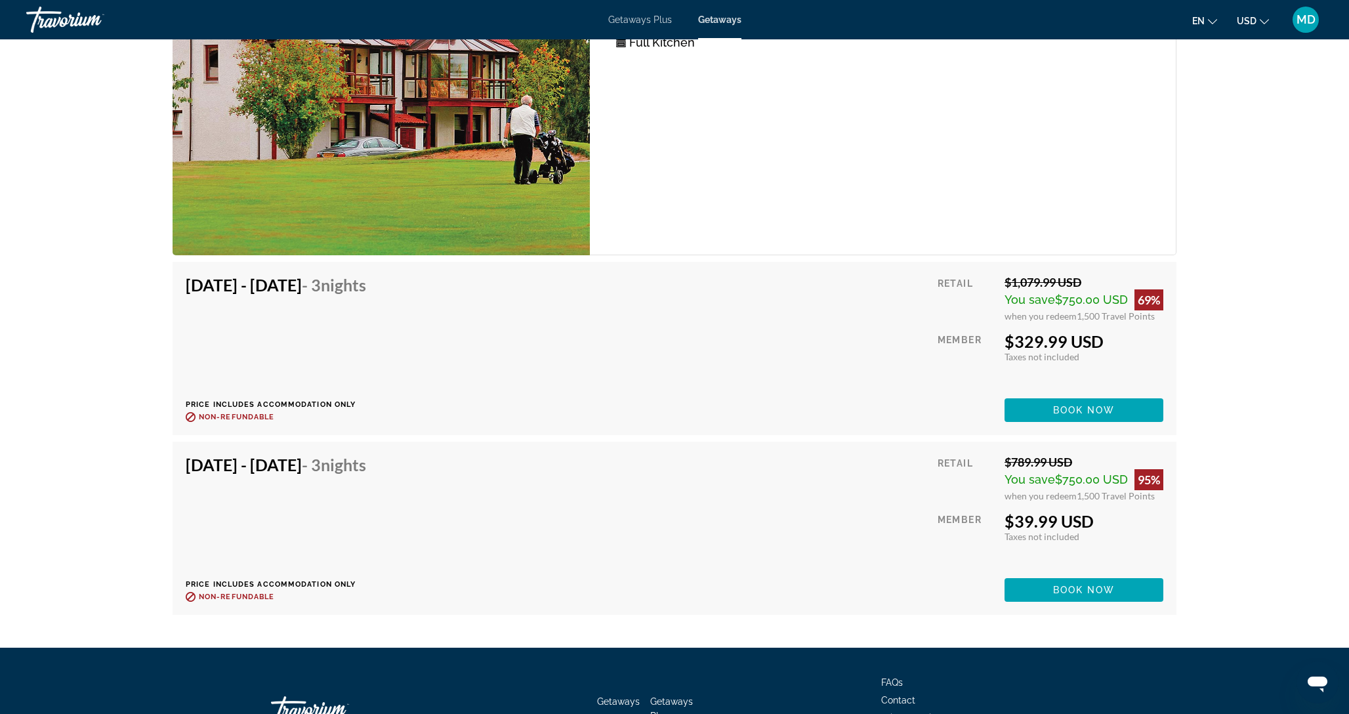
scroll to position [3178, 0]
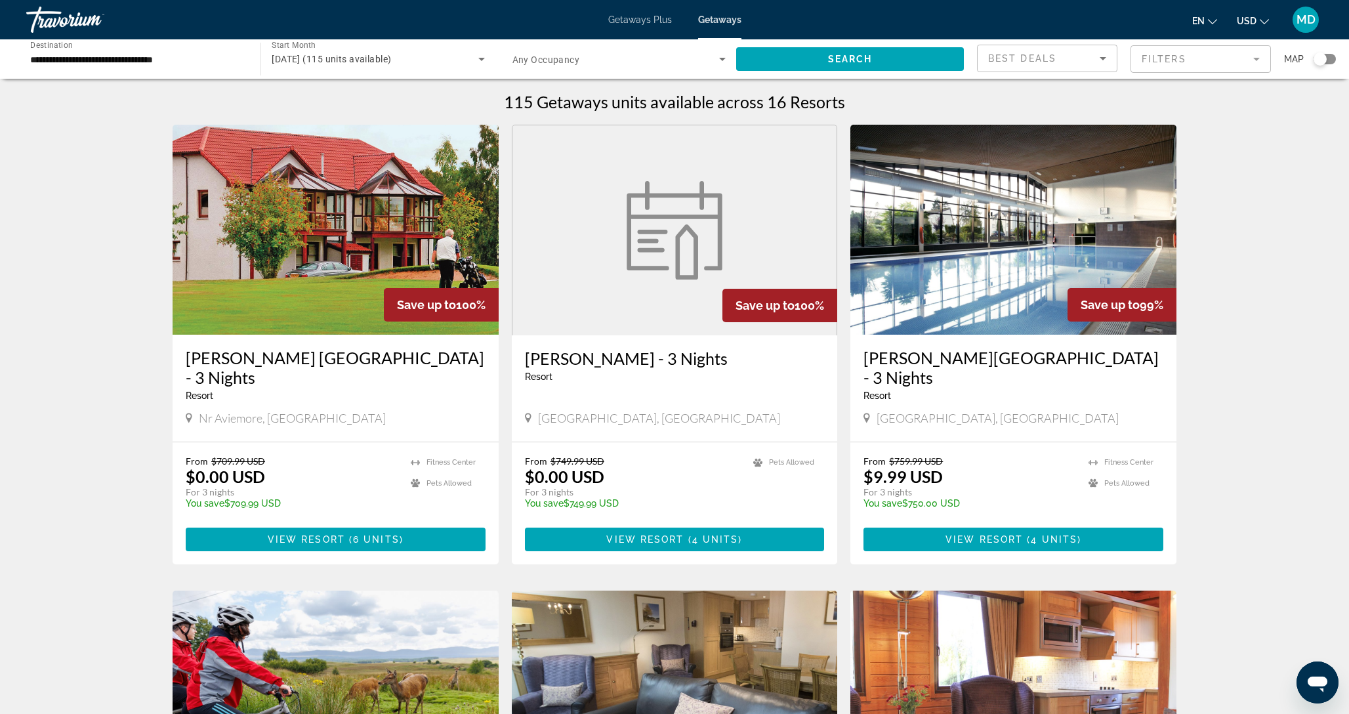
click at [954, 203] on img "Main content" at bounding box center [1014, 230] width 326 height 210
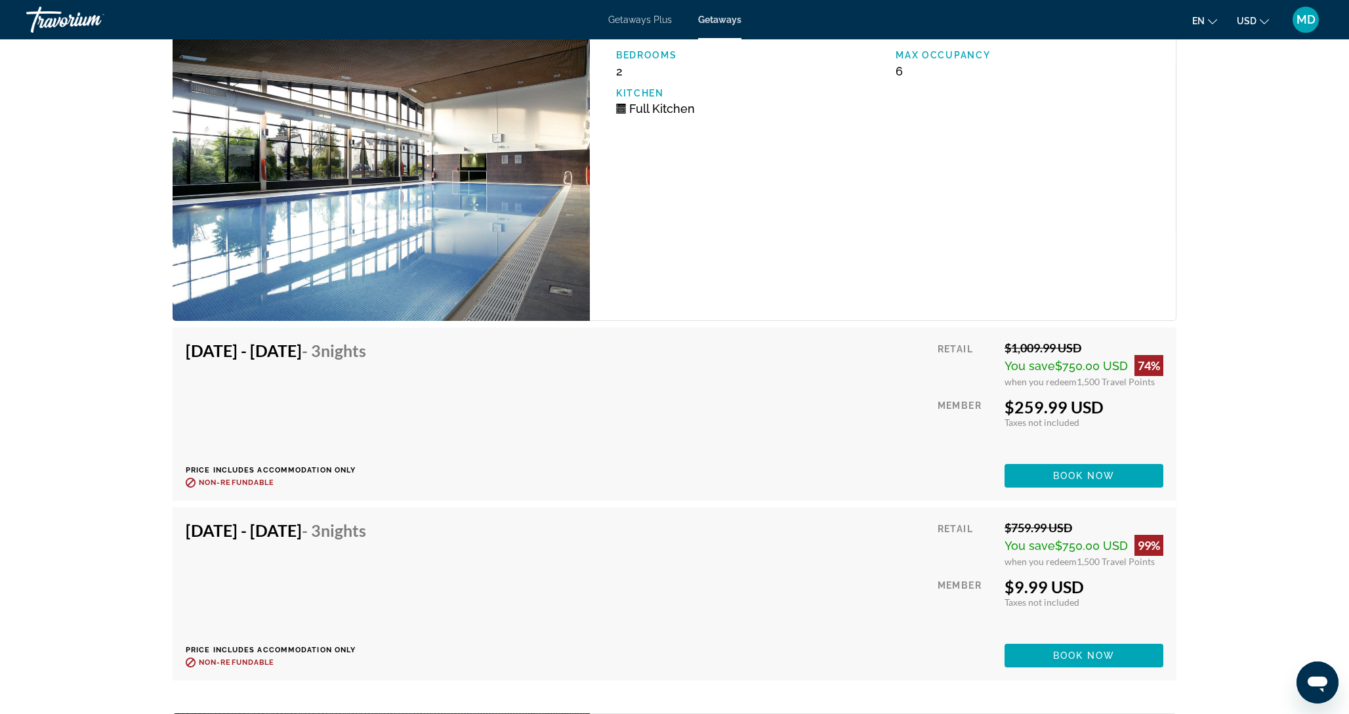
scroll to position [2271, 0]
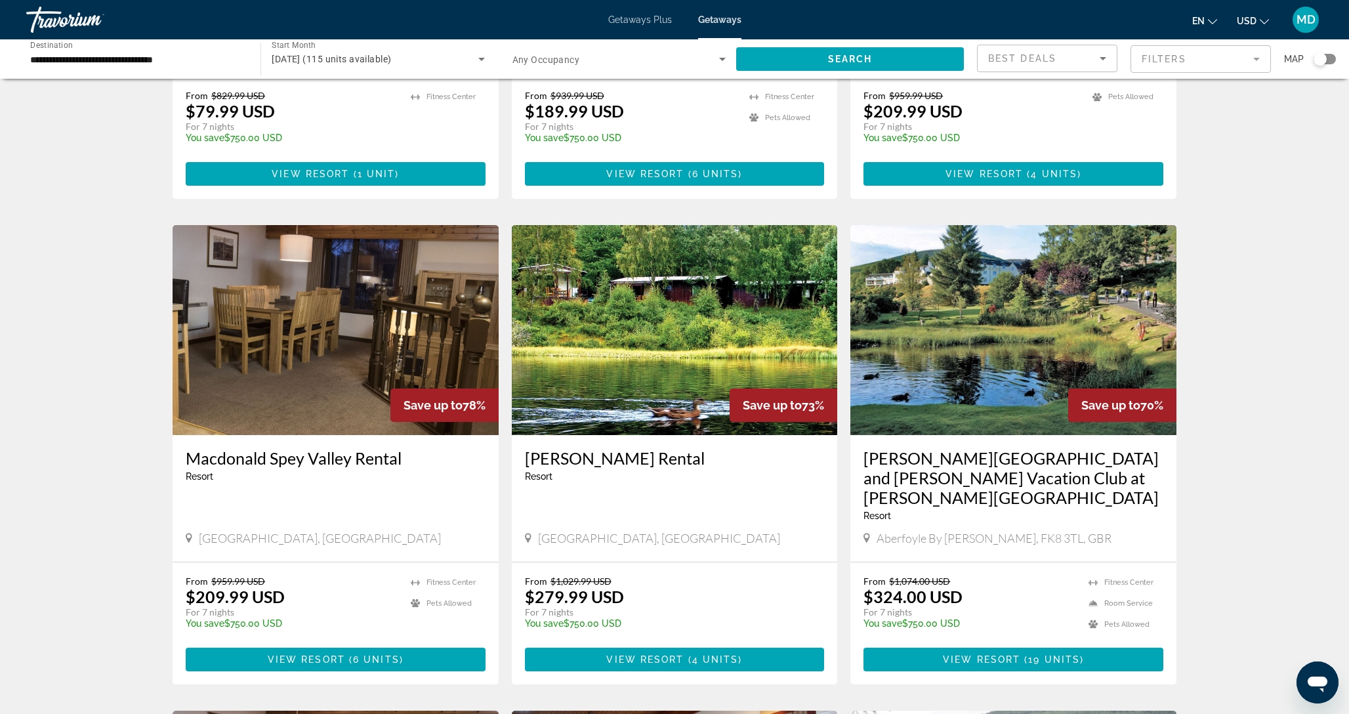
scroll to position [838, 0]
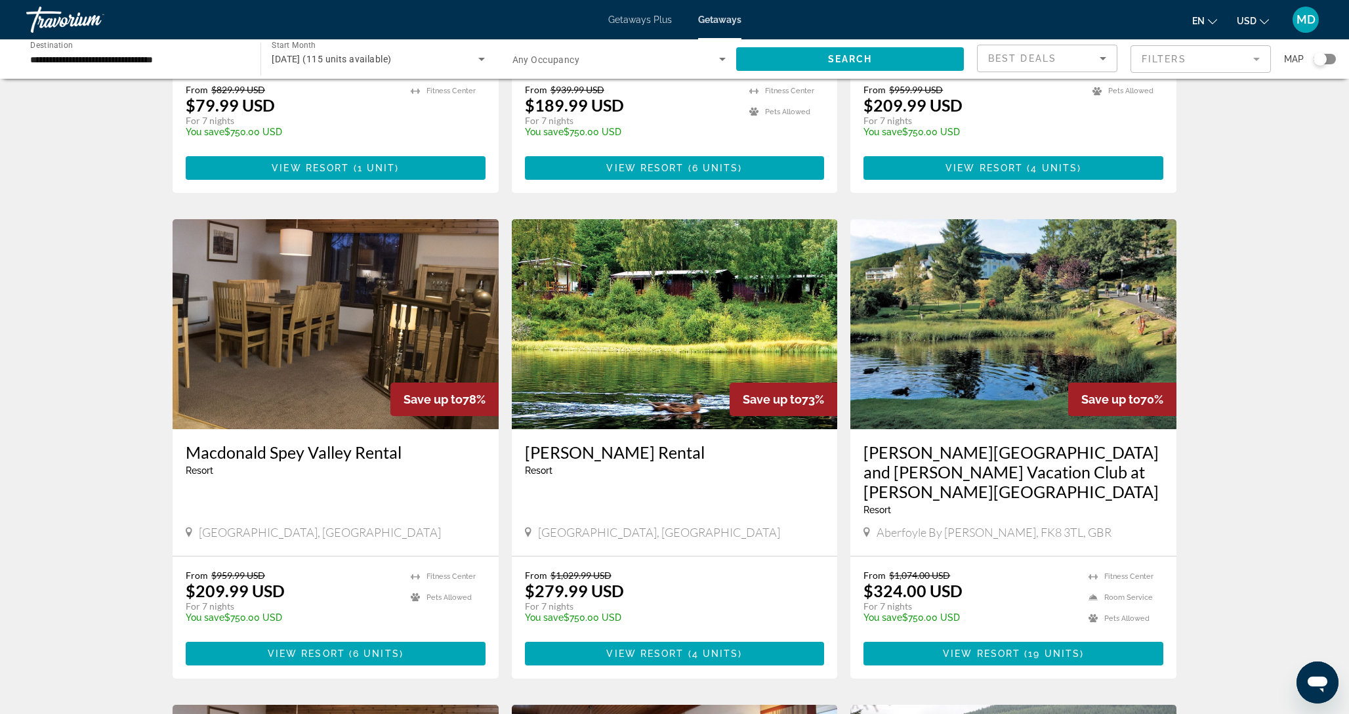
click at [658, 284] on img "Main content" at bounding box center [675, 324] width 326 height 210
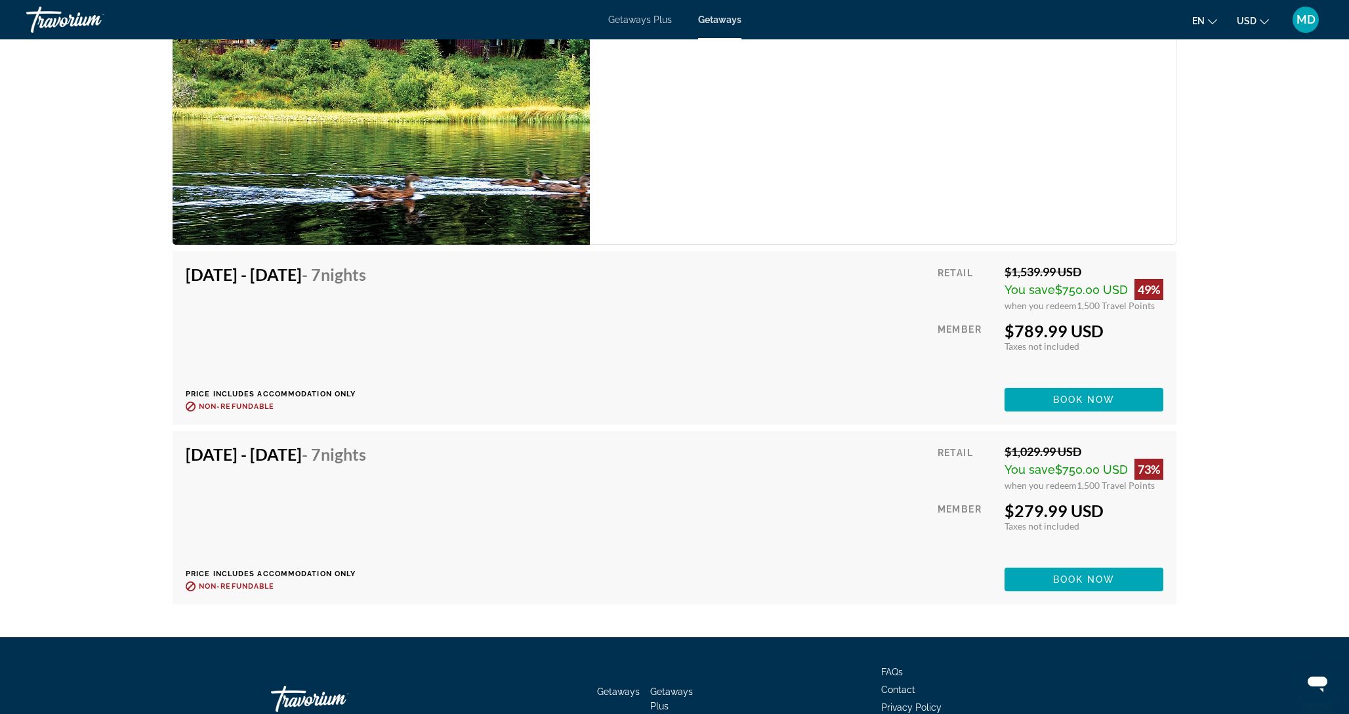
scroll to position [2092, 0]
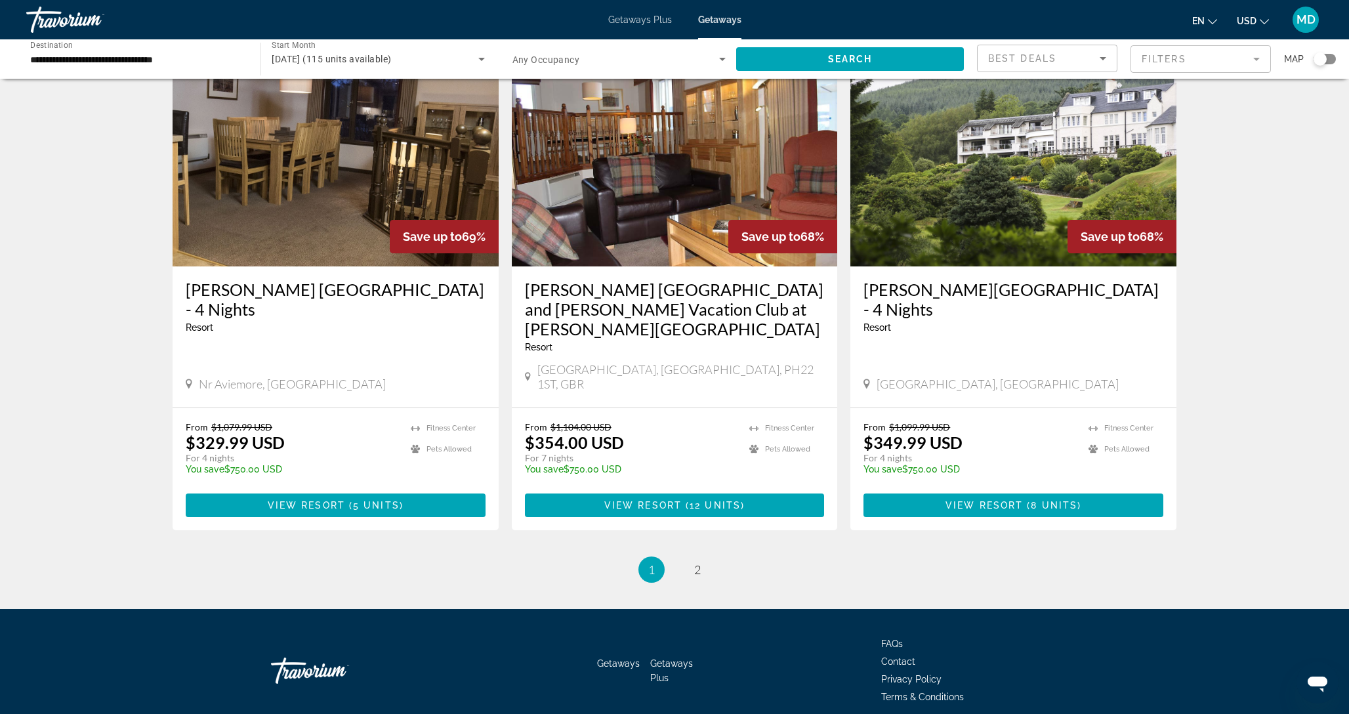
scroll to position [1508, 0]
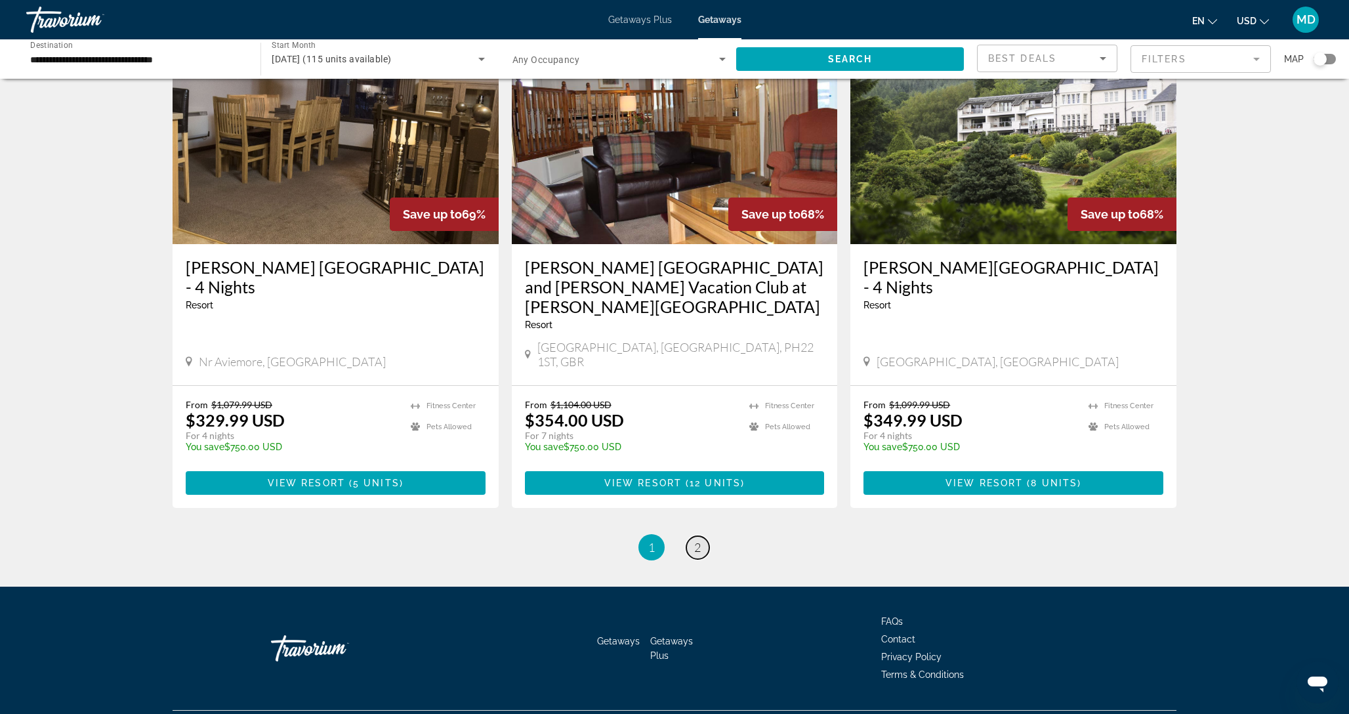
click at [691, 536] on link "page 2" at bounding box center [698, 547] width 23 height 23
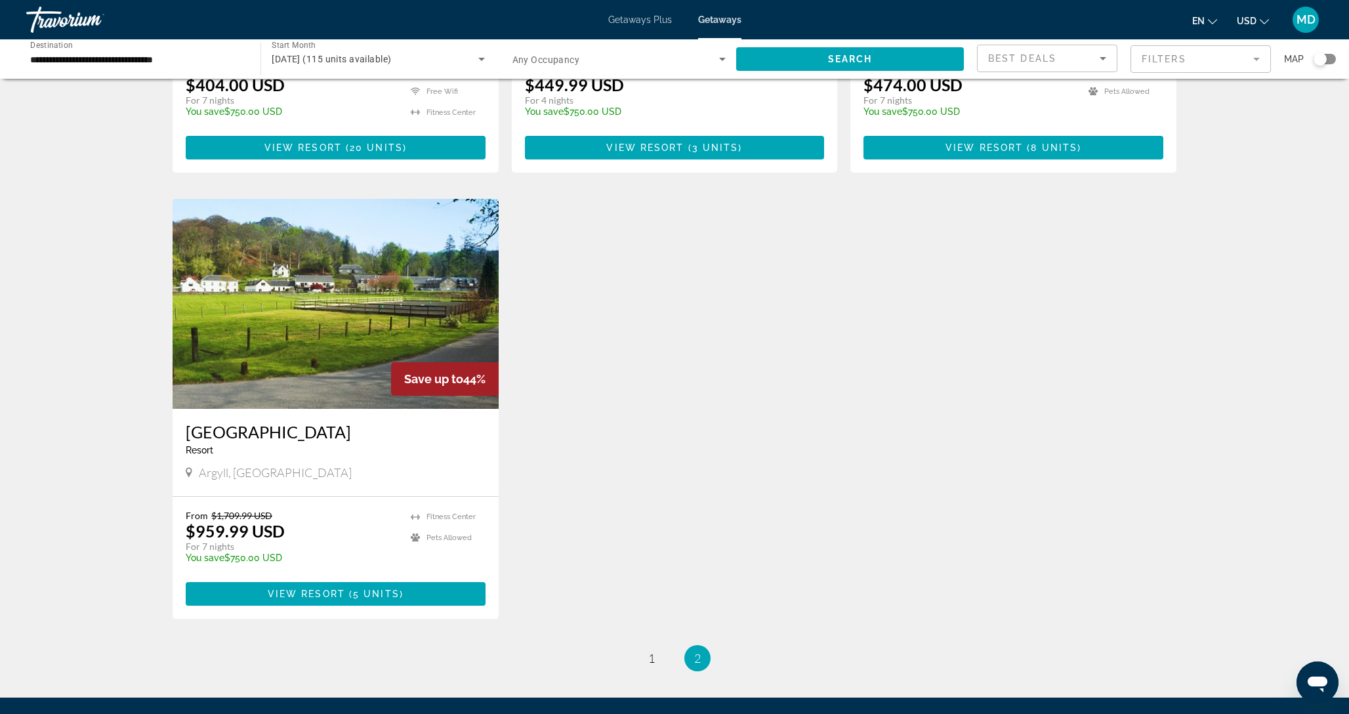
scroll to position [421, 0]
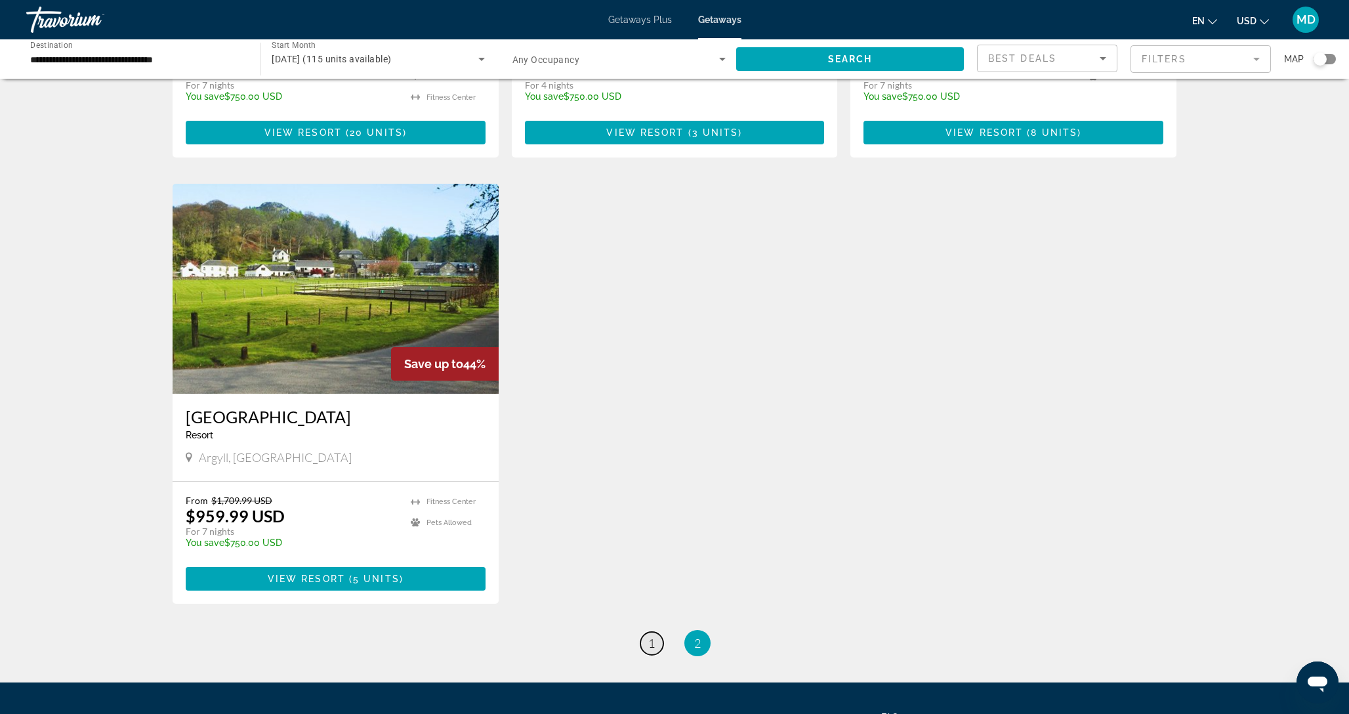
click at [645, 633] on link "page 1" at bounding box center [652, 643] width 23 height 23
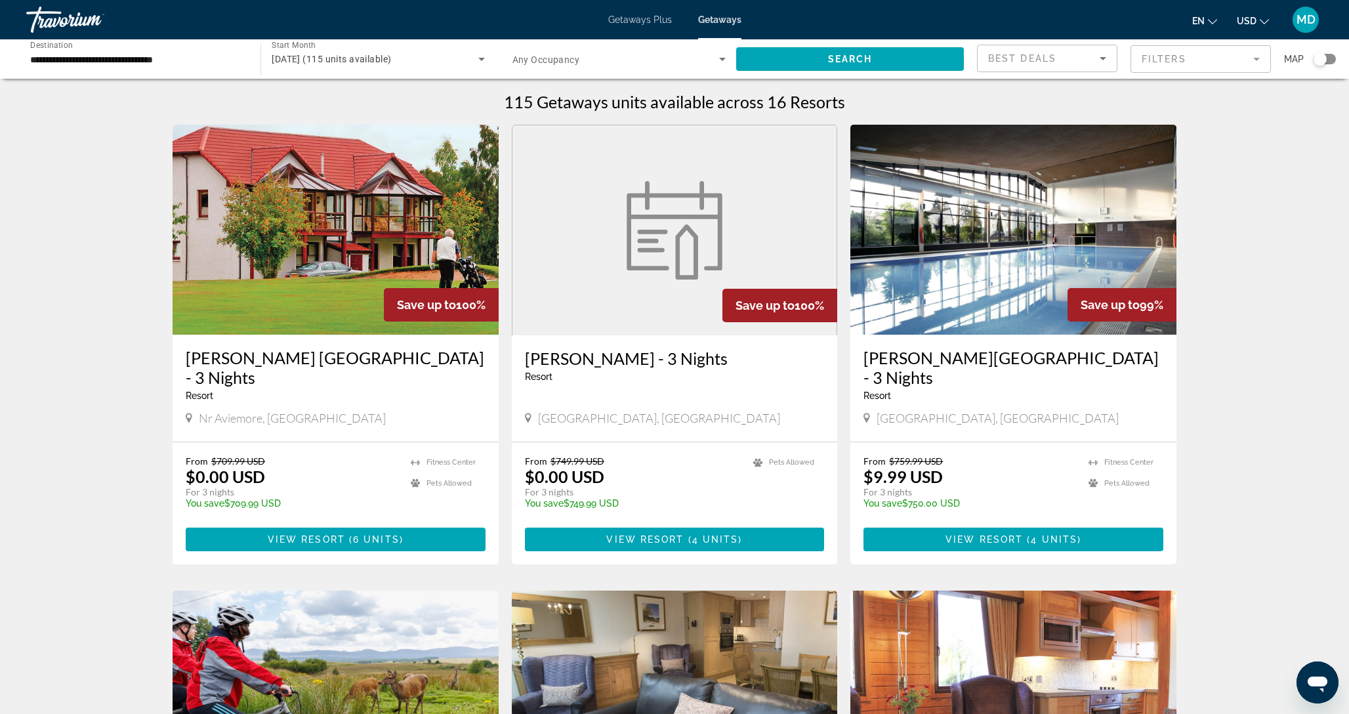
click at [395, 257] on img "Main content" at bounding box center [336, 230] width 326 height 210
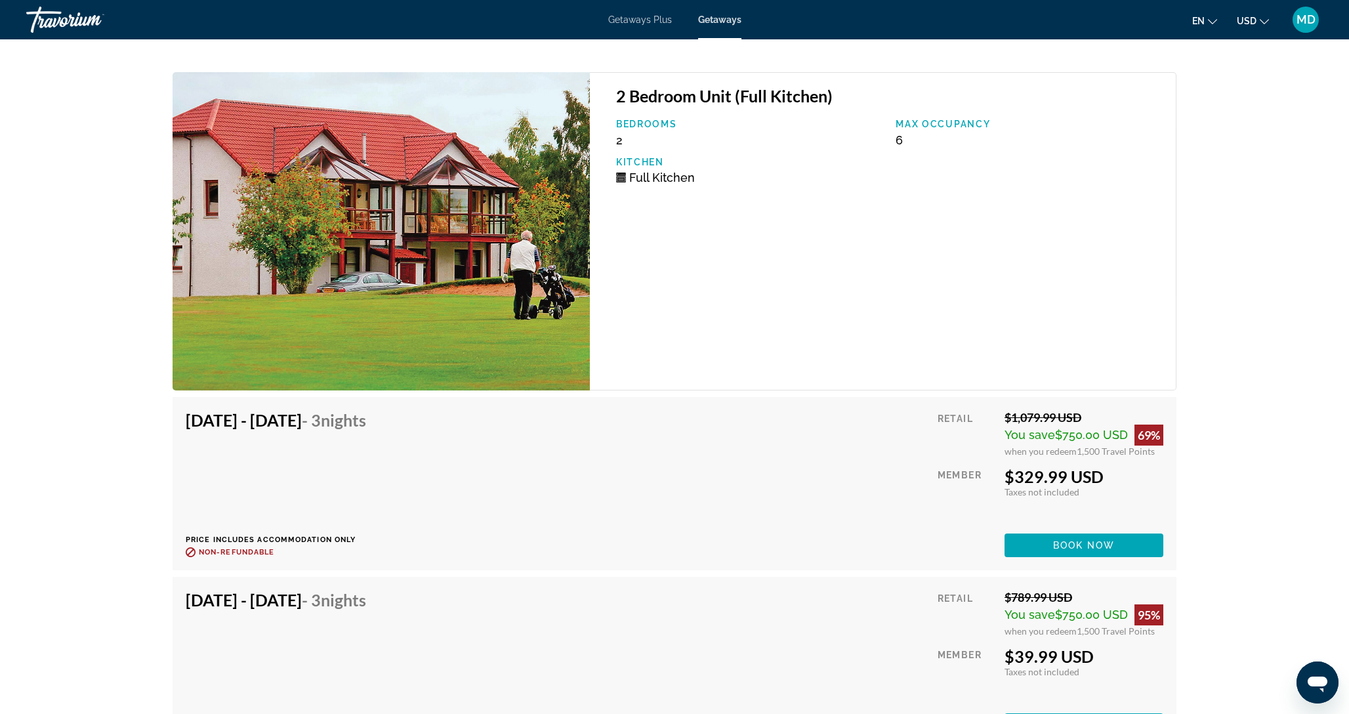
scroll to position [3050, 0]
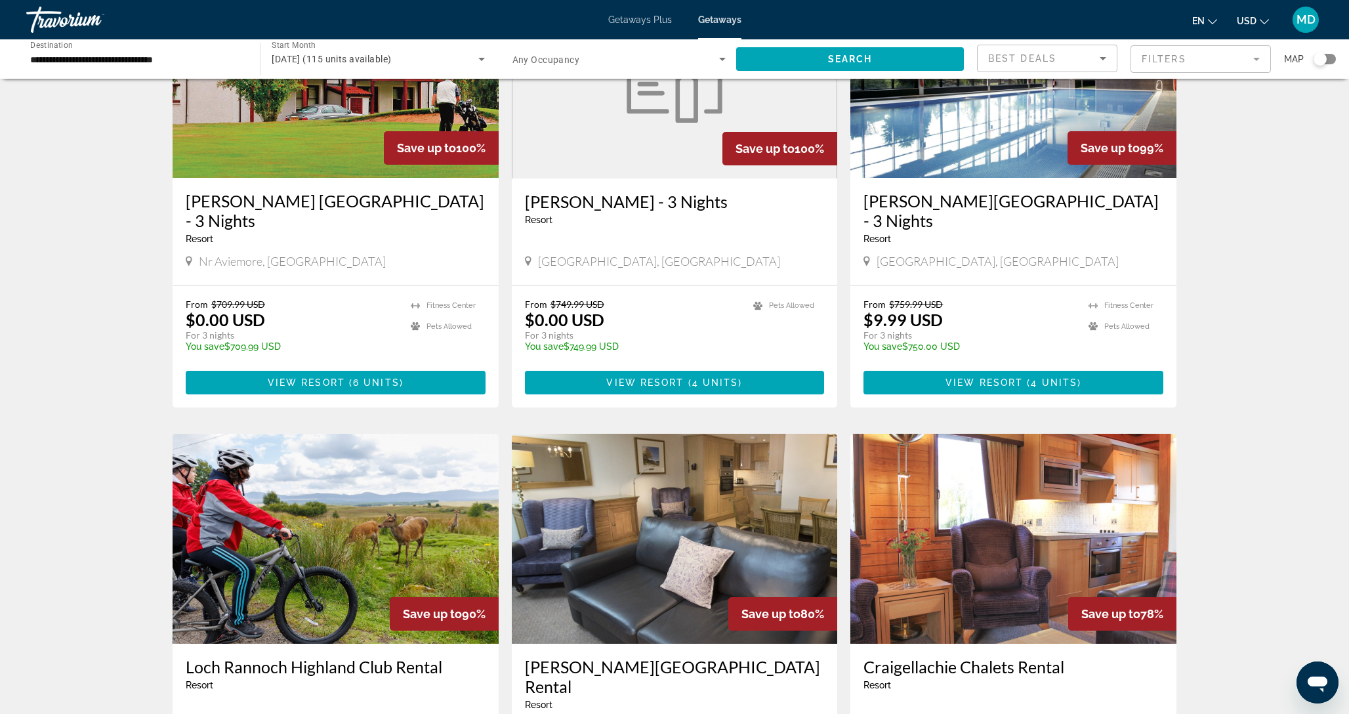
scroll to position [163, 0]
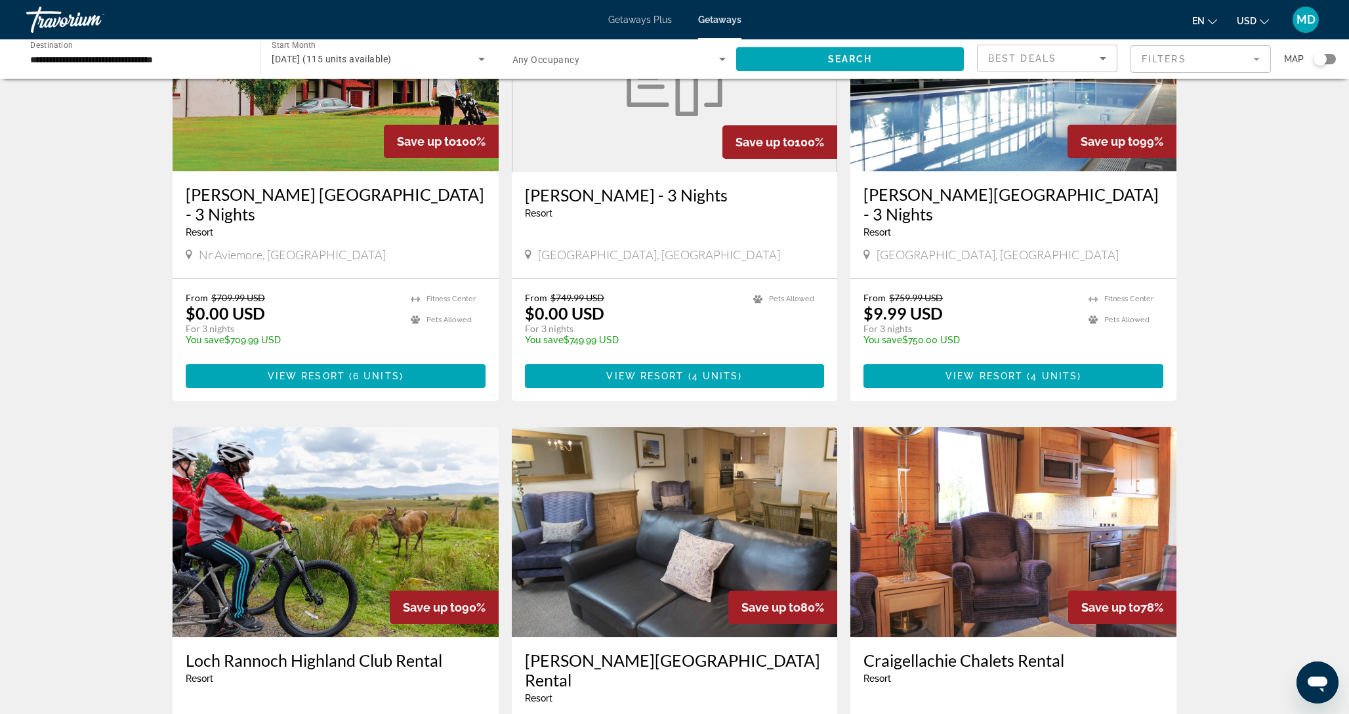
click at [622, 110] on img "Main content" at bounding box center [675, 67] width 112 height 98
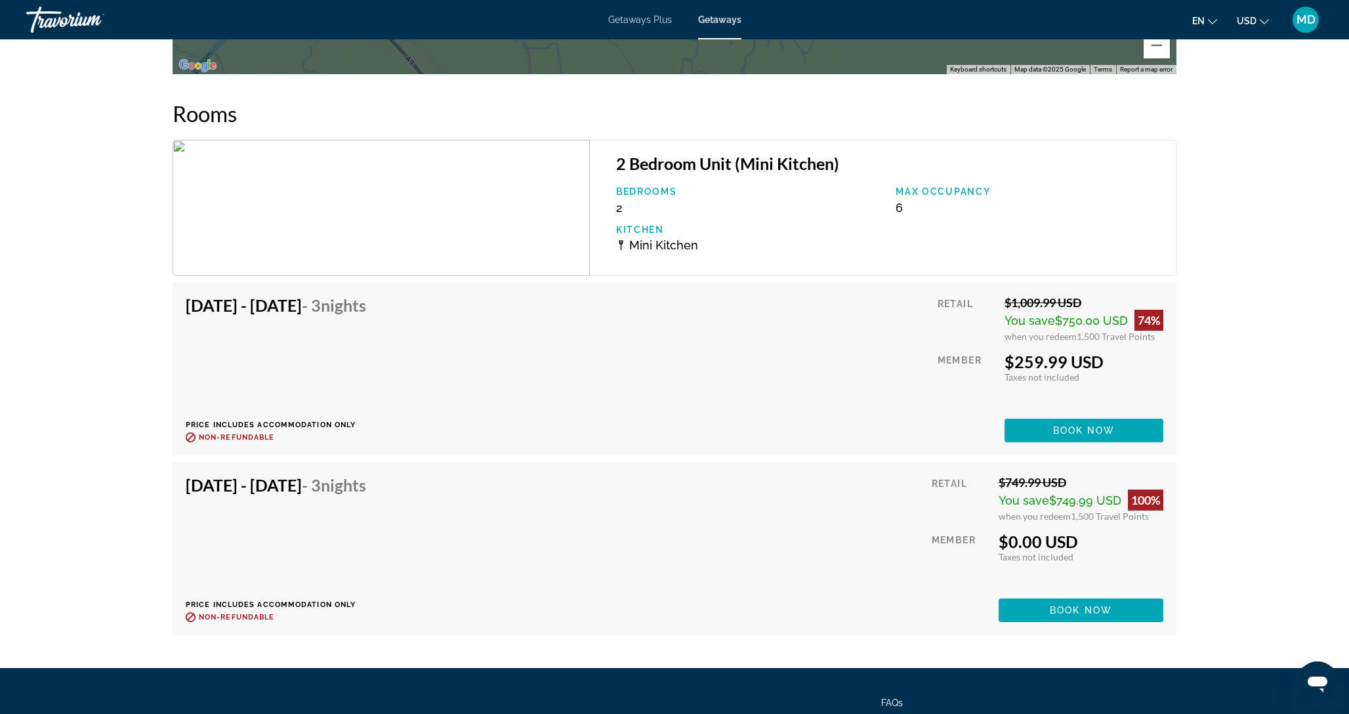
scroll to position [2008, 0]
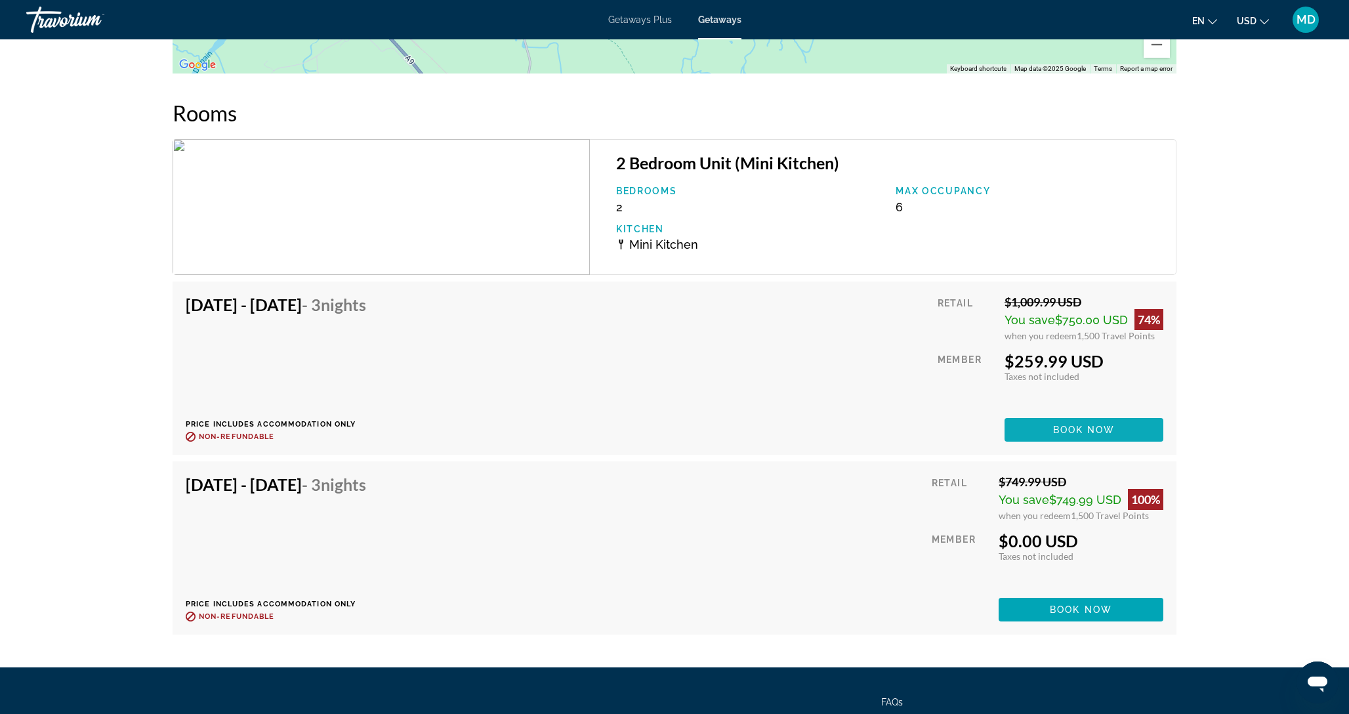
click at [1057, 423] on span "Main content" at bounding box center [1084, 430] width 159 height 32
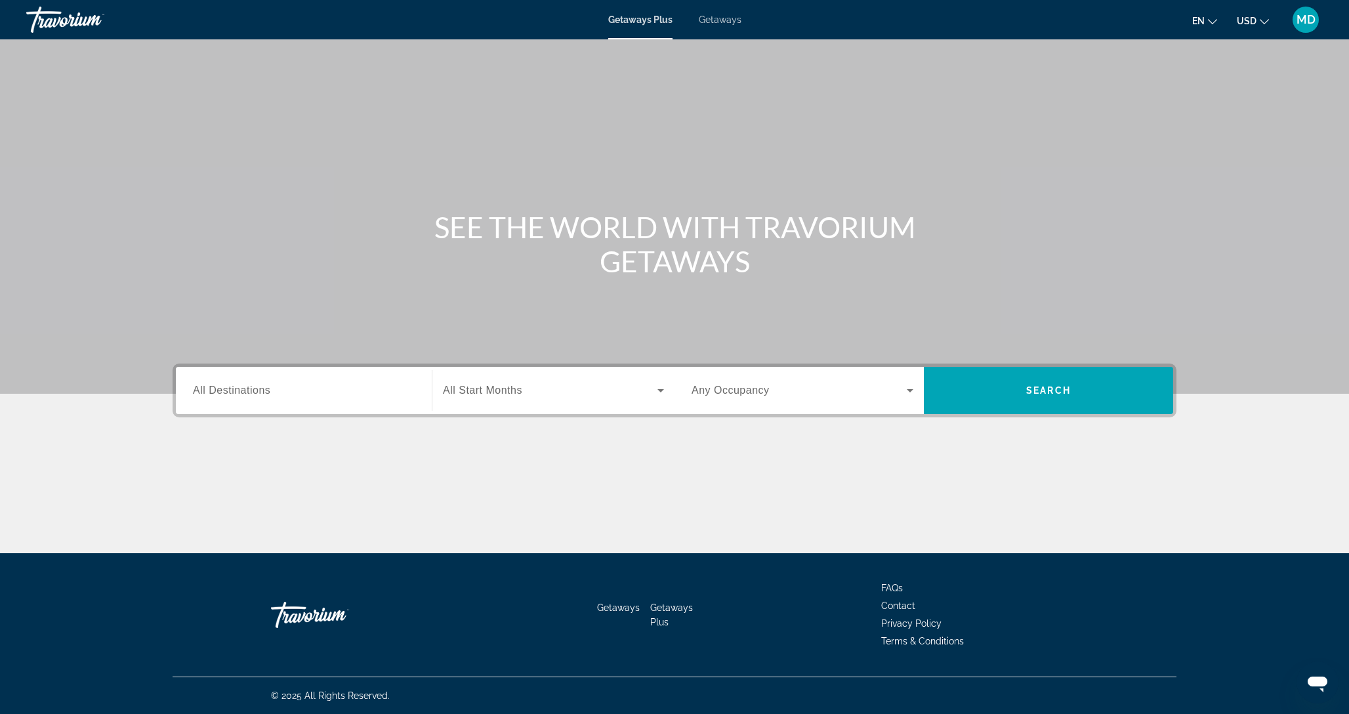
click at [720, 22] on span "Getaways" at bounding box center [720, 19] width 43 height 11
click at [339, 382] on div "Search widget" at bounding box center [304, 390] width 222 height 37
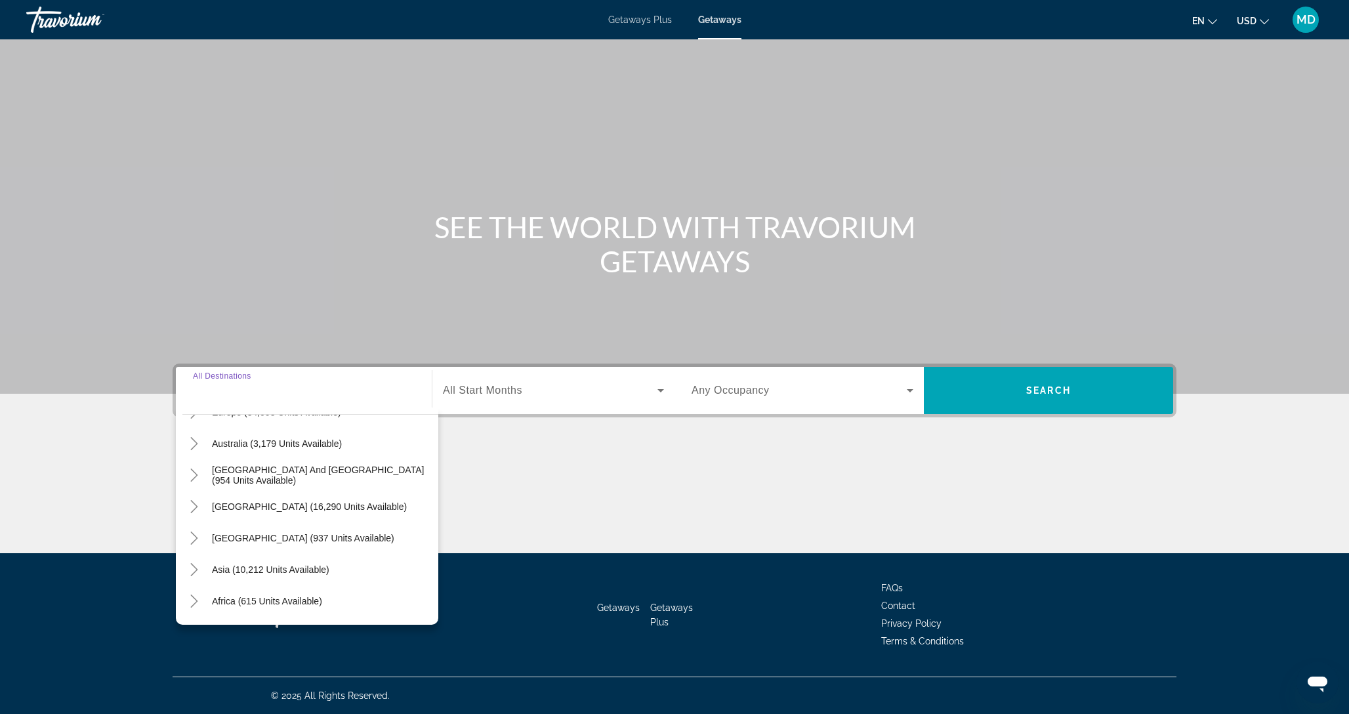
scroll to position [106, 0]
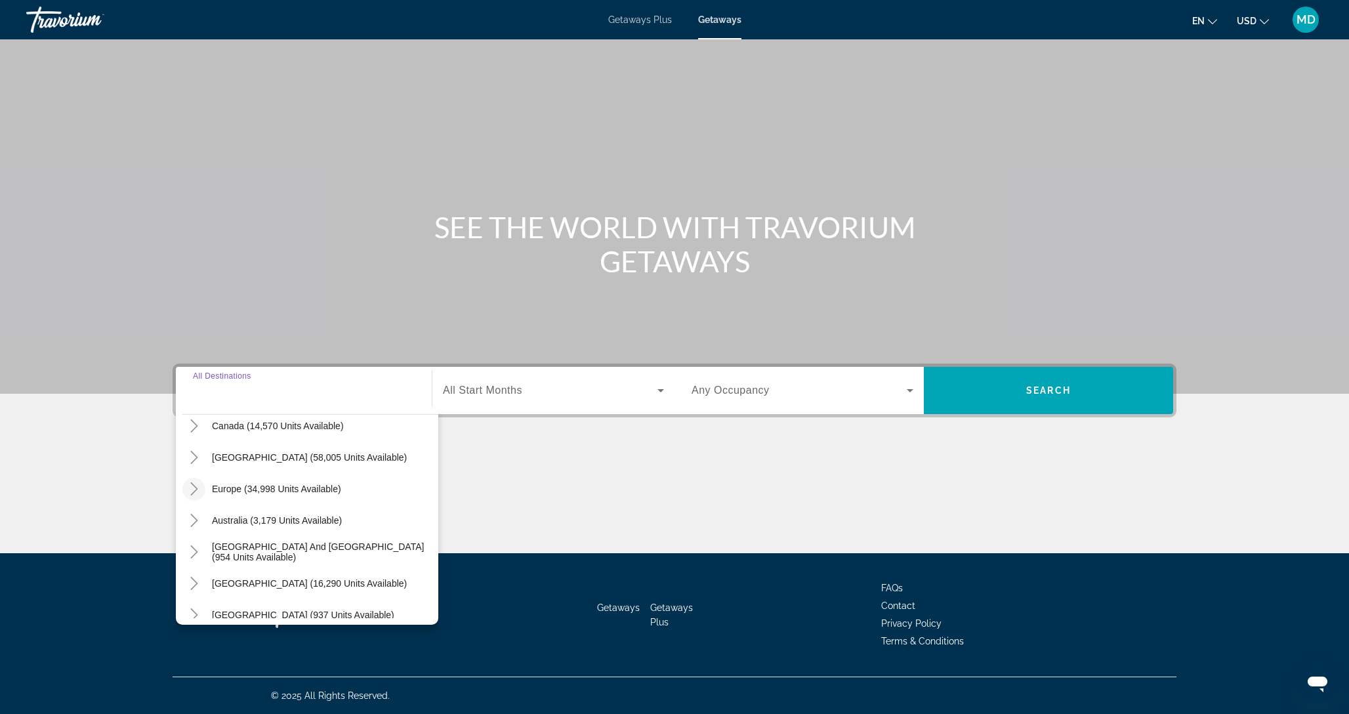
click at [193, 491] on icon "Toggle Europe (34,998 units available)" at bounding box center [194, 488] width 13 height 13
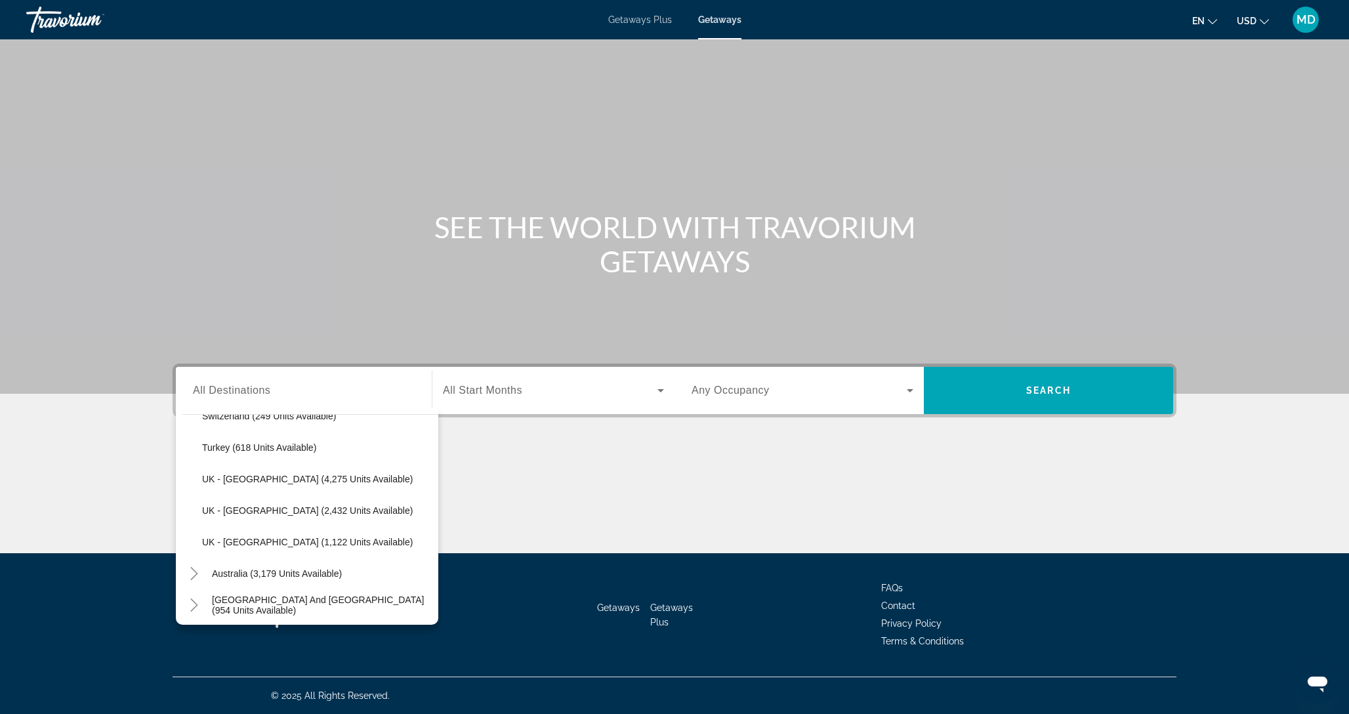
scroll to position [853, 0]
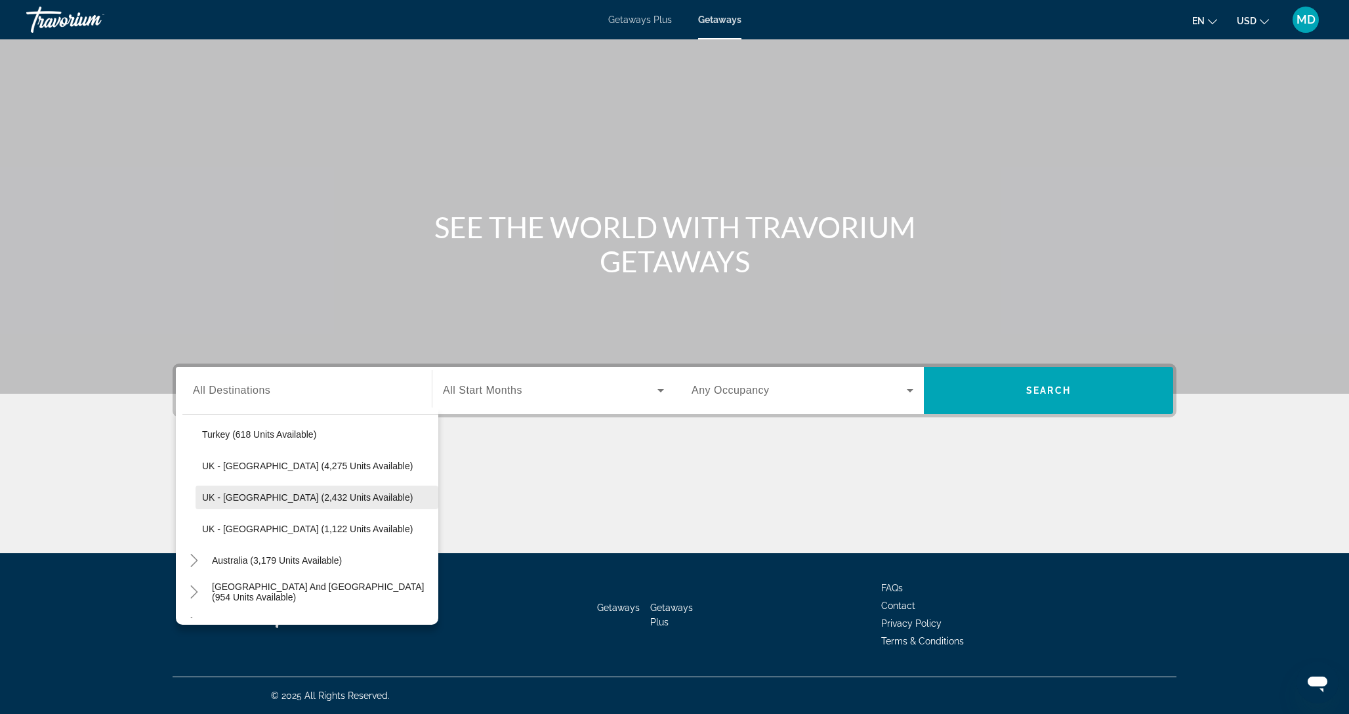
click at [259, 505] on span "Search widget" at bounding box center [317, 498] width 243 height 32
type input "**********"
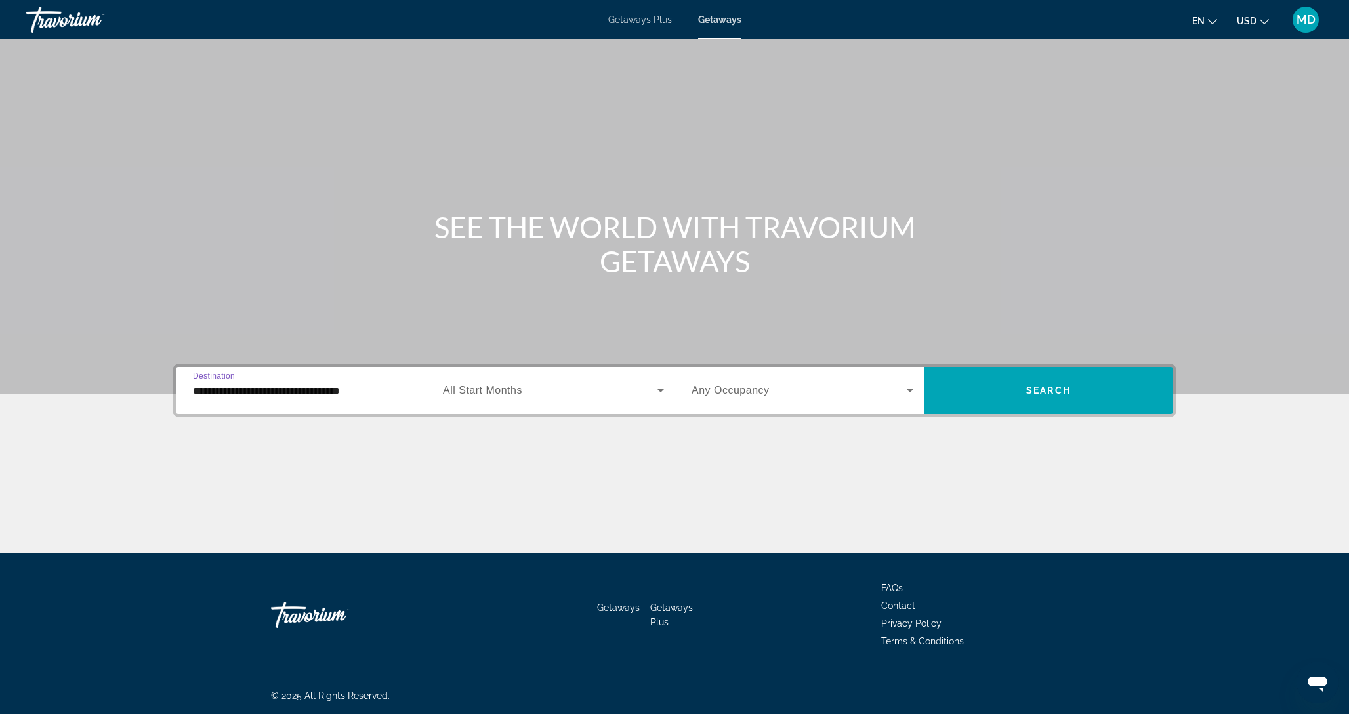
click at [557, 402] on div "Search widget" at bounding box center [553, 390] width 221 height 37
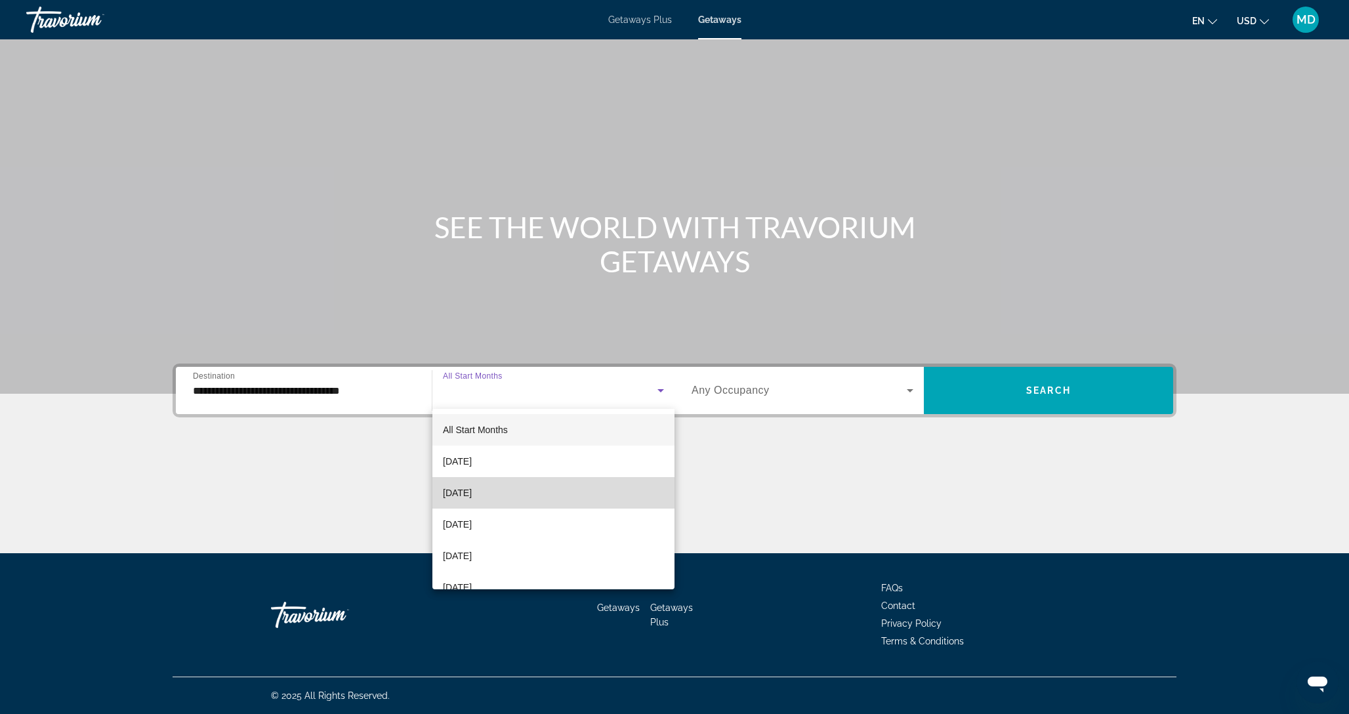
click at [541, 482] on mat-option "[DATE]" at bounding box center [554, 493] width 242 height 32
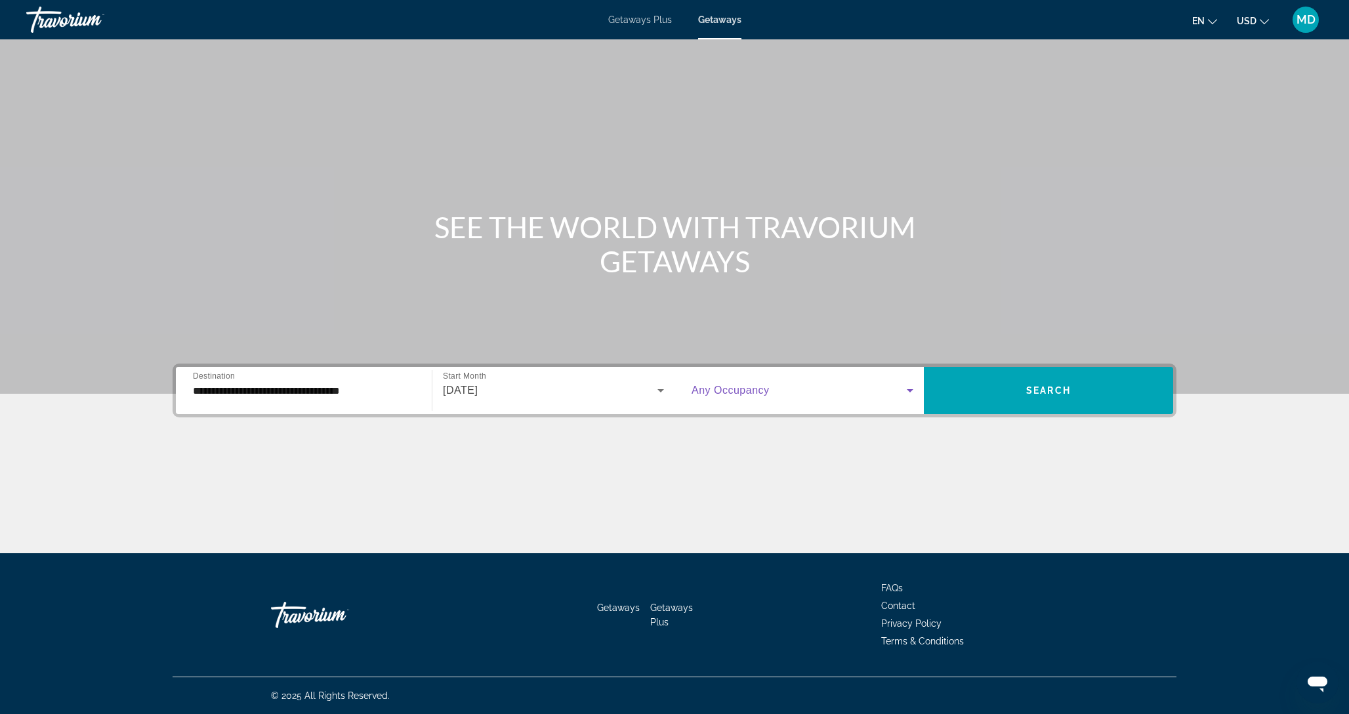
click at [809, 390] on span "Search widget" at bounding box center [799, 391] width 215 height 16
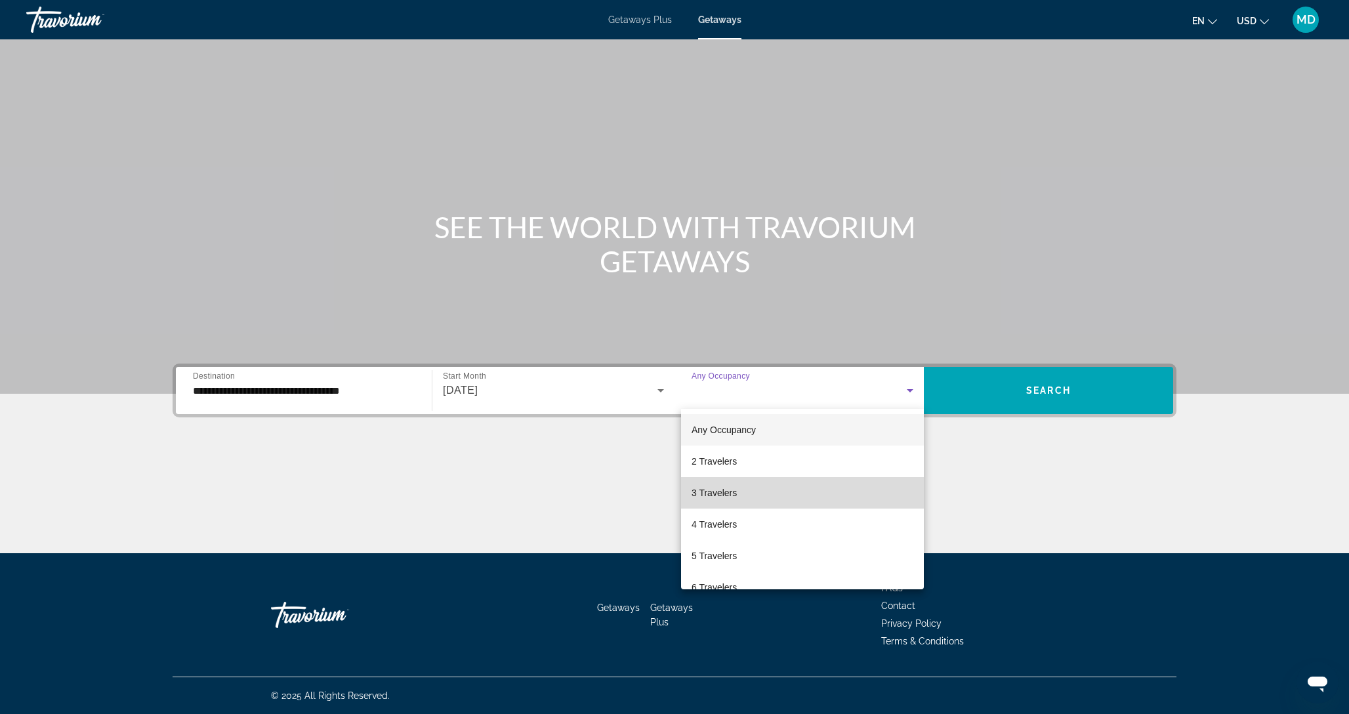
click at [718, 500] on span "3 Travelers" at bounding box center [714, 493] width 45 height 16
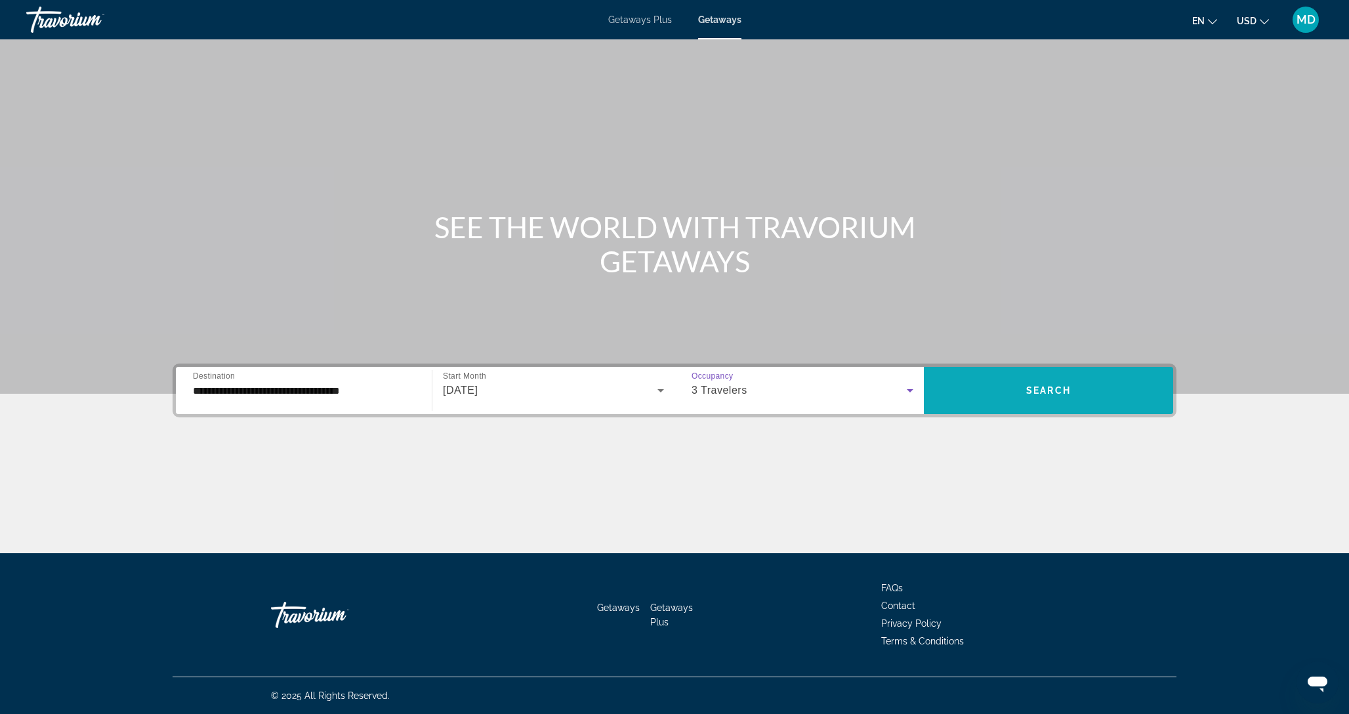
click at [1076, 389] on span "Search widget" at bounding box center [1048, 391] width 249 height 32
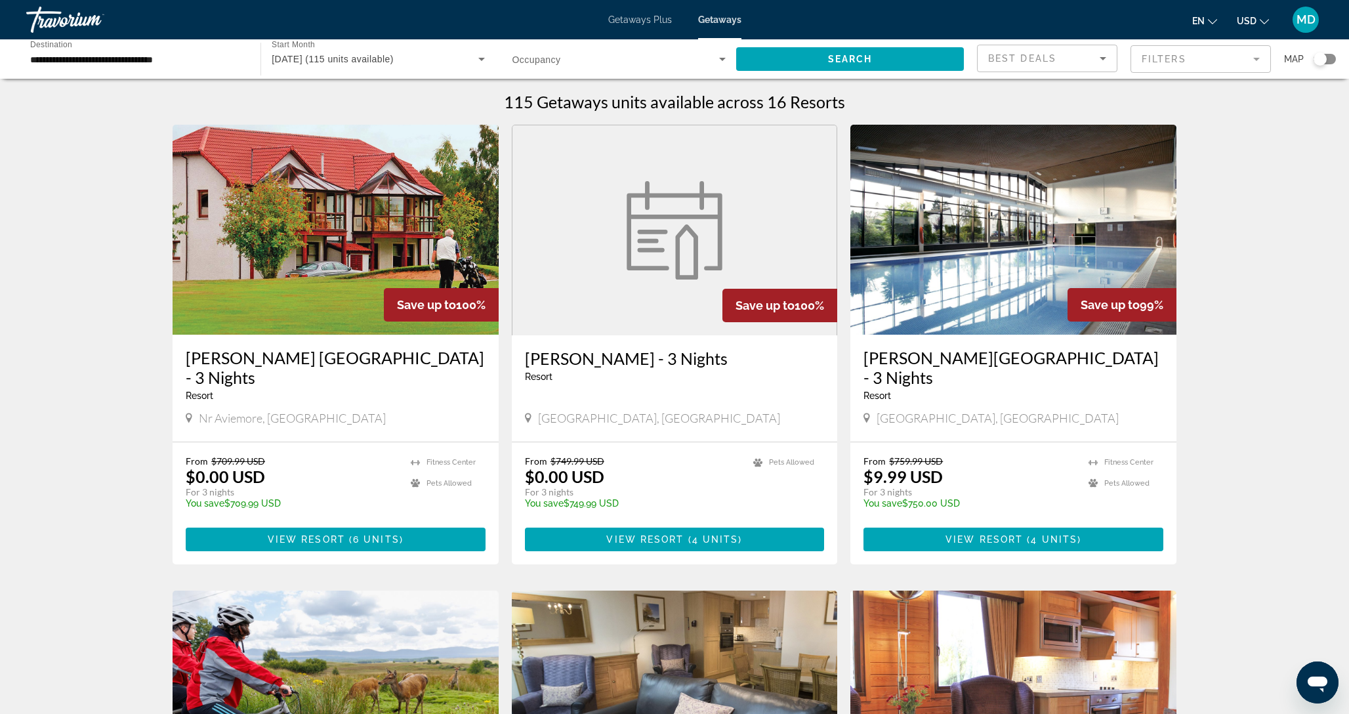
click at [685, 245] on img "Main content" at bounding box center [675, 230] width 112 height 98
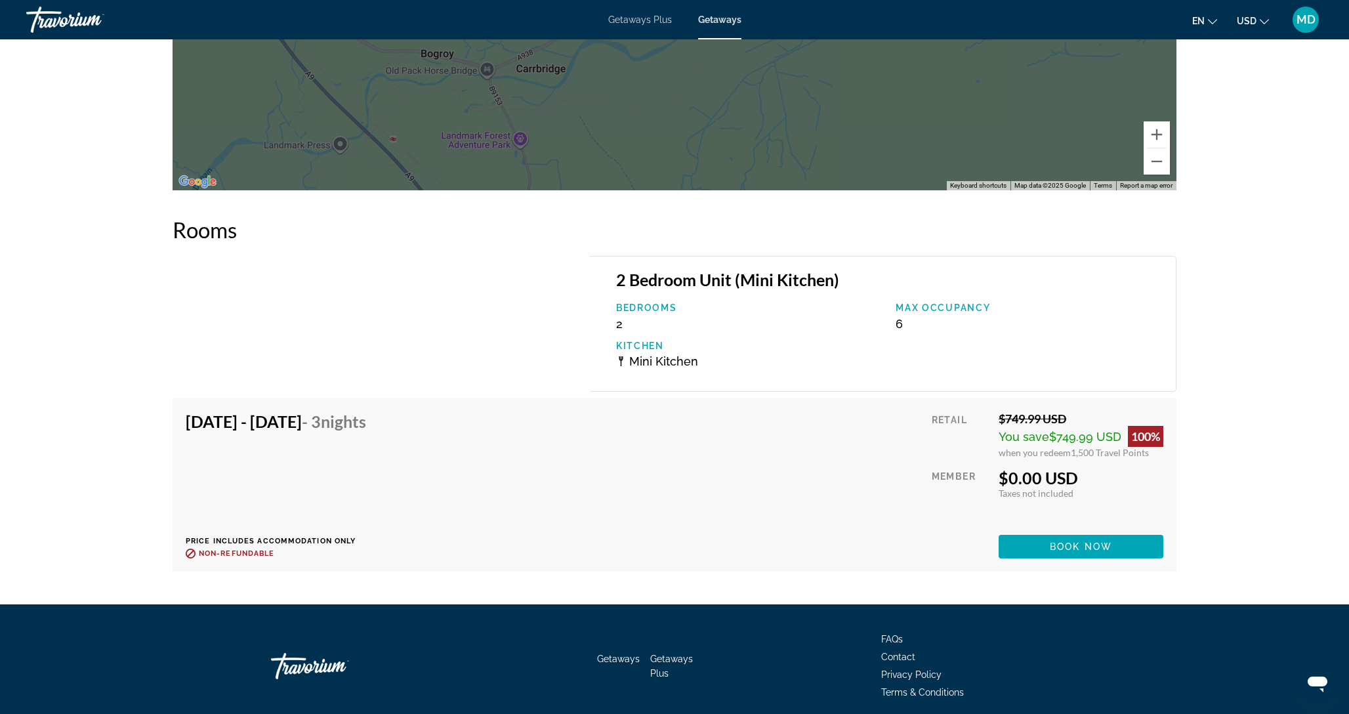
scroll to position [1907, 0]
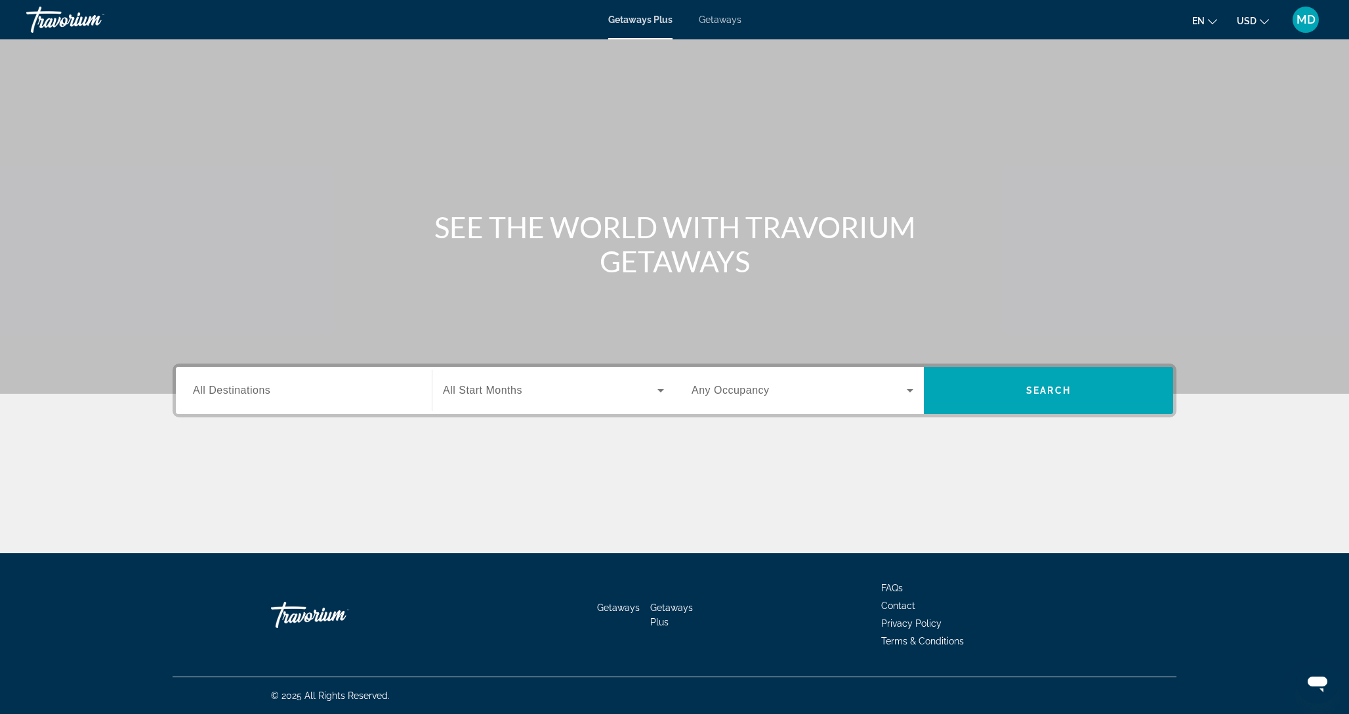
click at [303, 370] on div "Destination All Destinations" at bounding box center [303, 390] width 243 height 47
click at [708, 14] on span "Getaways" at bounding box center [720, 19] width 43 height 11
click at [267, 401] on div "Search widget" at bounding box center [304, 390] width 222 height 37
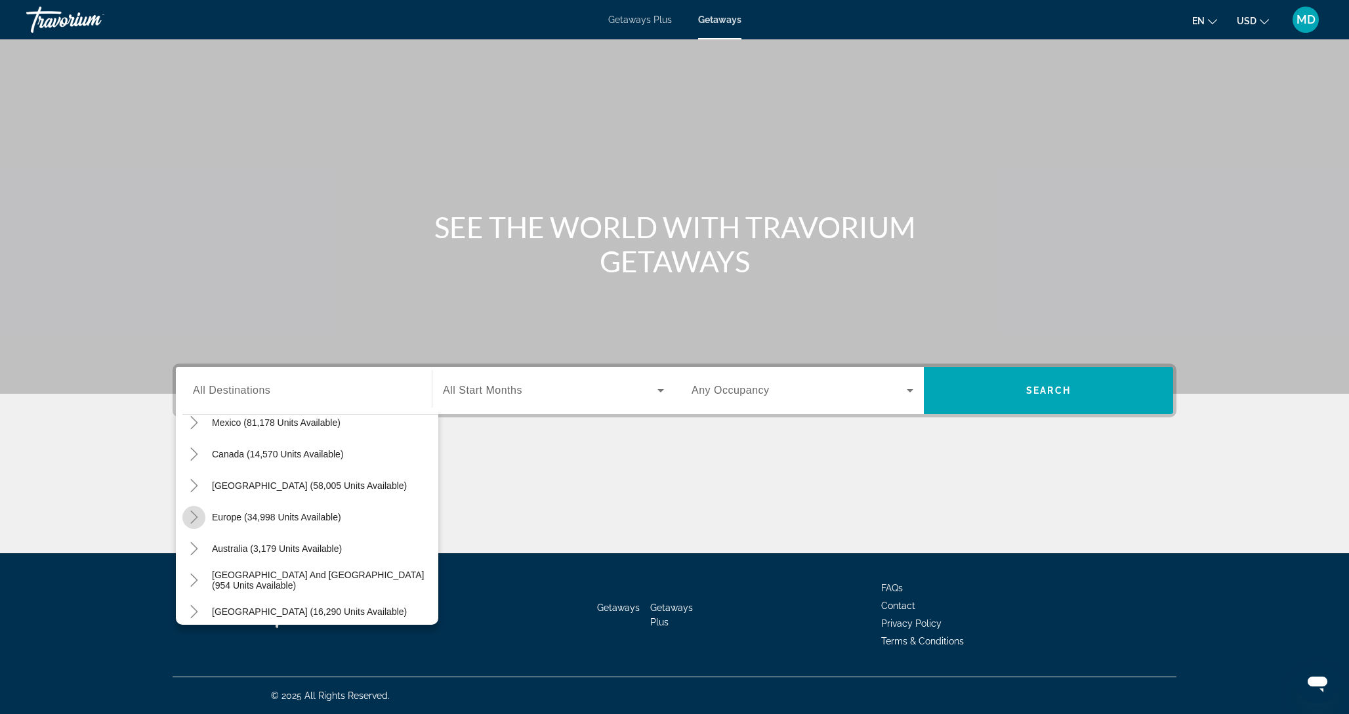
click at [196, 526] on mat-icon "Toggle Europe (34,998 units available)" at bounding box center [193, 517] width 23 height 23
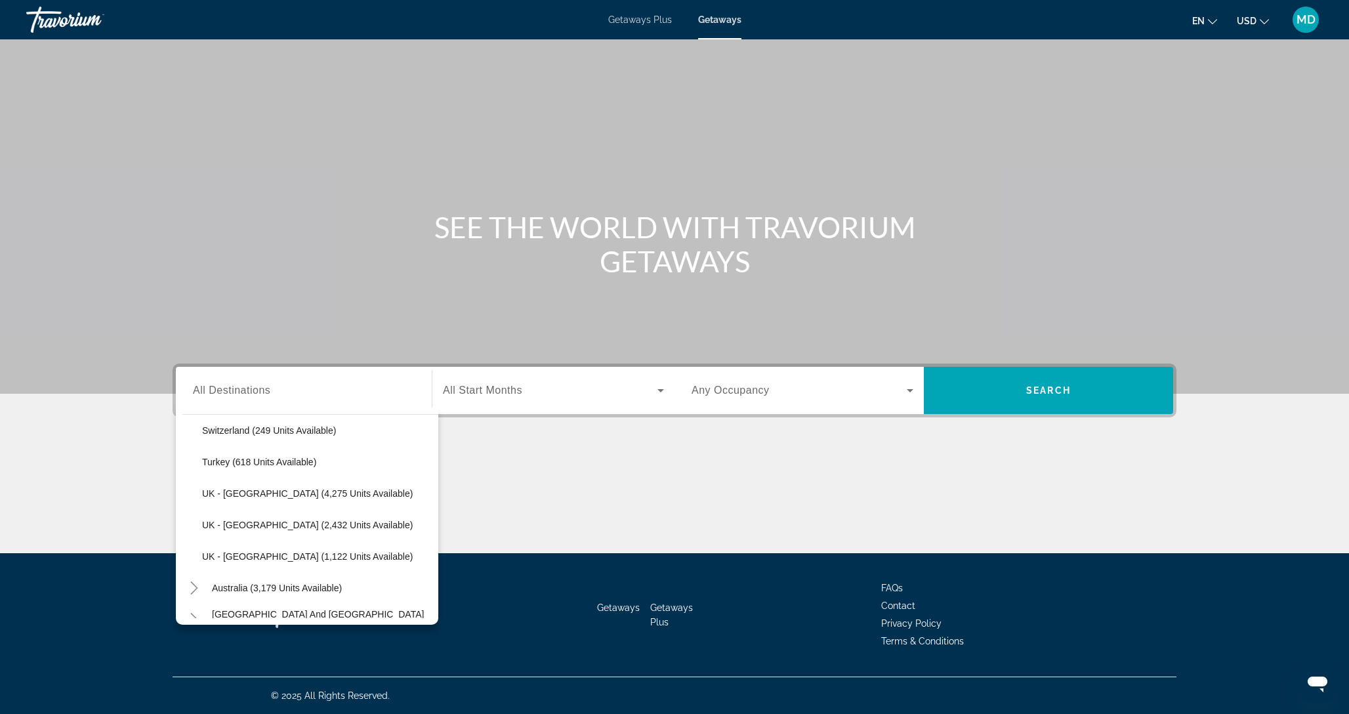
scroll to position [836, 0]
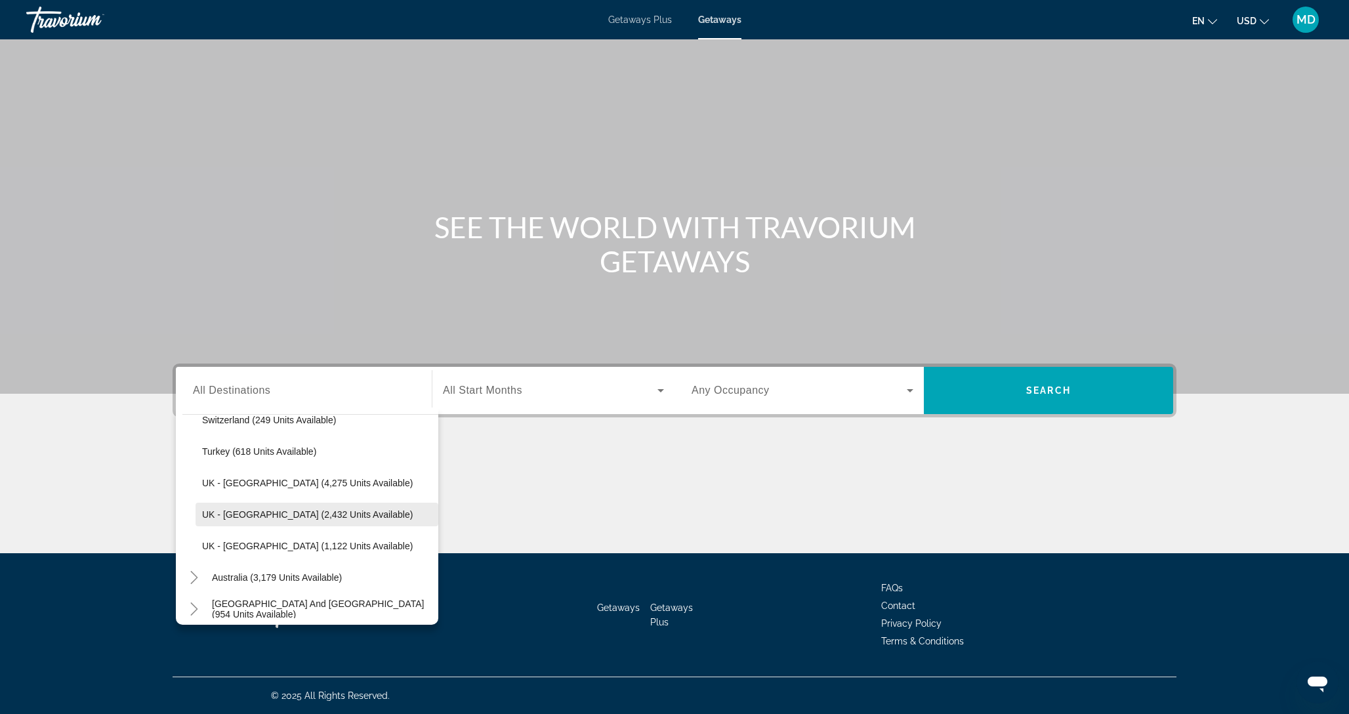
click at [266, 517] on span "UK - [GEOGRAPHIC_DATA] (2,432 units available)" at bounding box center [307, 514] width 211 height 11
type input "**********"
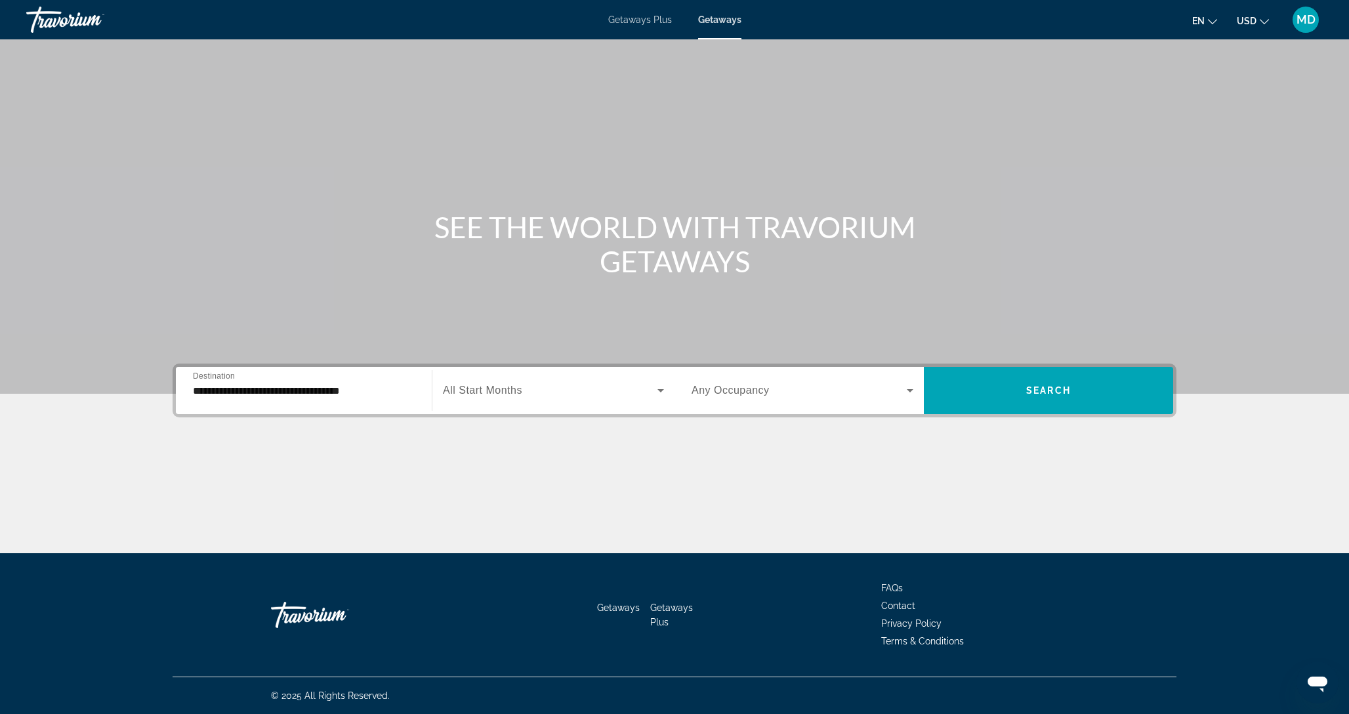
click at [507, 380] on div "Search widget" at bounding box center [553, 390] width 221 height 37
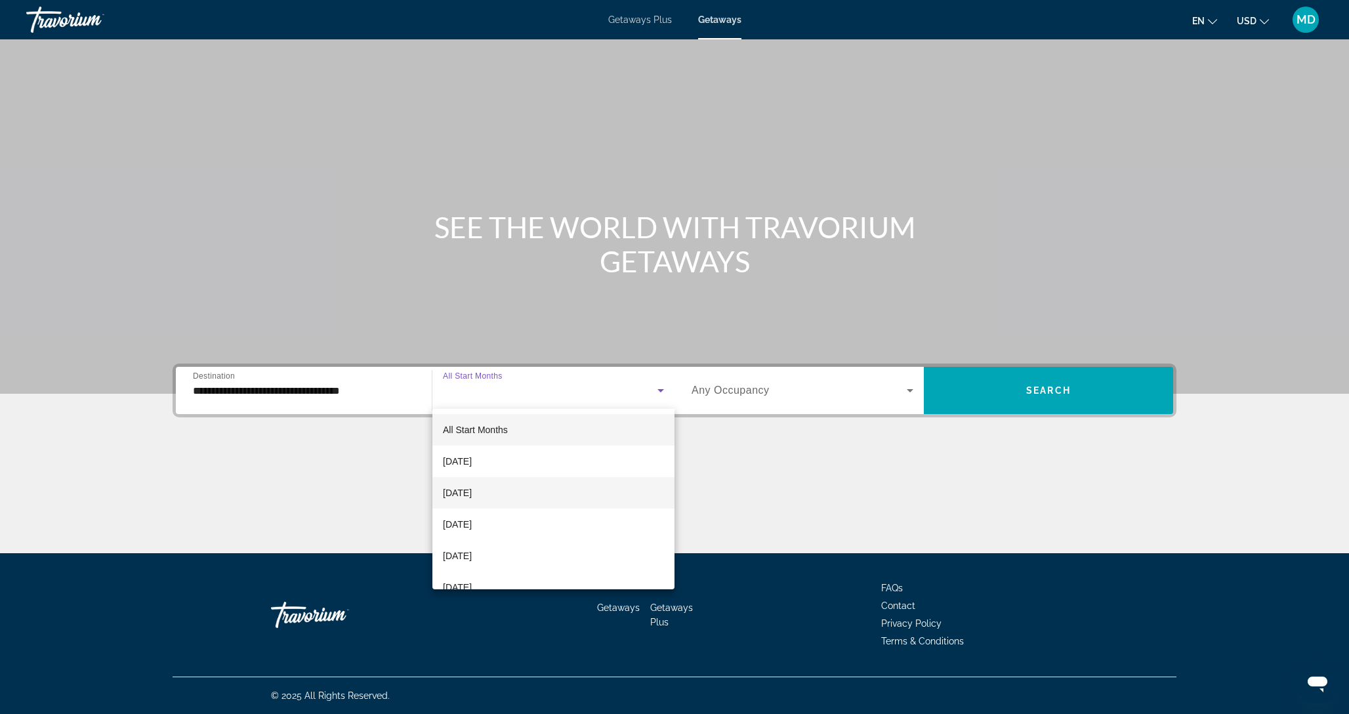
click at [472, 490] on span "[DATE]" at bounding box center [457, 493] width 29 height 16
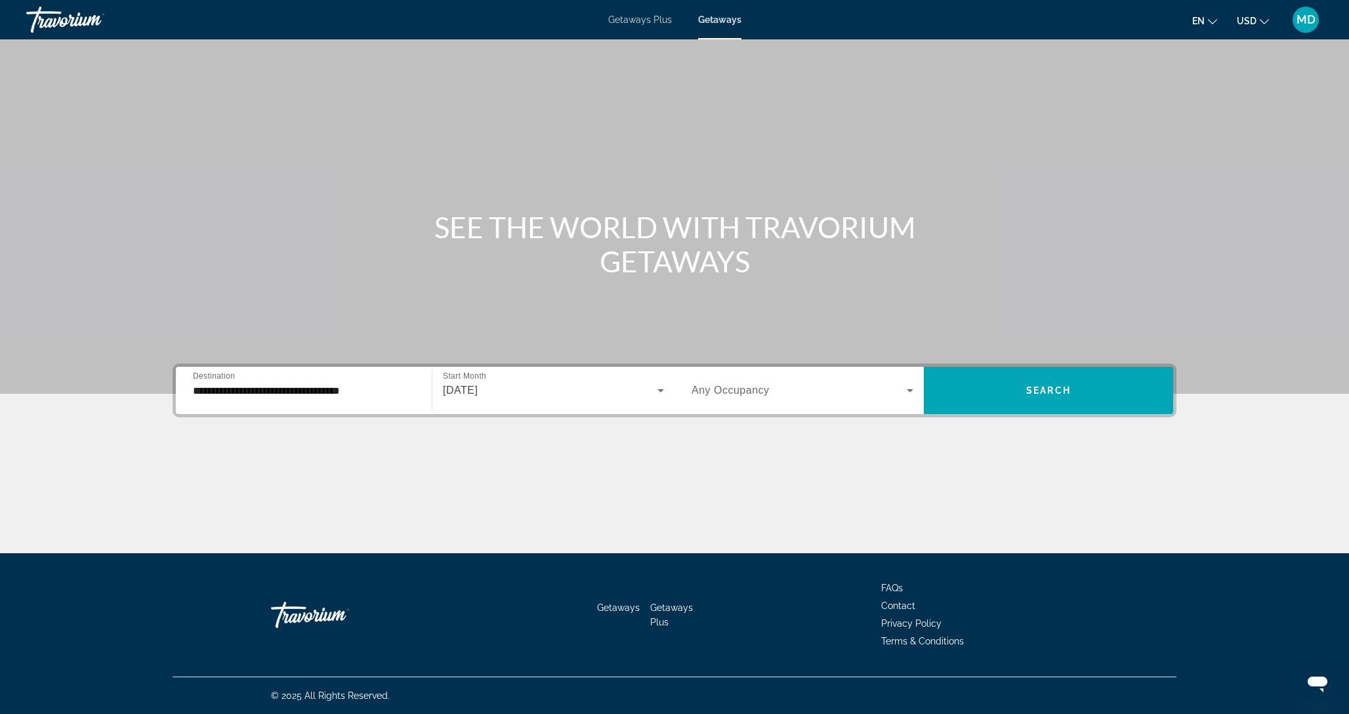
click at [790, 381] on div "Search widget" at bounding box center [803, 390] width 222 height 37
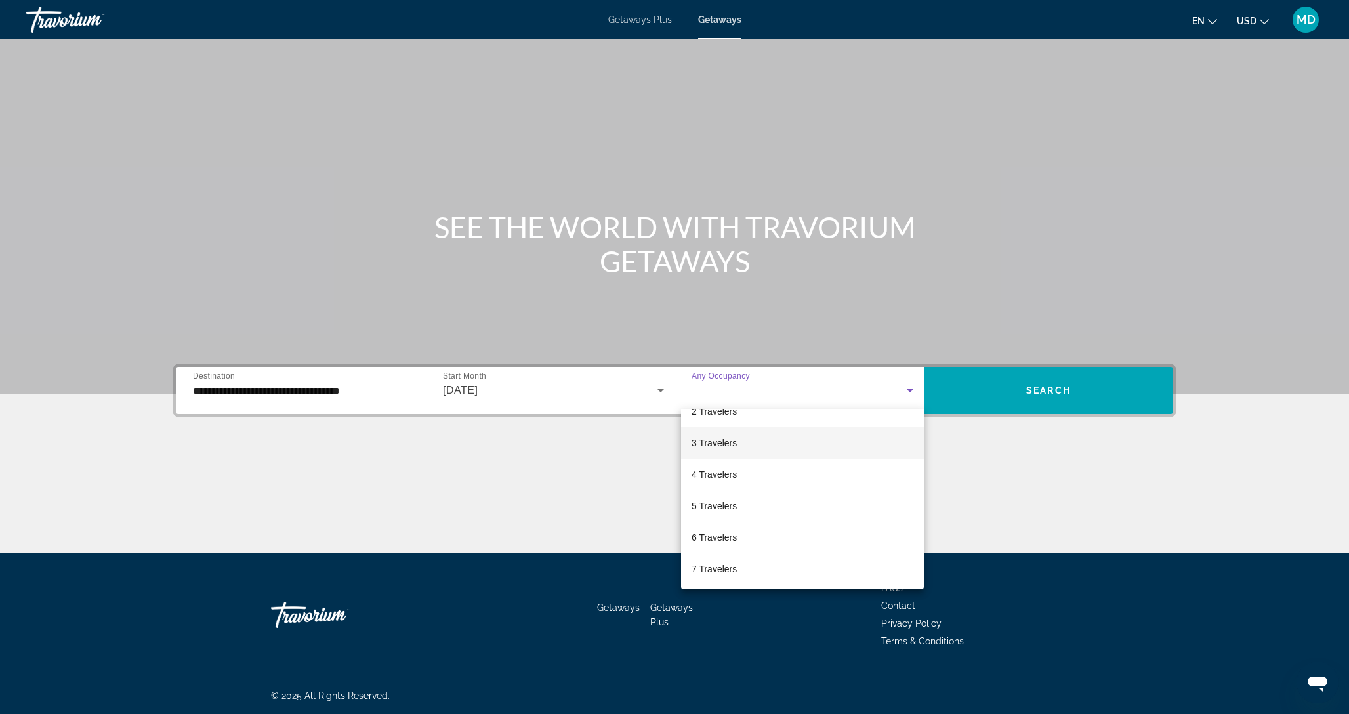
scroll to position [72, 0]
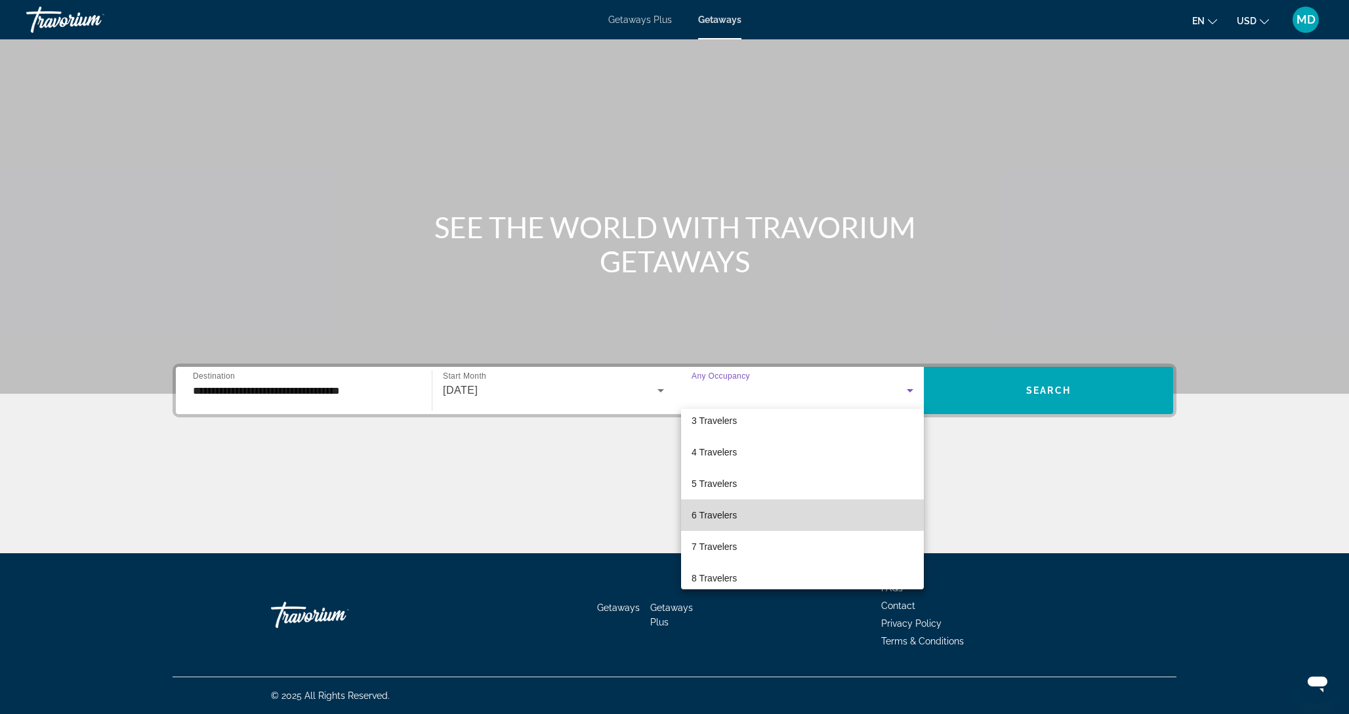
click at [752, 514] on mat-option "6 Travelers" at bounding box center [802, 515] width 243 height 32
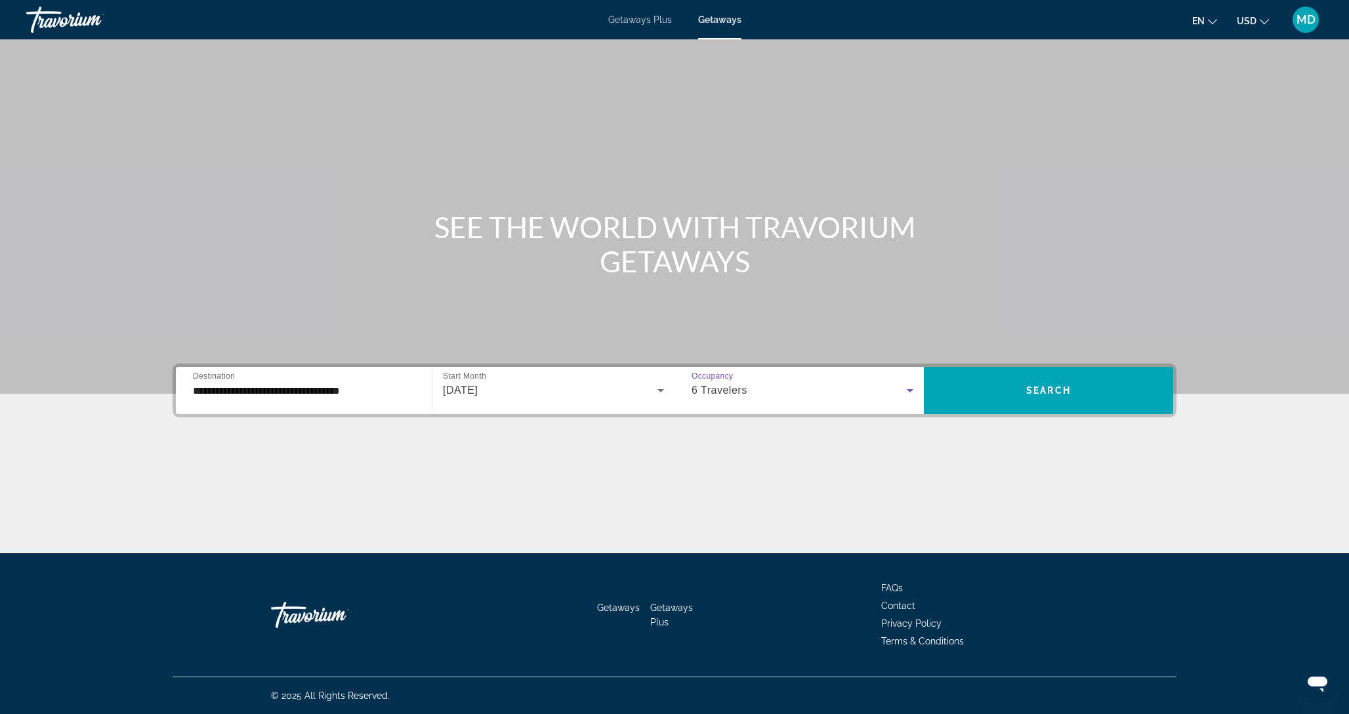
click at [813, 397] on div "6 Travelers" at bounding box center [799, 391] width 215 height 16
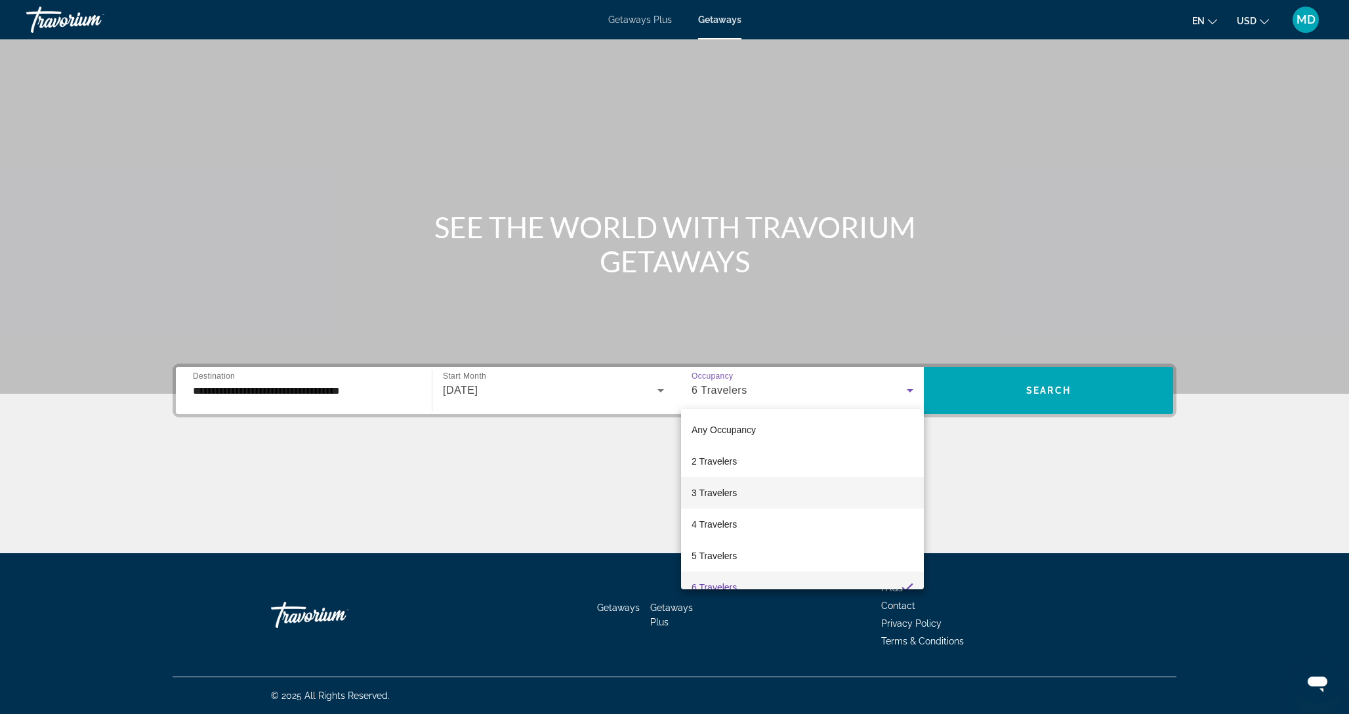
scroll to position [14, 0]
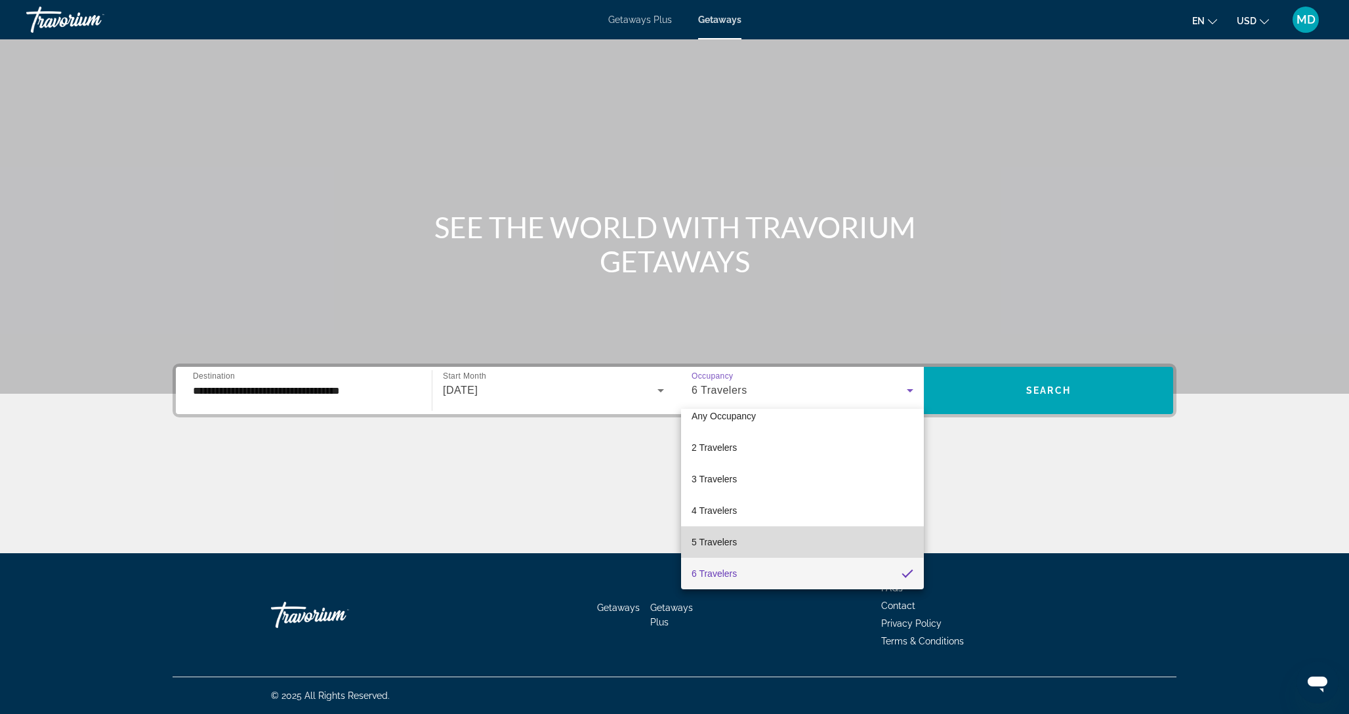
click at [709, 538] on span "5 Travelers" at bounding box center [714, 542] width 45 height 16
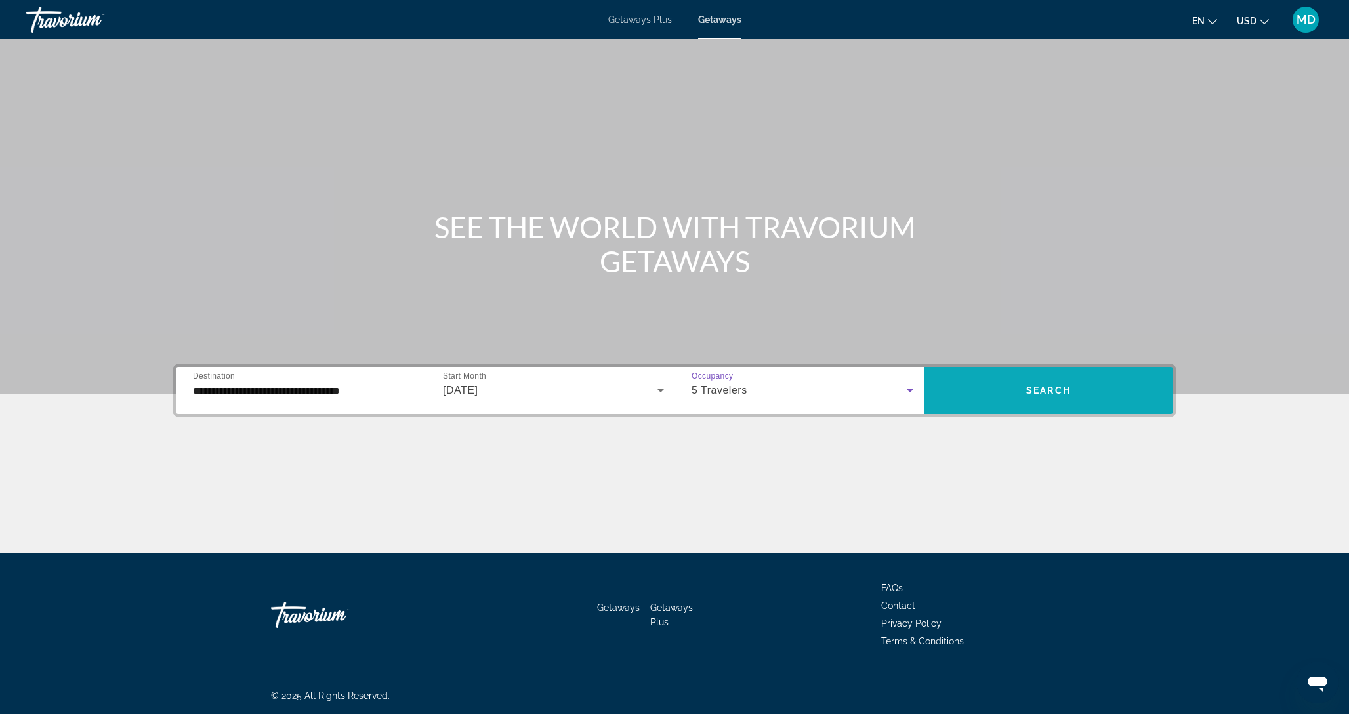
click at [1061, 377] on span "Search widget" at bounding box center [1048, 391] width 249 height 32
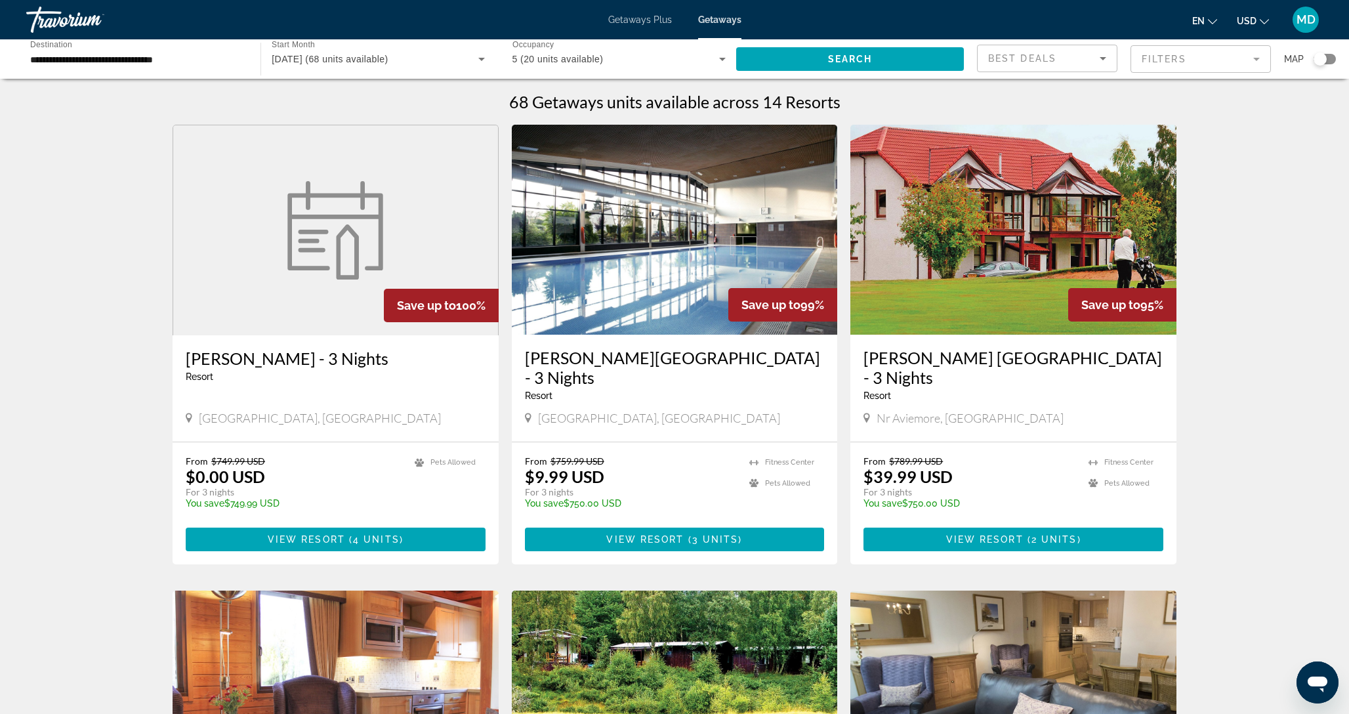
click at [366, 229] on img "Main content" at bounding box center [336, 230] width 112 height 98
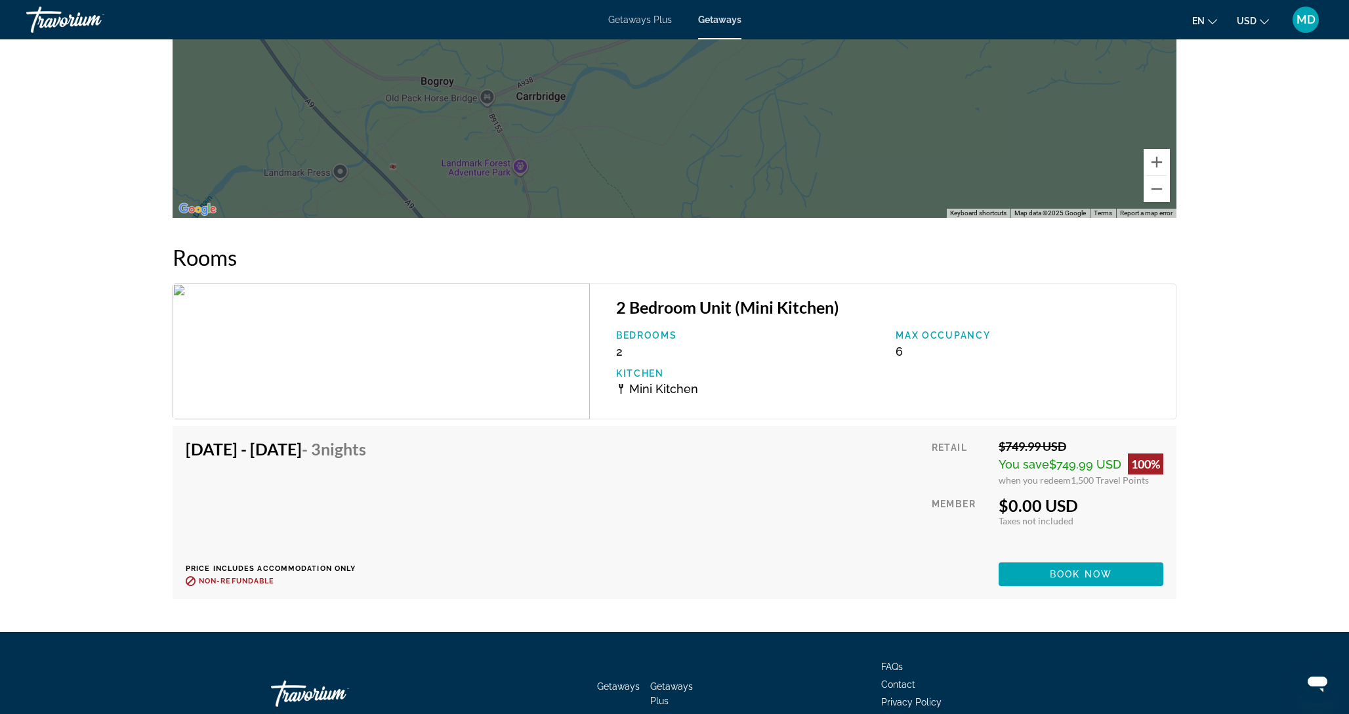
scroll to position [1942, 0]
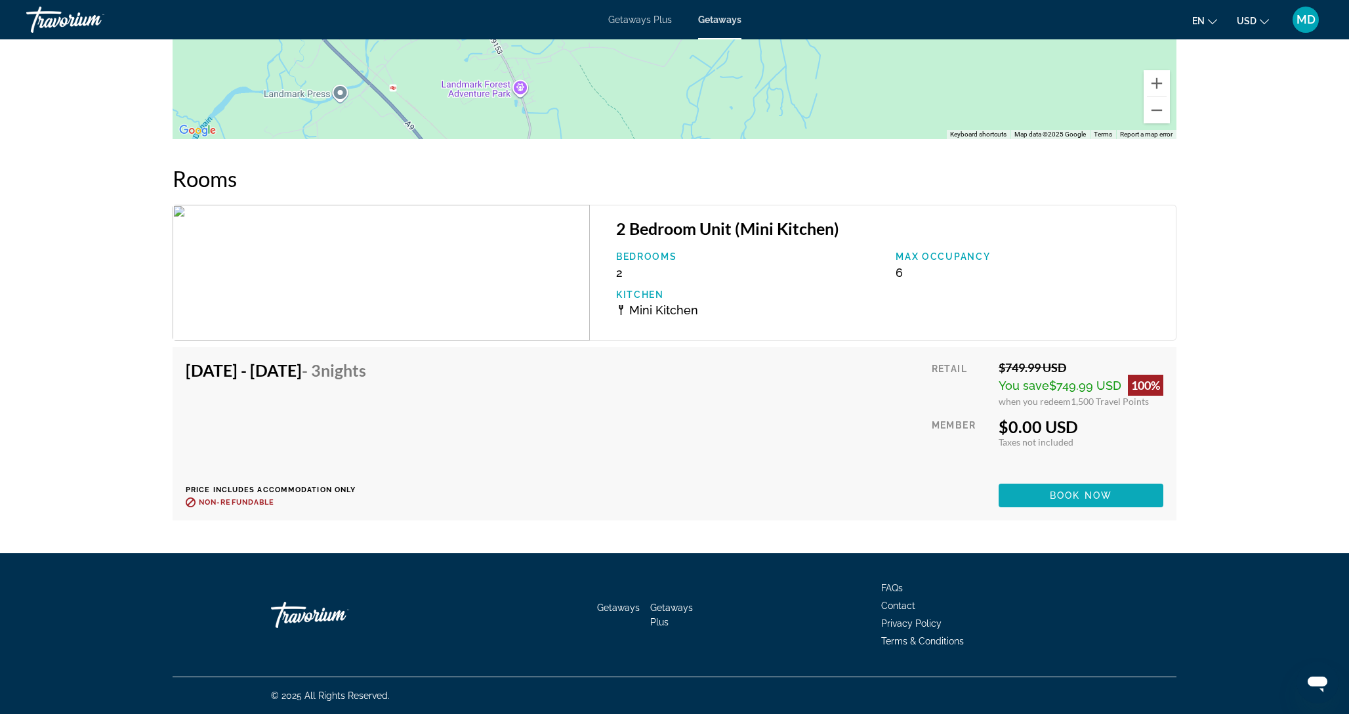
click at [1057, 494] on span "Book now" at bounding box center [1081, 495] width 62 height 11
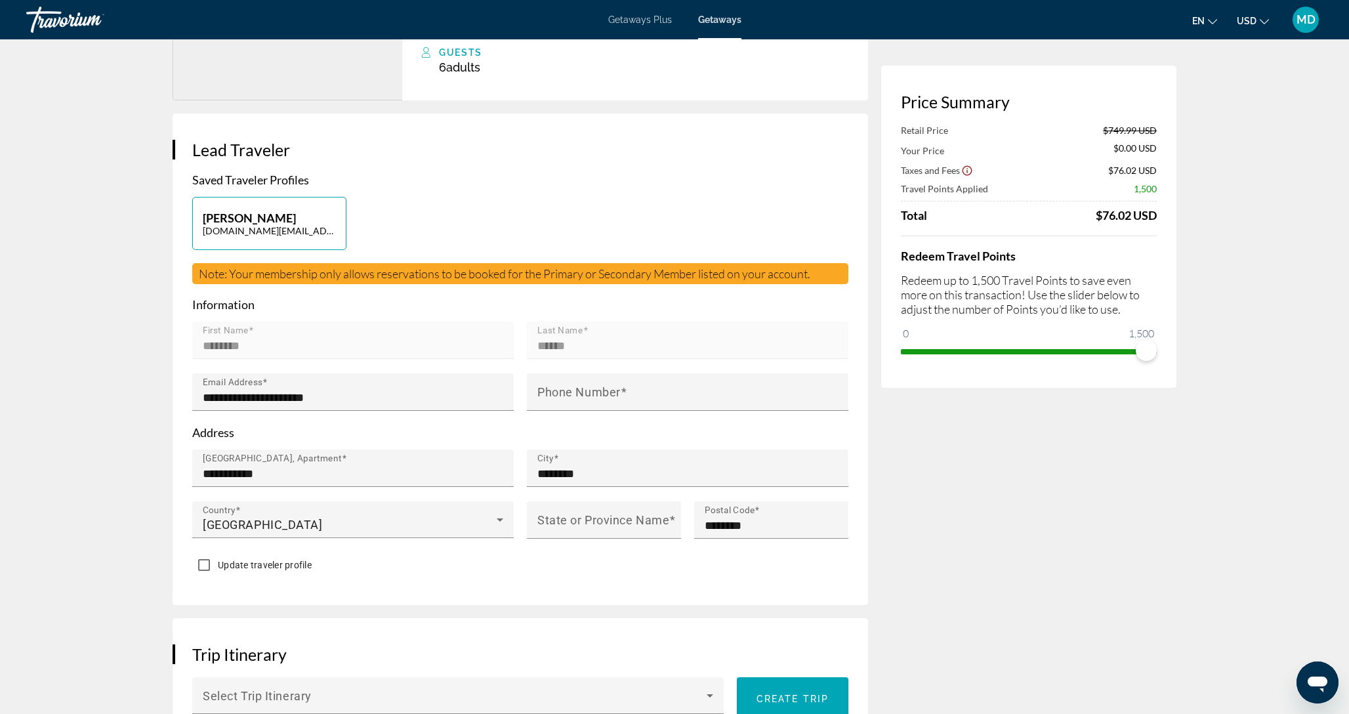
scroll to position [187, 0]
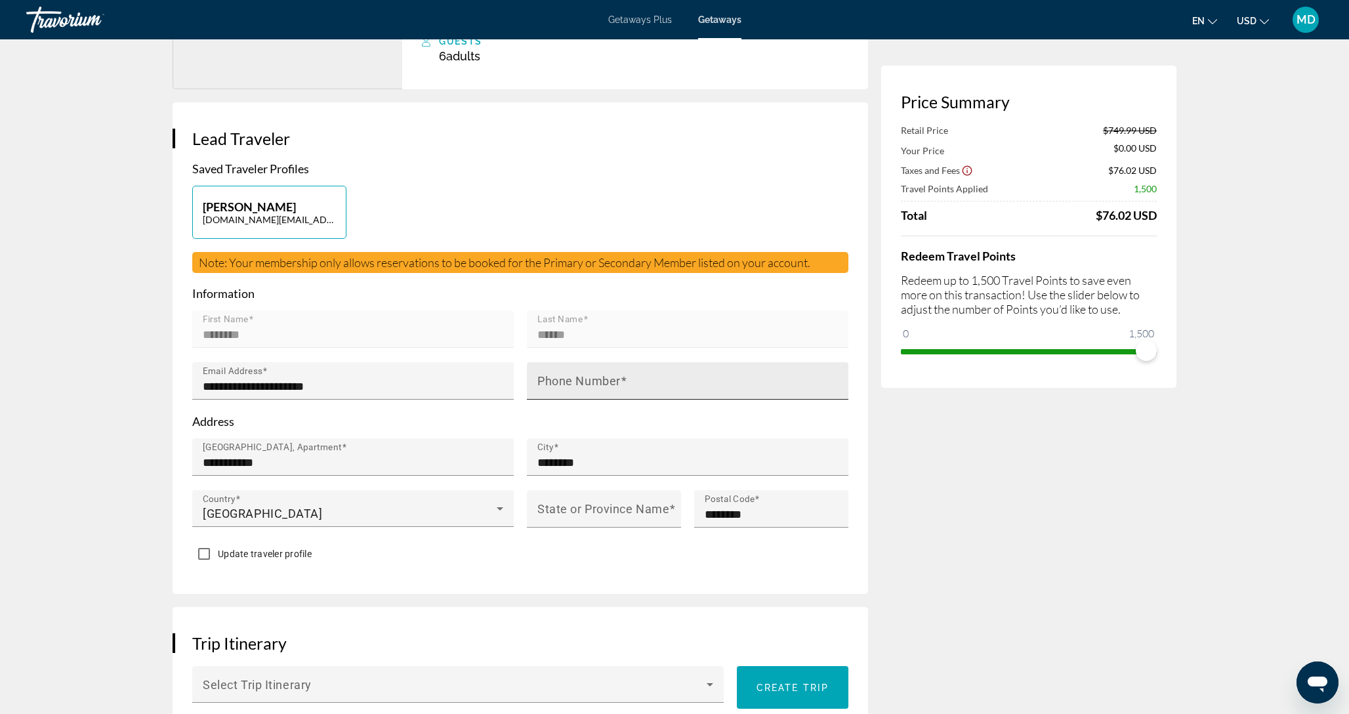
click at [618, 375] on mat-label "Phone Number" at bounding box center [579, 381] width 83 height 14
click at [618, 379] on input "Phone Number" at bounding box center [692, 387] width 308 height 16
type input "**********"
click at [631, 515] on input "State or Province Name" at bounding box center [608, 515] width 141 height 16
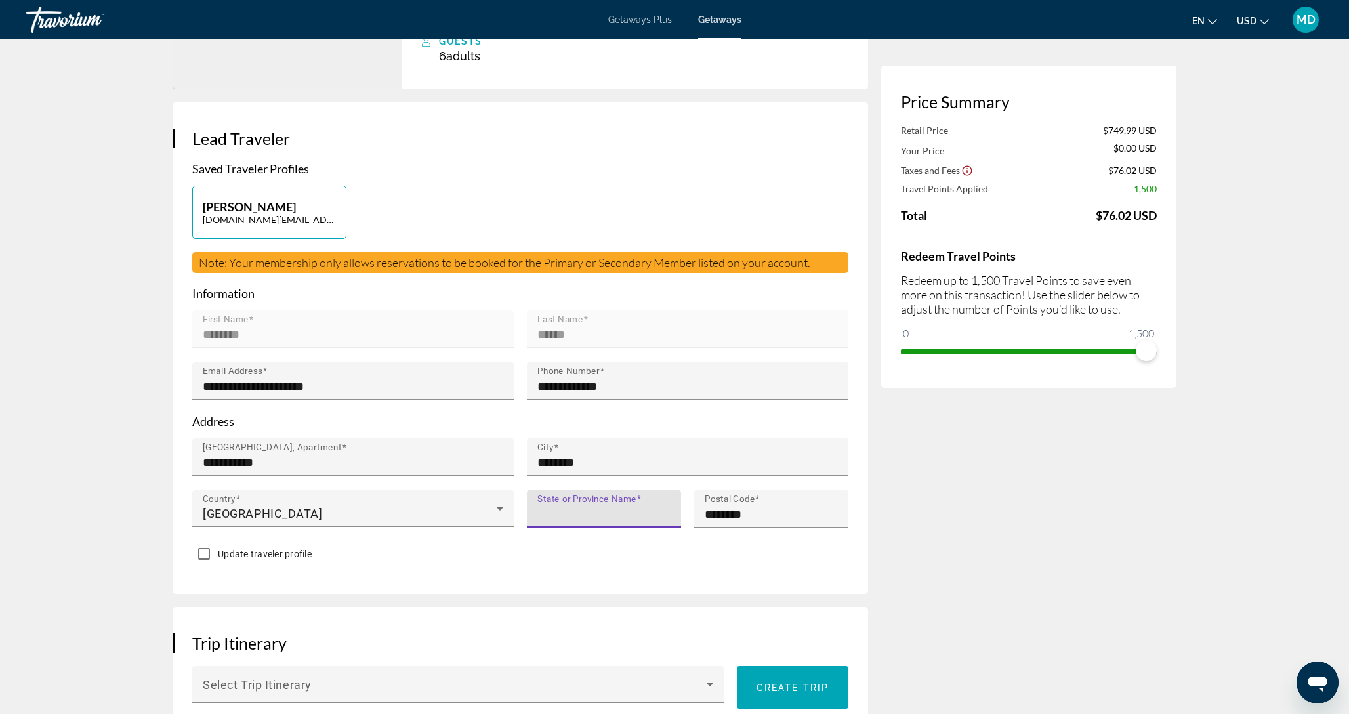
type input "**********"
click at [595, 549] on div "Update traveler profile" at bounding box center [520, 555] width 656 height 26
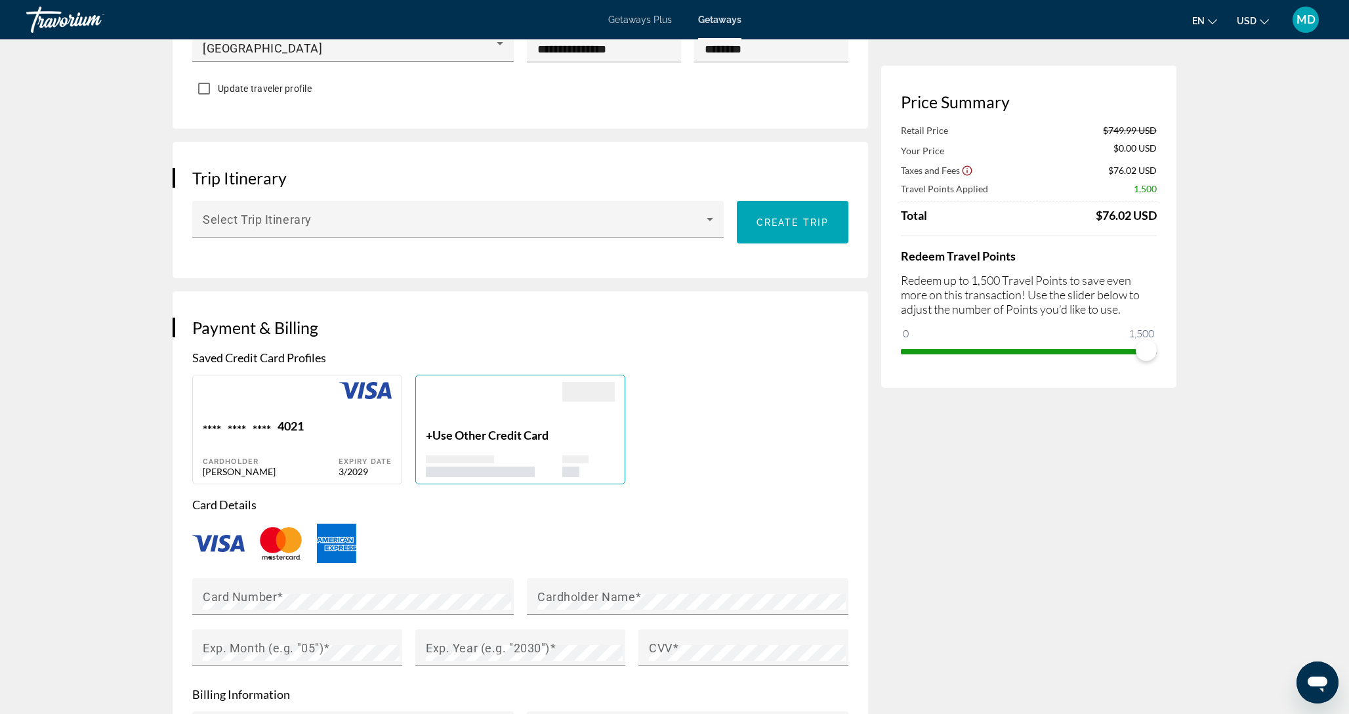
scroll to position [657, 0]
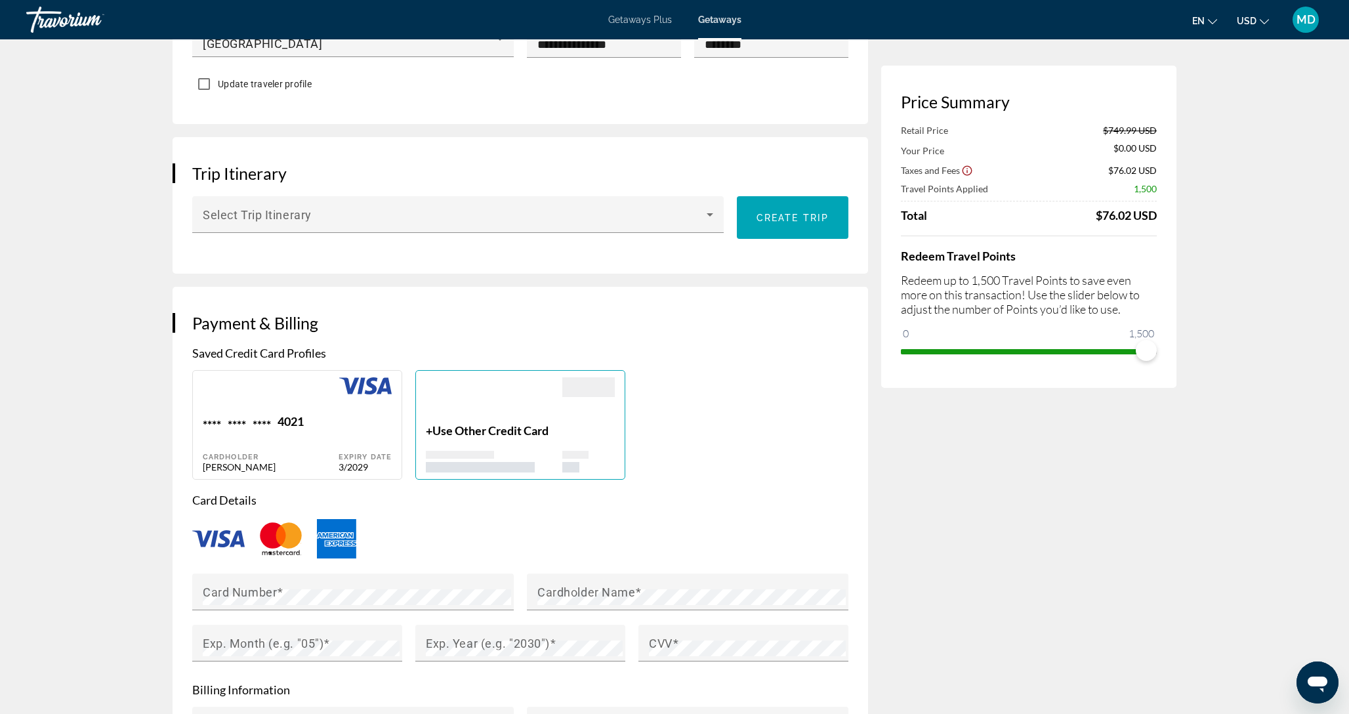
click at [331, 426] on div "**** **** **** 4021" at bounding box center [271, 423] width 136 height 18
type input "****"
type input "******"
type input "**********"
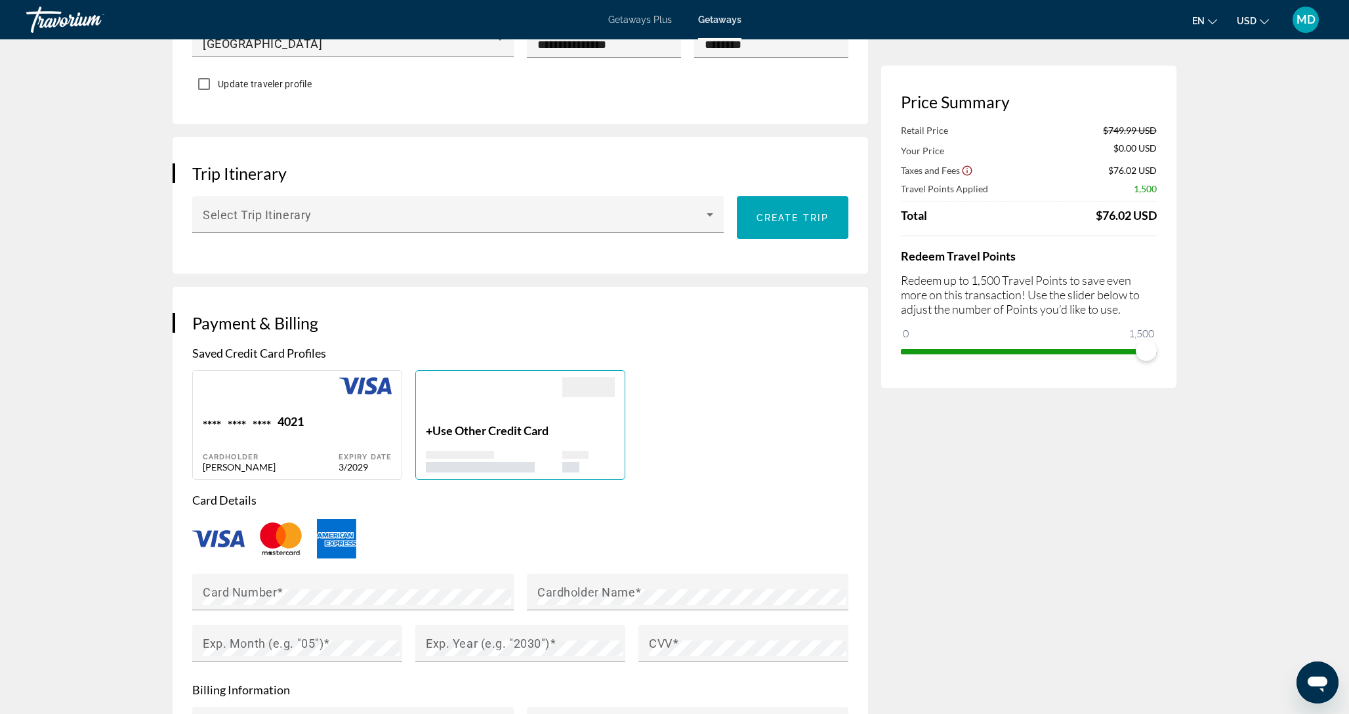
type input "**********"
type input "********"
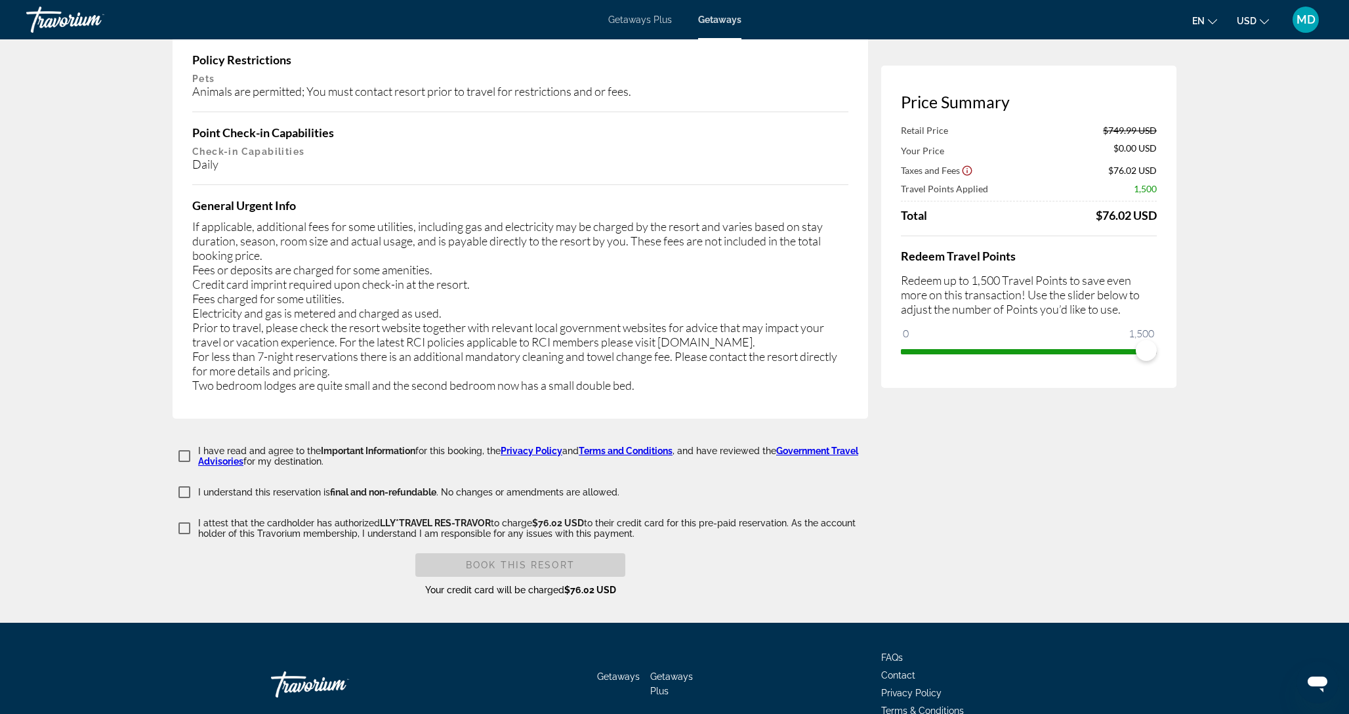
scroll to position [2064, 0]
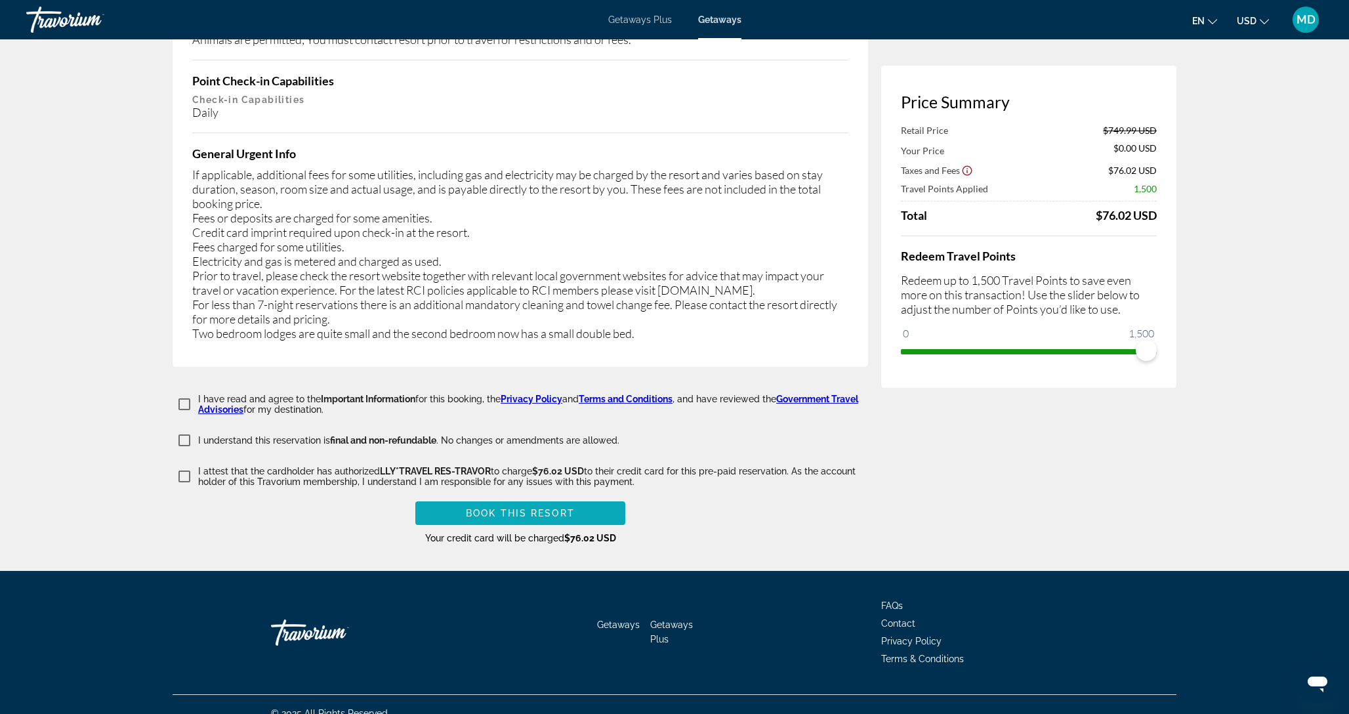
click at [536, 508] on span "Book this Resort" at bounding box center [520, 513] width 109 height 11
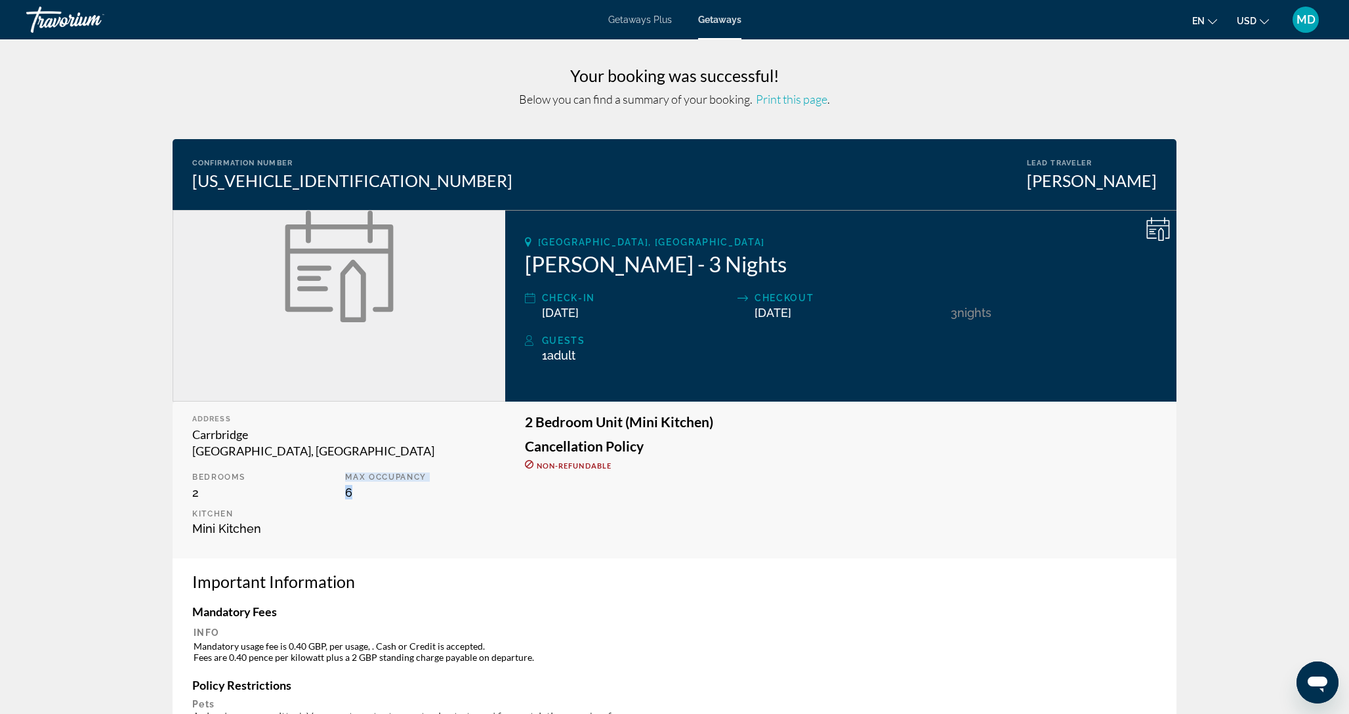
drag, startPoint x: 346, startPoint y: 475, endPoint x: 394, endPoint y: 493, distance: 51.1
click at [394, 493] on div "Max Occupancy 6" at bounding box center [415, 486] width 153 height 27
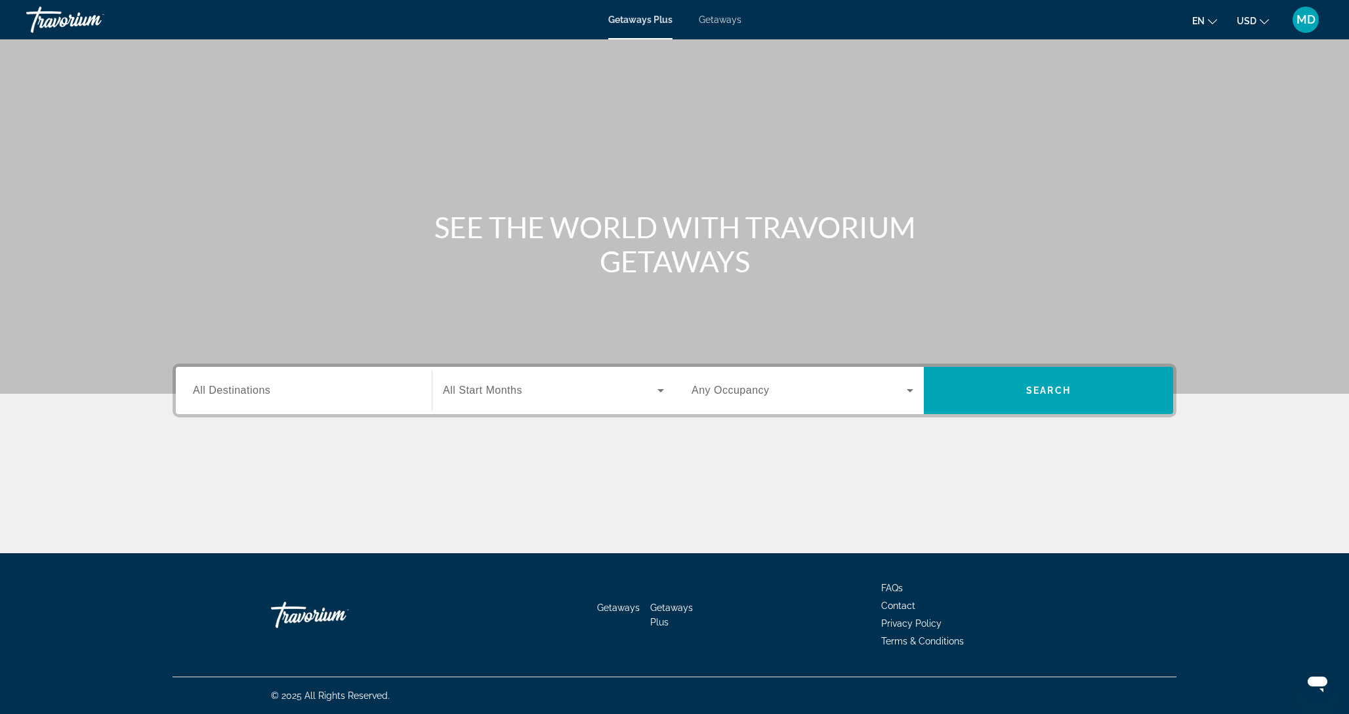
click at [358, 399] on div "Search widget" at bounding box center [304, 390] width 222 height 37
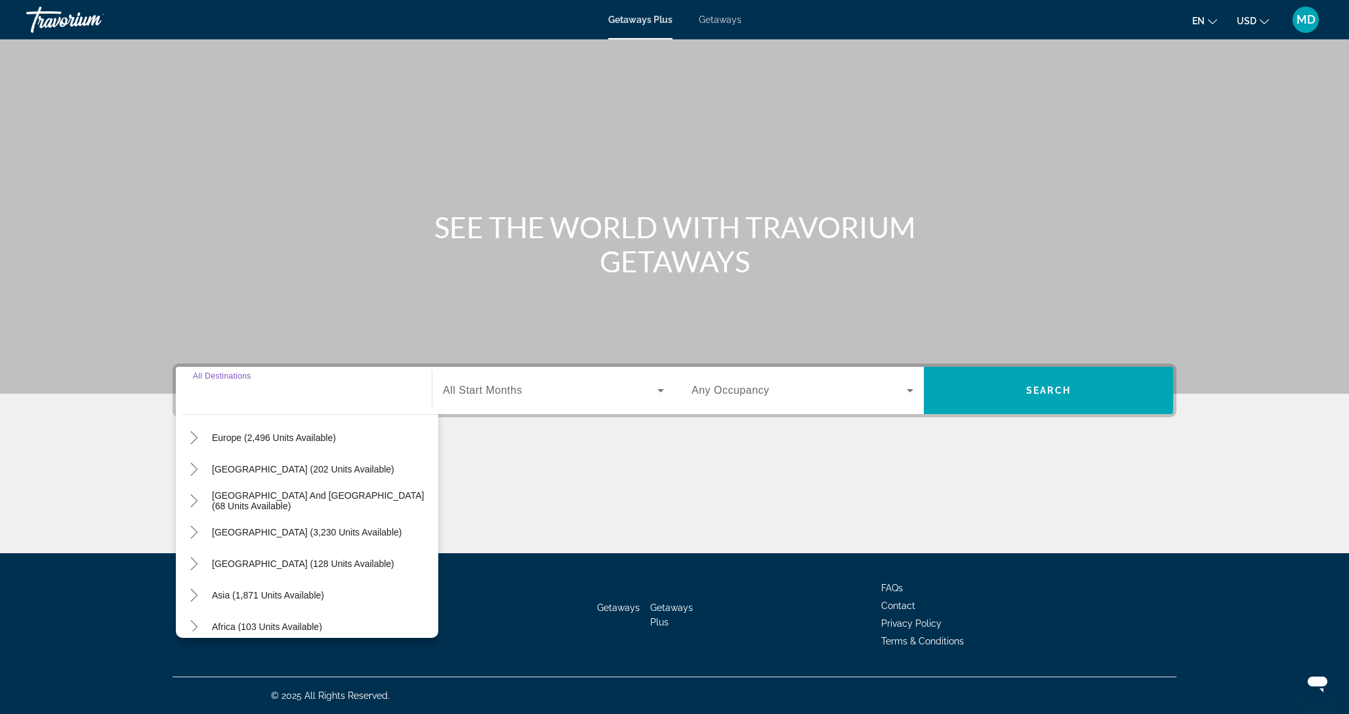
scroll to position [173, 0]
click at [197, 431] on icon "Toggle Europe (2,496 units available)" at bounding box center [194, 435] width 13 height 13
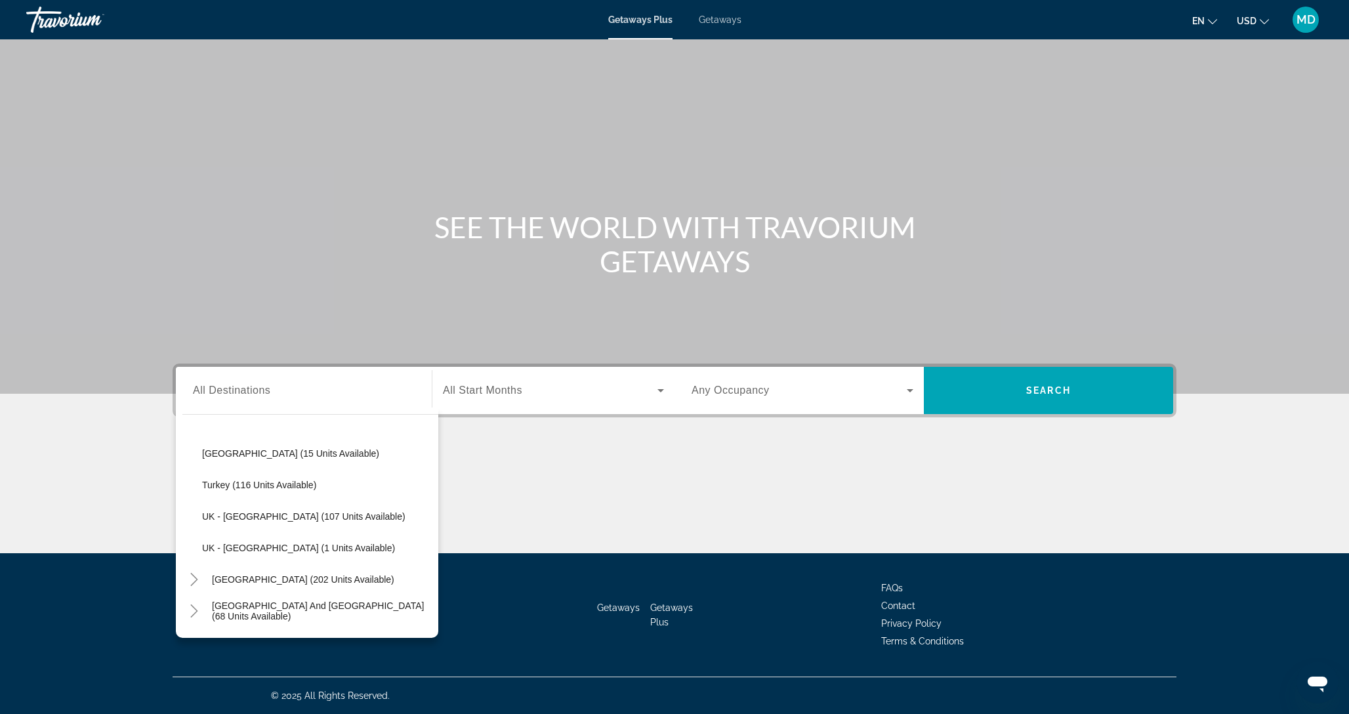
scroll to position [690, 0]
click at [234, 514] on span "UK - [GEOGRAPHIC_DATA] (107 units available)" at bounding box center [303, 516] width 203 height 11
type input "**********"
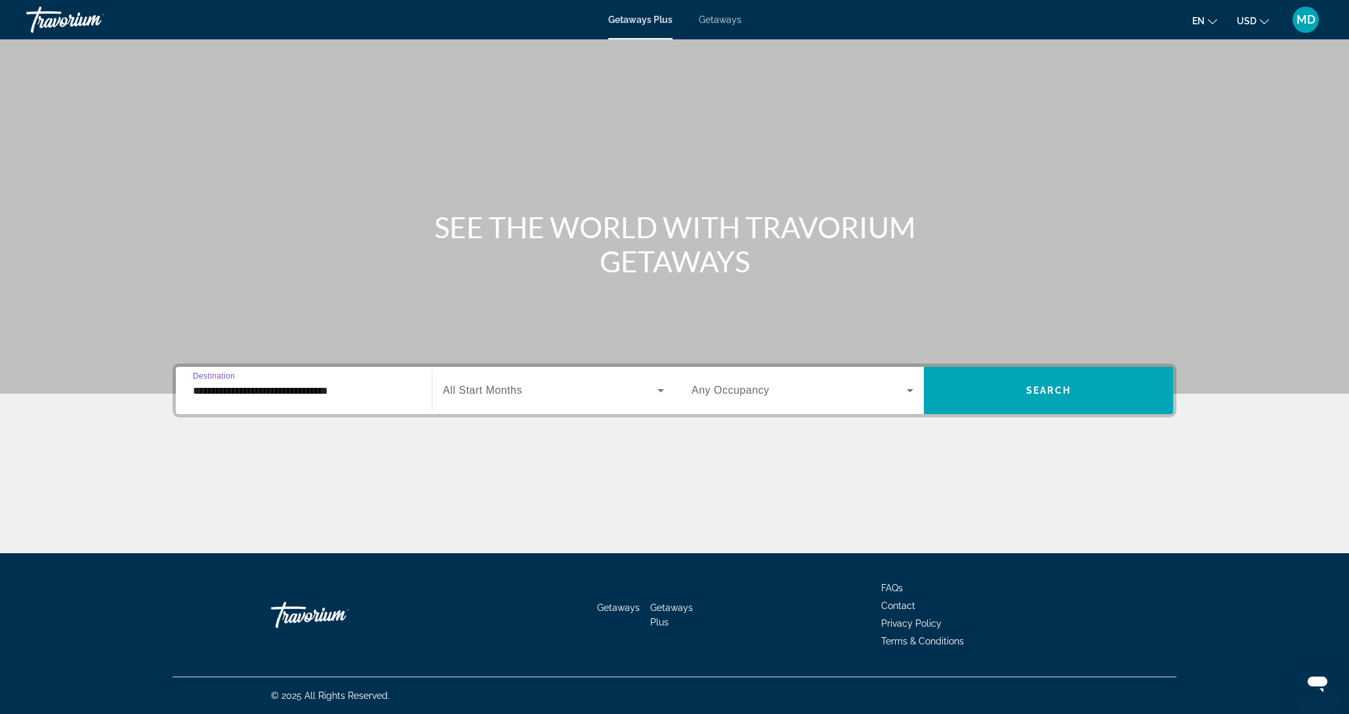
click at [592, 401] on div "Search widget" at bounding box center [553, 390] width 221 height 37
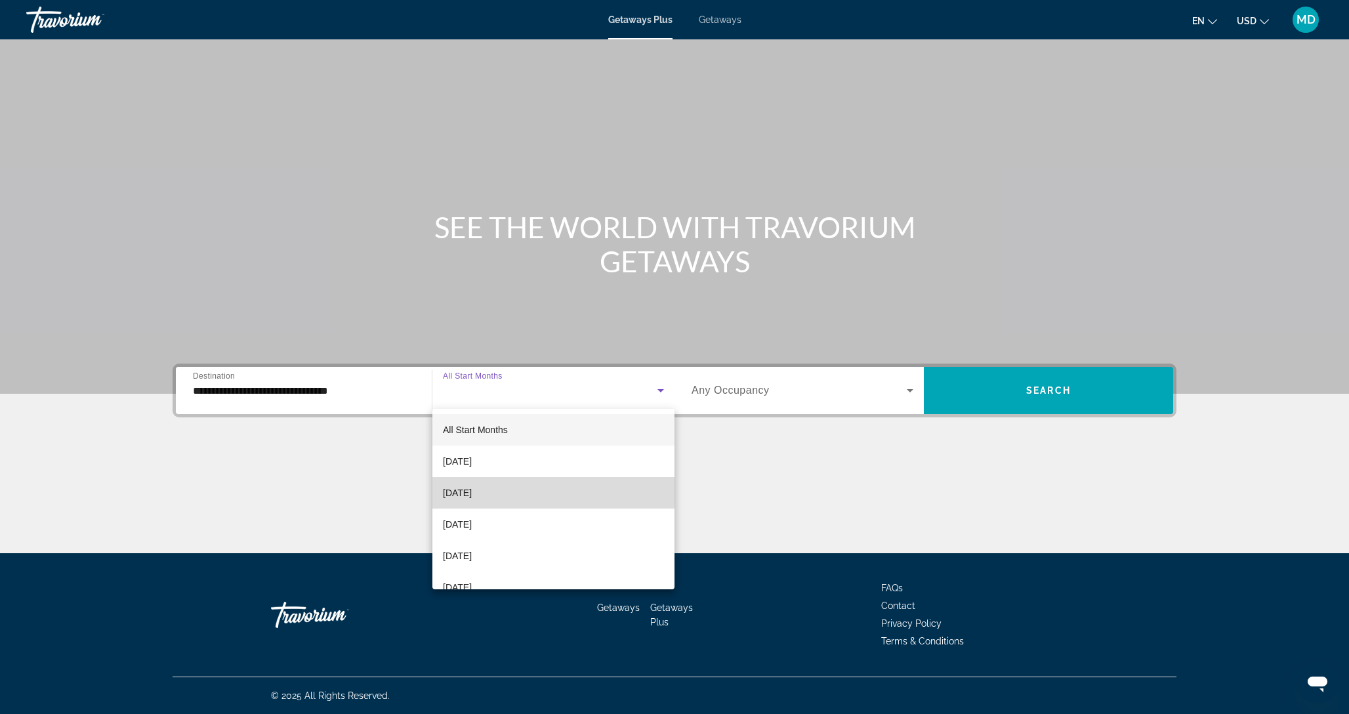
click at [511, 487] on mat-option "[DATE]" at bounding box center [554, 493] width 242 height 32
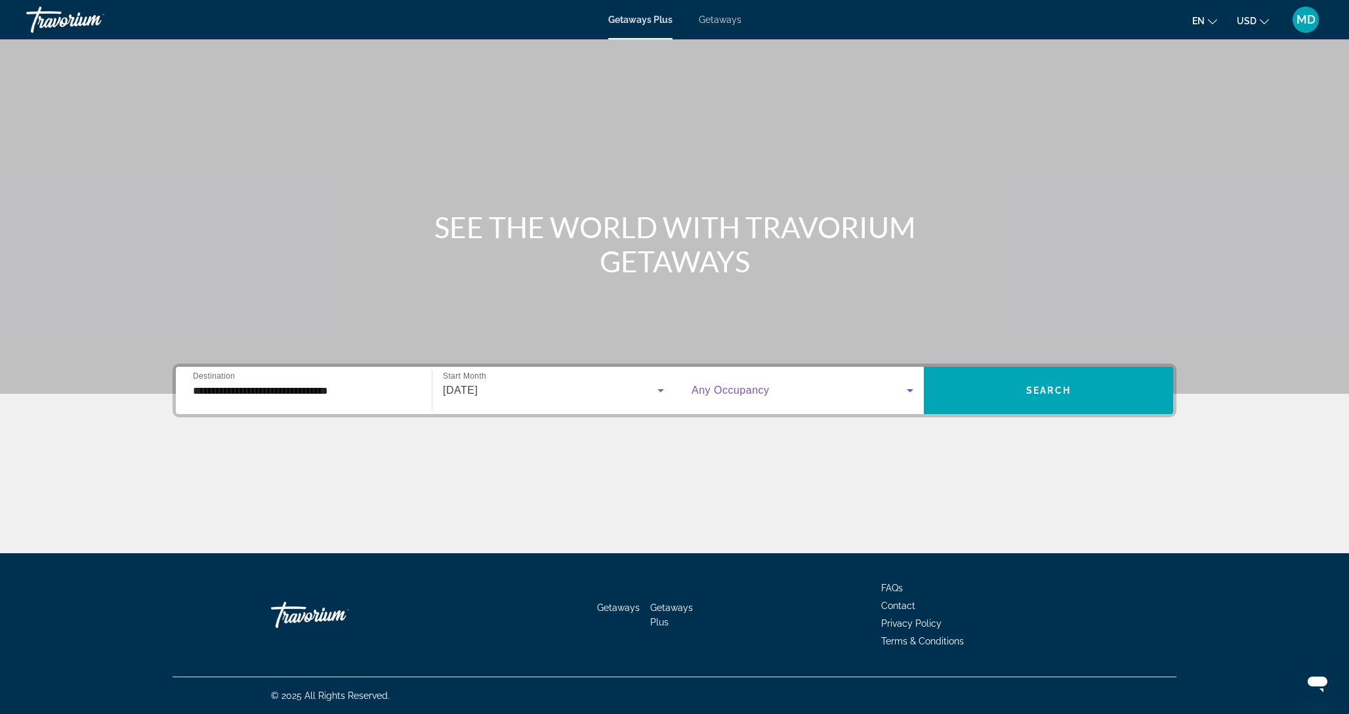
click at [778, 393] on span "Search widget" at bounding box center [799, 391] width 215 height 16
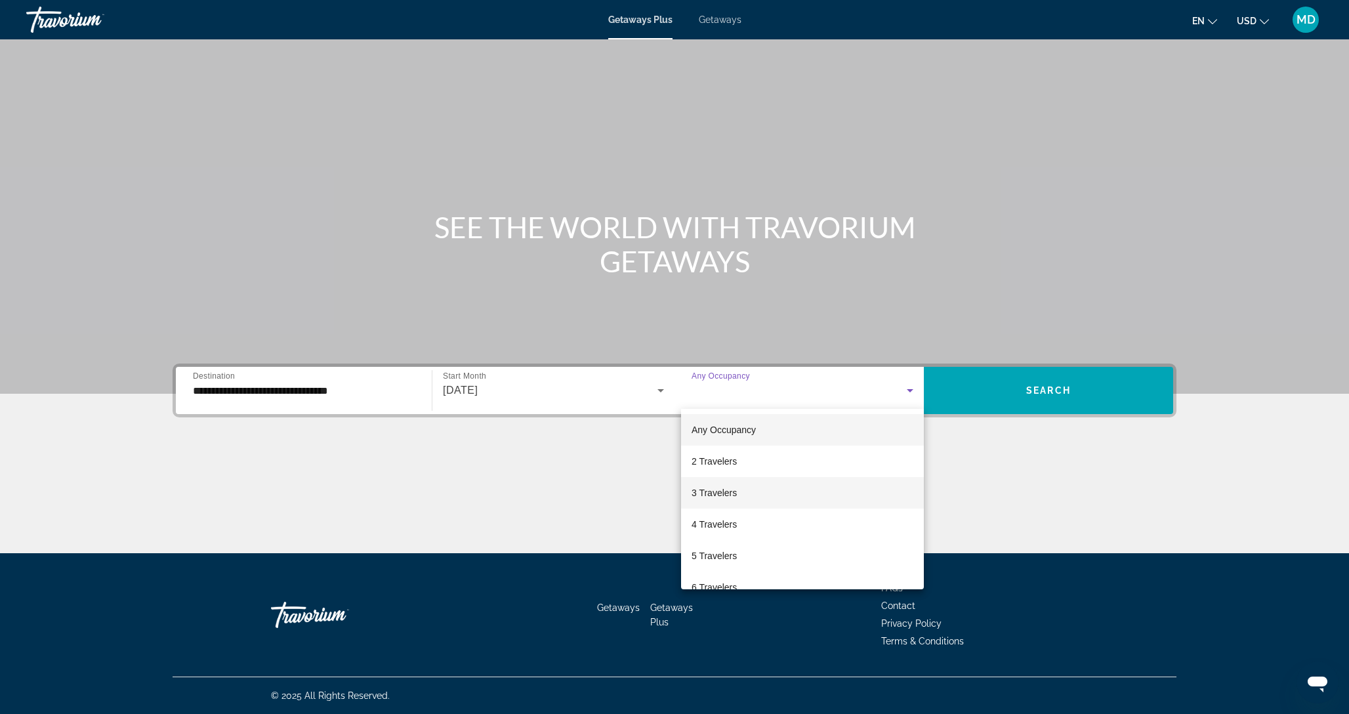
click at [757, 487] on mat-option "3 Travelers" at bounding box center [802, 493] width 243 height 32
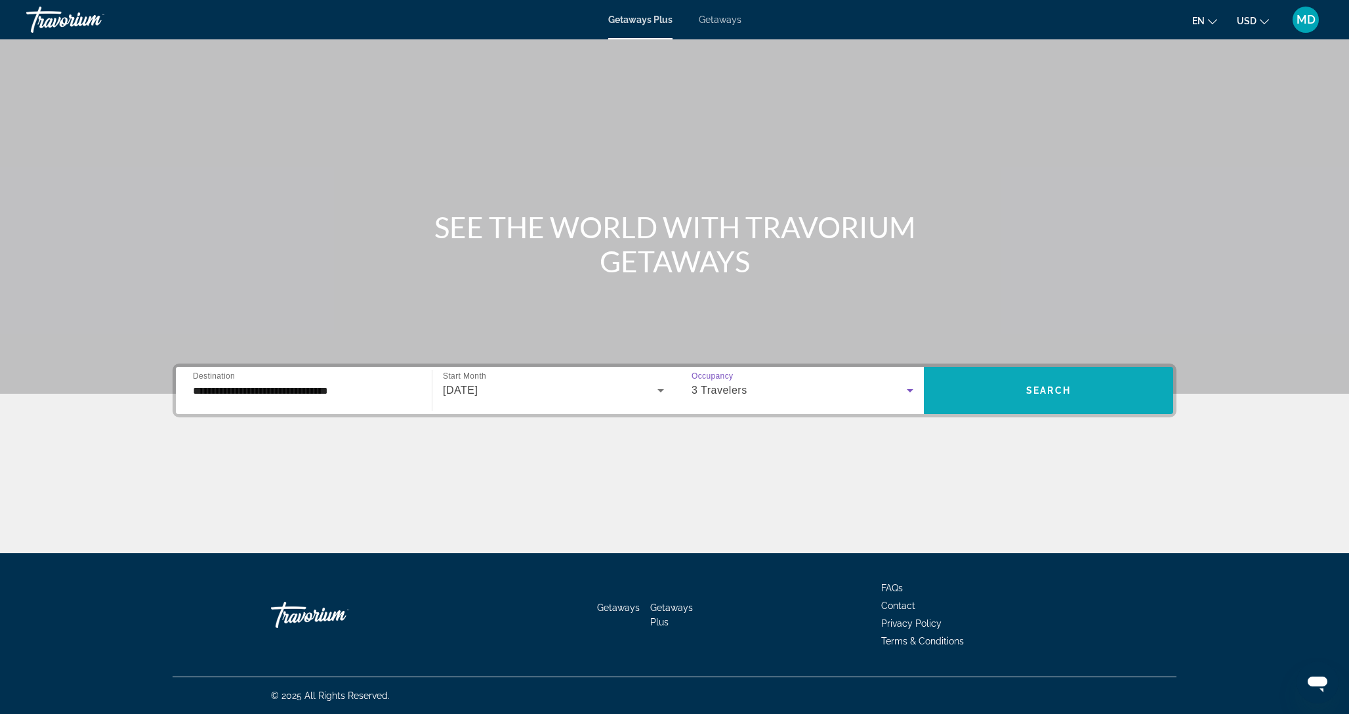
click at [1071, 400] on span "Search widget" at bounding box center [1048, 391] width 249 height 32
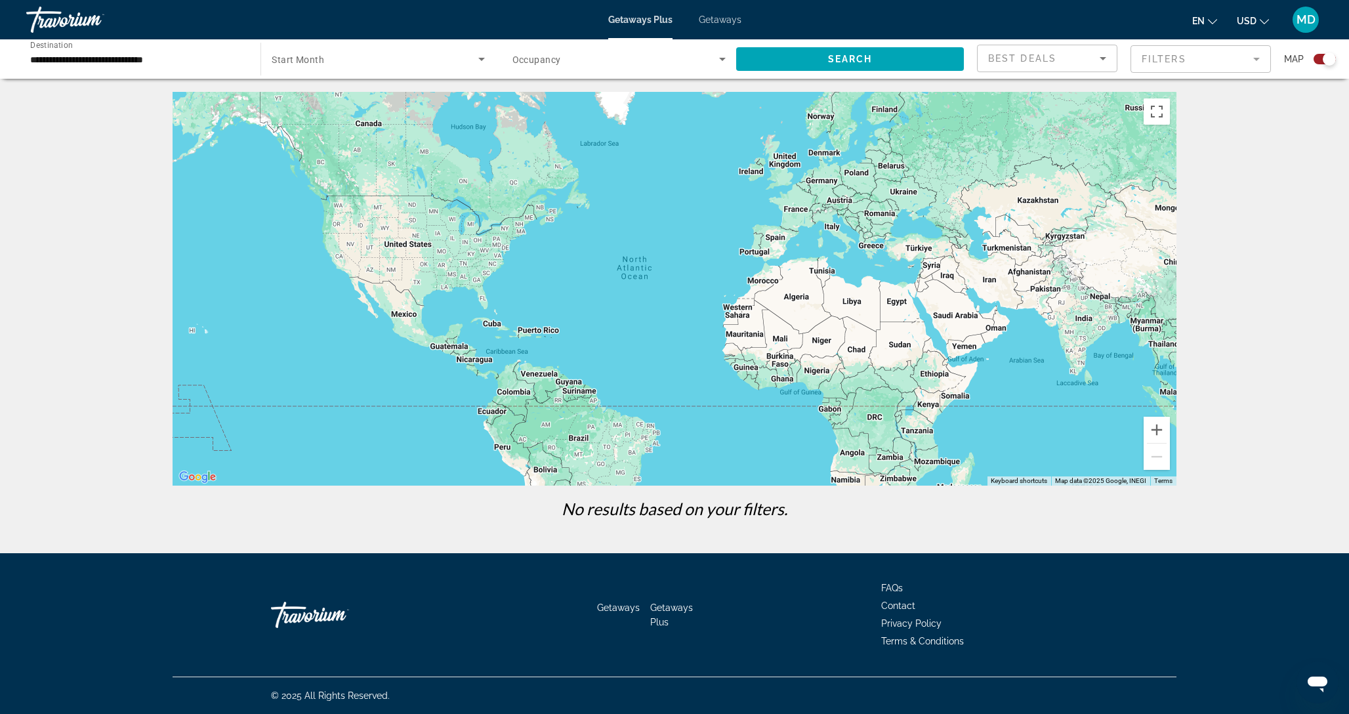
click at [696, 26] on div "Getaways Plus Getaways en English Español Français Italiano Português русский U…" at bounding box center [674, 20] width 1349 height 34
click at [705, 25] on div "Getaways Plus Getaways en English Español Français Italiano Português русский U…" at bounding box center [674, 20] width 1349 height 34
click at [713, 20] on span "Getaways" at bounding box center [720, 19] width 43 height 11
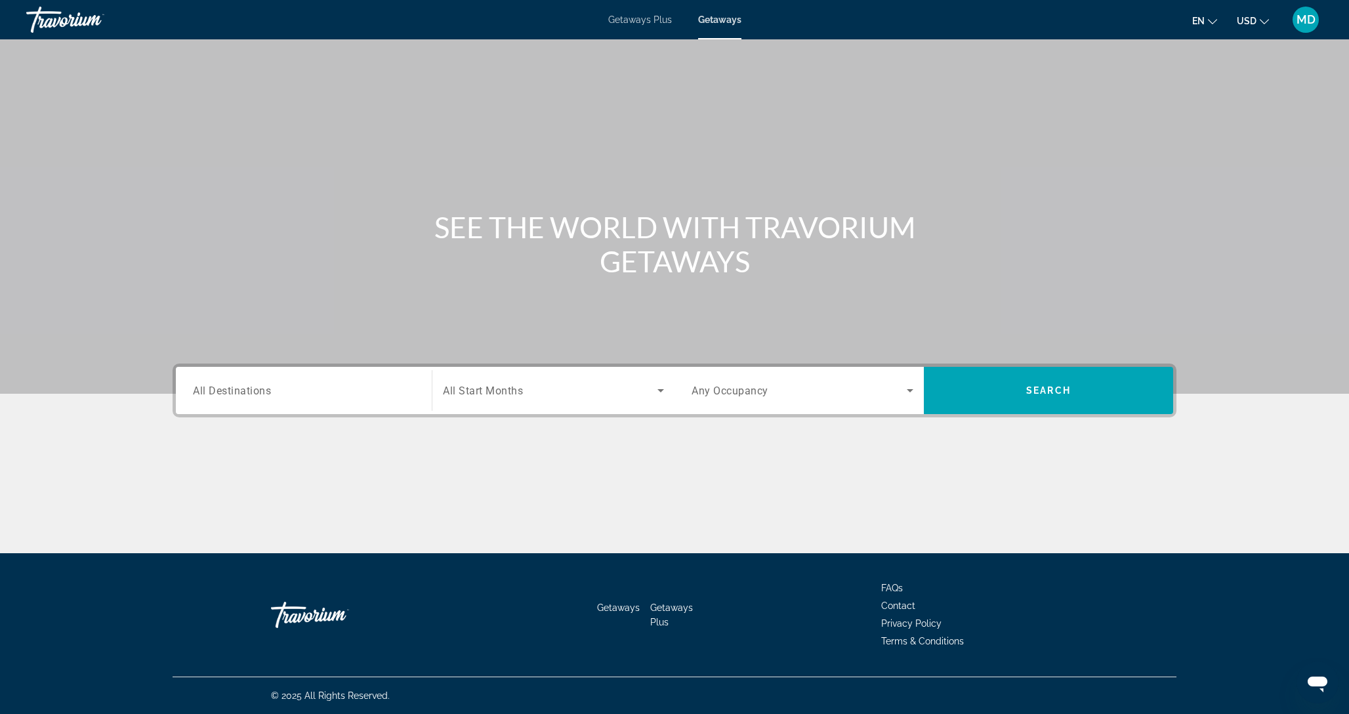
click at [250, 378] on div "Search widget" at bounding box center [304, 390] width 222 height 37
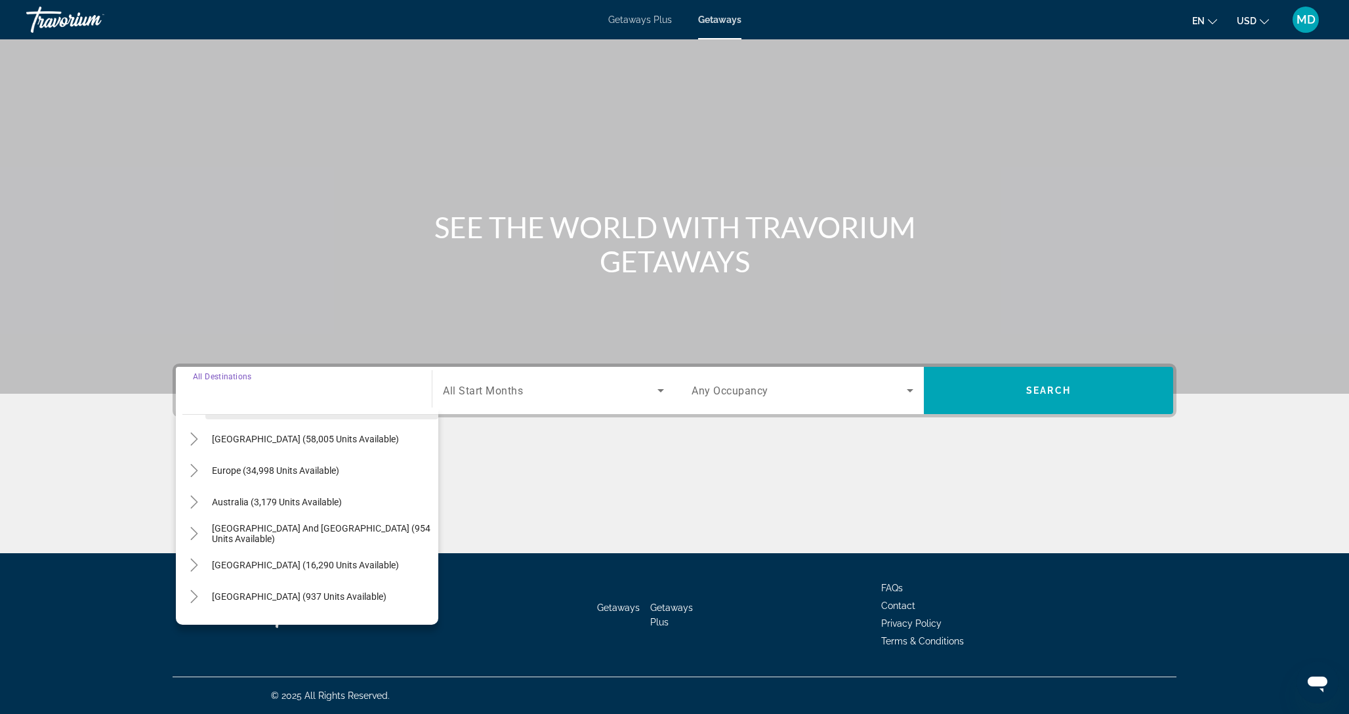
scroll to position [129, 0]
click at [195, 467] on icon "Toggle Europe (34,998 units available)" at bounding box center [193, 465] width 7 height 13
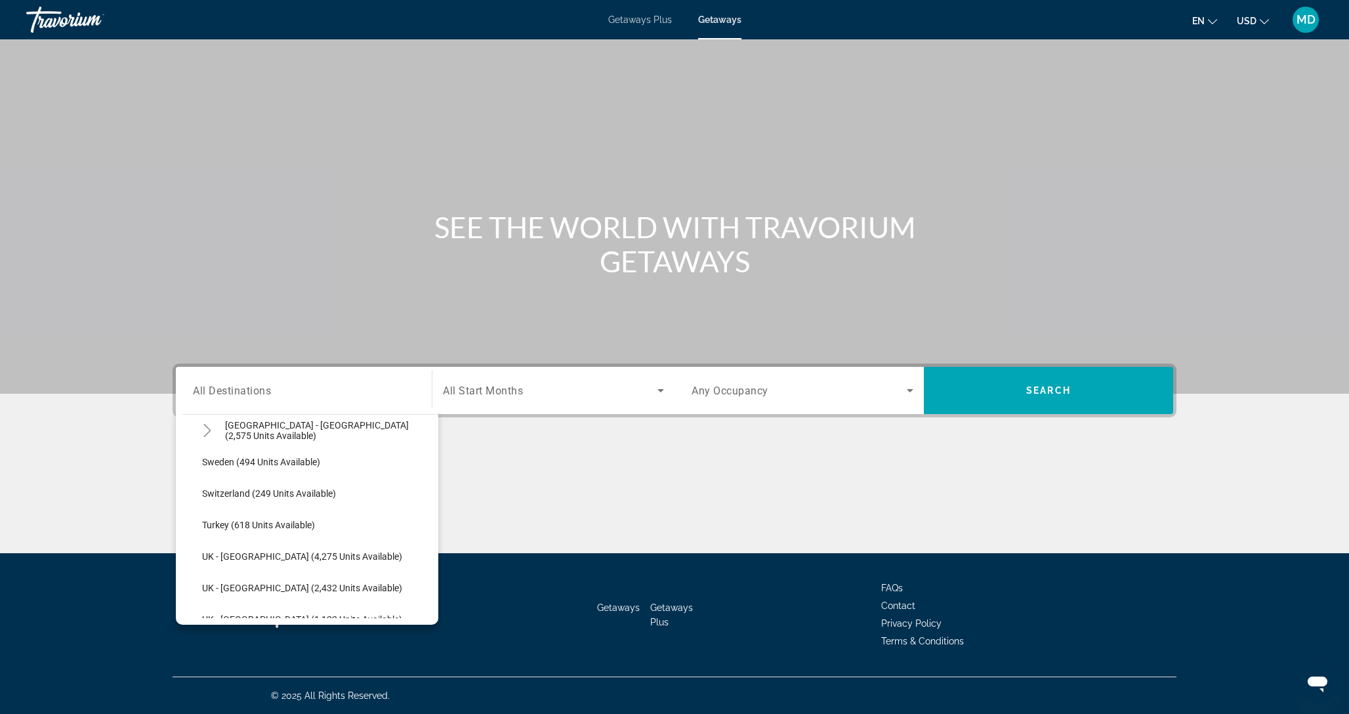
scroll to position [797, 0]
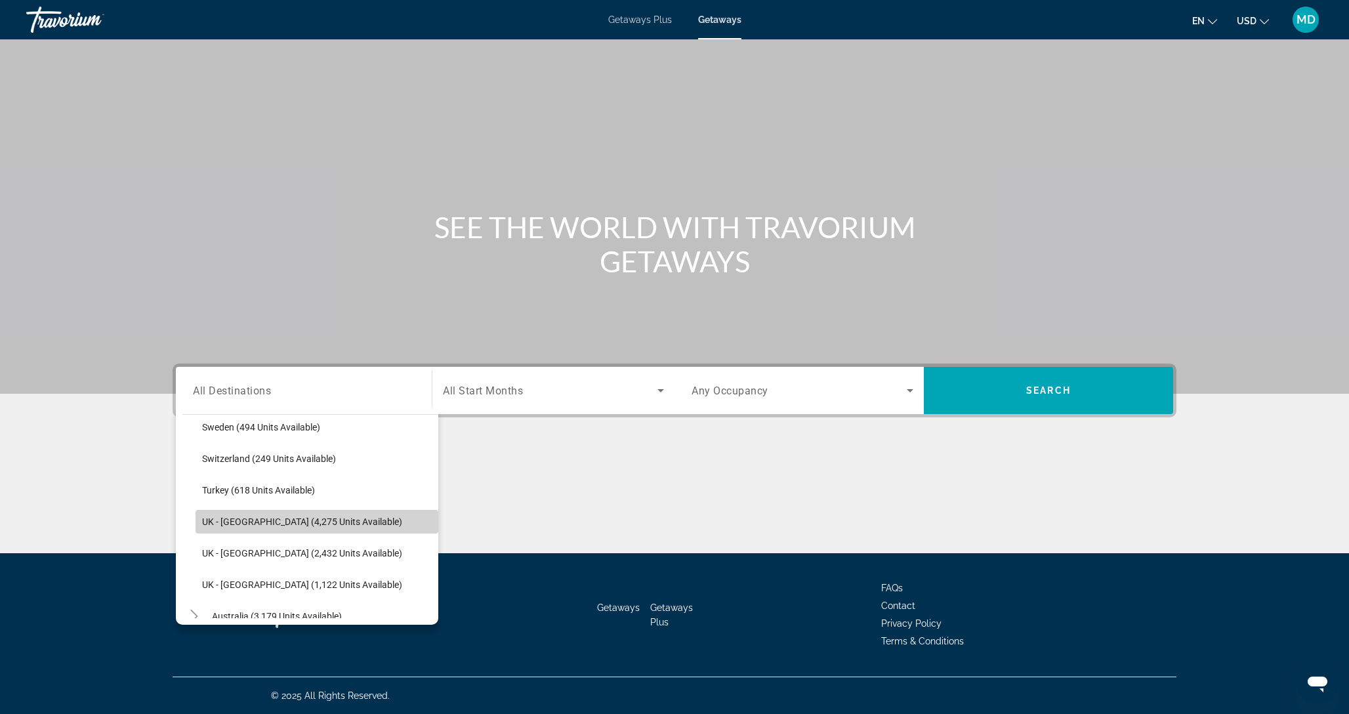
click at [263, 518] on span "UK - [GEOGRAPHIC_DATA] (4,275 units available)" at bounding box center [302, 522] width 200 height 11
type input "**********"
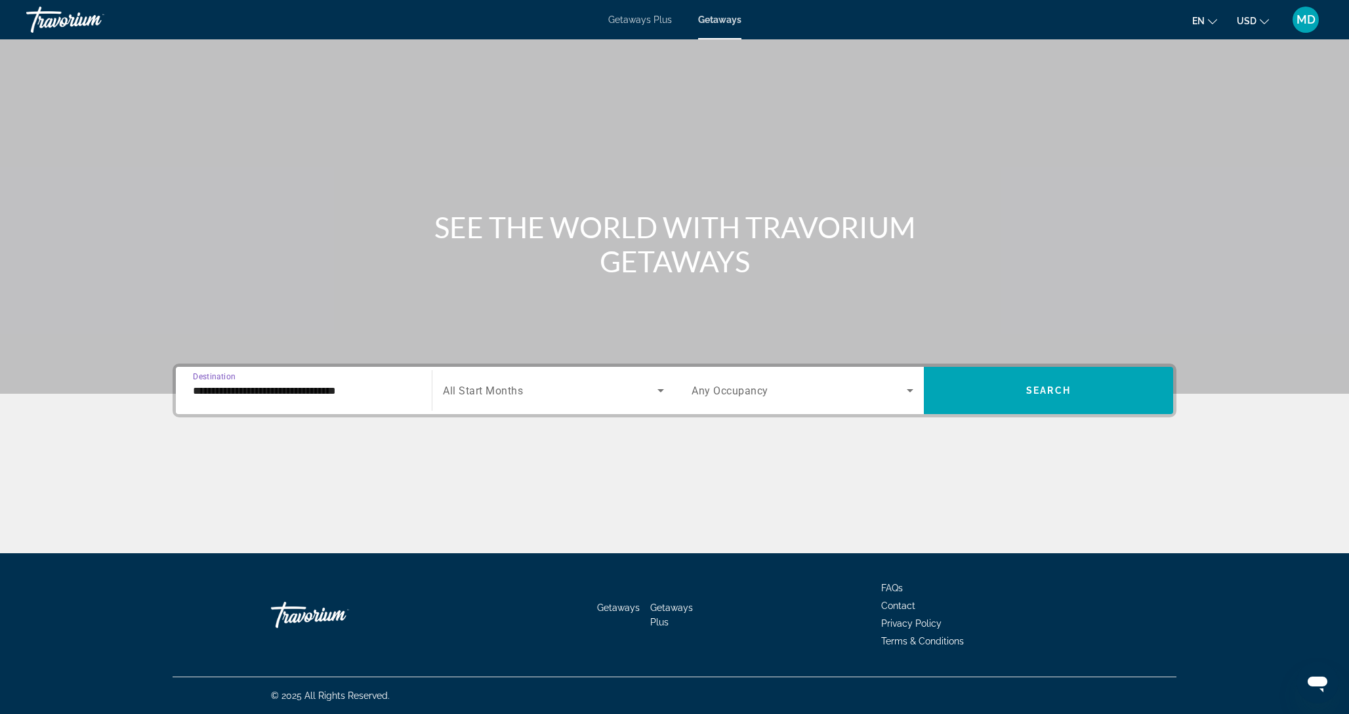
click at [590, 389] on span "Search widget" at bounding box center [550, 391] width 215 height 16
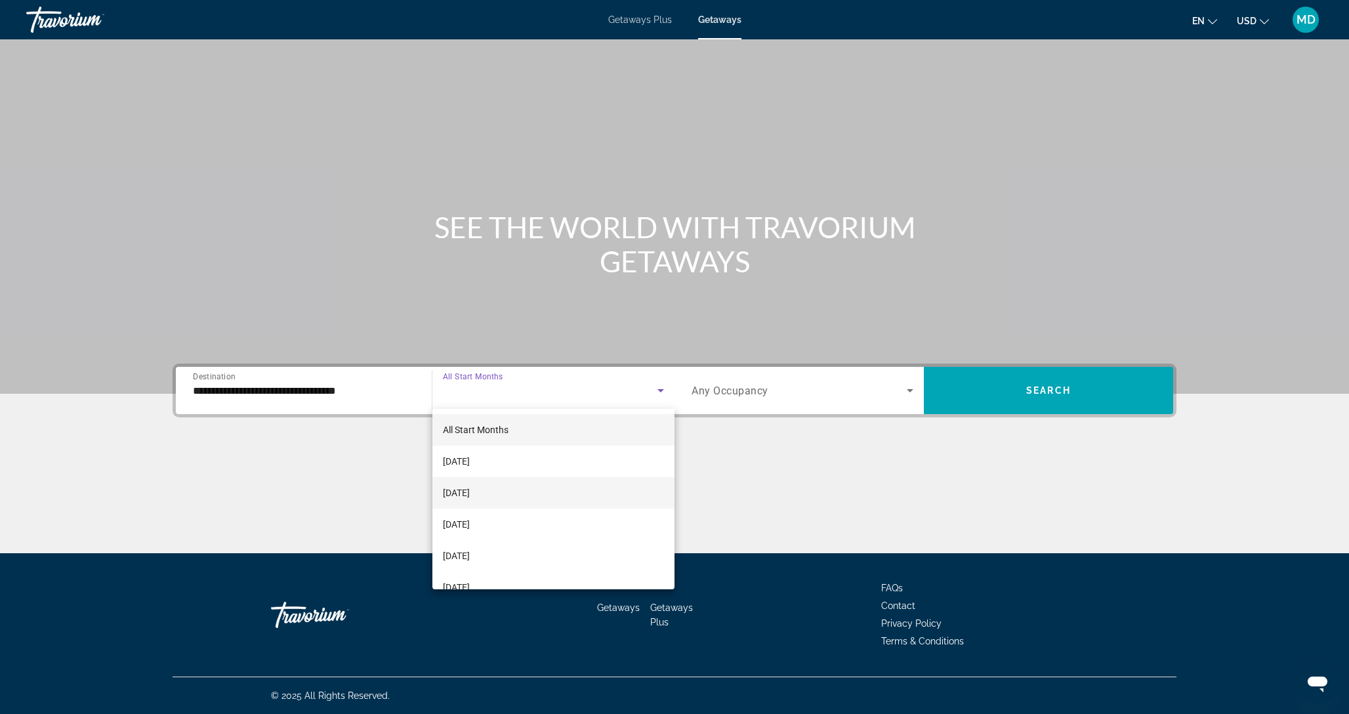
click at [504, 497] on mat-option "[DATE]" at bounding box center [554, 493] width 242 height 32
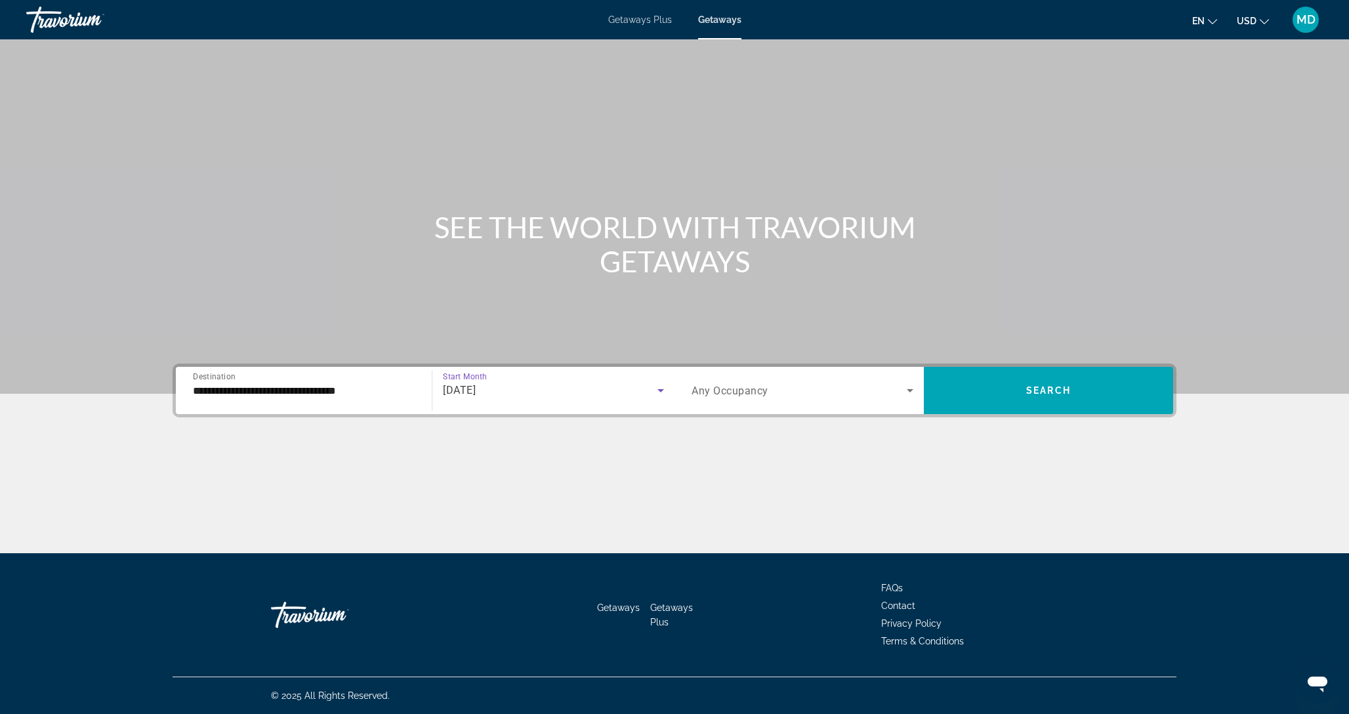
click at [788, 385] on span "Search widget" at bounding box center [799, 391] width 215 height 16
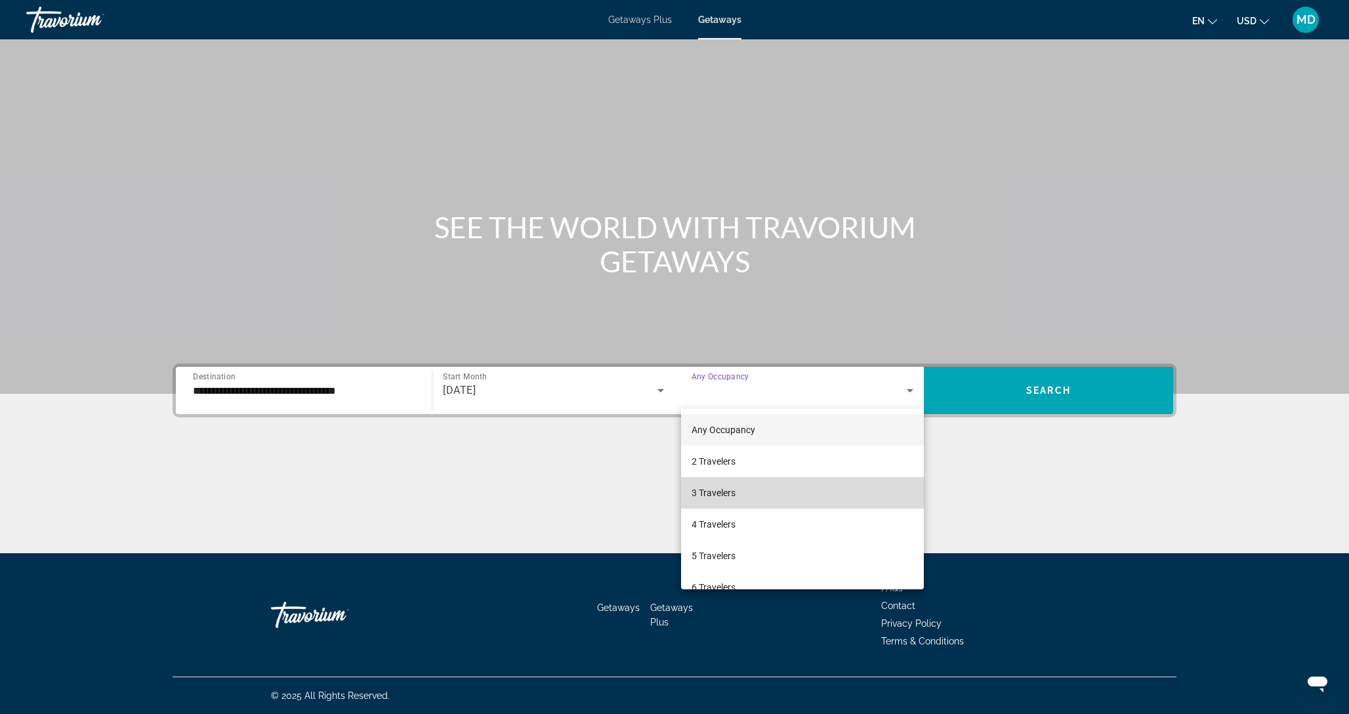
click at [744, 492] on mat-option "3 Travelers" at bounding box center [802, 493] width 243 height 32
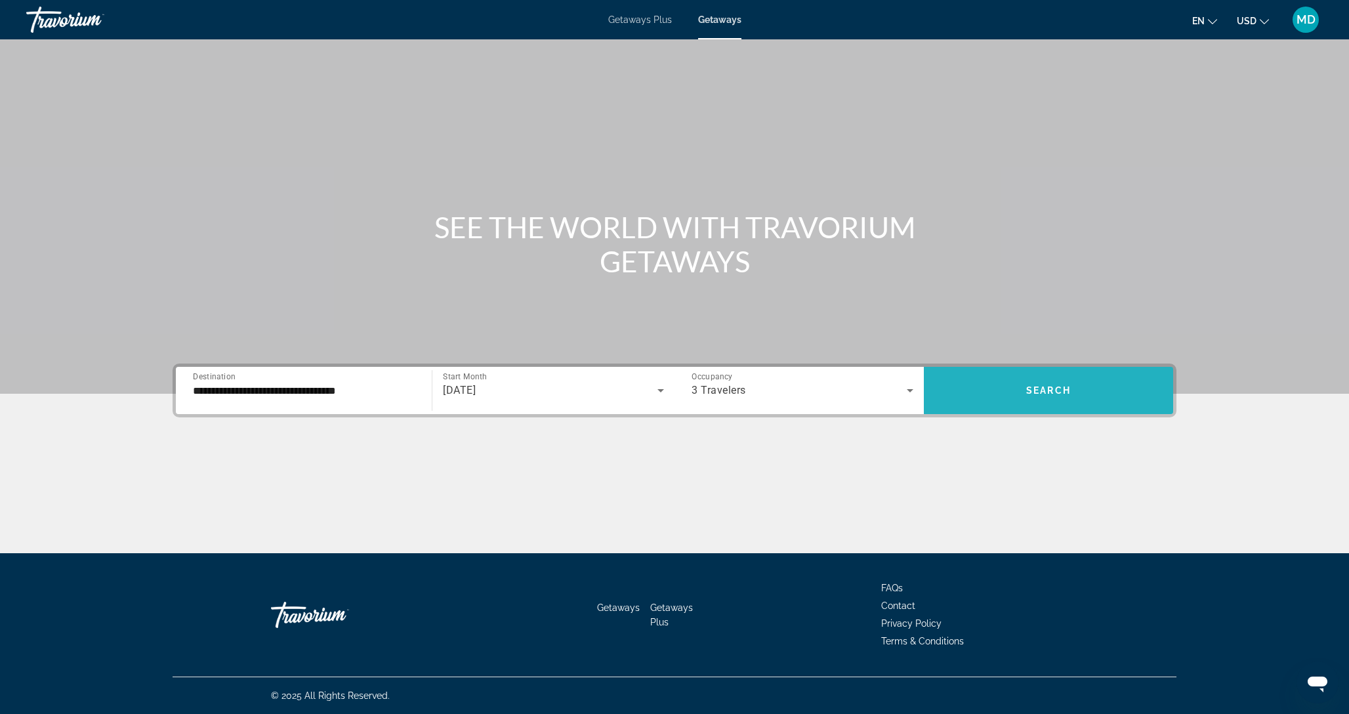
click at [1039, 385] on span "Search" at bounding box center [1049, 390] width 45 height 11
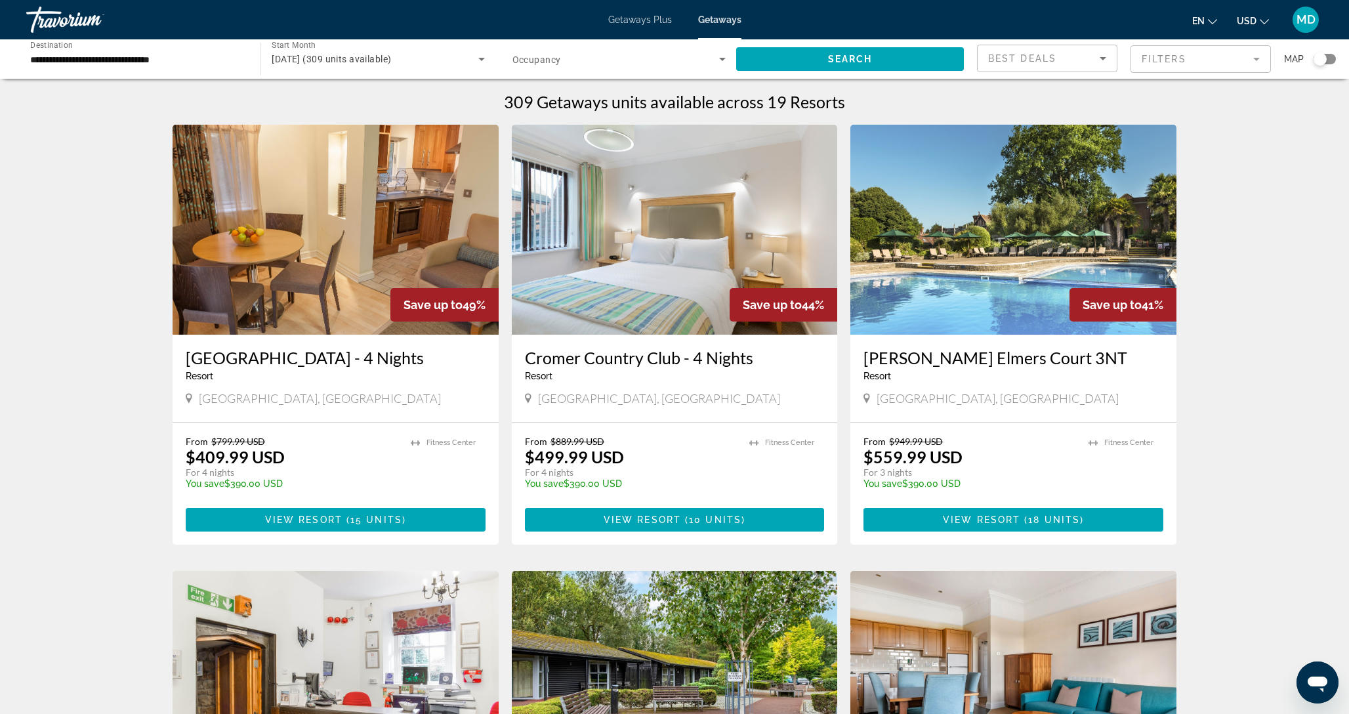
click at [320, 229] on img "Main content" at bounding box center [336, 230] width 326 height 210
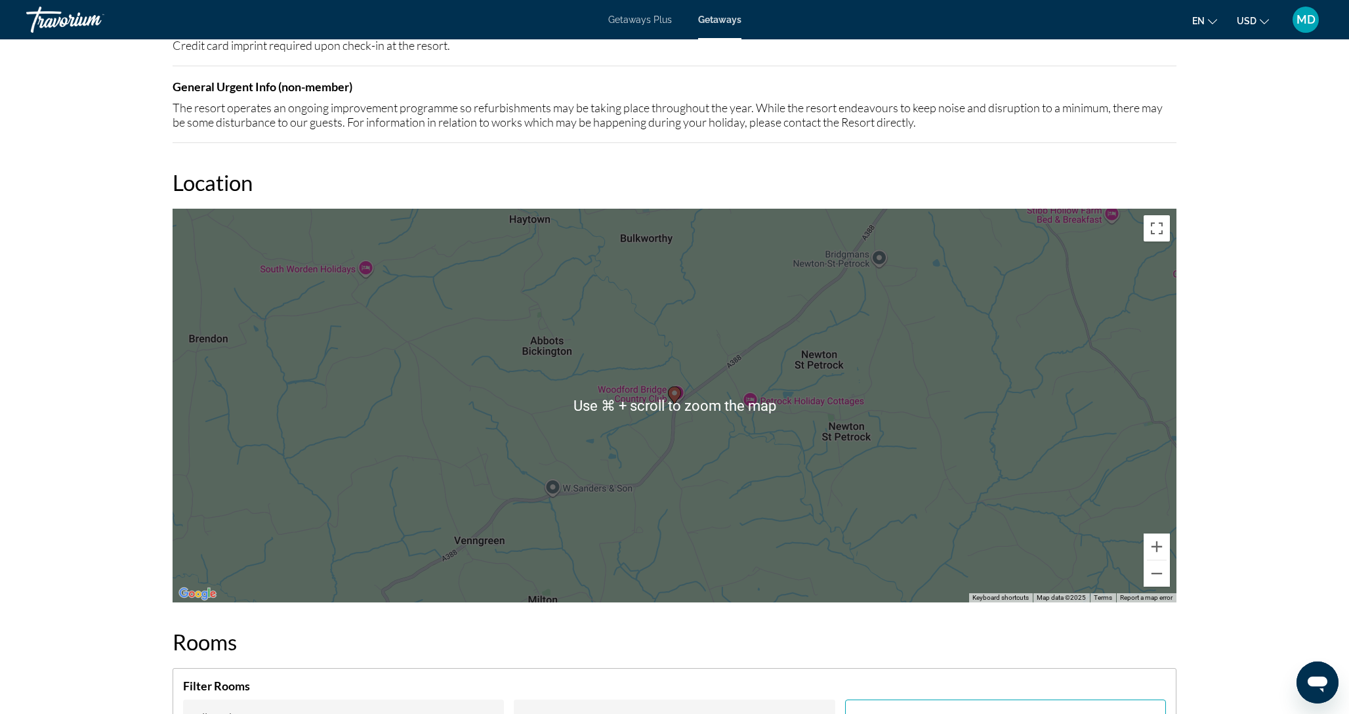
scroll to position [1772, 0]
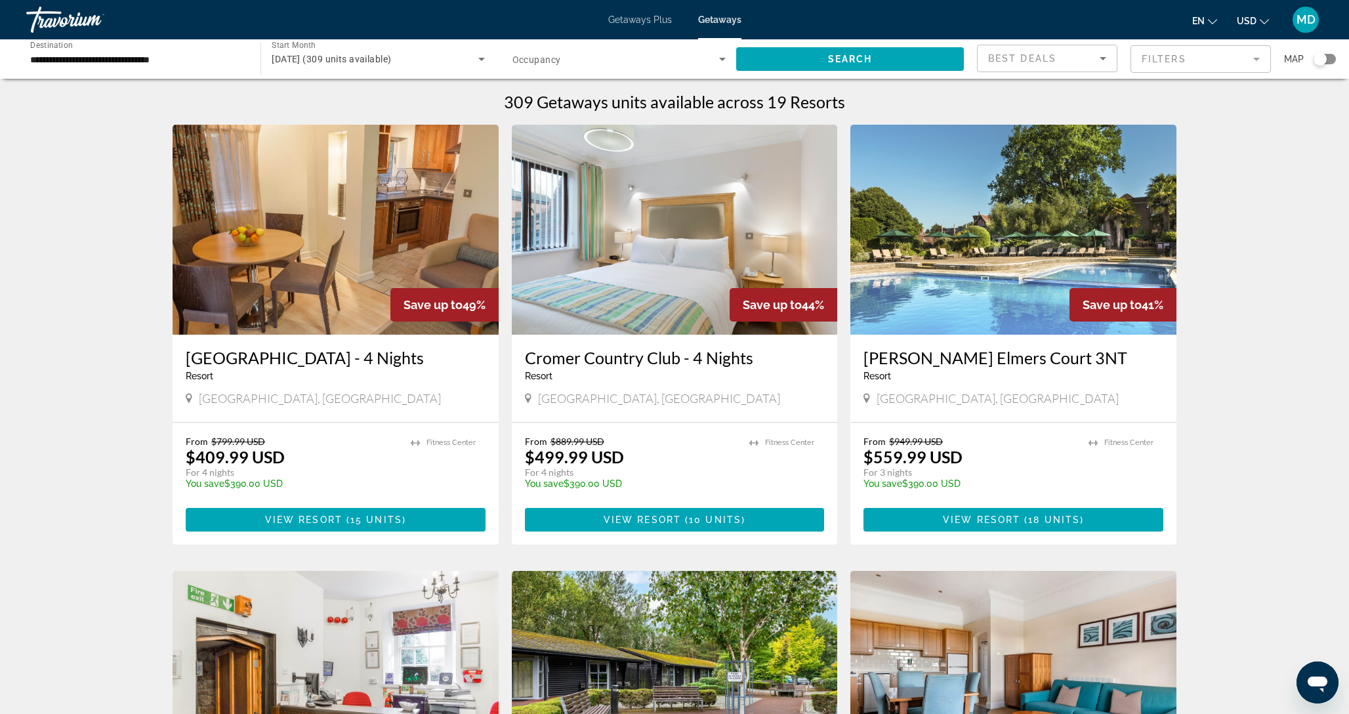
click at [194, 54] on input "**********" at bounding box center [136, 60] width 213 height 16
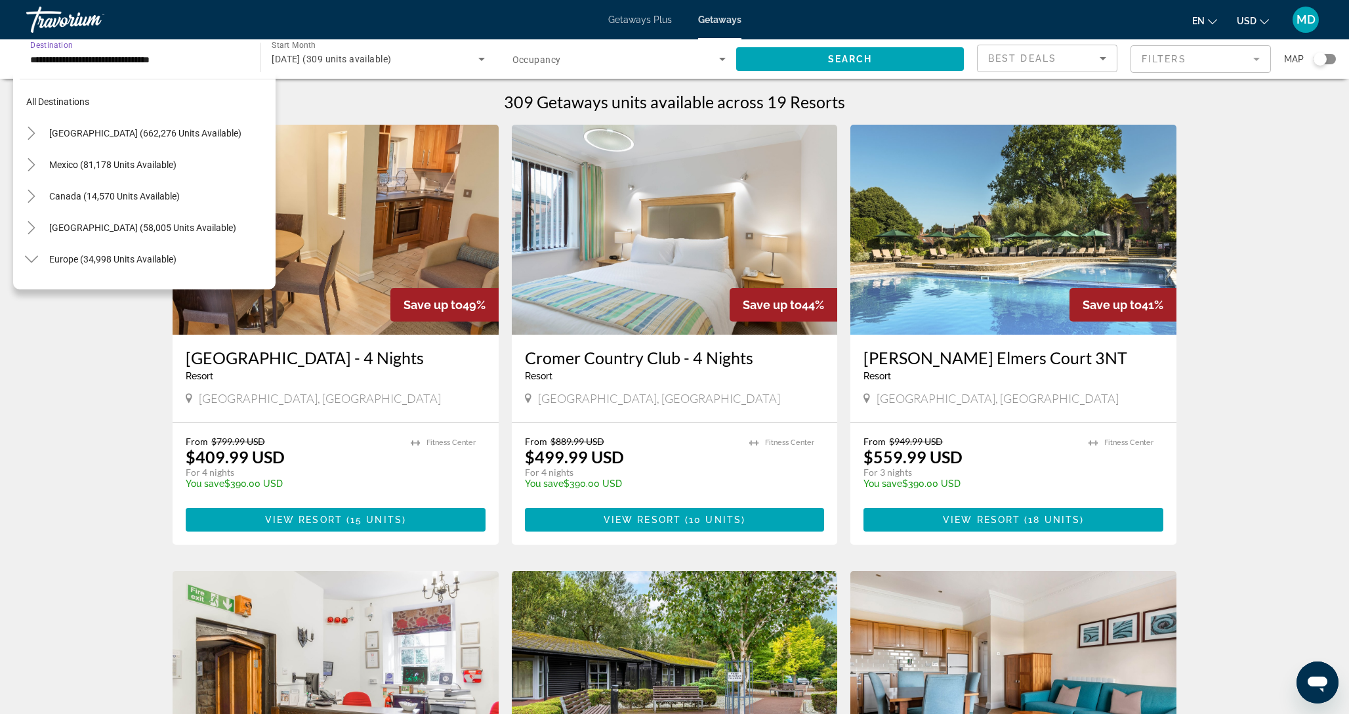
scroll to position [803, 0]
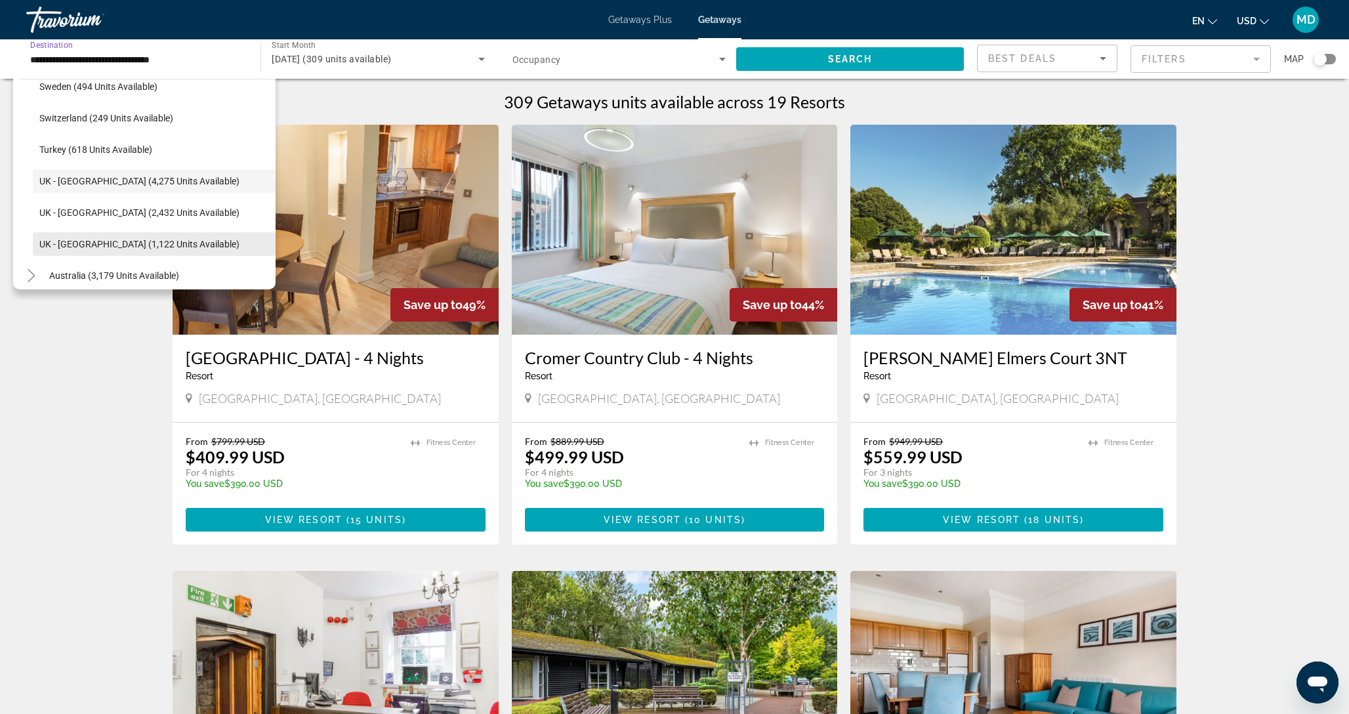
click at [103, 240] on span "UK - [GEOGRAPHIC_DATA] (1,122 units available)" at bounding box center [139, 244] width 200 height 11
type input "**********"
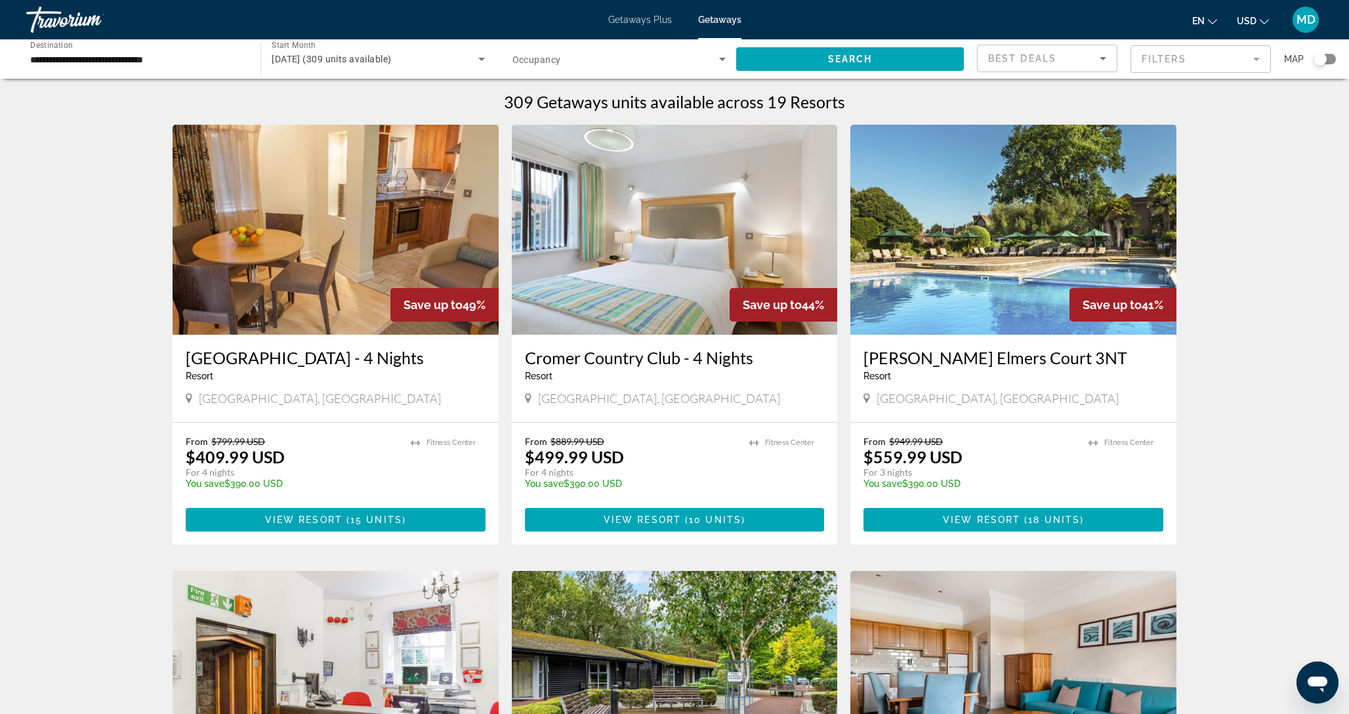
click at [551, 58] on span "Occupancy" at bounding box center [537, 59] width 49 height 11
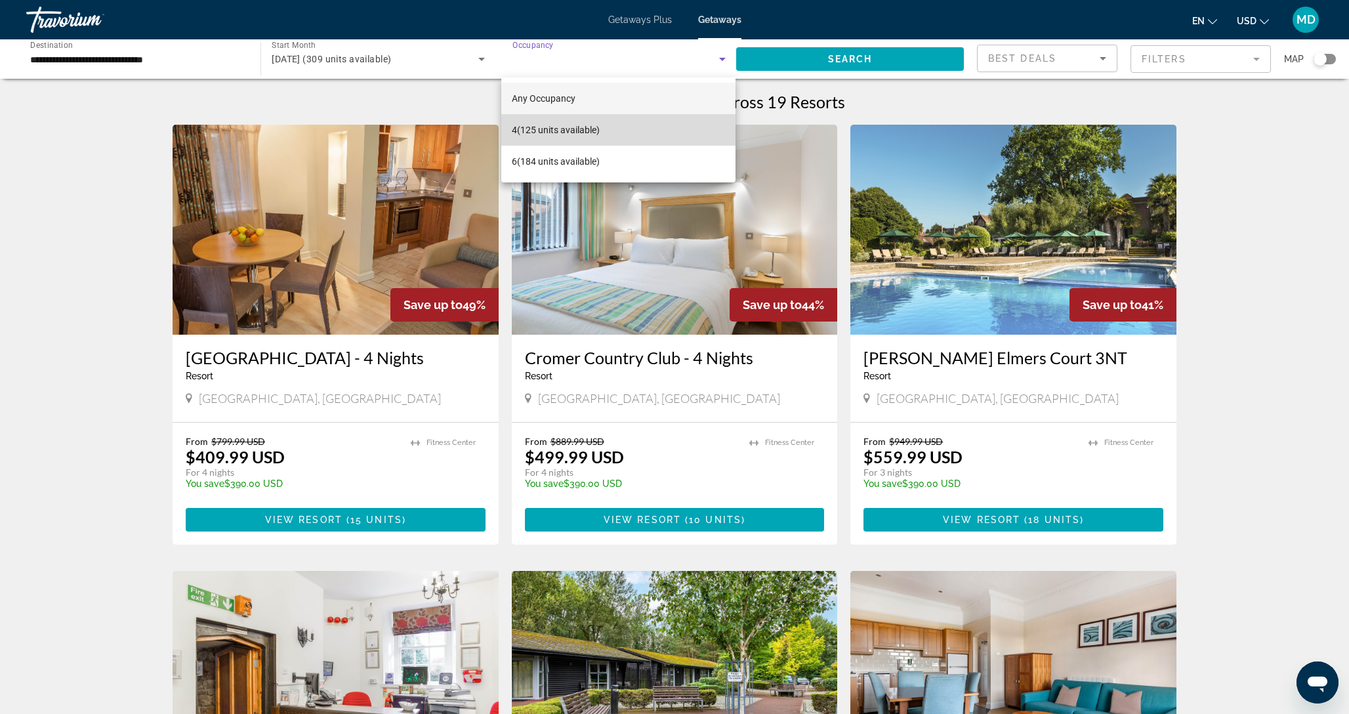
click at [605, 127] on mat-option "4 (125 units available)" at bounding box center [618, 130] width 234 height 32
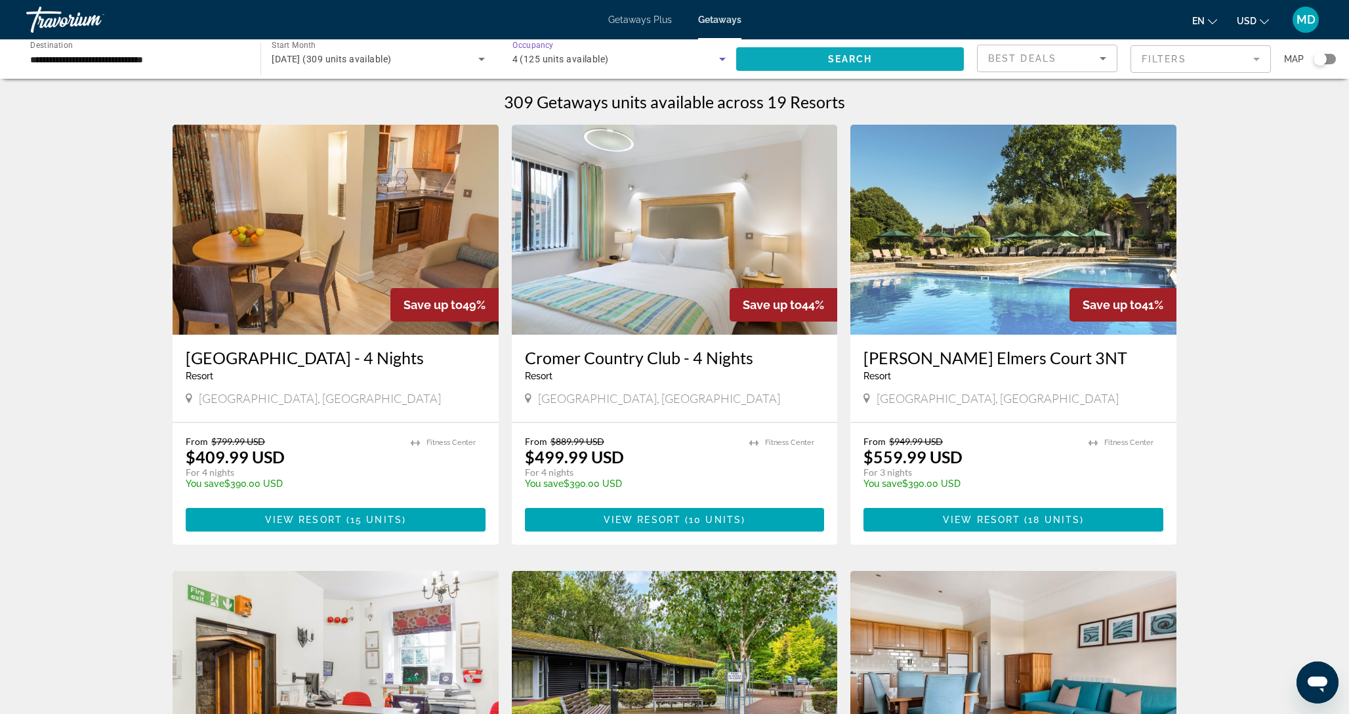
click at [792, 56] on span "Search widget" at bounding box center [850, 59] width 228 height 32
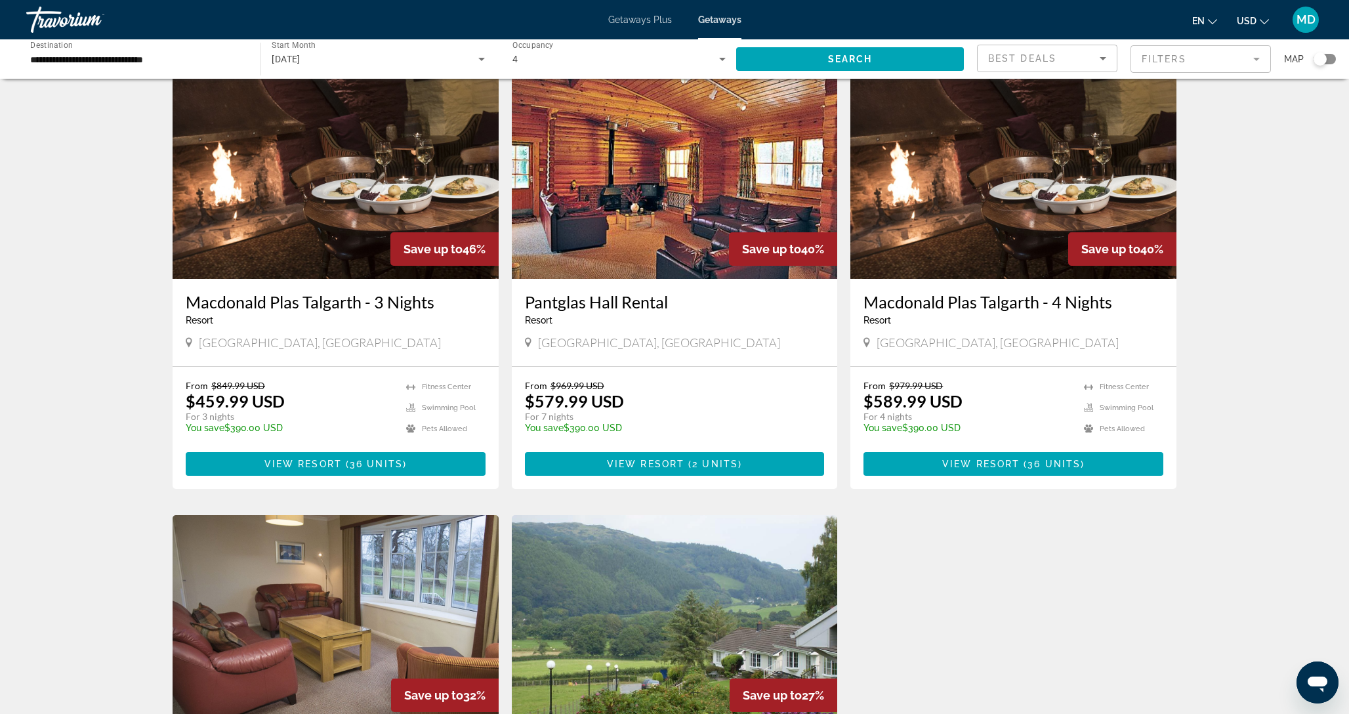
scroll to position [51, 0]
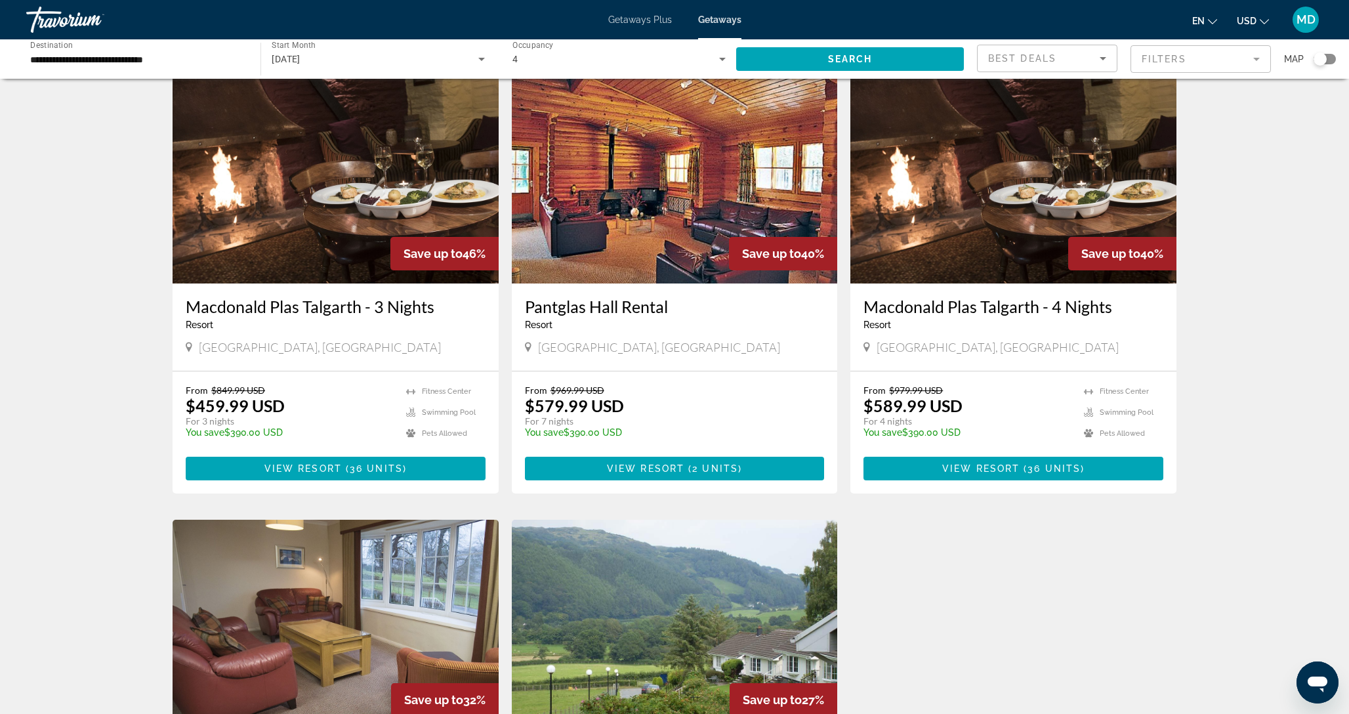
click at [291, 196] on img "Main content" at bounding box center [336, 179] width 326 height 210
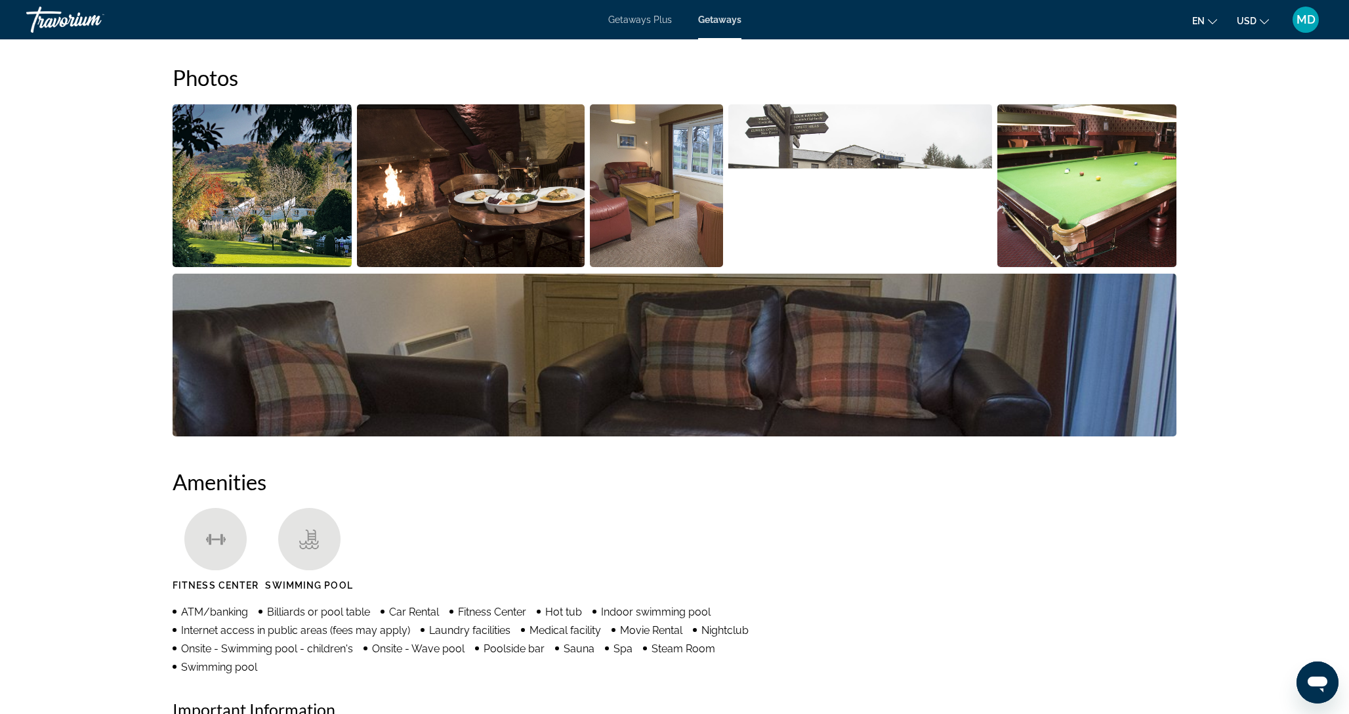
scroll to position [619, 0]
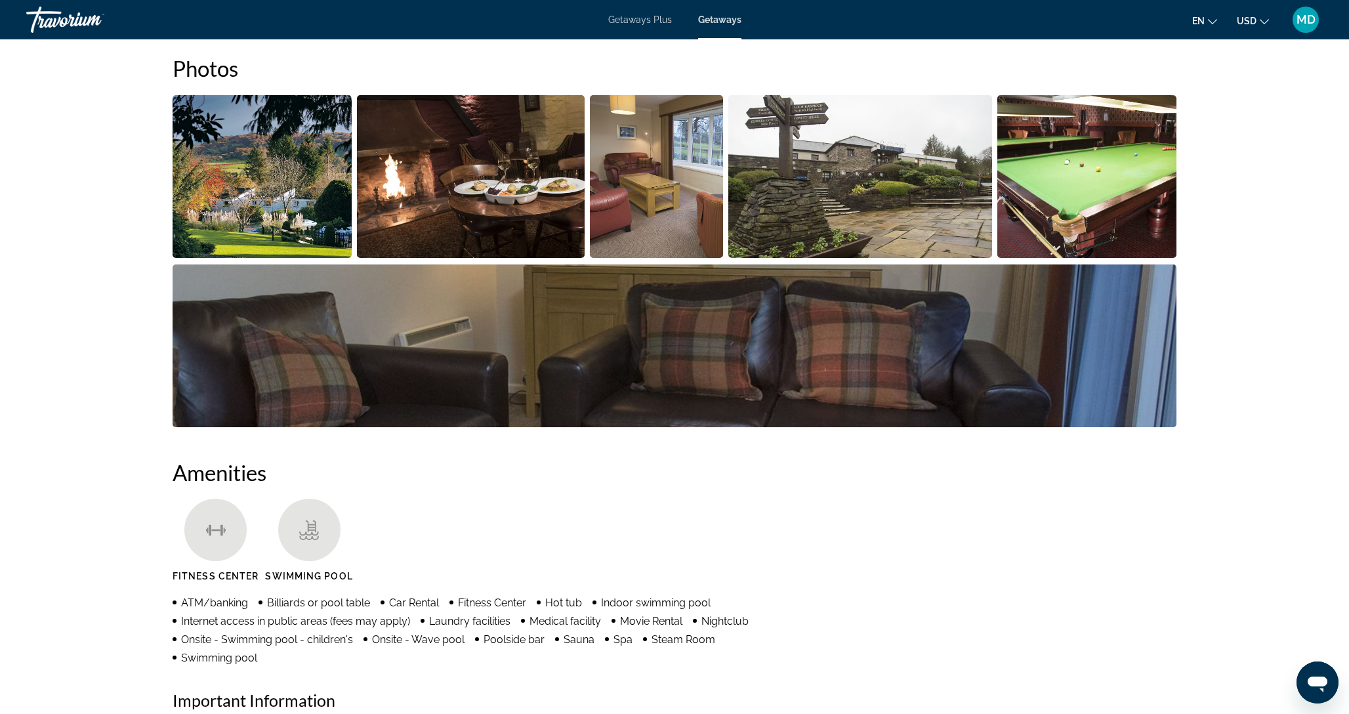
click at [293, 192] on img "Open full-screen image slider" at bounding box center [262, 176] width 179 height 163
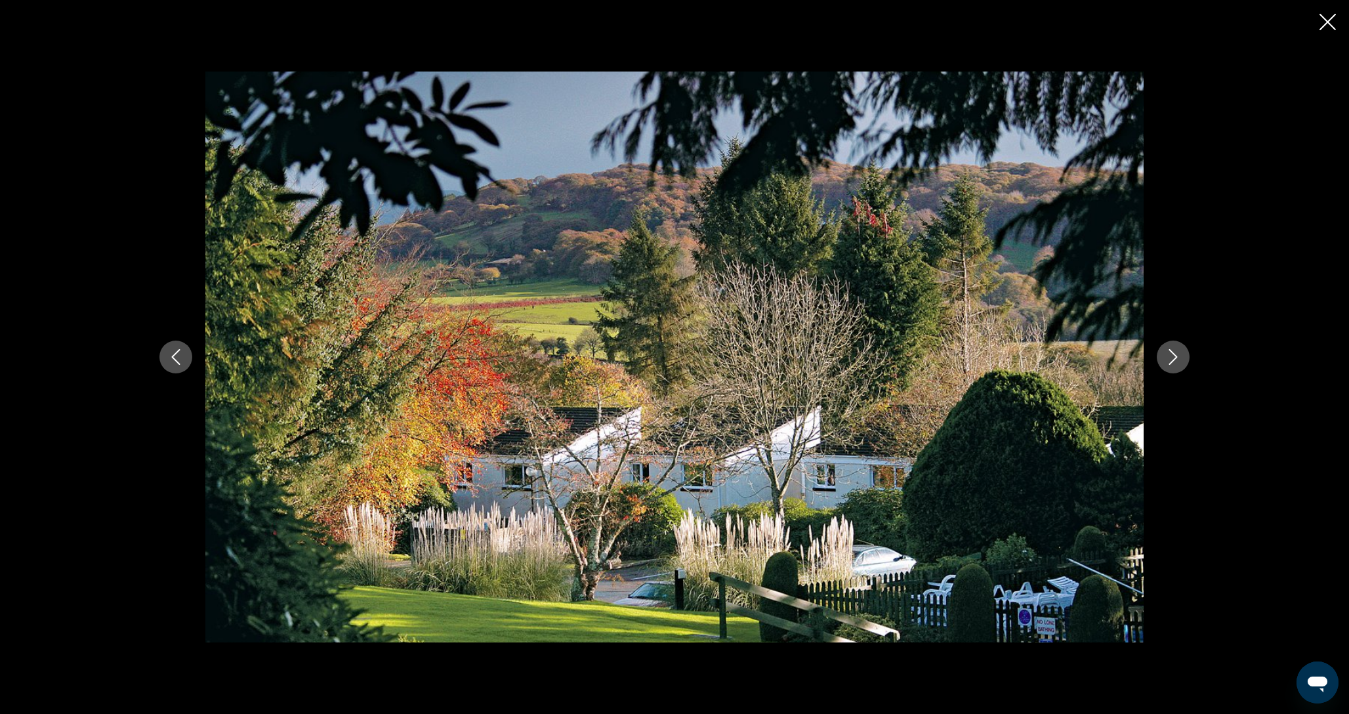
click at [1179, 359] on icon "Next image" at bounding box center [1174, 357] width 16 height 16
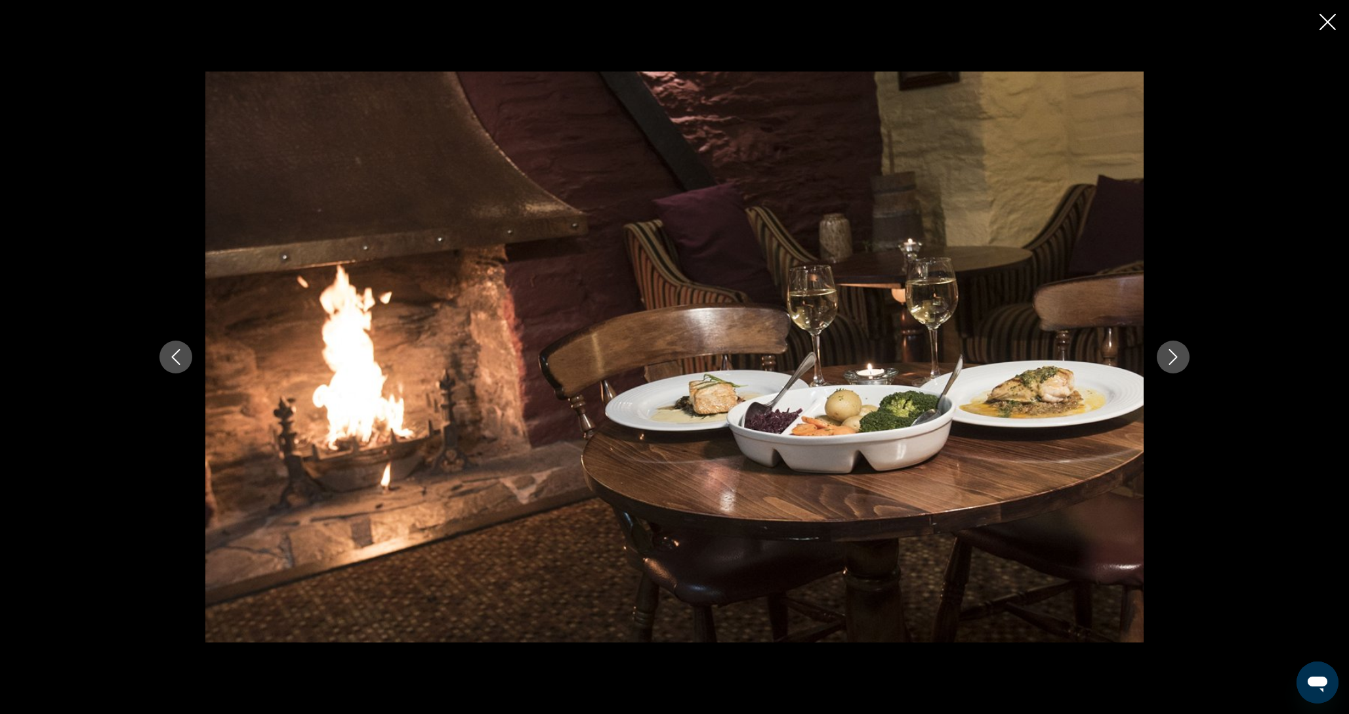
click at [1179, 359] on icon "Next image" at bounding box center [1174, 357] width 16 height 16
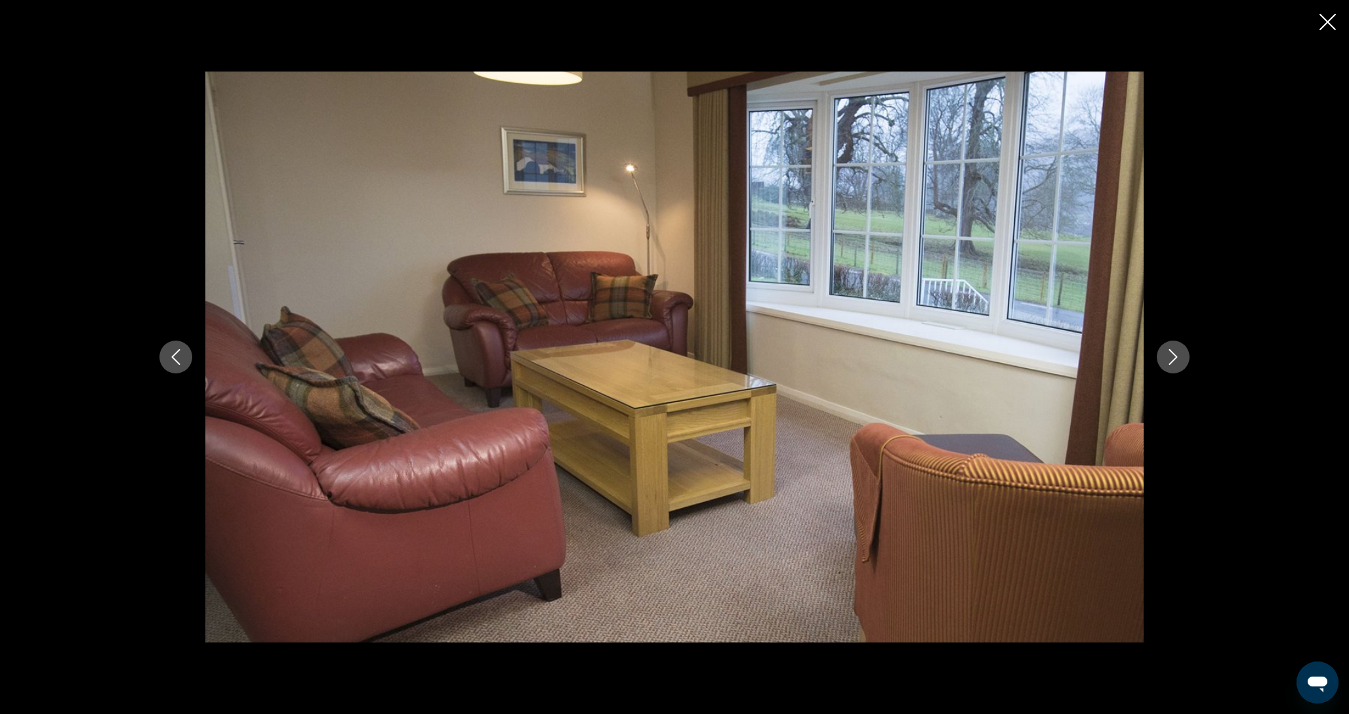
click at [1178, 359] on icon "Next image" at bounding box center [1174, 357] width 16 height 16
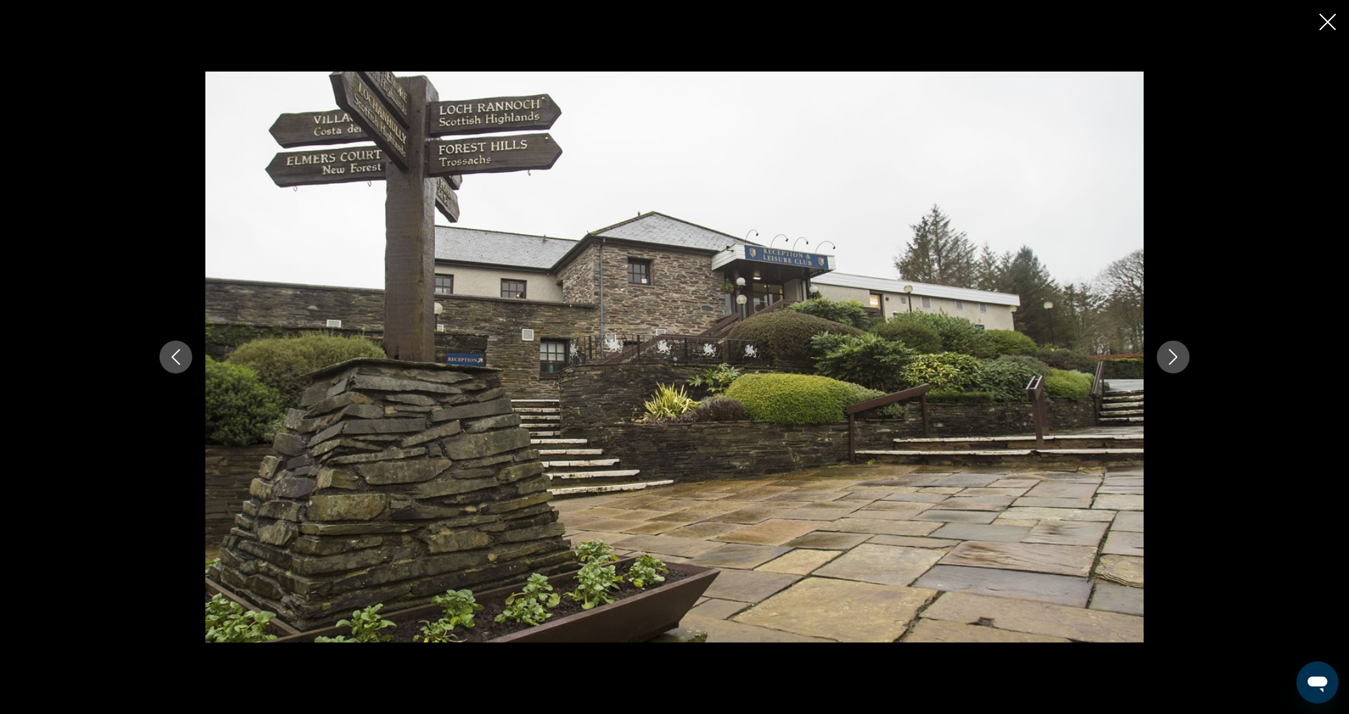
click at [1178, 359] on icon "Next image" at bounding box center [1174, 357] width 16 height 16
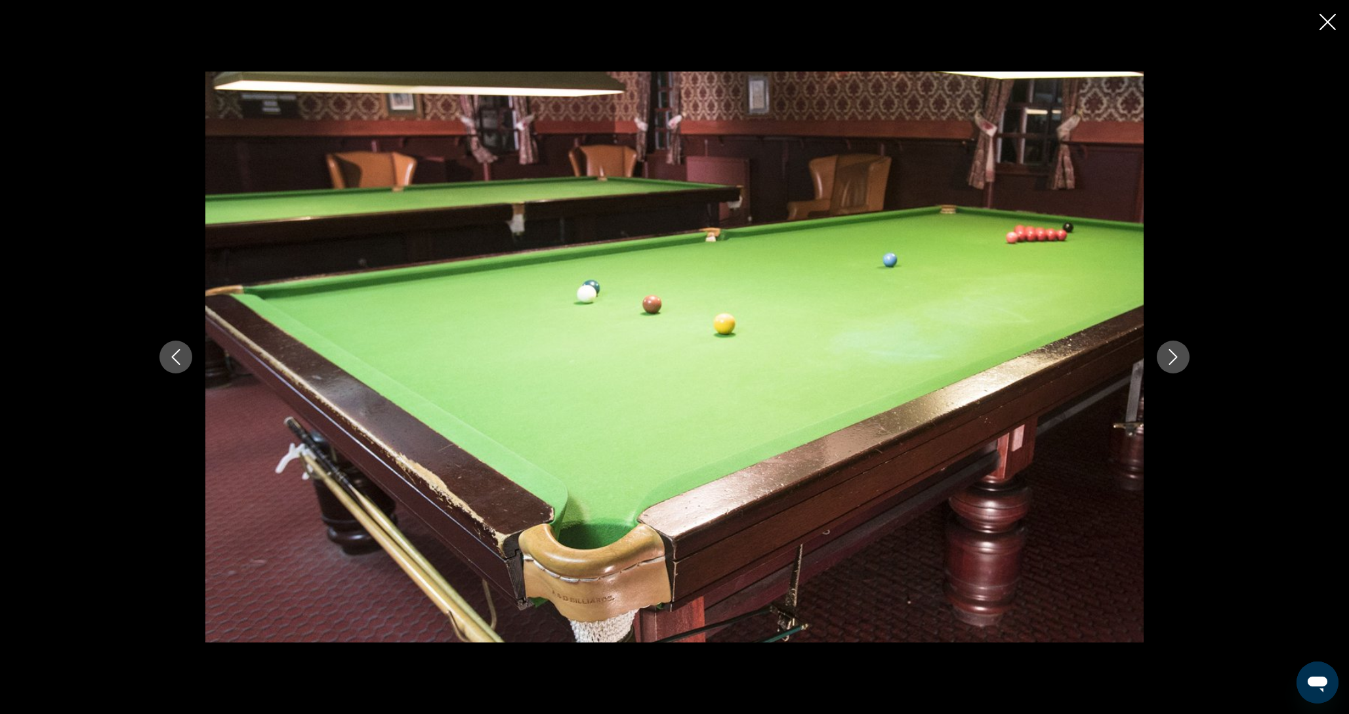
click at [1178, 359] on icon "Next image" at bounding box center [1174, 357] width 16 height 16
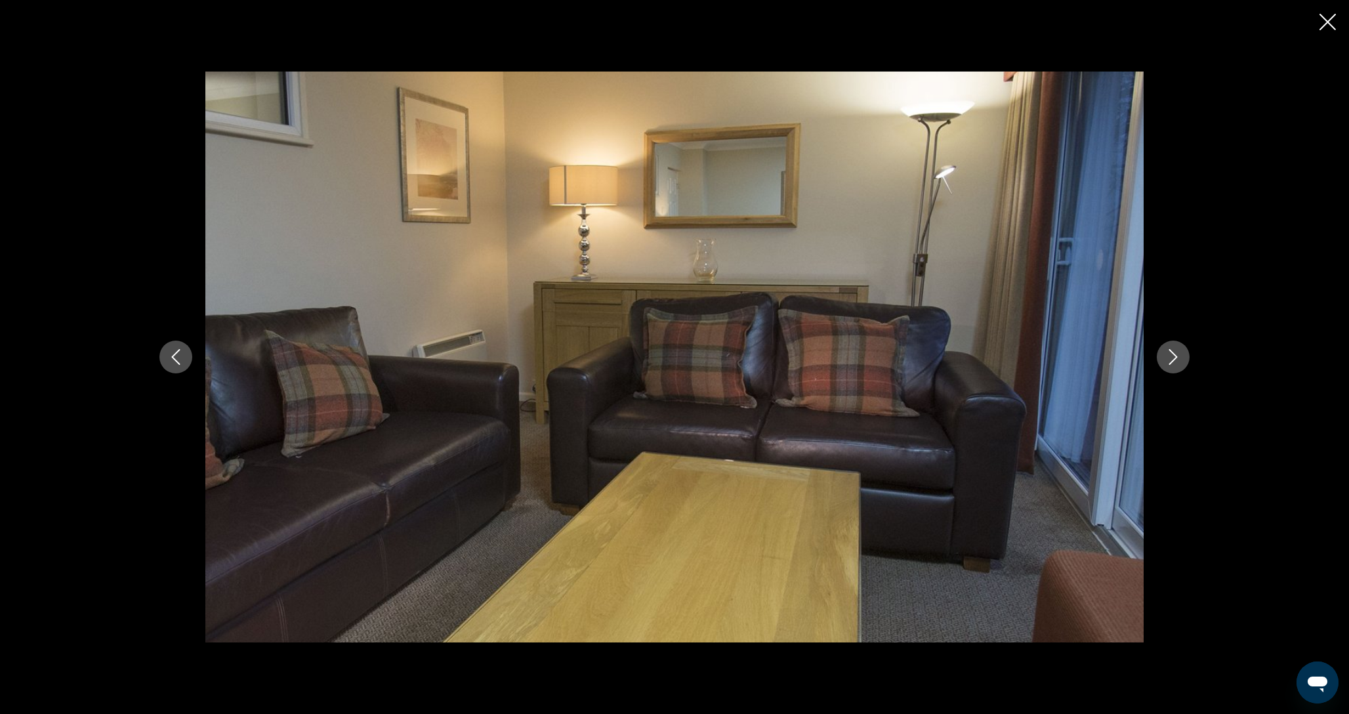
click at [1178, 359] on icon "Next image" at bounding box center [1174, 357] width 16 height 16
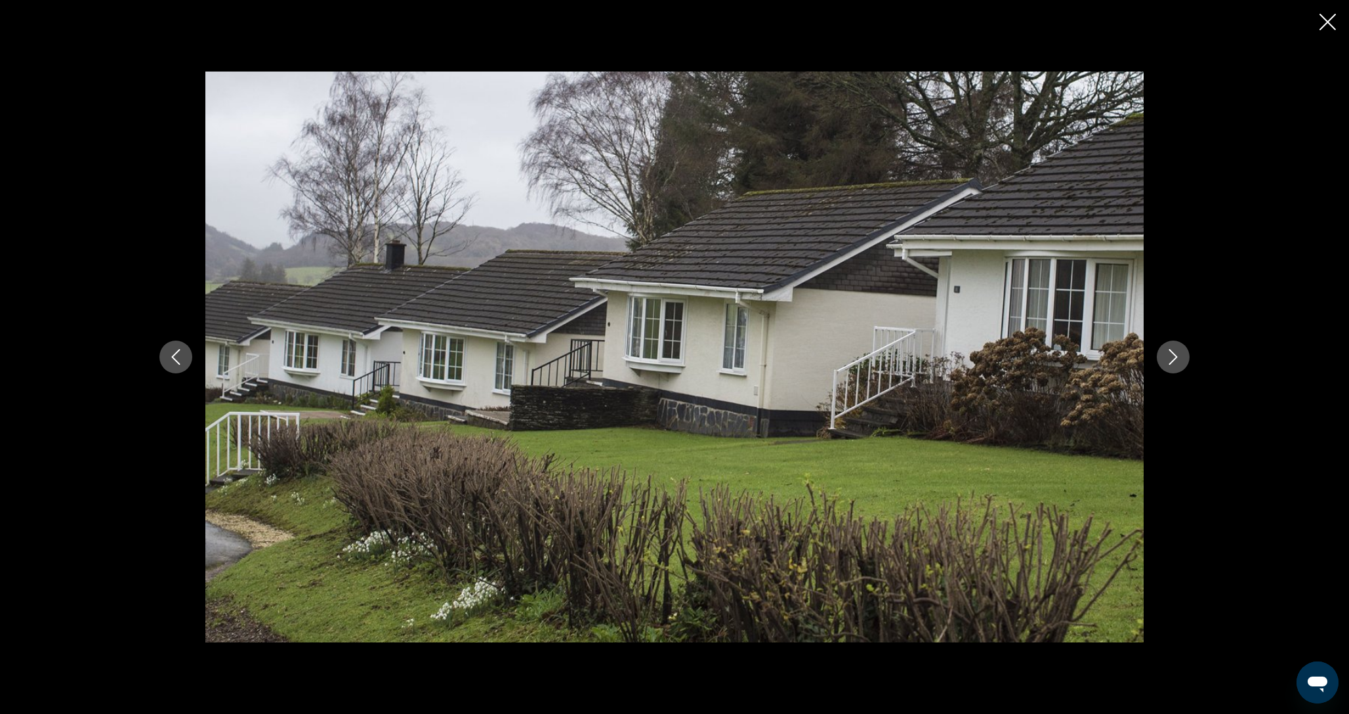
click at [1178, 359] on icon "Next image" at bounding box center [1174, 357] width 16 height 16
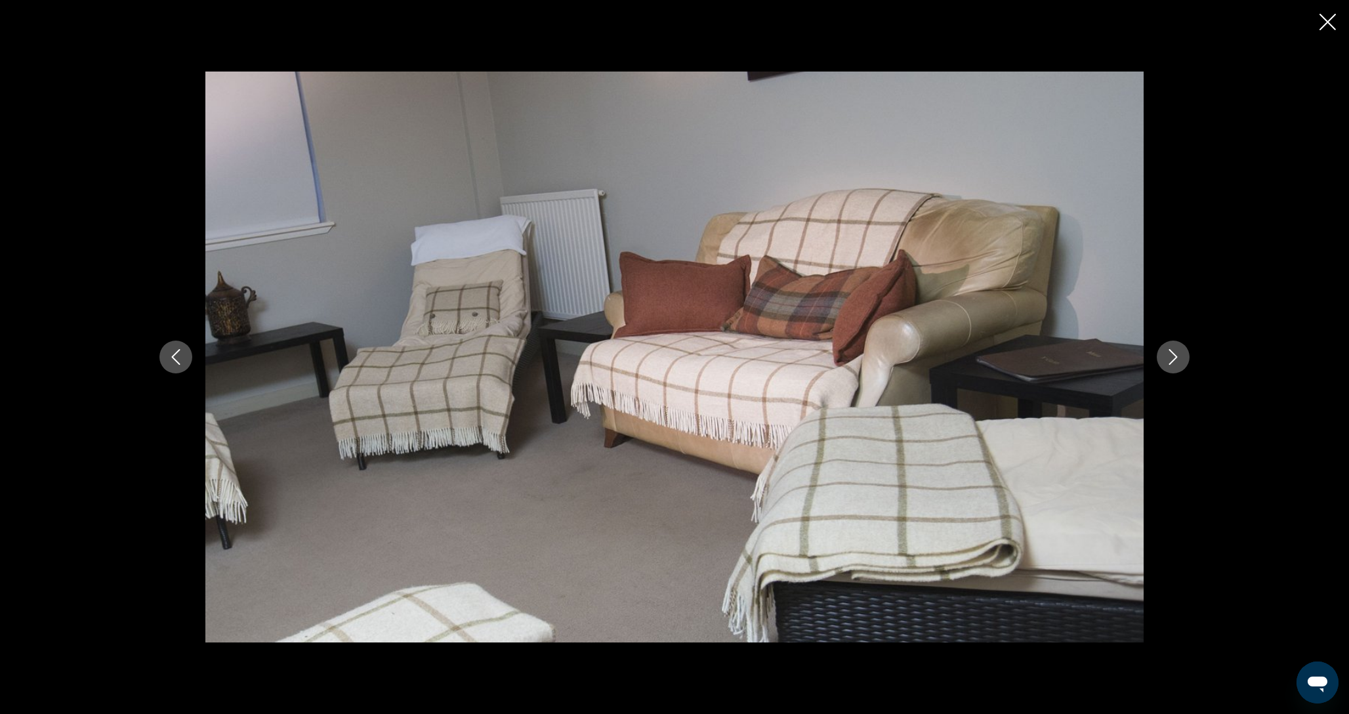
click at [1178, 359] on icon "Next image" at bounding box center [1174, 357] width 16 height 16
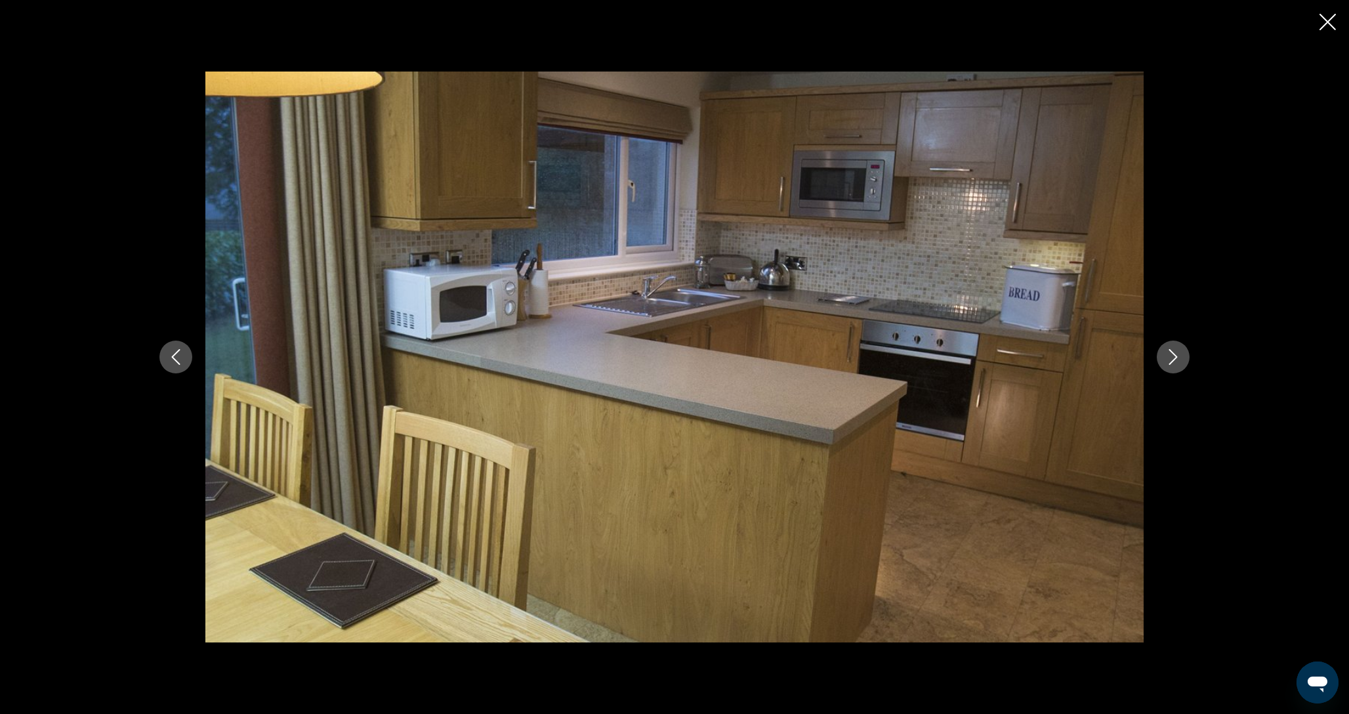
click at [1327, 33] on button "Close slideshow" at bounding box center [1328, 23] width 16 height 20
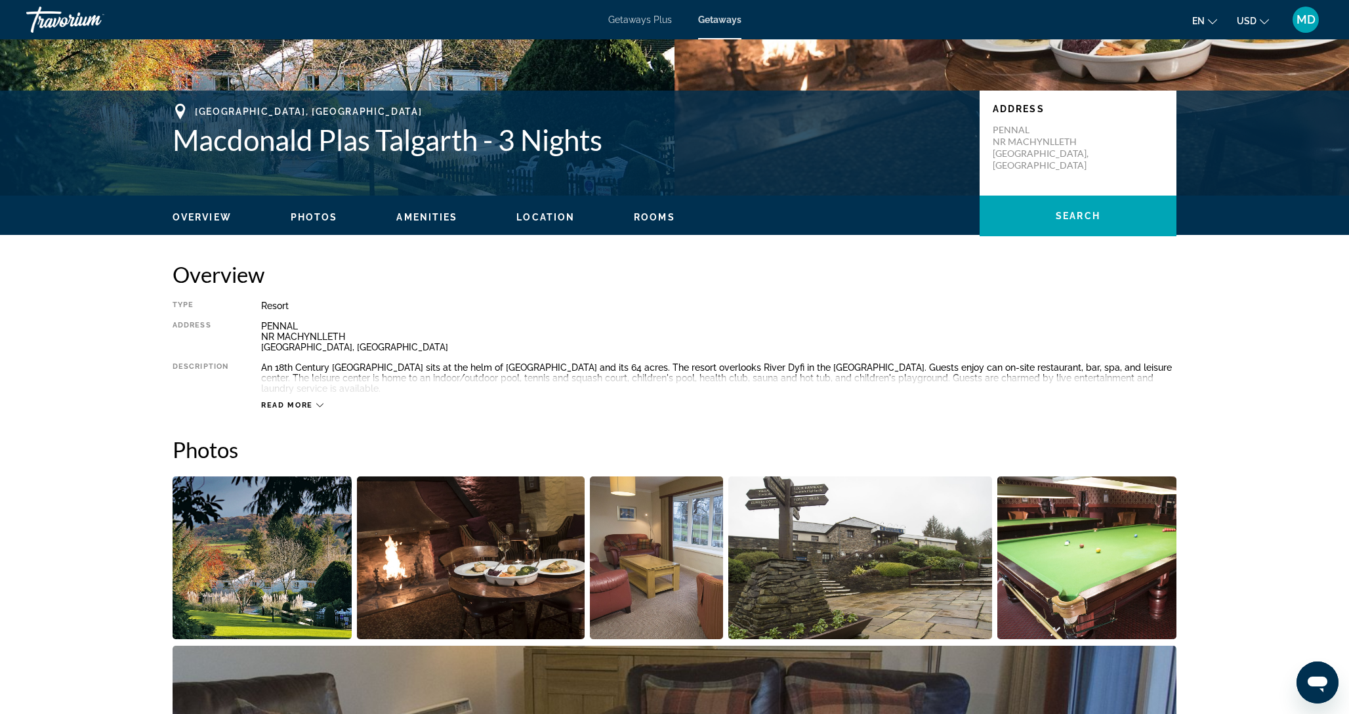
scroll to position [0, 0]
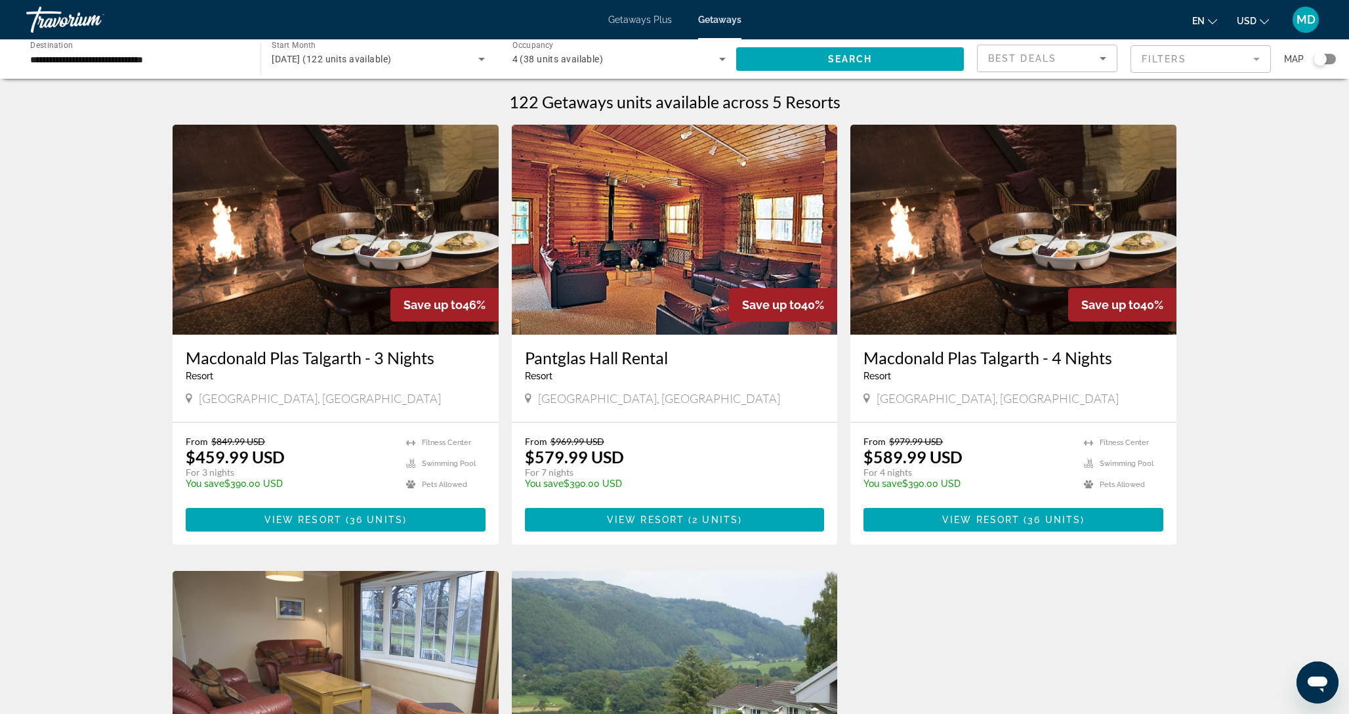
click at [104, 42] on div "**********" at bounding box center [136, 59] width 213 height 37
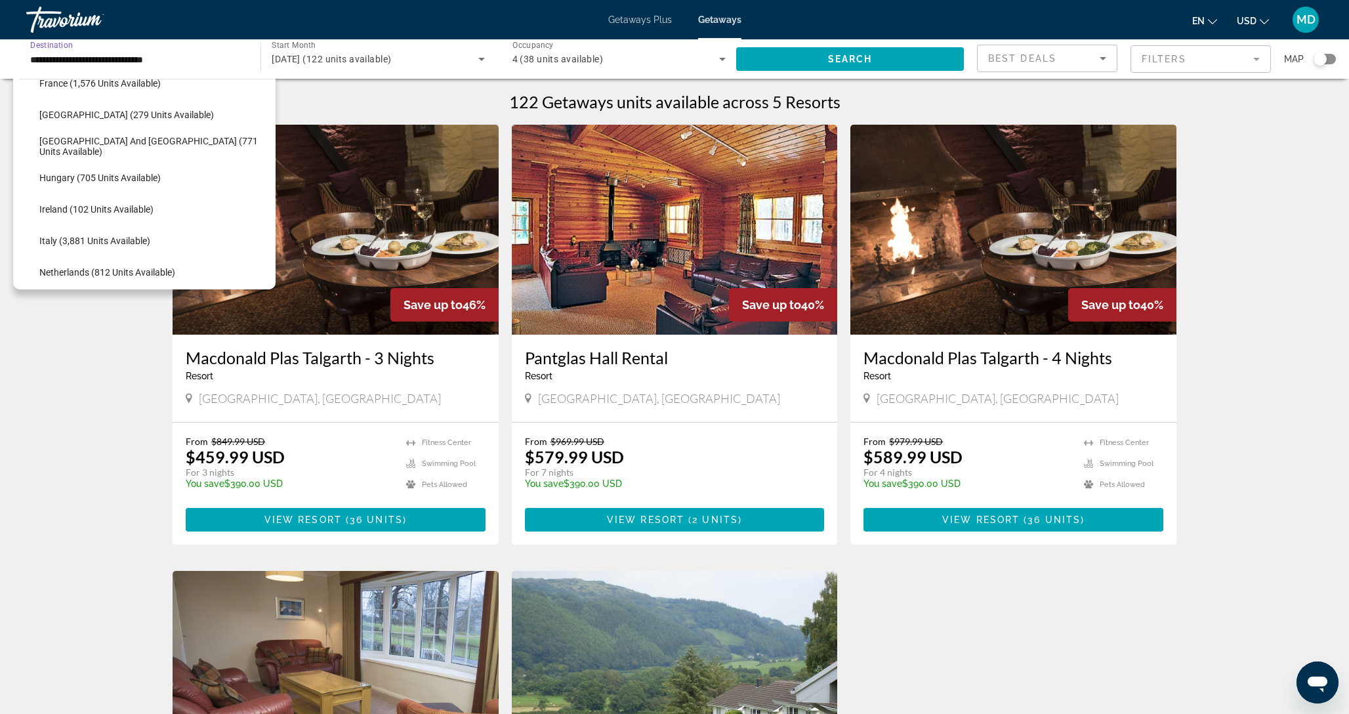
scroll to position [394, 0]
click at [66, 203] on span "Search widget" at bounding box center [154, 212] width 243 height 32
type input "**********"
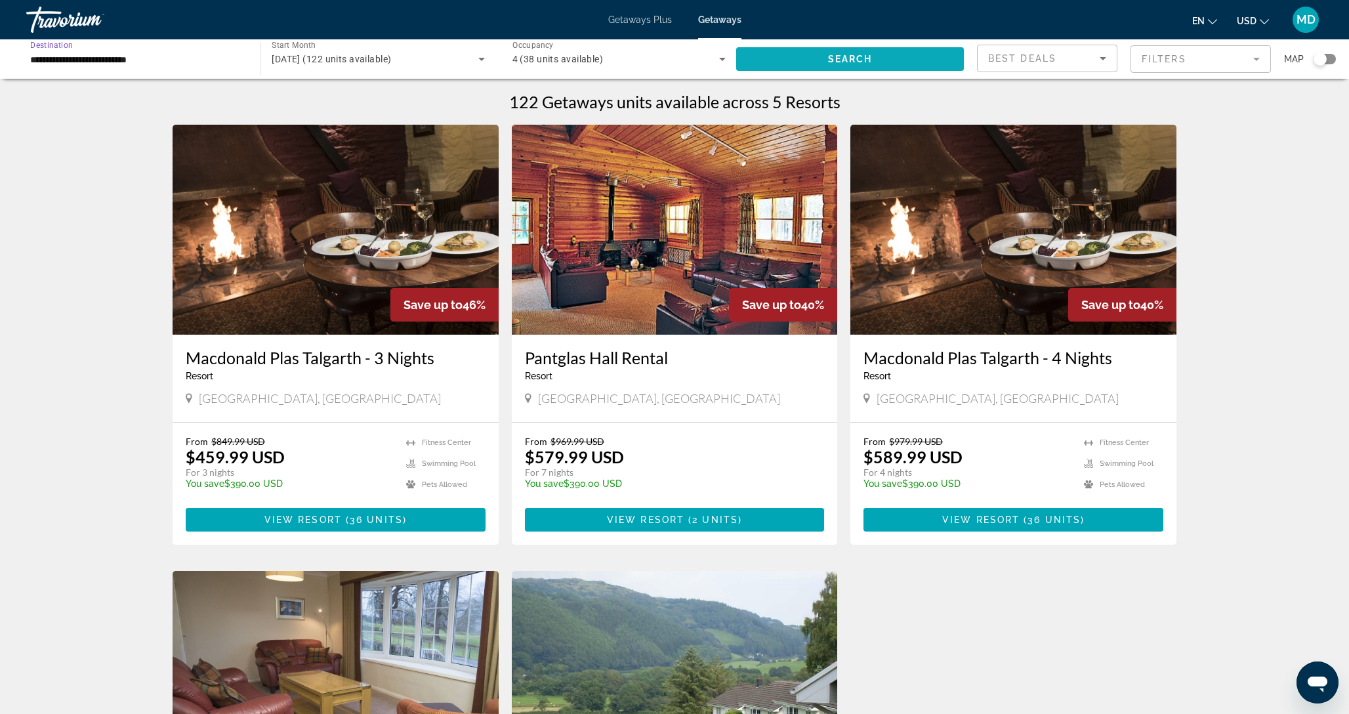
click at [789, 54] on span "Search widget" at bounding box center [850, 59] width 228 height 32
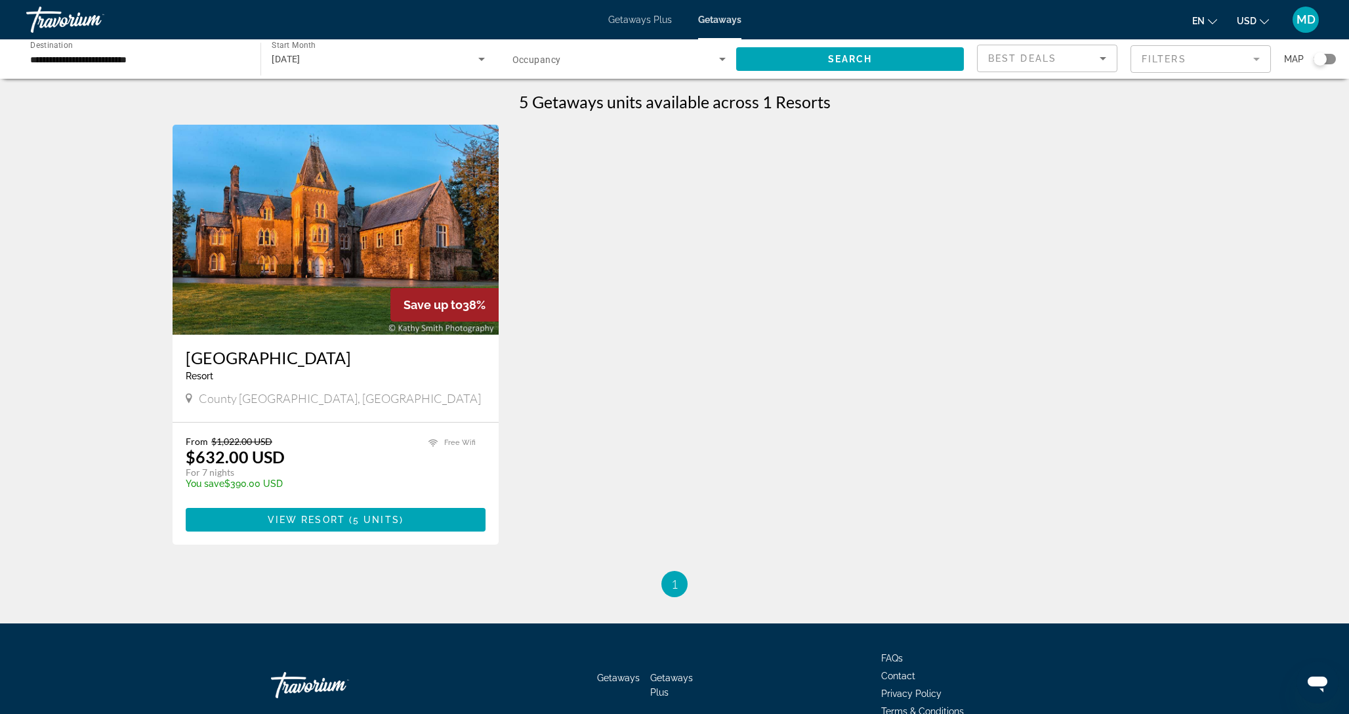
click at [392, 55] on div "[DATE]" at bounding box center [375, 59] width 206 height 16
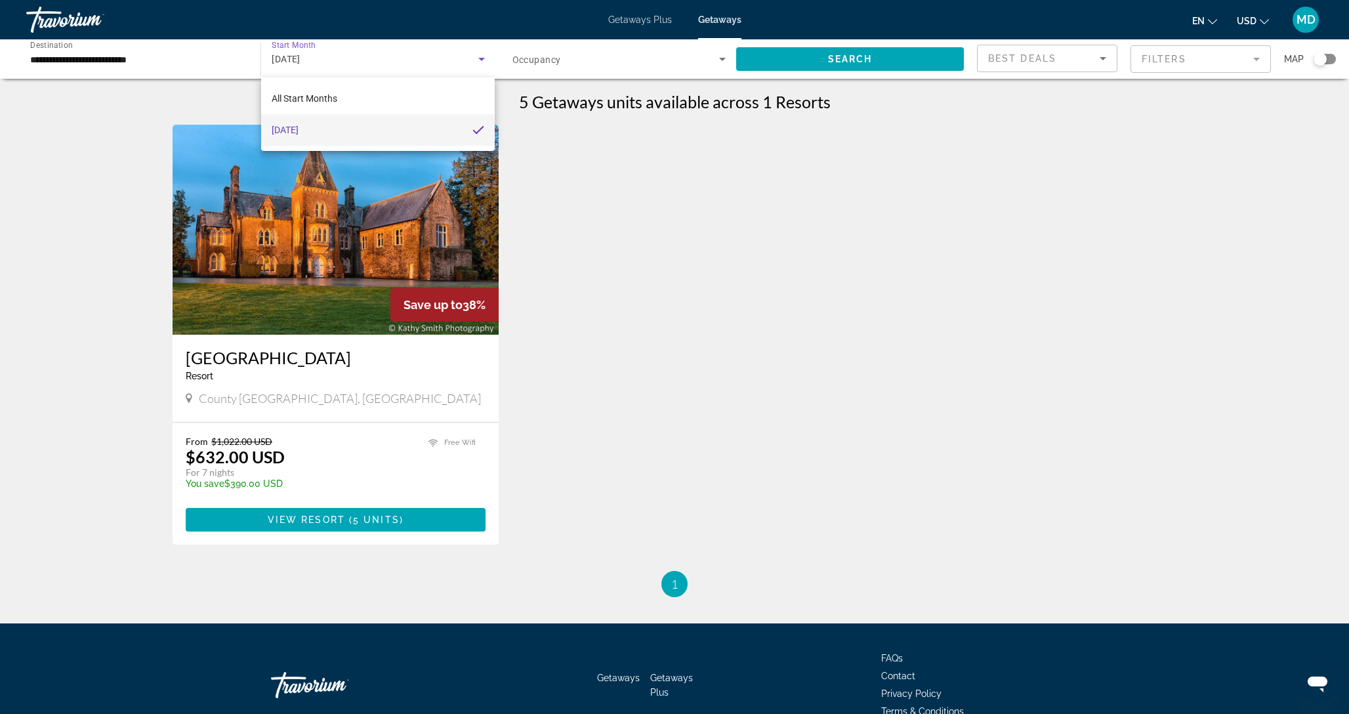
click at [622, 259] on div at bounding box center [674, 357] width 1349 height 714
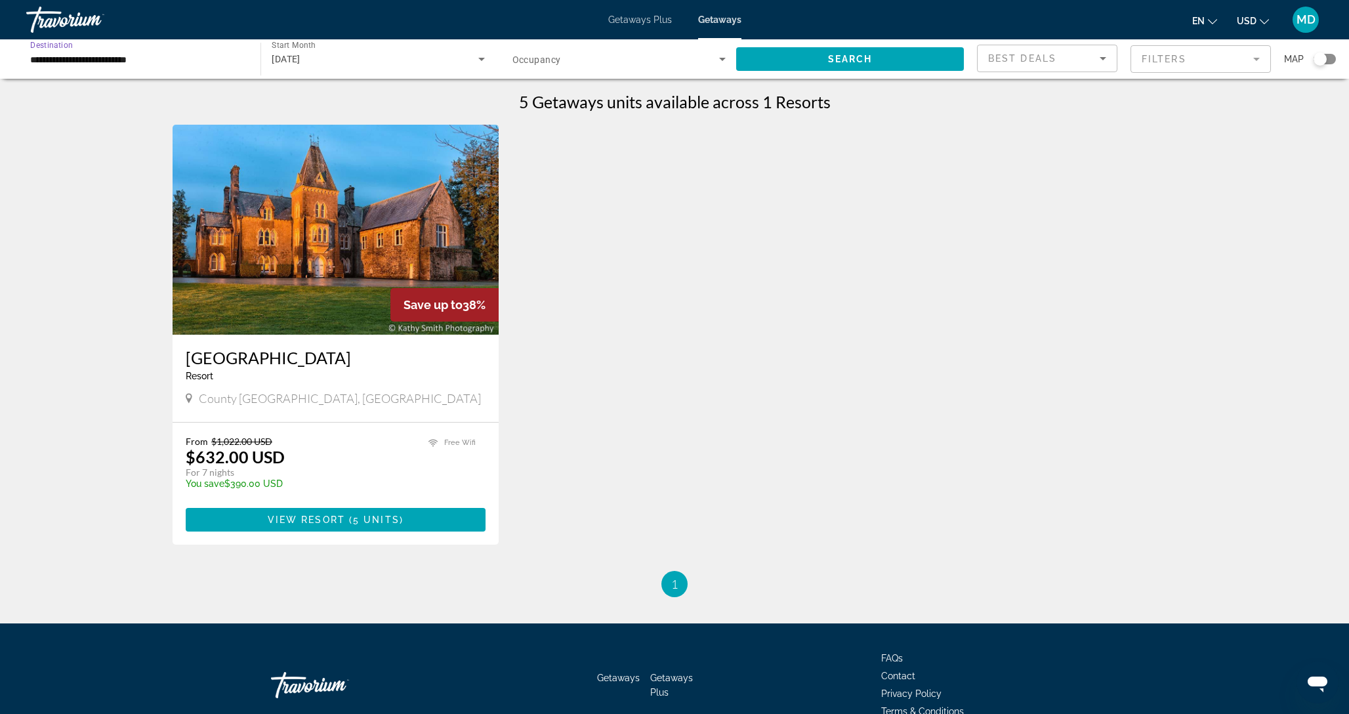
click at [169, 58] on input "**********" at bounding box center [136, 60] width 213 height 16
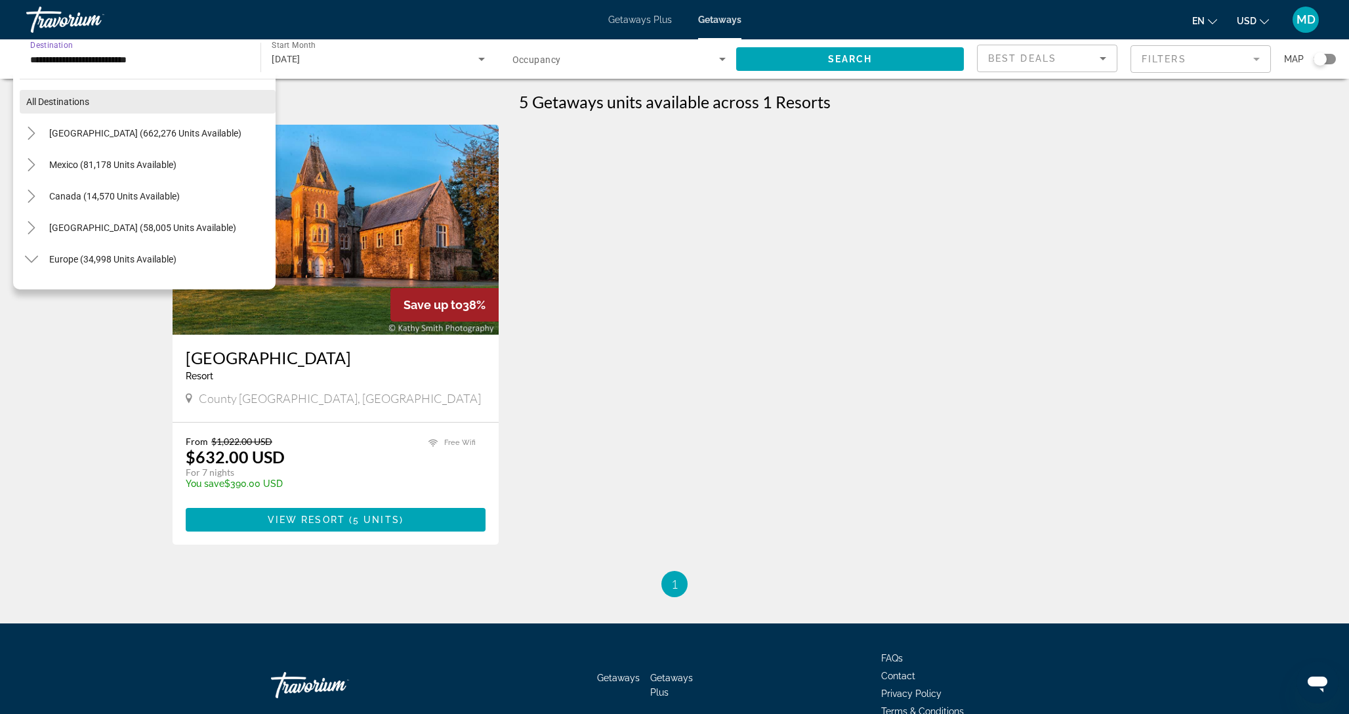
click at [63, 103] on span "All destinations" at bounding box center [57, 101] width 63 height 11
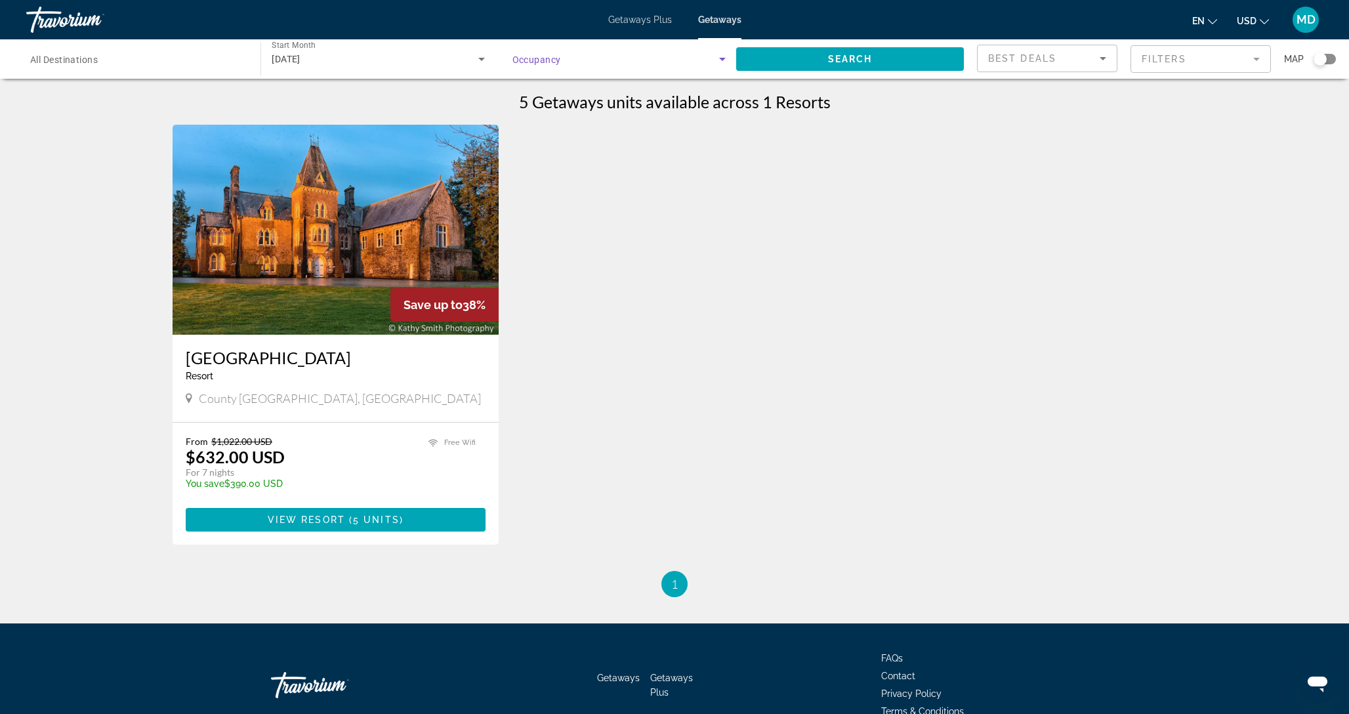
click at [697, 58] on span "Search widget" at bounding box center [616, 59] width 207 height 16
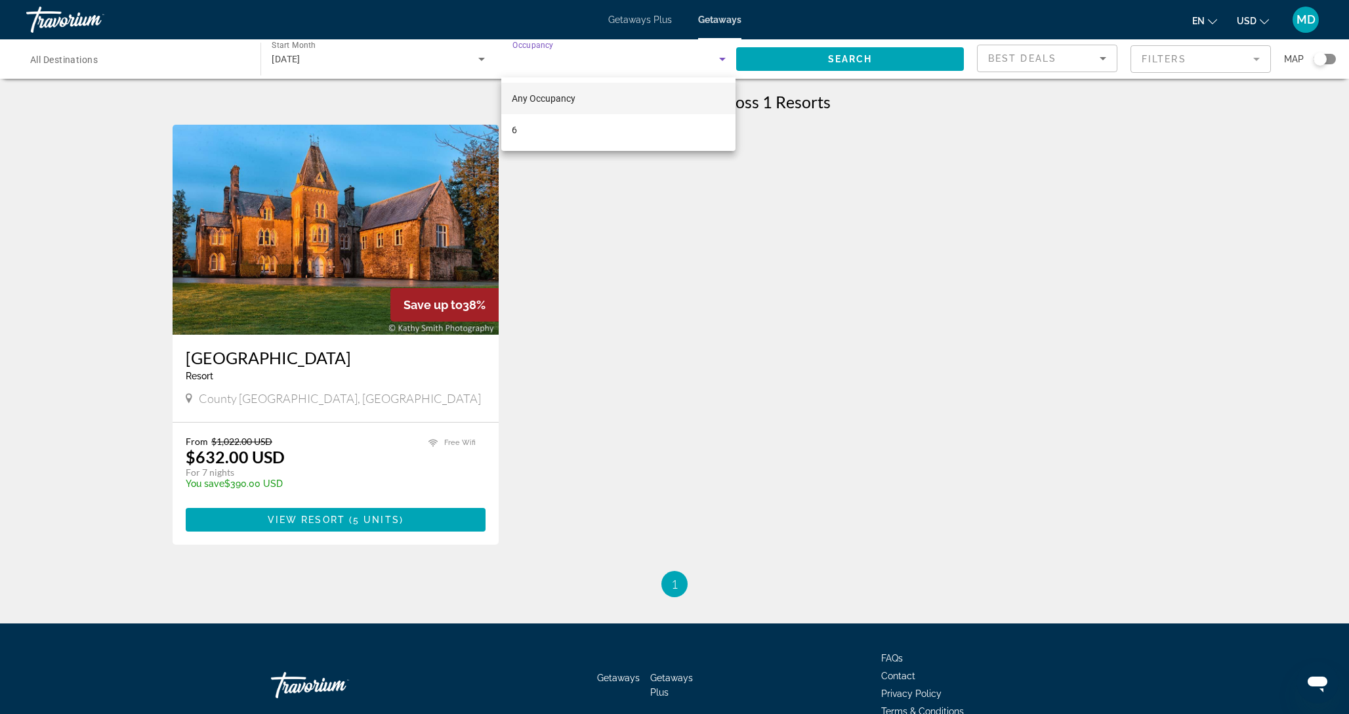
click at [815, 209] on div at bounding box center [674, 357] width 1349 height 714
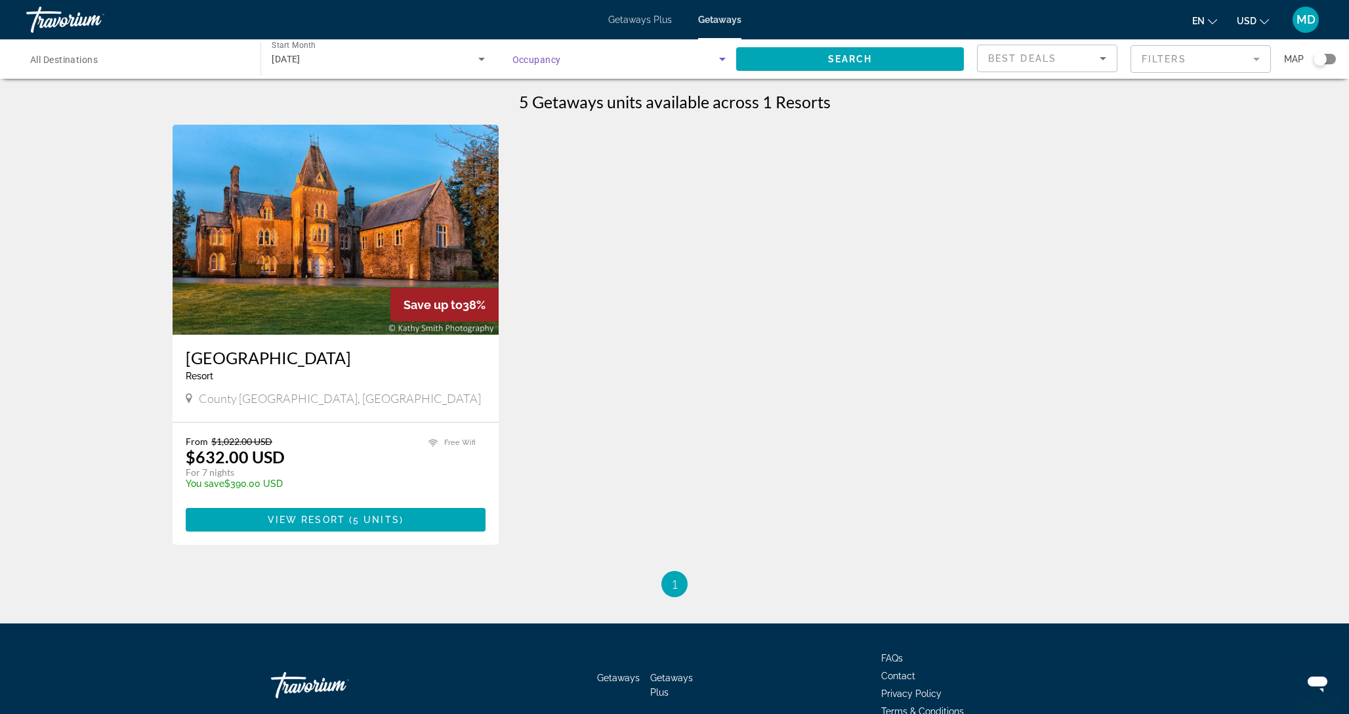
click at [694, 59] on span "Search widget" at bounding box center [616, 59] width 207 height 16
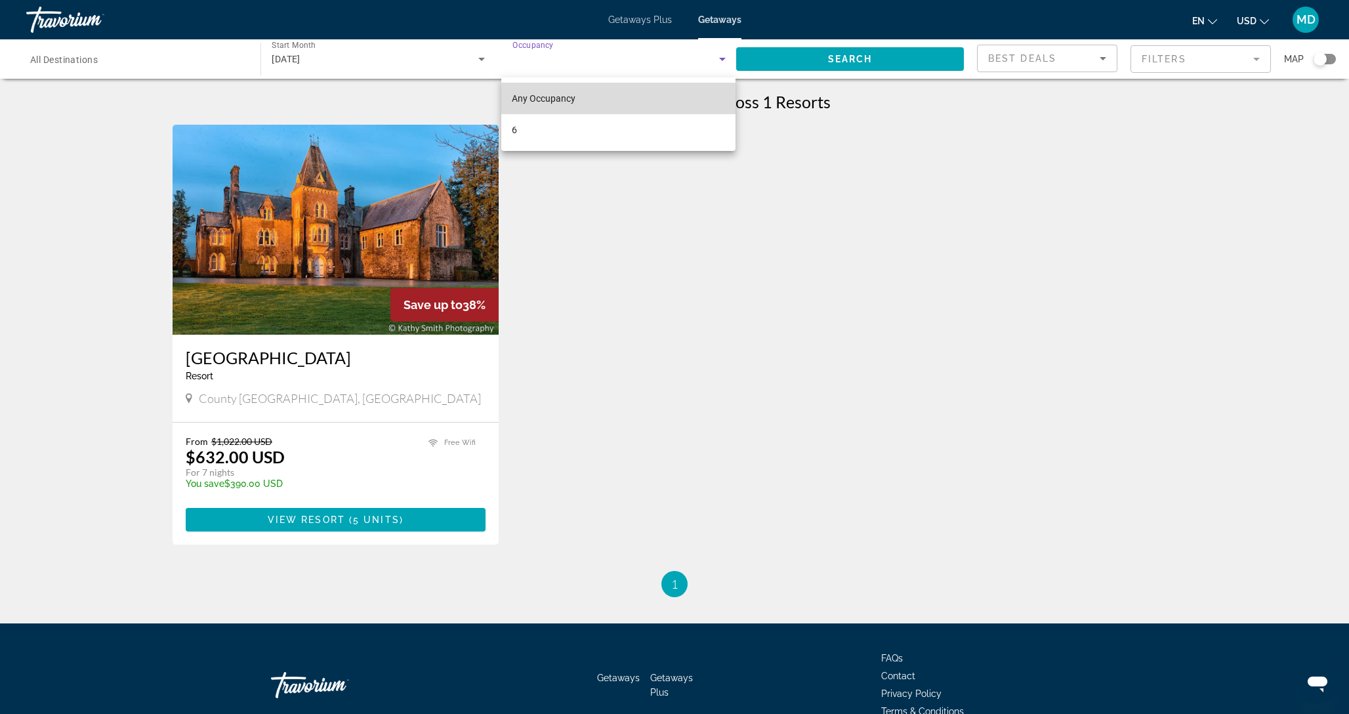
click at [606, 98] on mat-option "Any Occupancy" at bounding box center [618, 99] width 234 height 32
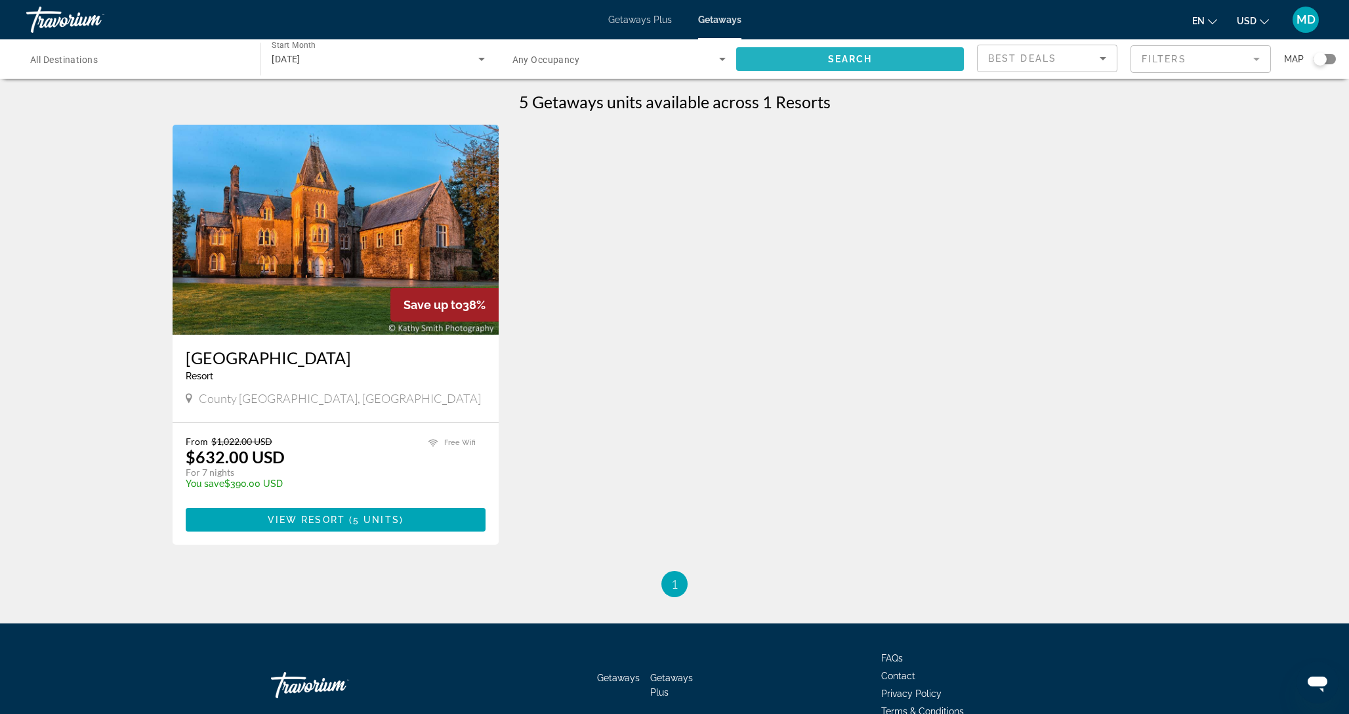
click at [837, 65] on span "Search widget" at bounding box center [850, 59] width 228 height 32
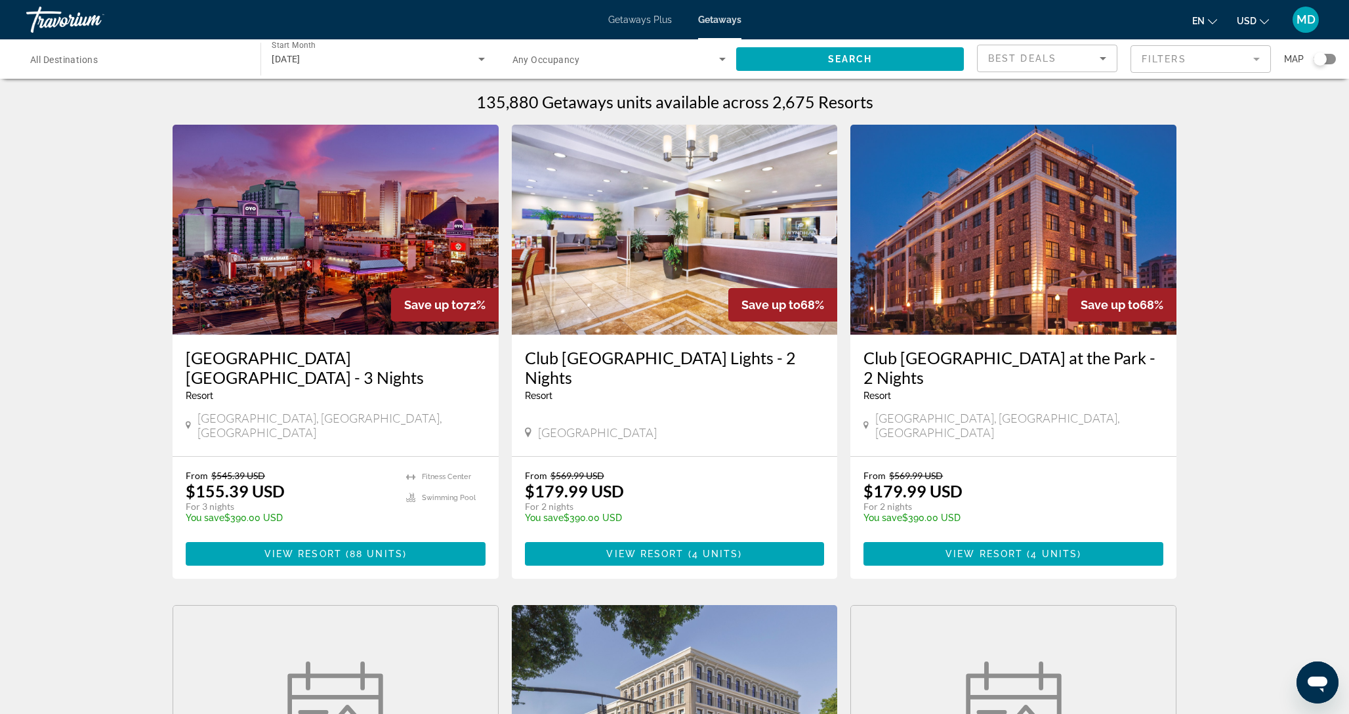
click at [1168, 56] on mat-form-field "Filters" at bounding box center [1201, 59] width 140 height 28
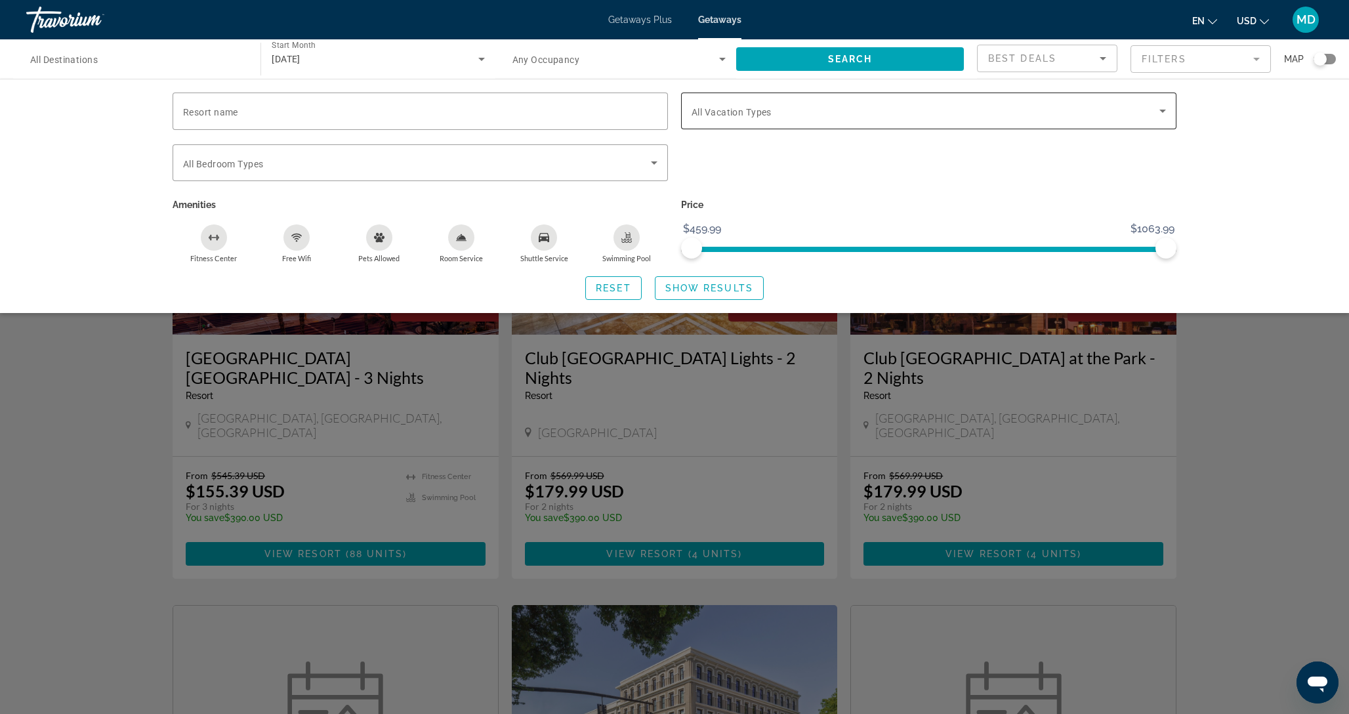
click at [910, 101] on div "Search widget" at bounding box center [929, 111] width 475 height 37
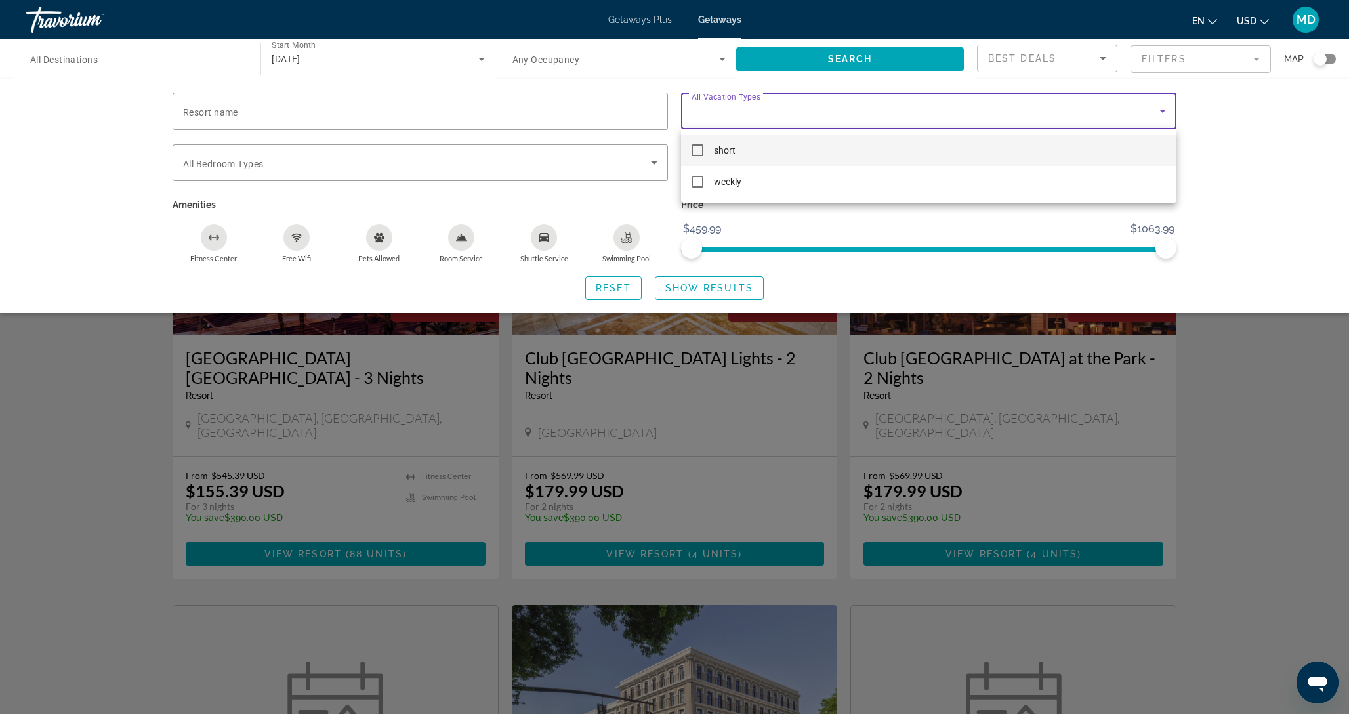
click at [885, 103] on div at bounding box center [674, 357] width 1349 height 714
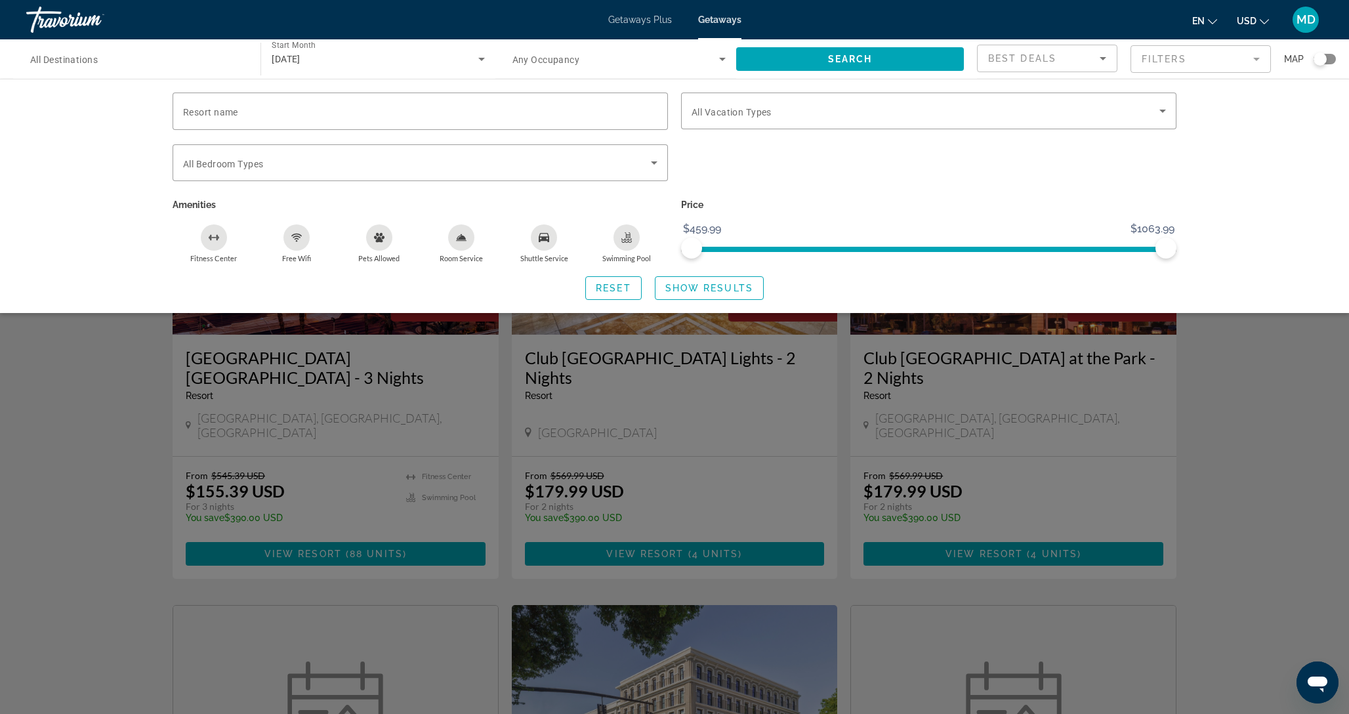
click at [121, 475] on div "Search widget" at bounding box center [674, 455] width 1349 height 517
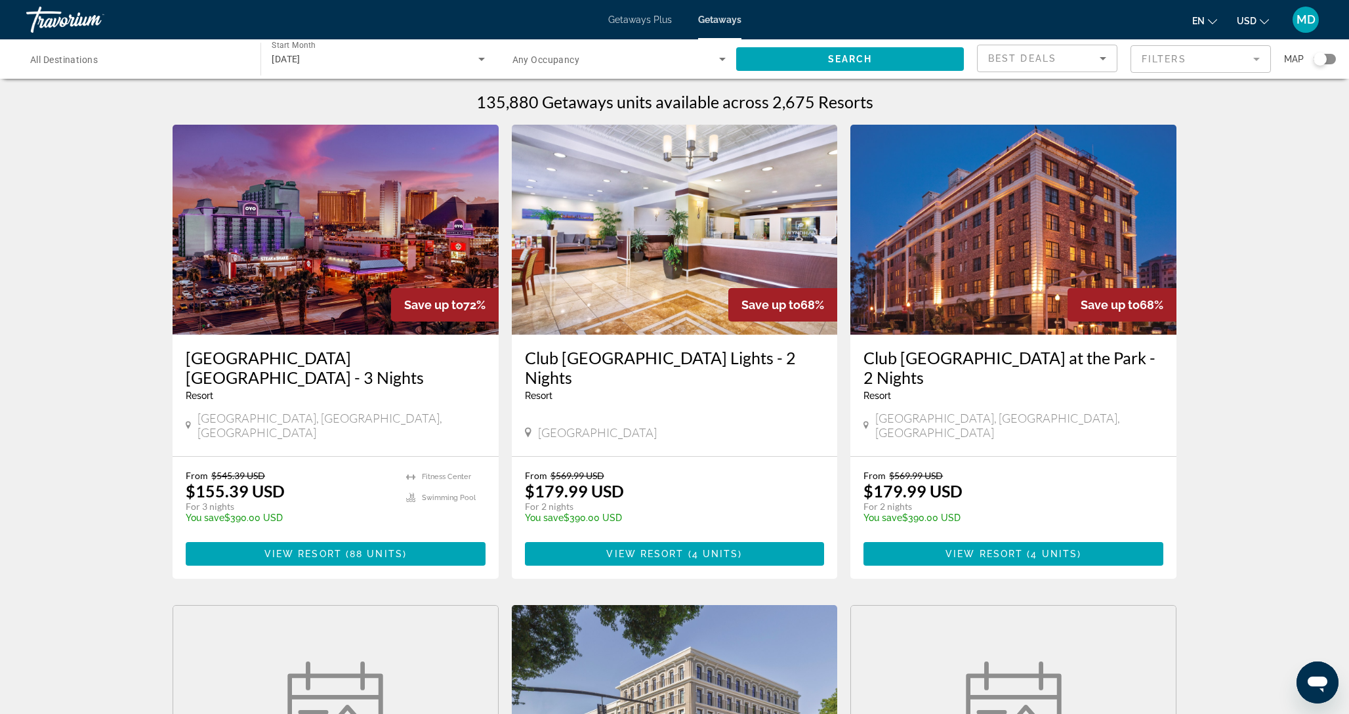
click at [61, 29] on div "Travorium" at bounding box center [91, 20] width 131 height 34
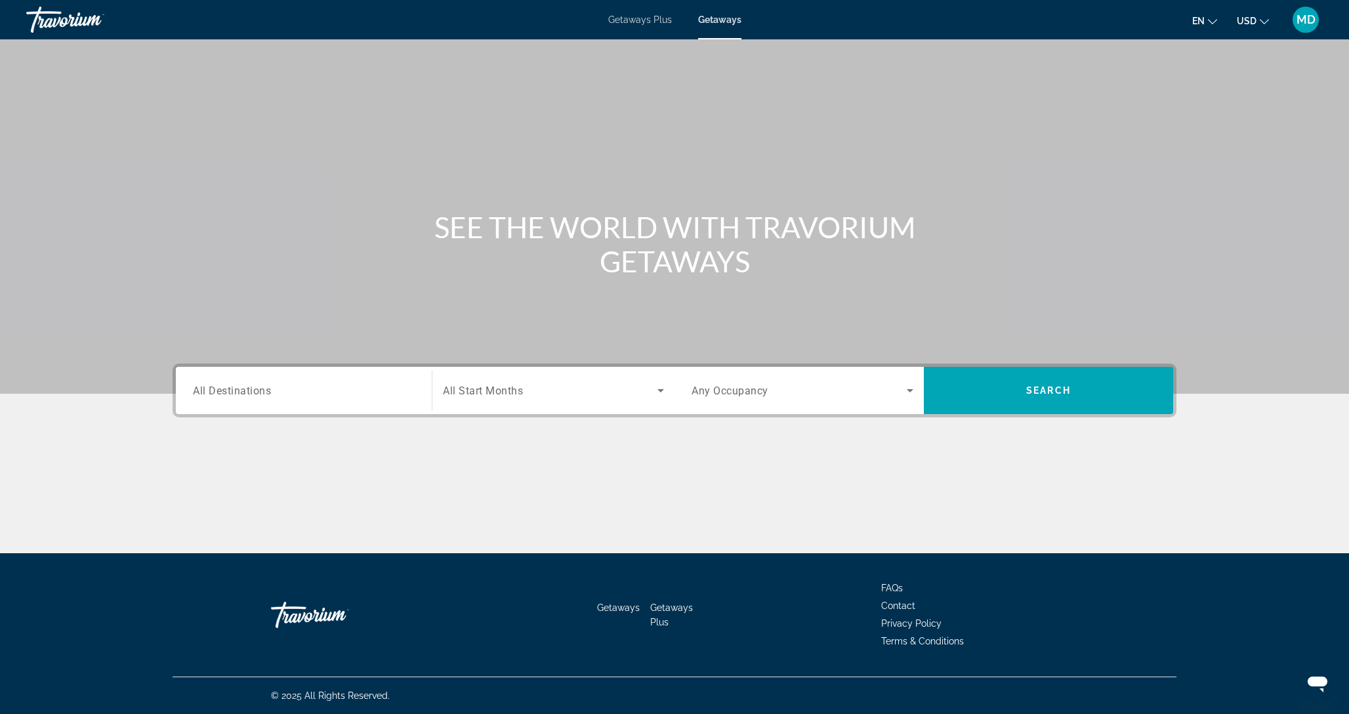
click at [61, 29] on div "Travorium" at bounding box center [91, 20] width 131 height 34
click at [1306, 20] on span "MD" at bounding box center [1306, 19] width 19 height 13
